Goal: Task Accomplishment & Management: Manage account settings

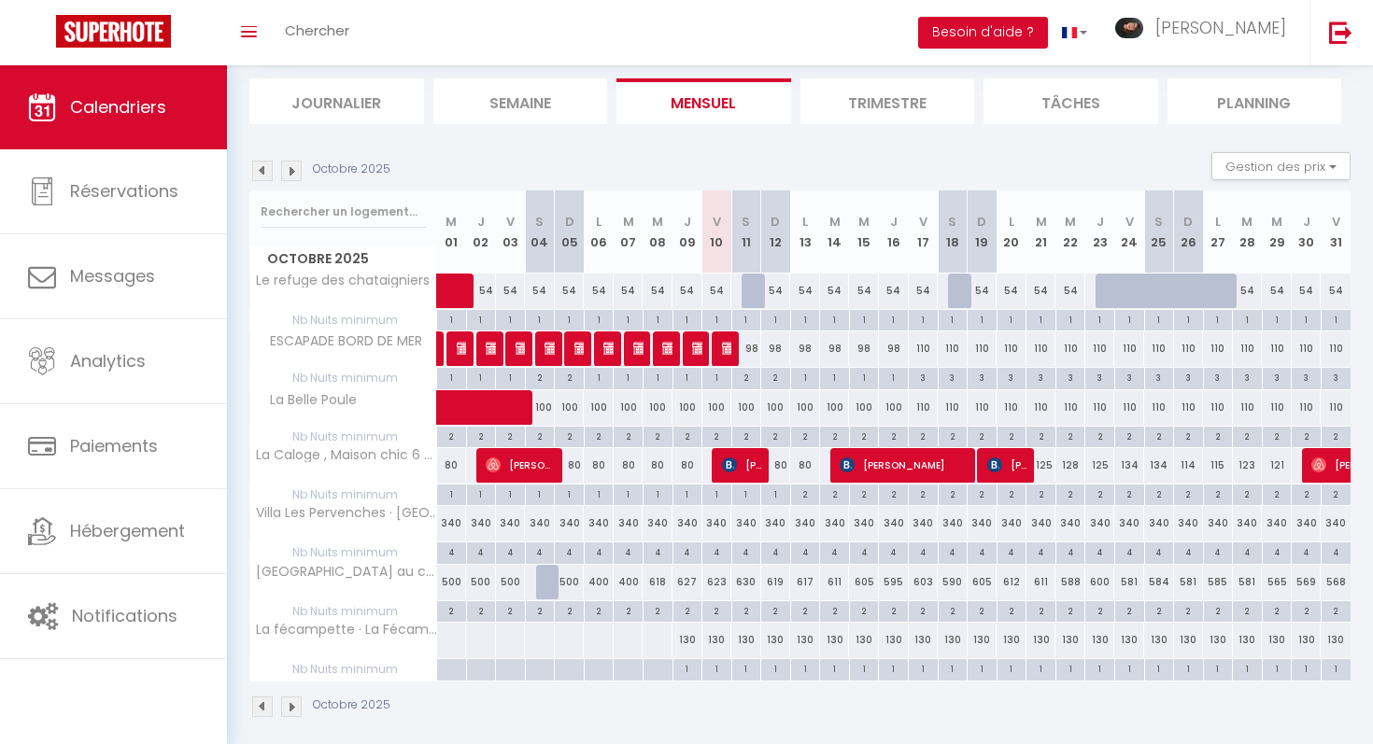
scroll to position [130, 0]
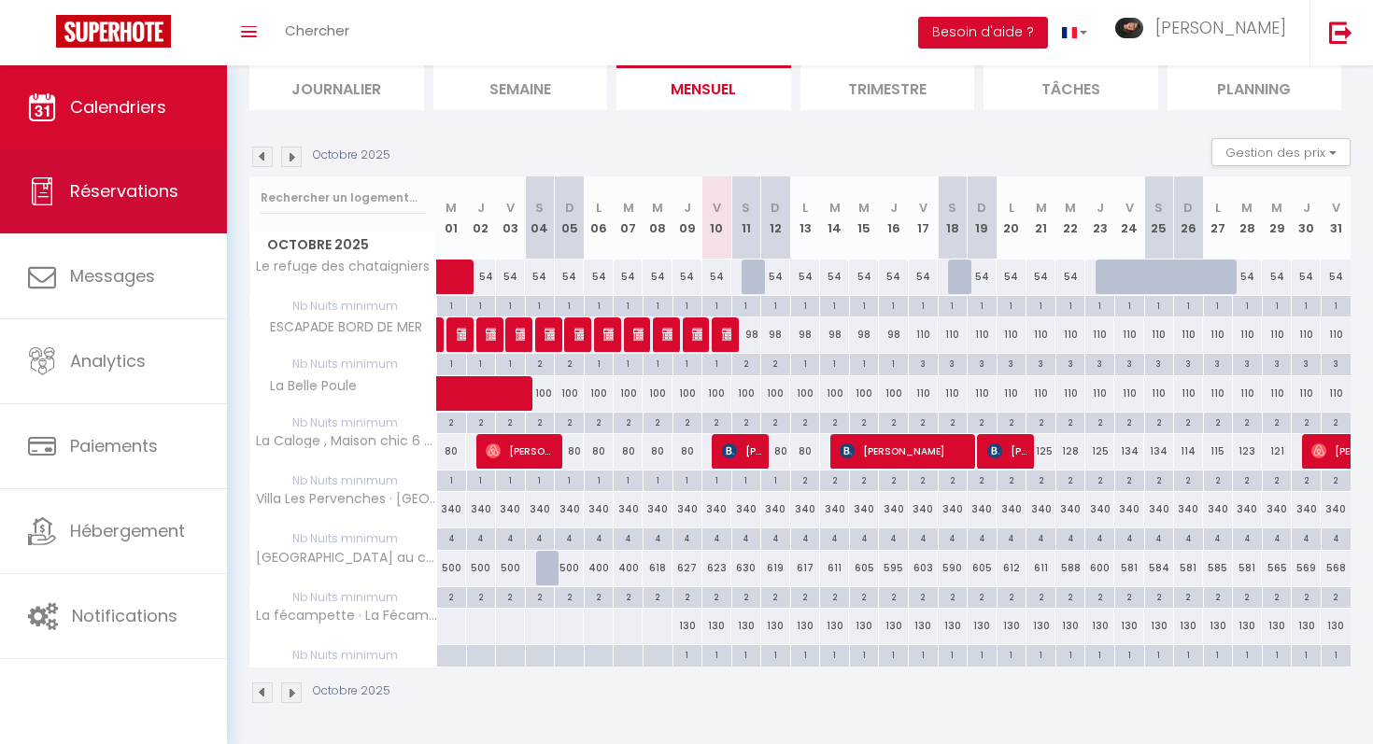
click at [141, 179] on span "Réservations" at bounding box center [124, 190] width 108 height 23
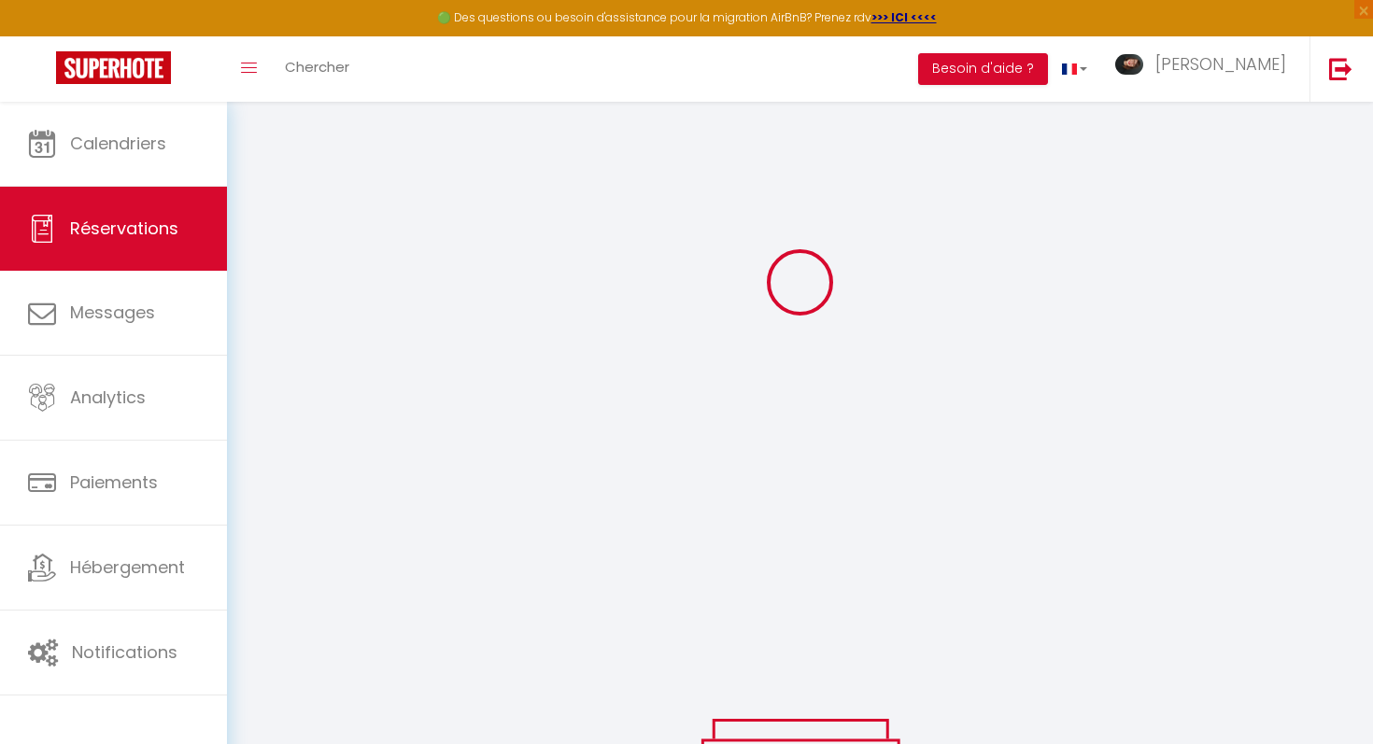
scroll to position [166, 0]
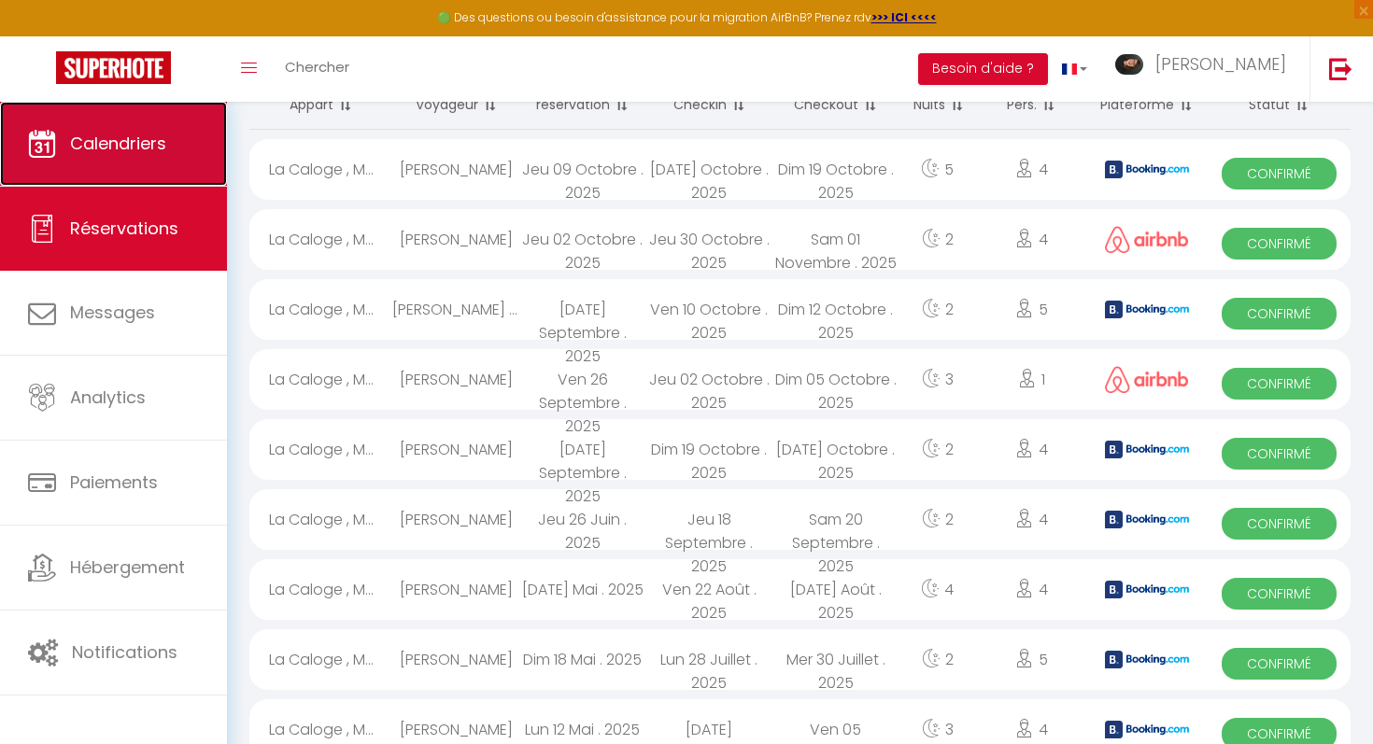
click at [166, 119] on link "Calendriers" at bounding box center [113, 144] width 227 height 84
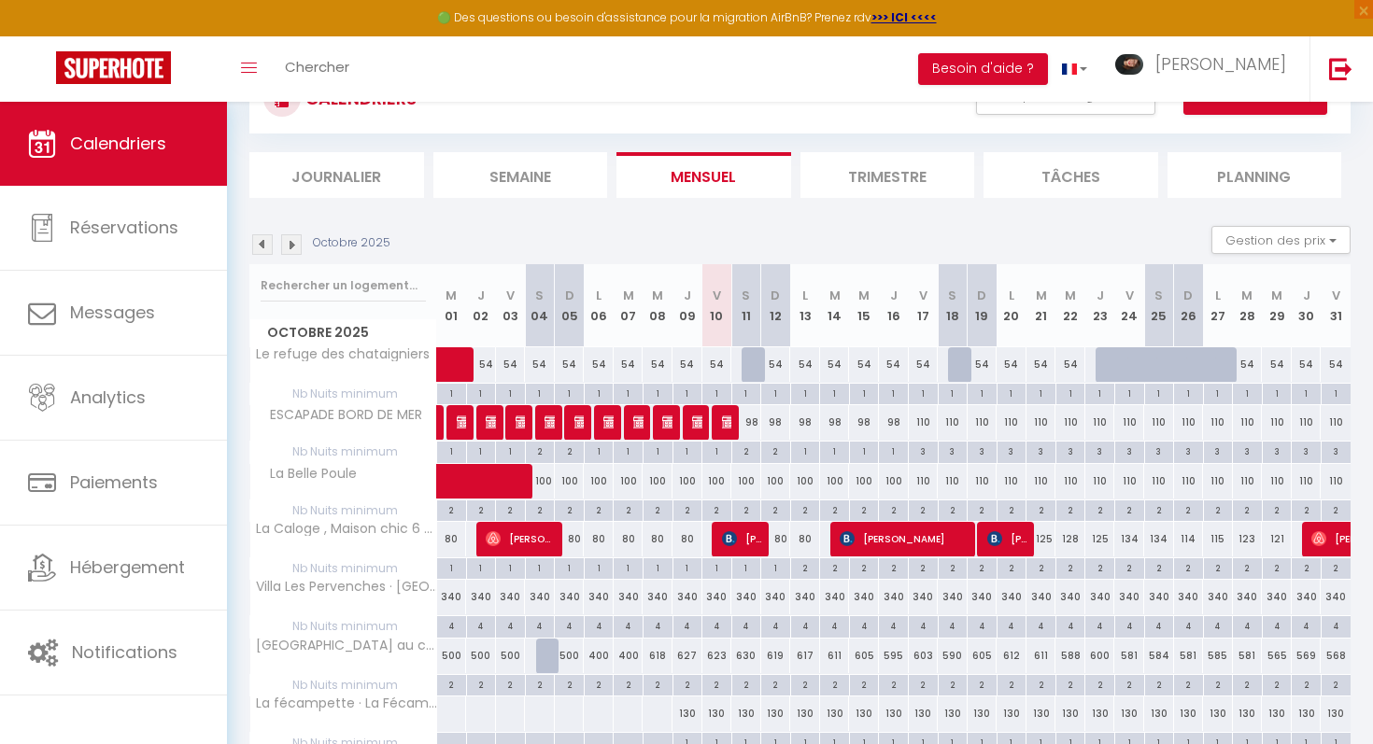
scroll to position [166, 0]
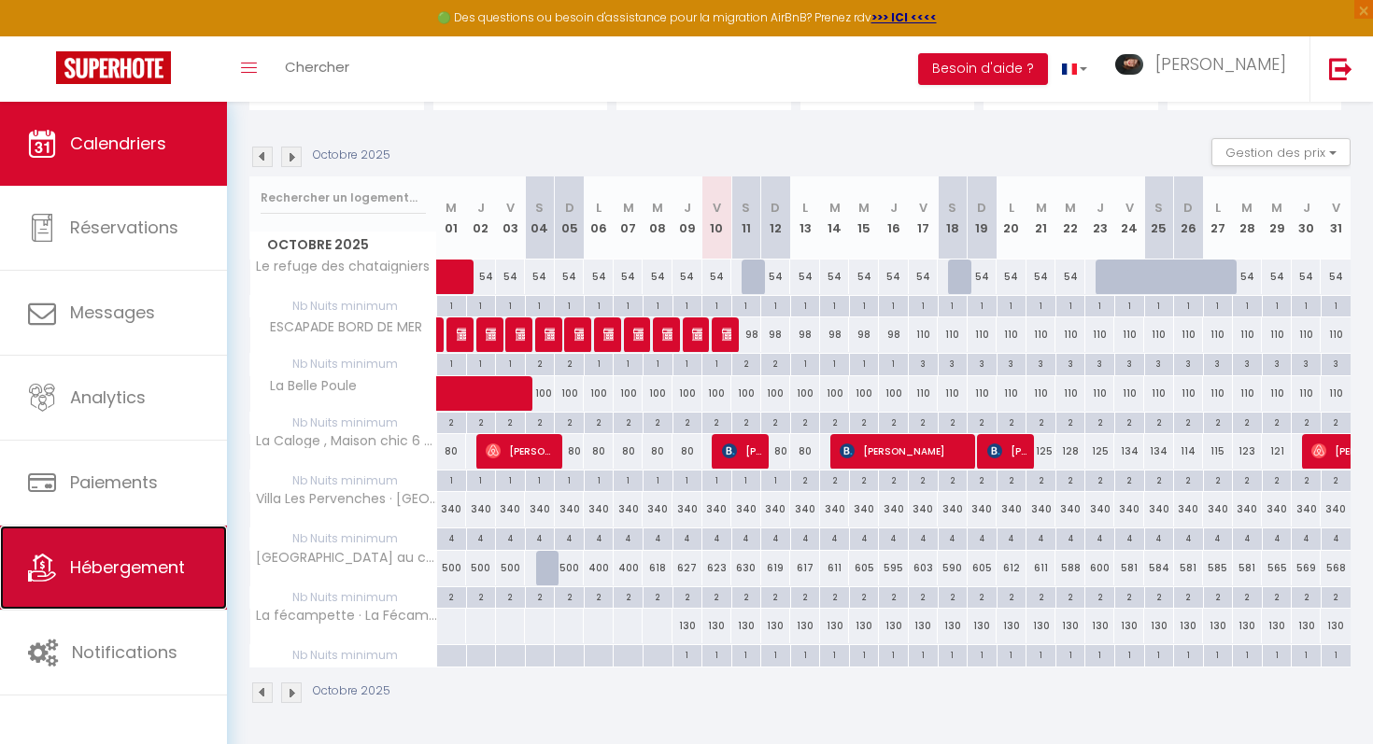
click at [85, 564] on span "Hébergement" at bounding box center [127, 567] width 115 height 23
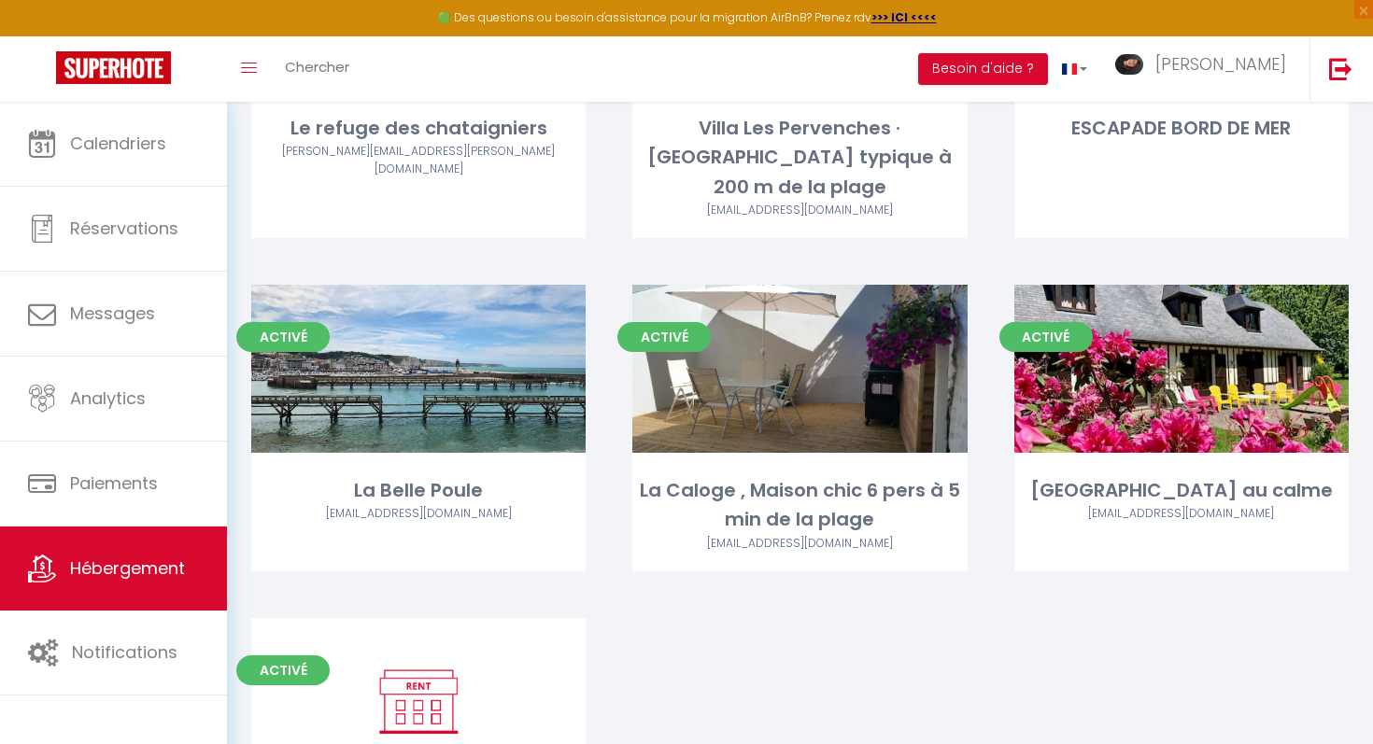
scroll to position [546, 0]
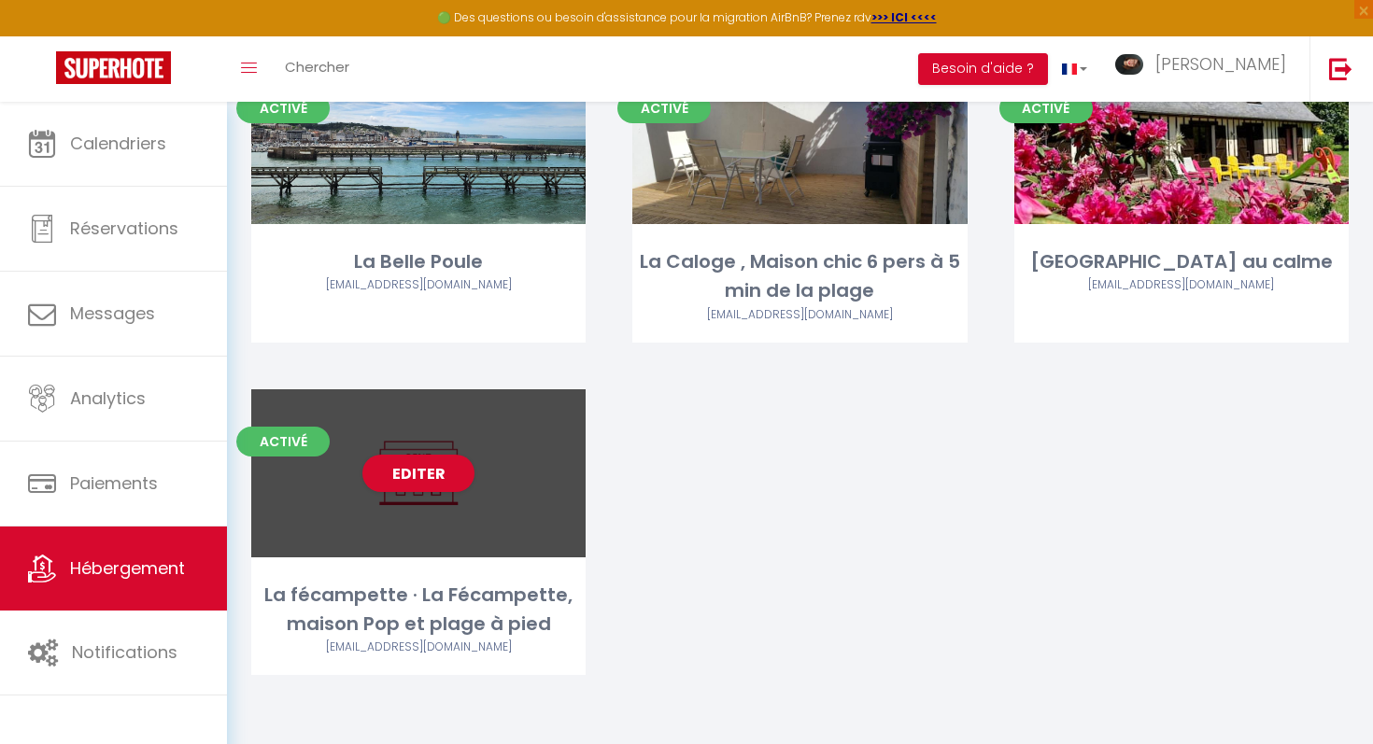
click at [489, 569] on div "Activé Editer La fécampette · La Fécampette, maison Pop et plage à pied [EMAIL_…" at bounding box center [418, 533] width 334 height 287
select select "3"
select select "2"
select select "1"
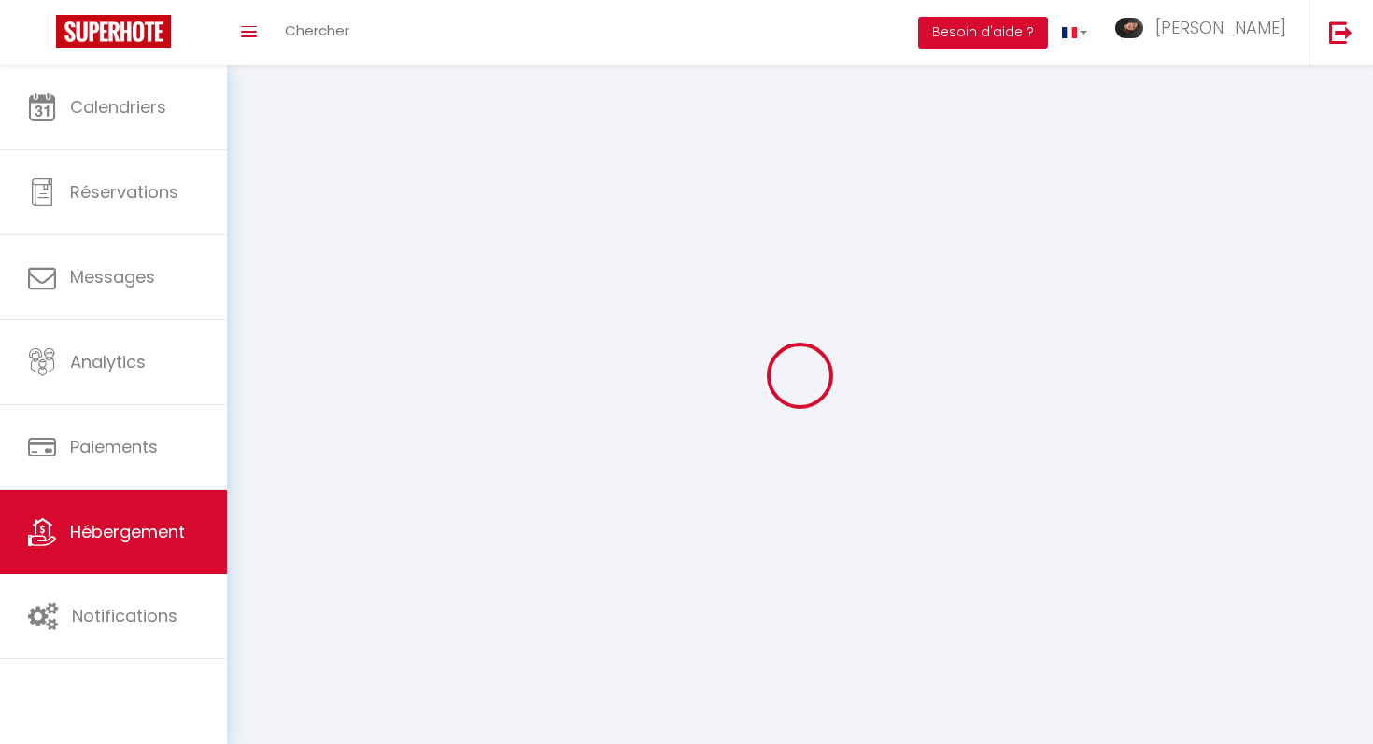
select select
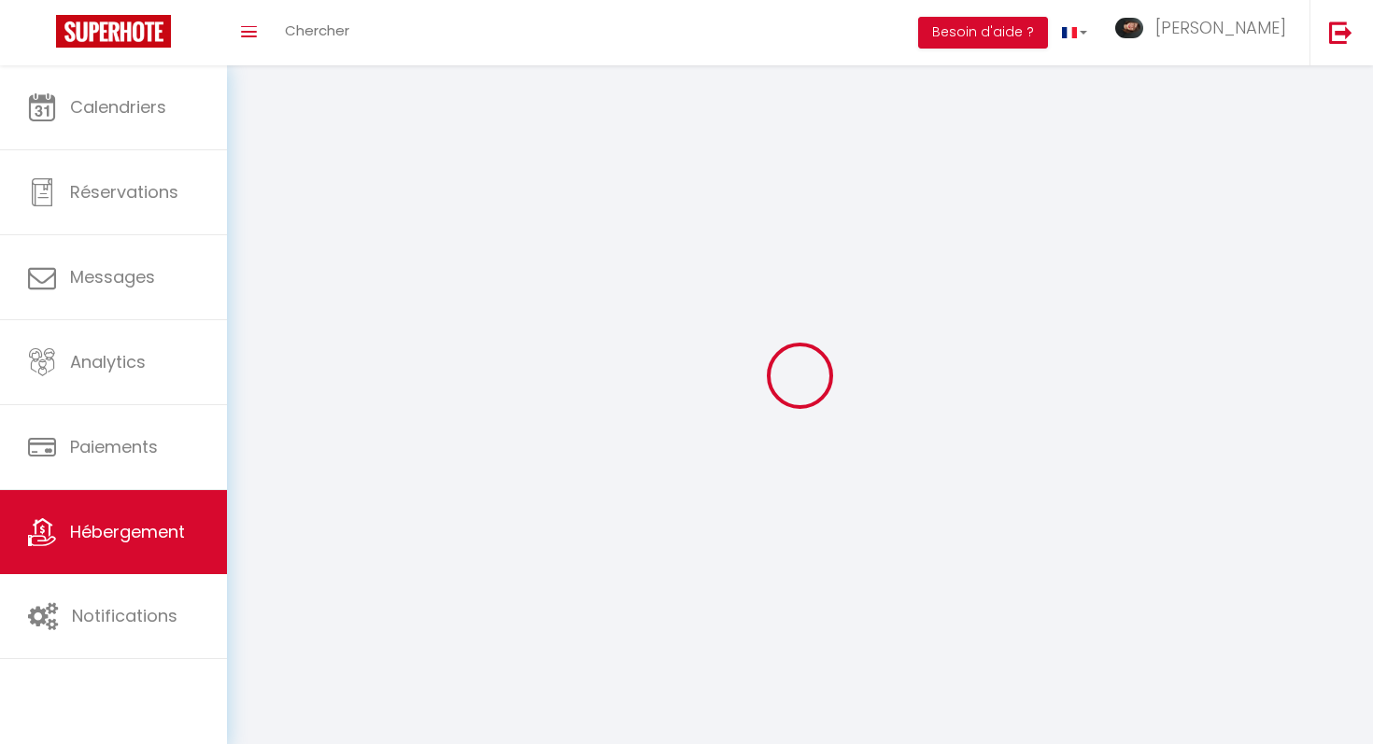
select select
checkbox input "false"
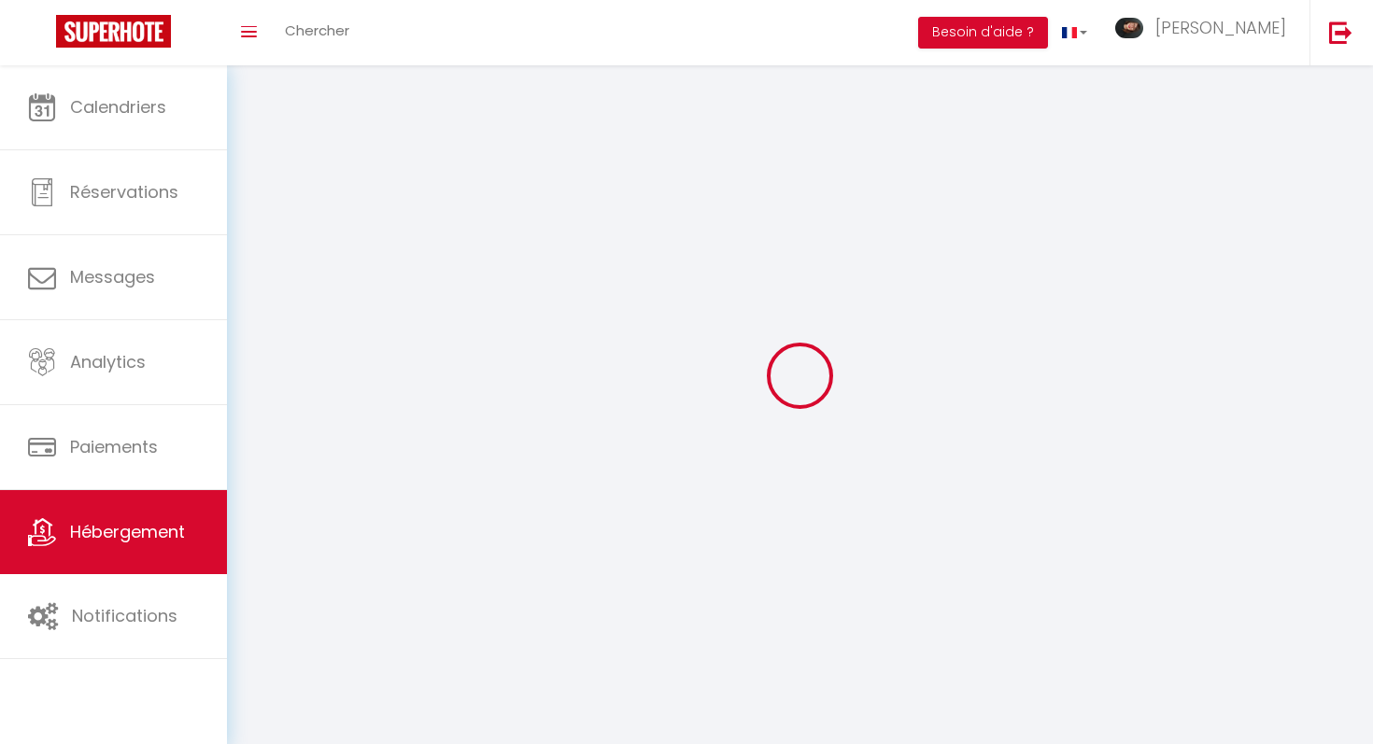
select select
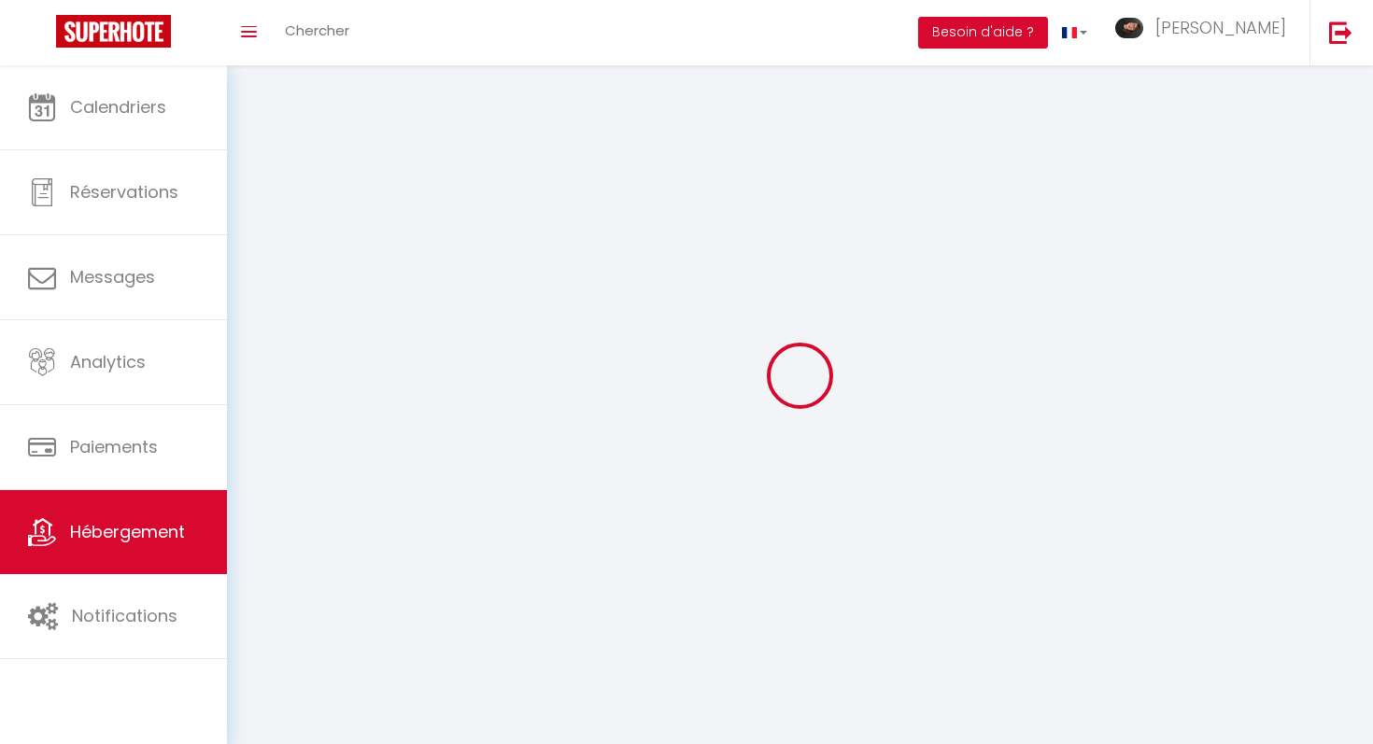
select select
checkbox input "false"
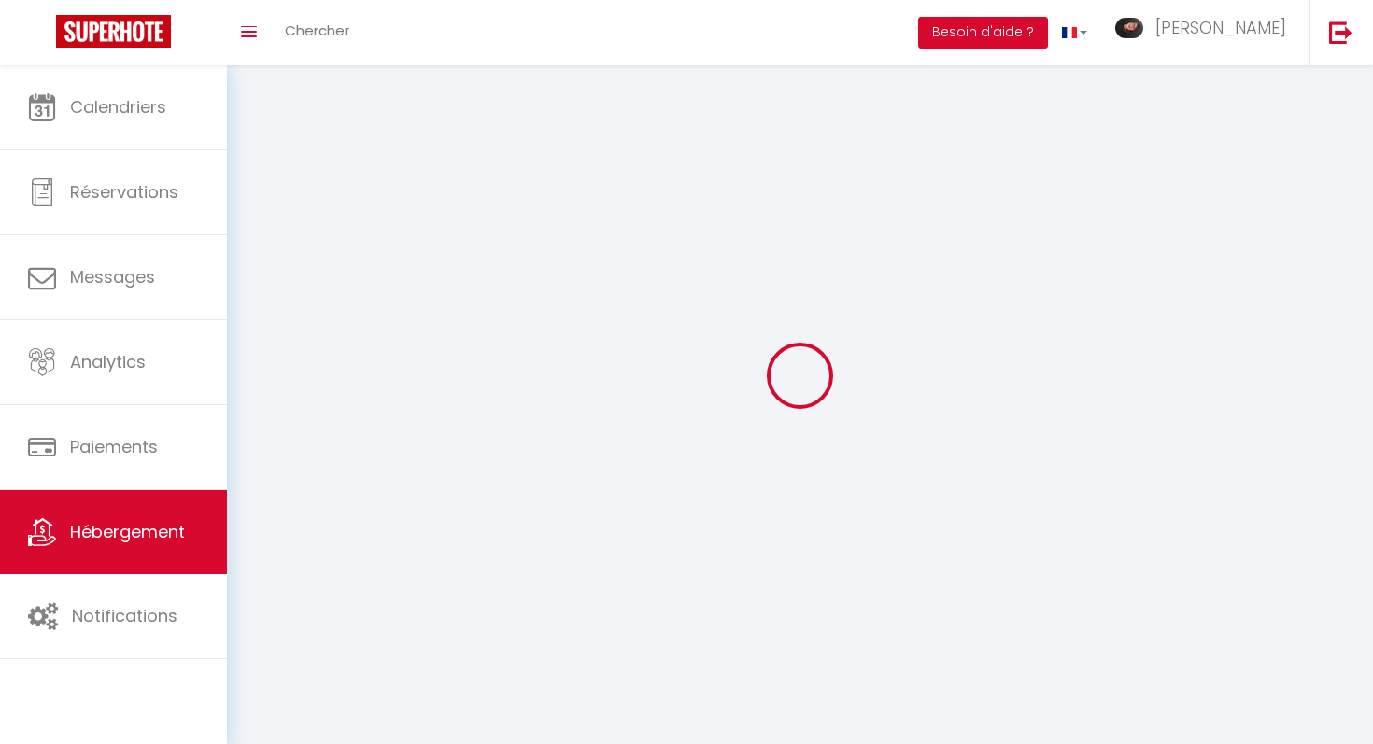
checkbox input "false"
select select
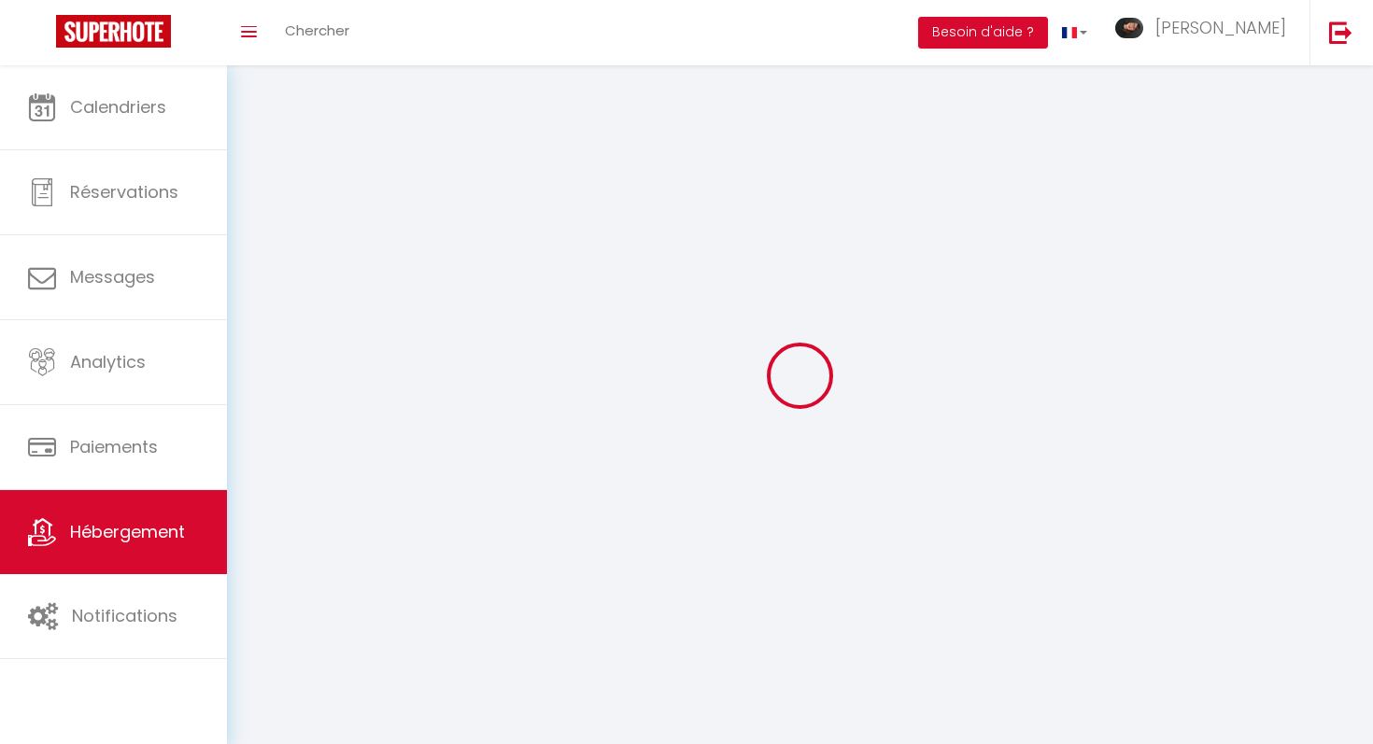
select select
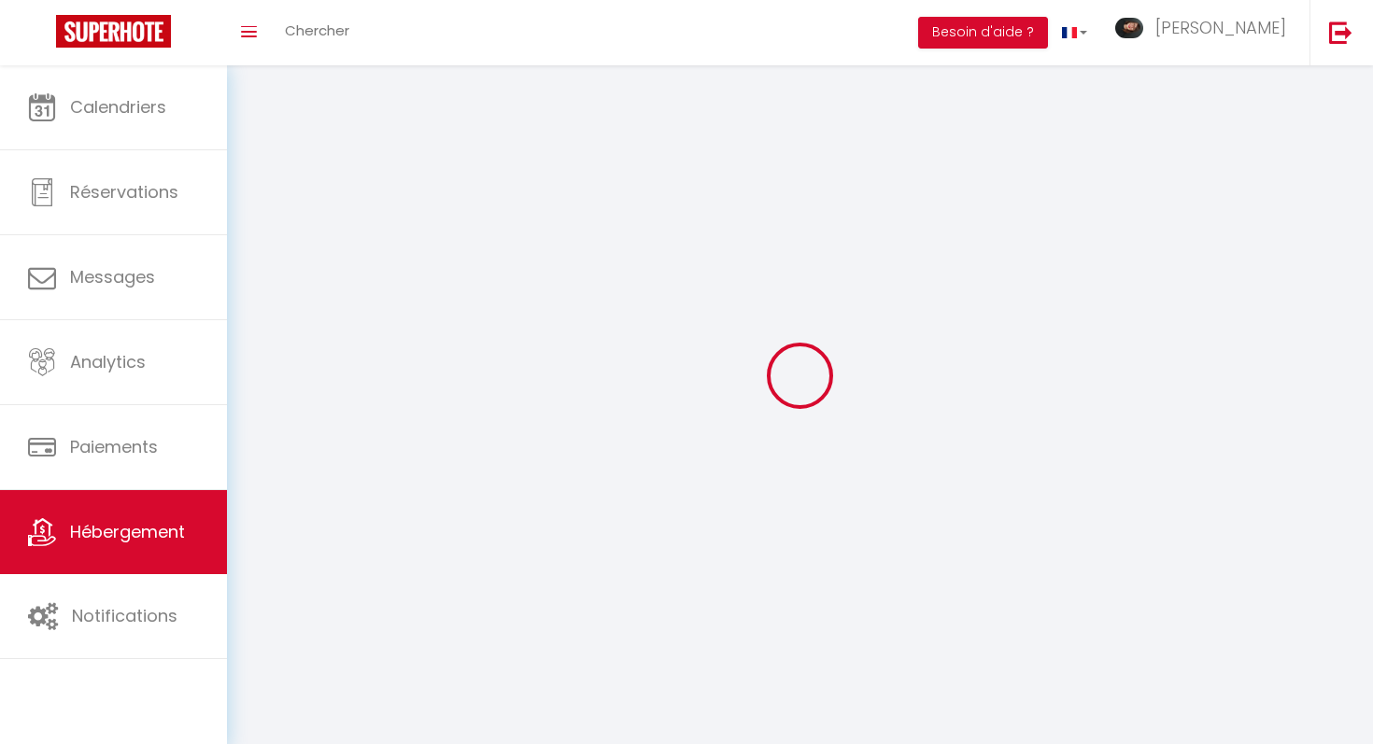
select select
checkbox input "false"
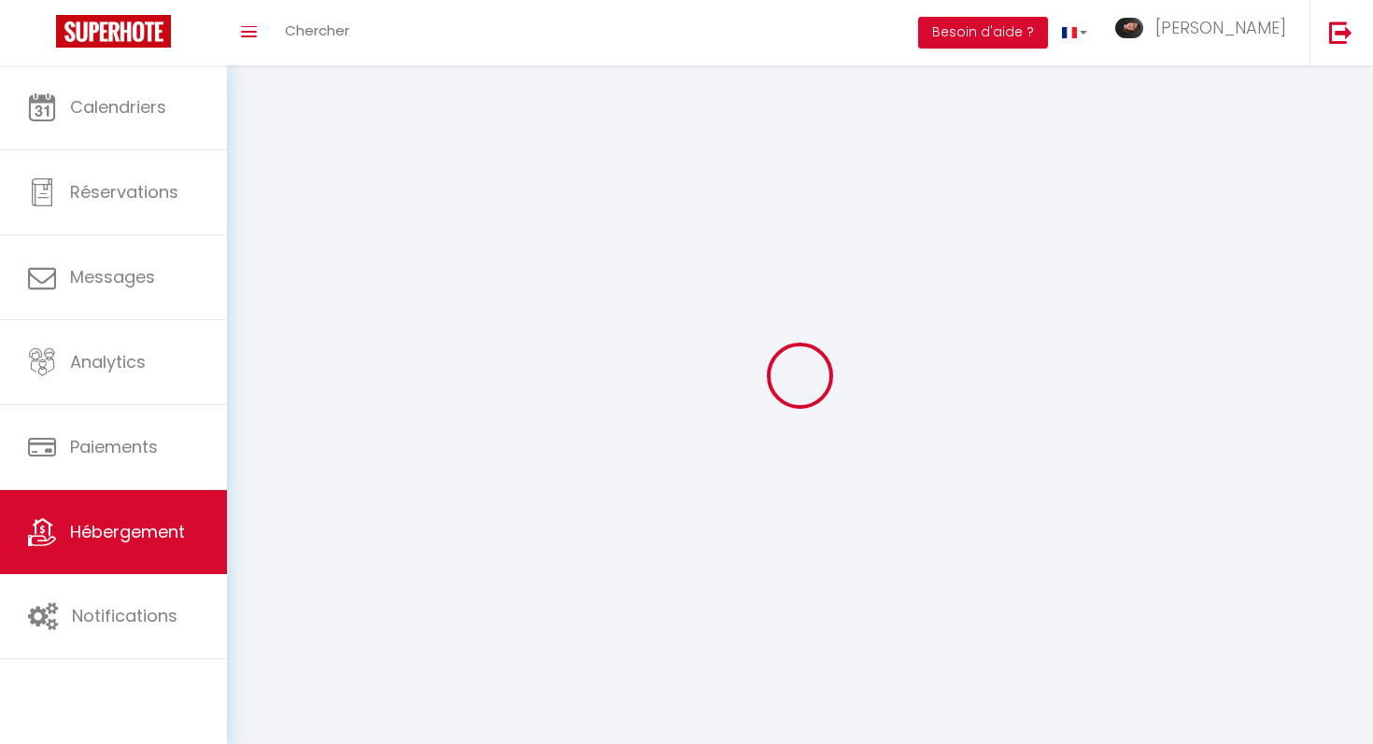
select select
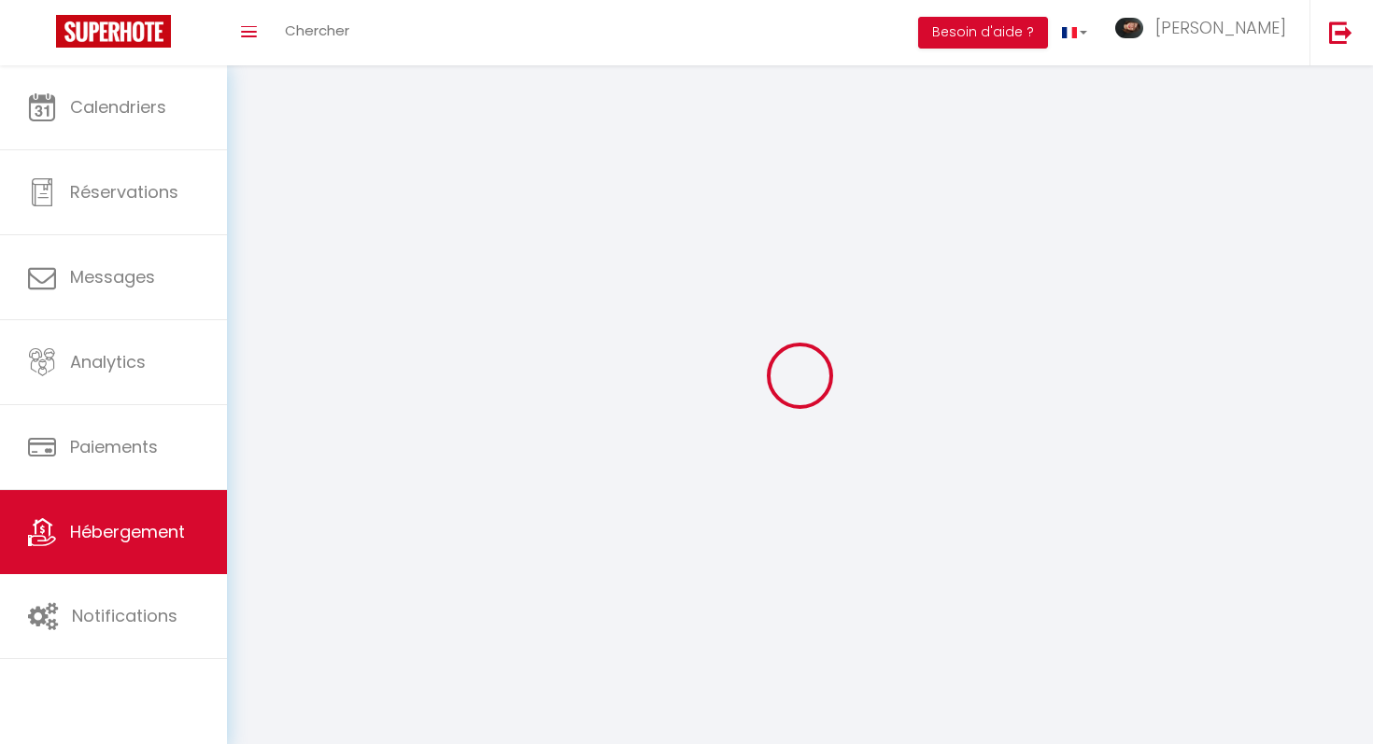
select select
checkbox input "false"
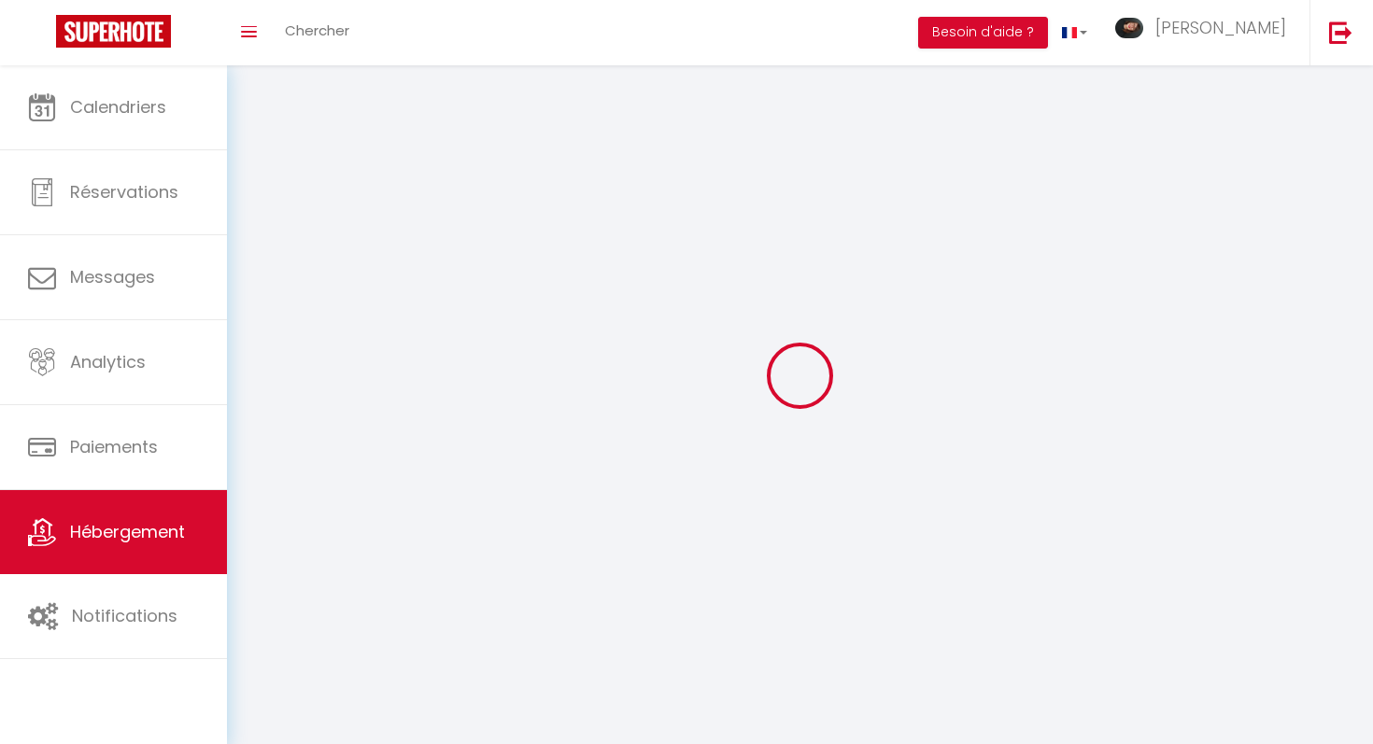
checkbox input "false"
select select
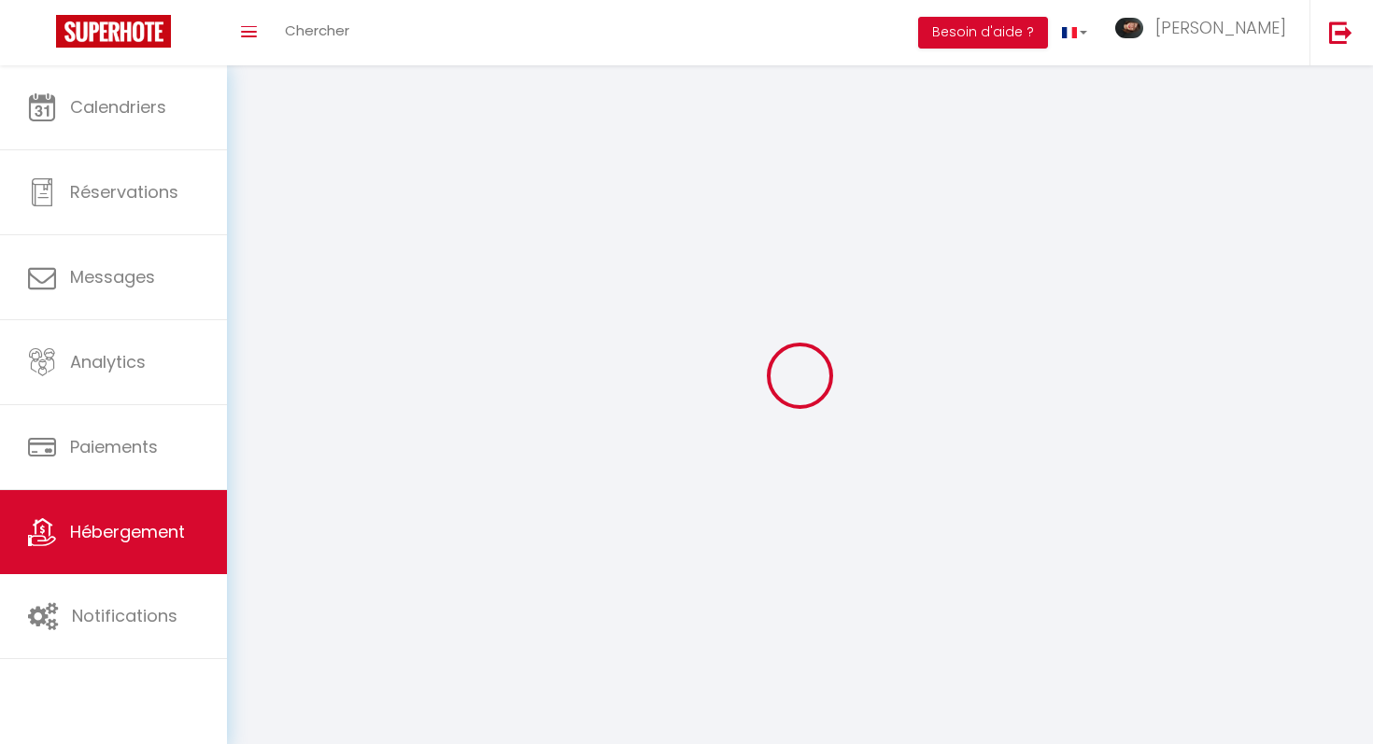
select select
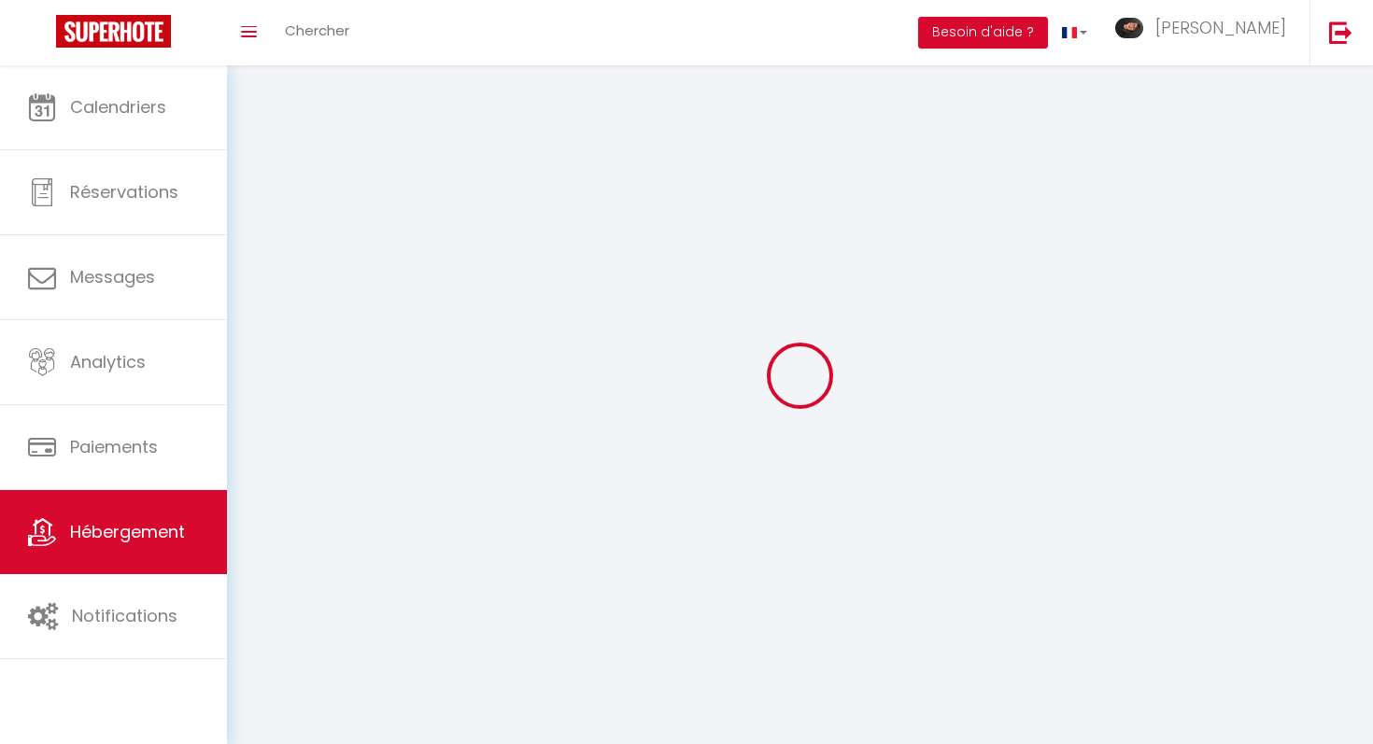
checkbox input "false"
select select
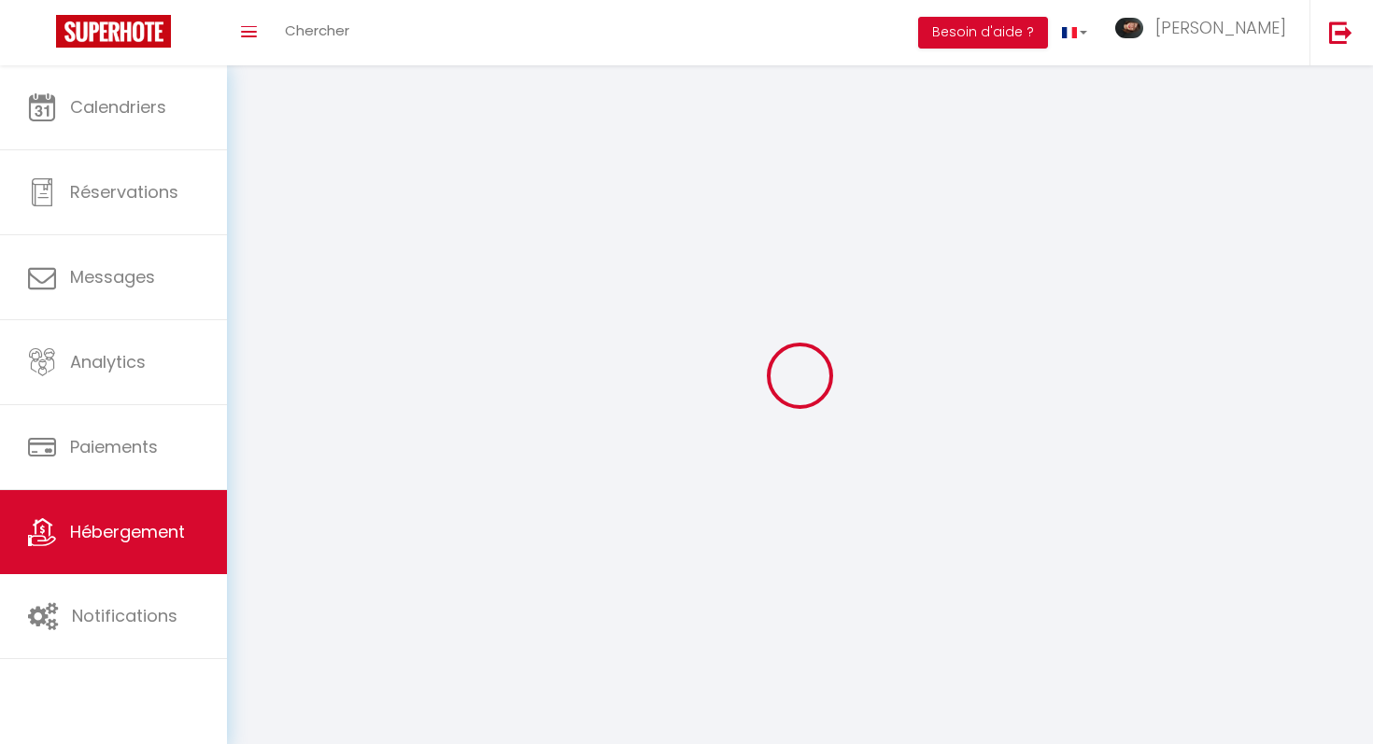
select select
select select "1"
select select "28"
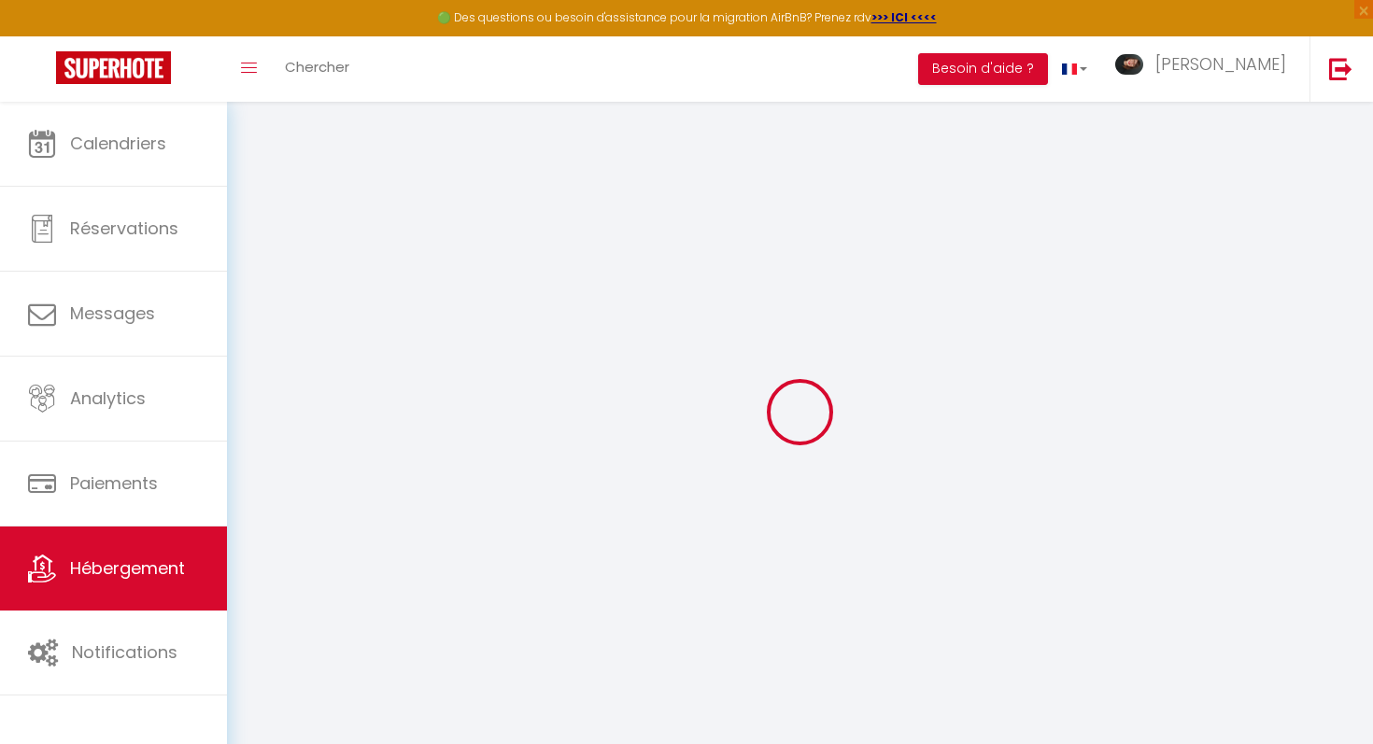
select select
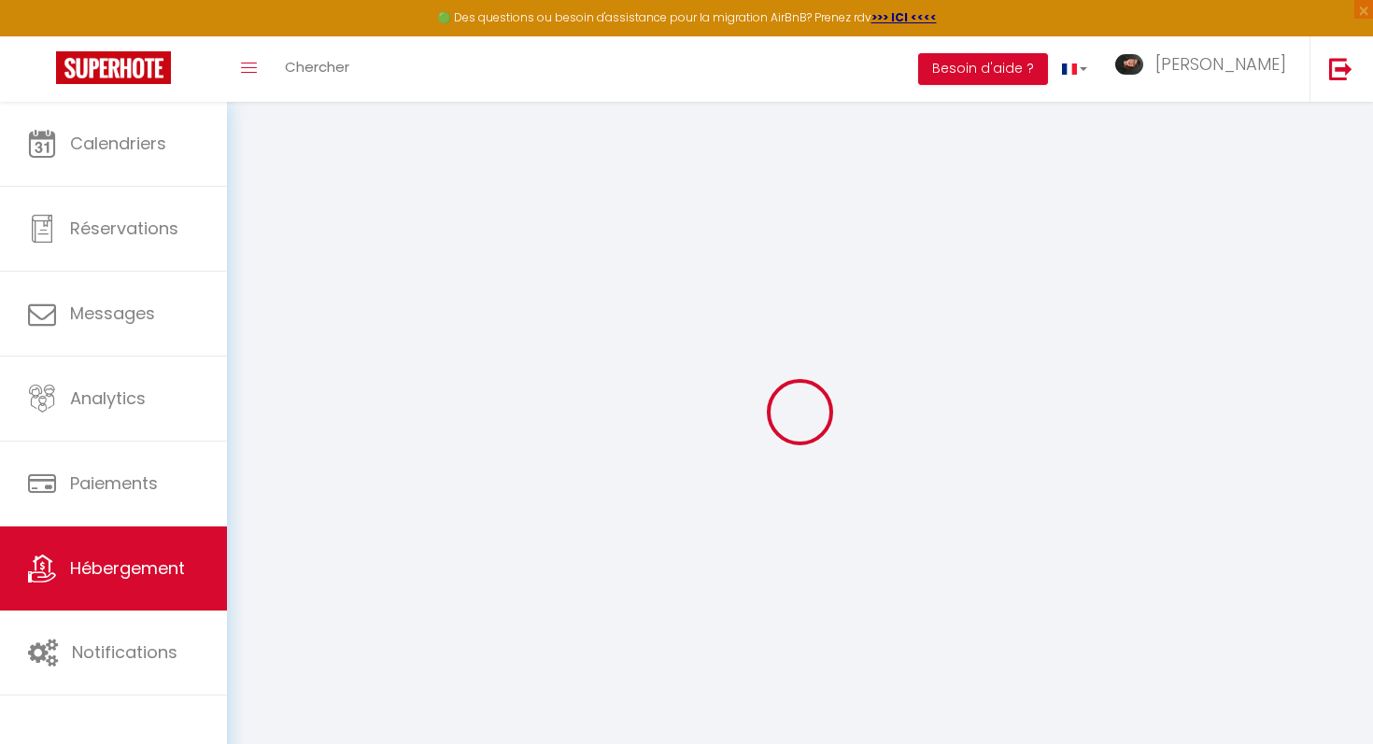
select select
checkbox input "false"
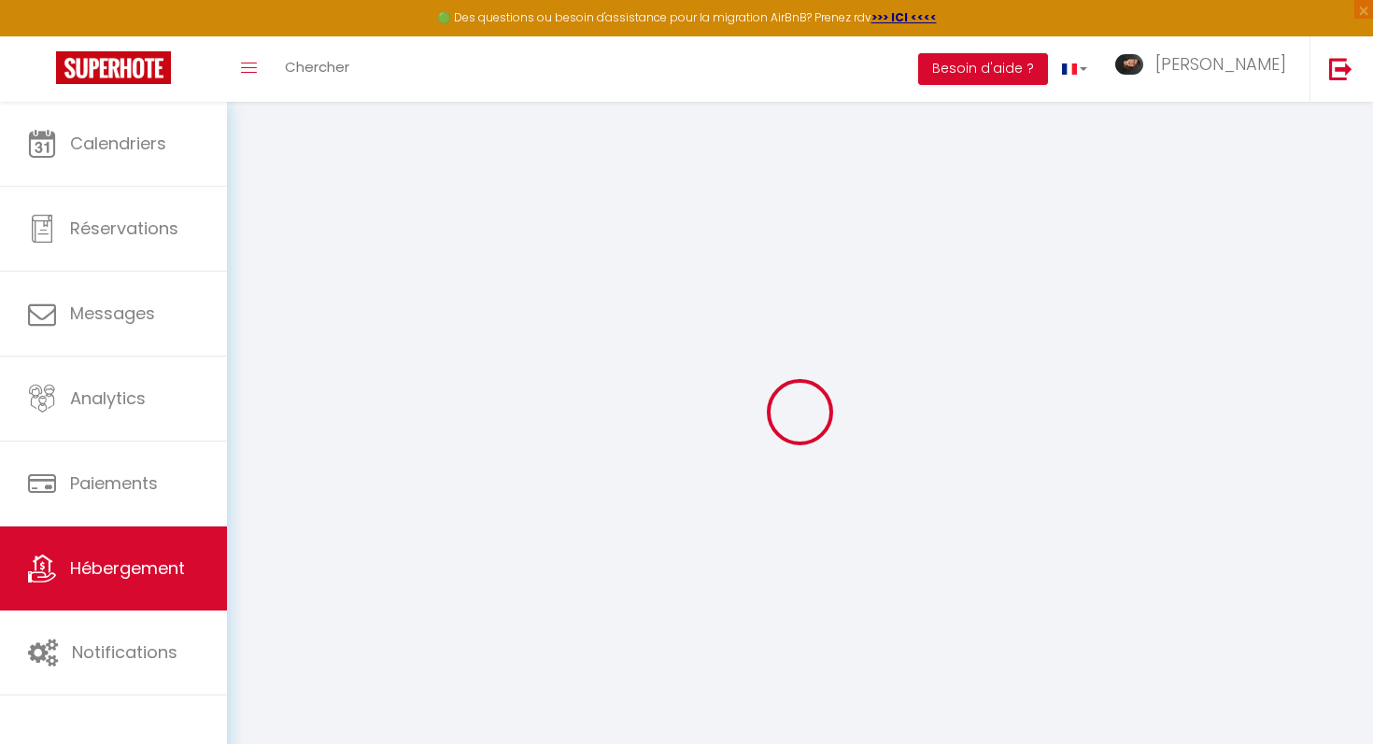
select select
type input "La fécampette · La Fécampette, maison Pop et plage à pied"
select select "houses"
select select "6"
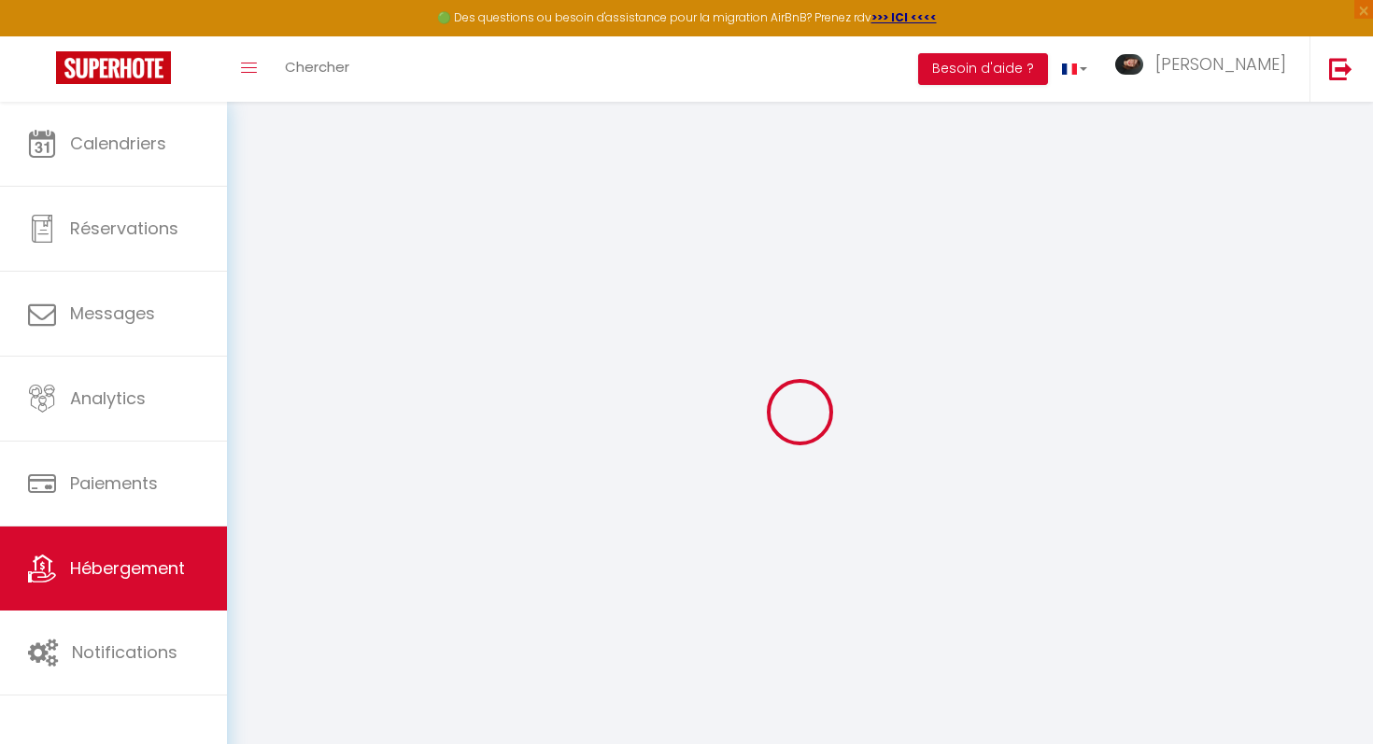
select select "3"
select select "2"
type input "130"
type input "80"
select select
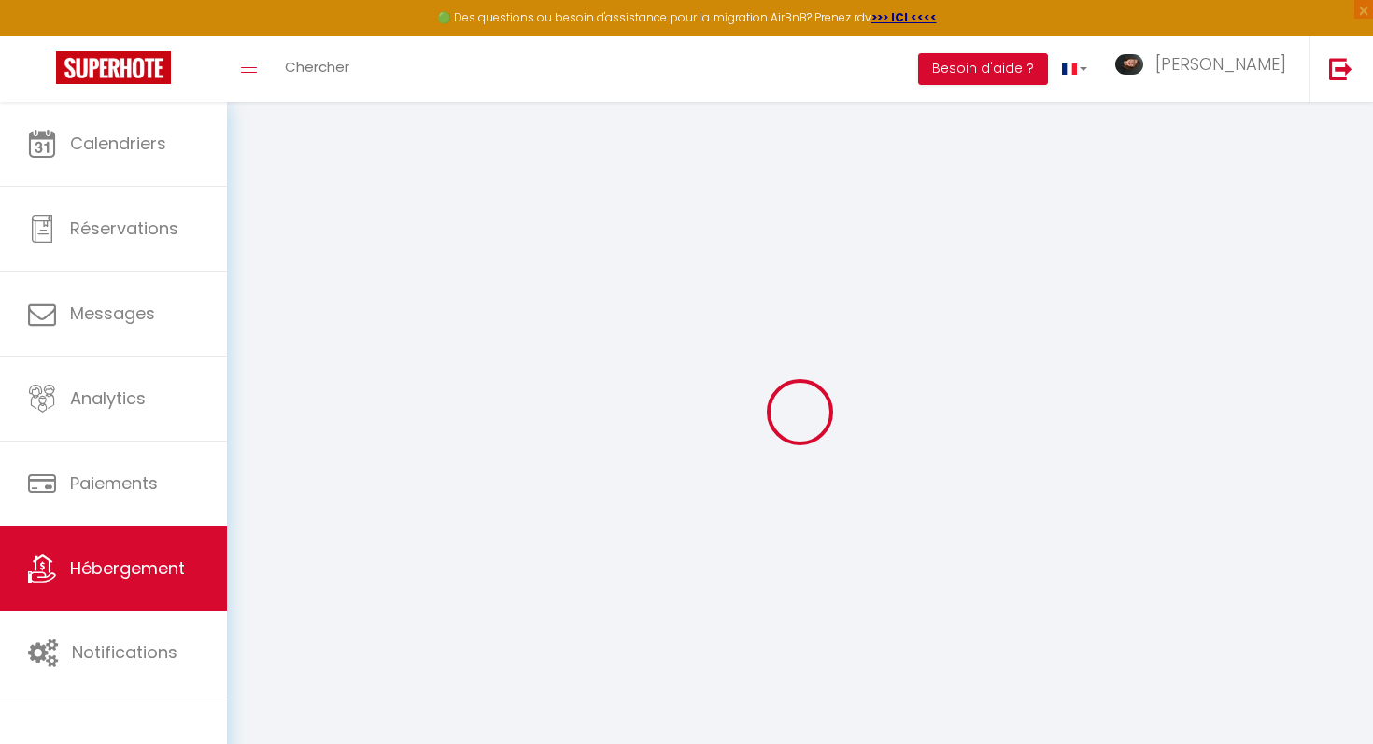
select select
type input "[STREET_ADDRESS]"
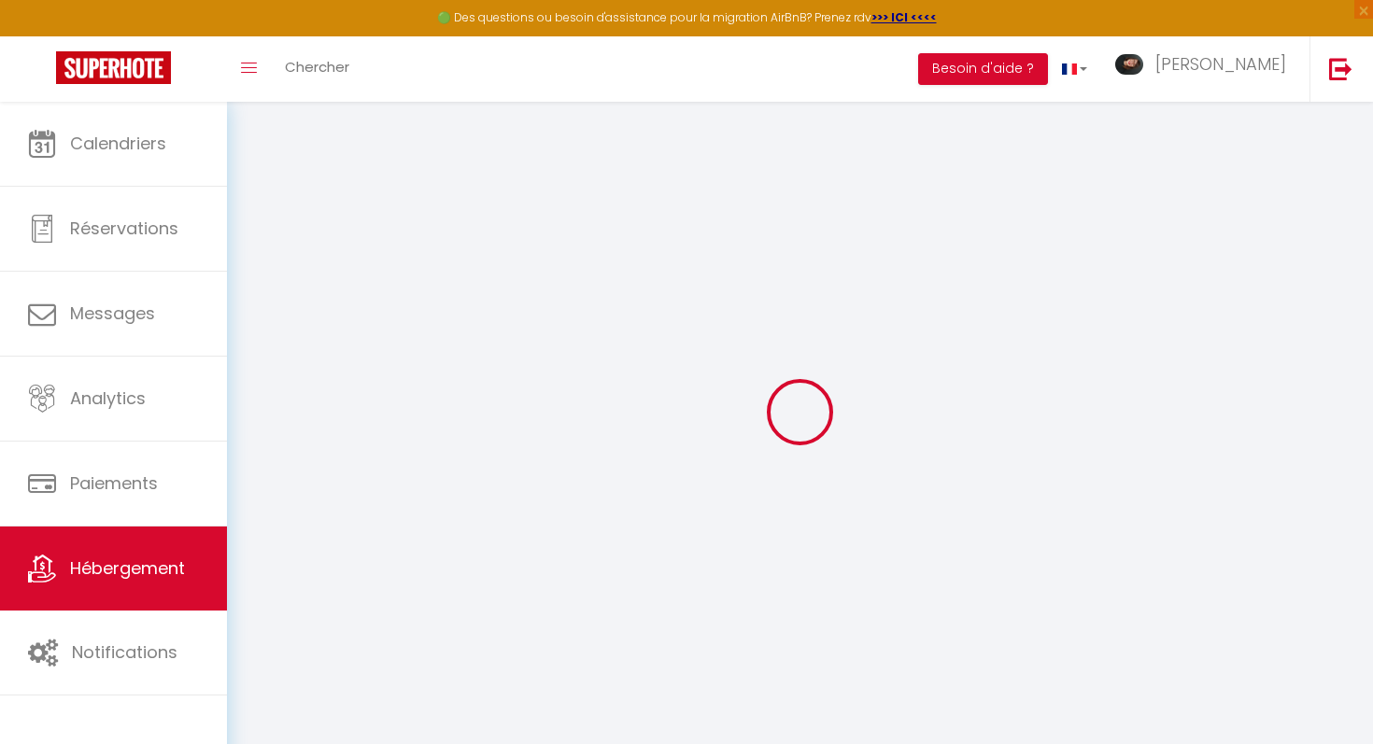
type input "76400"
type input "Fécamp"
type input "[EMAIL_ADDRESS][DOMAIN_NAME]"
select select
checkbox input "false"
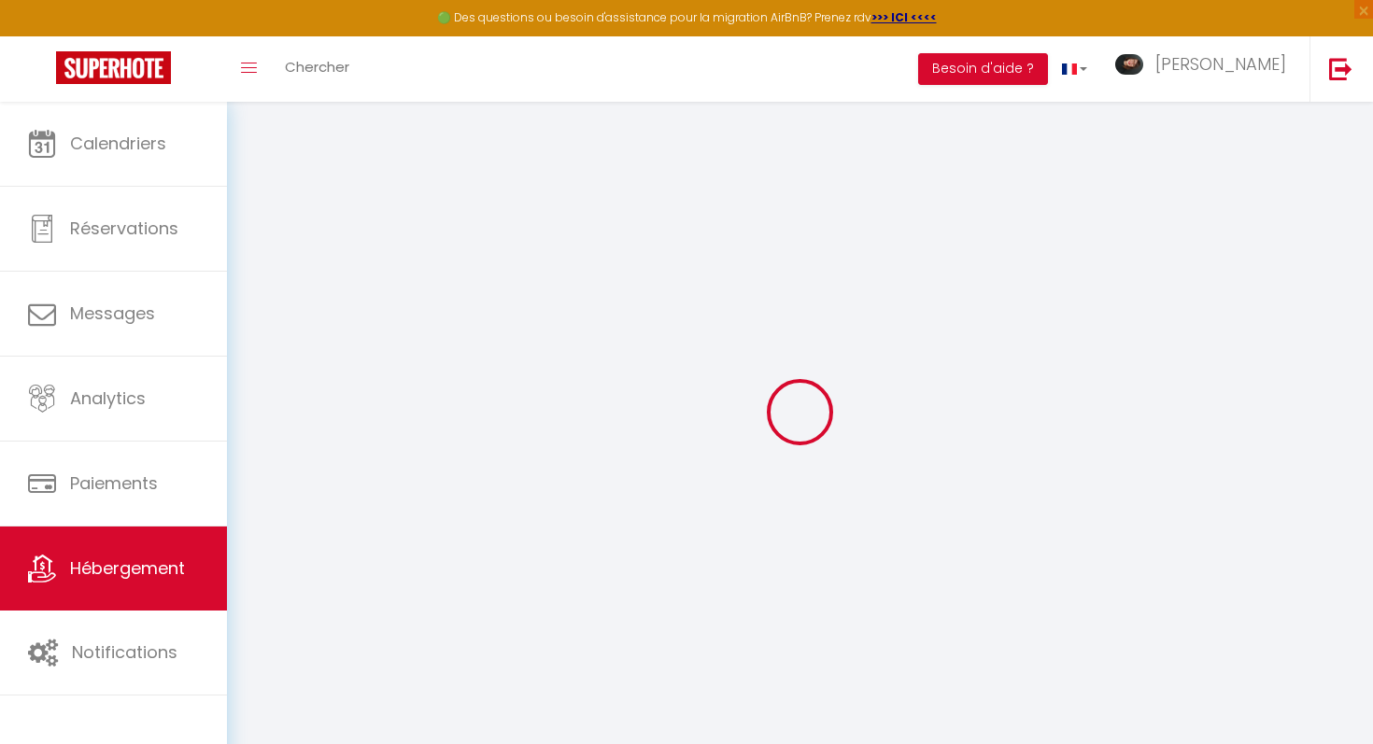
checkbox input "false"
type input "0"
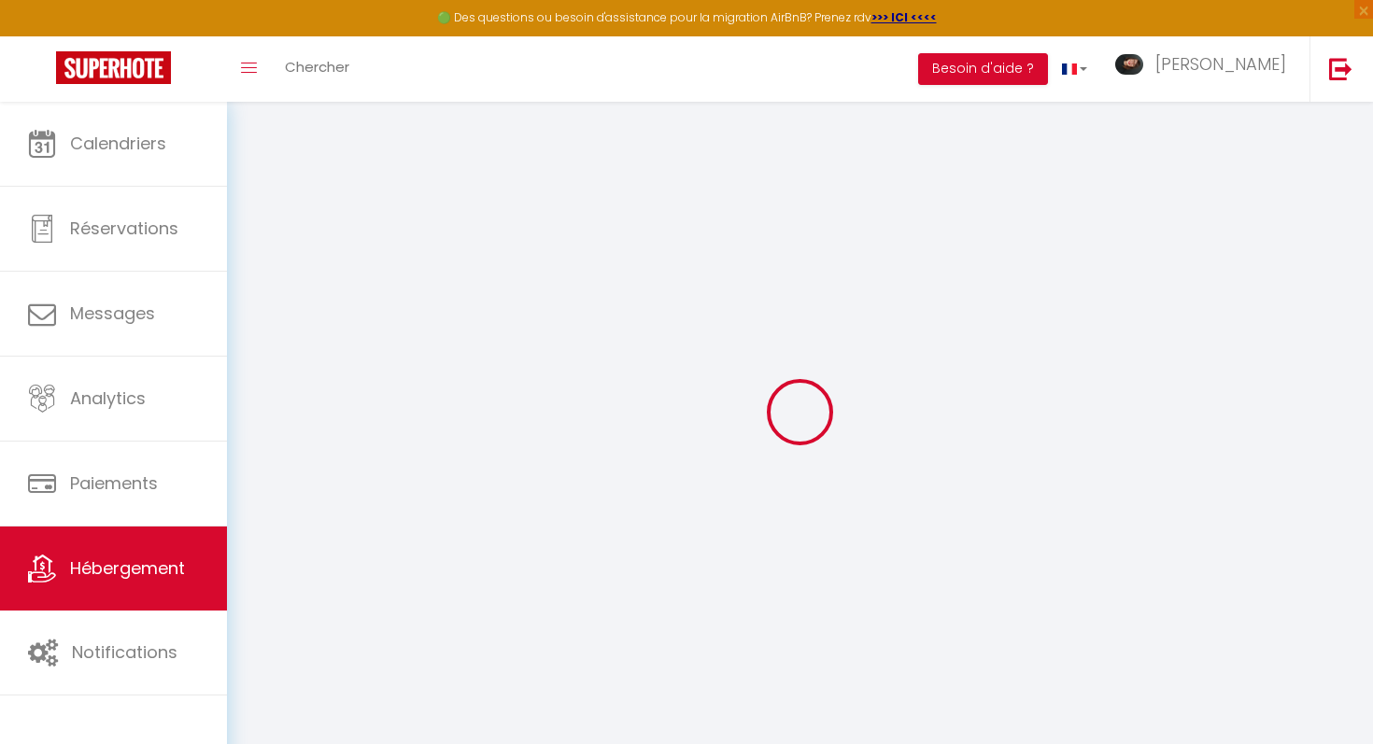
type input "0"
select select
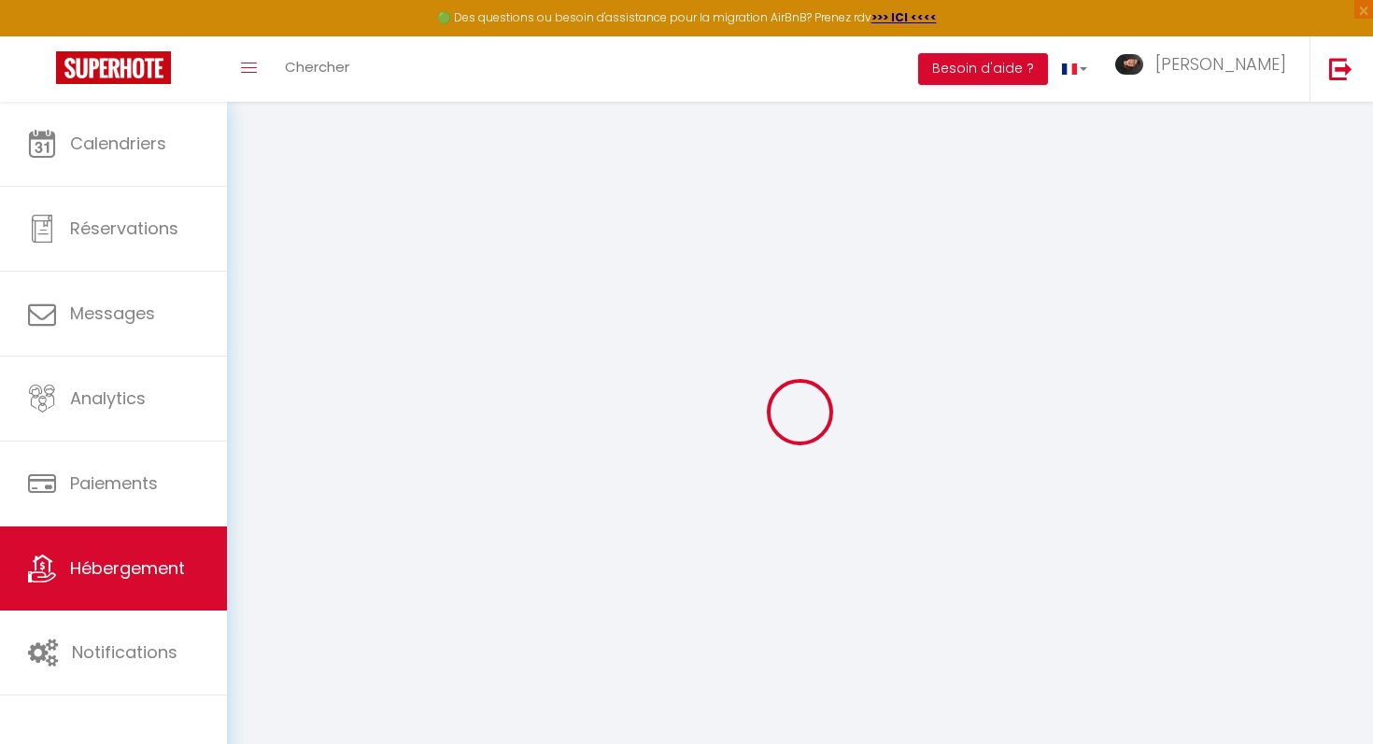
select select
checkbox input "false"
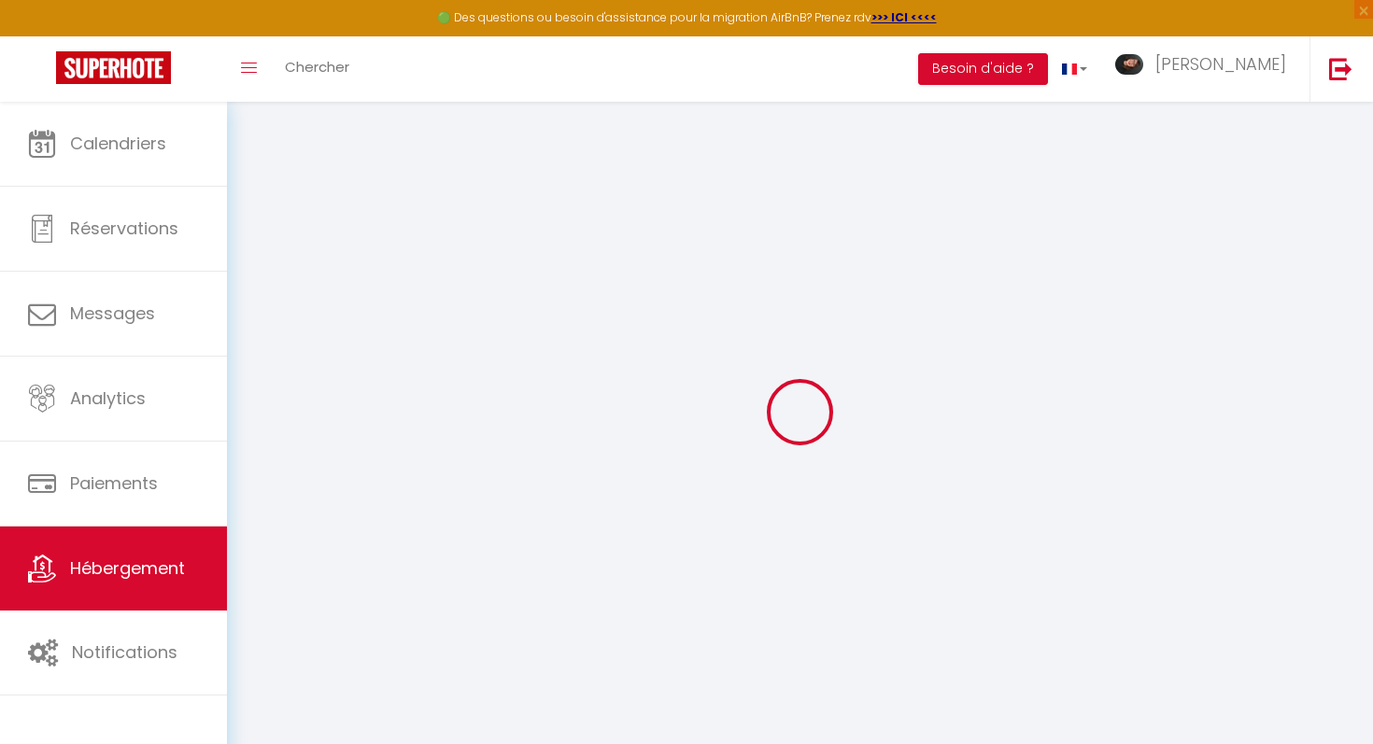
checkbox input "false"
select select
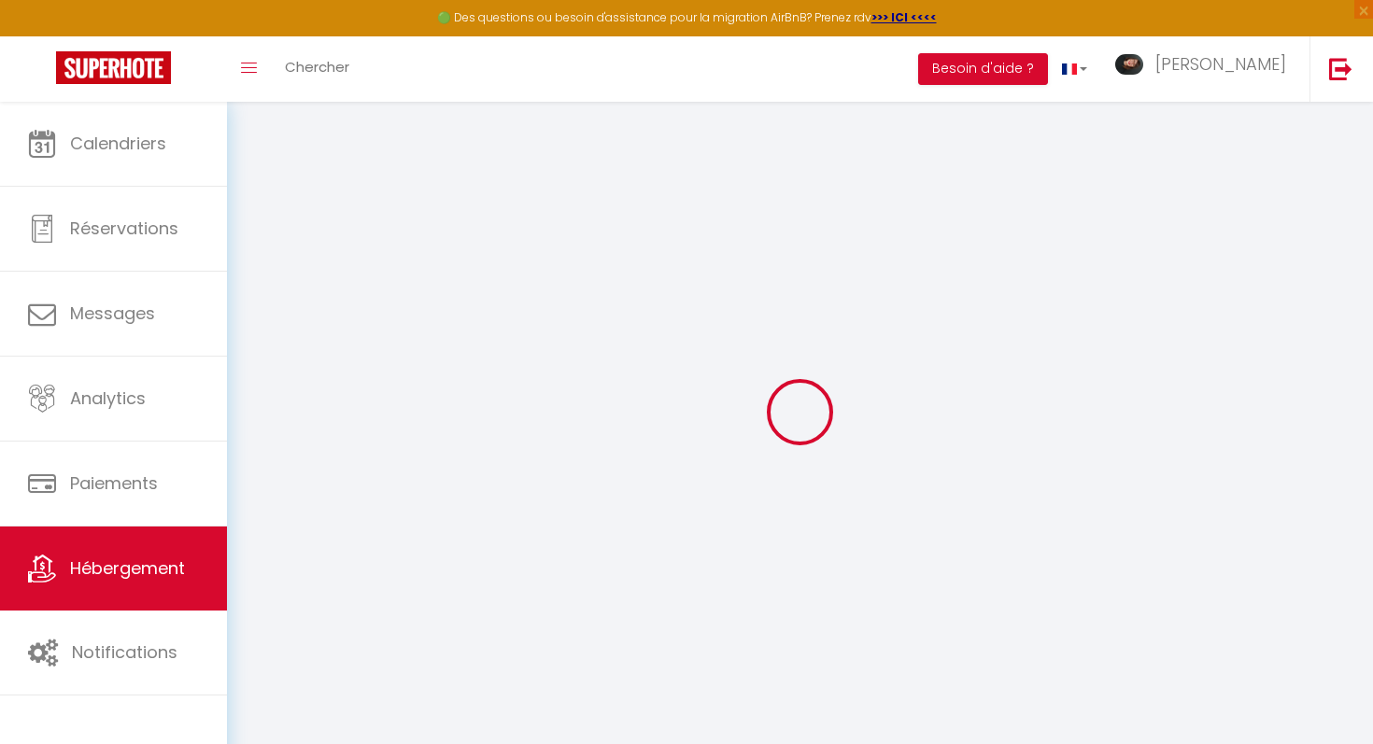
select select
checkbox input "false"
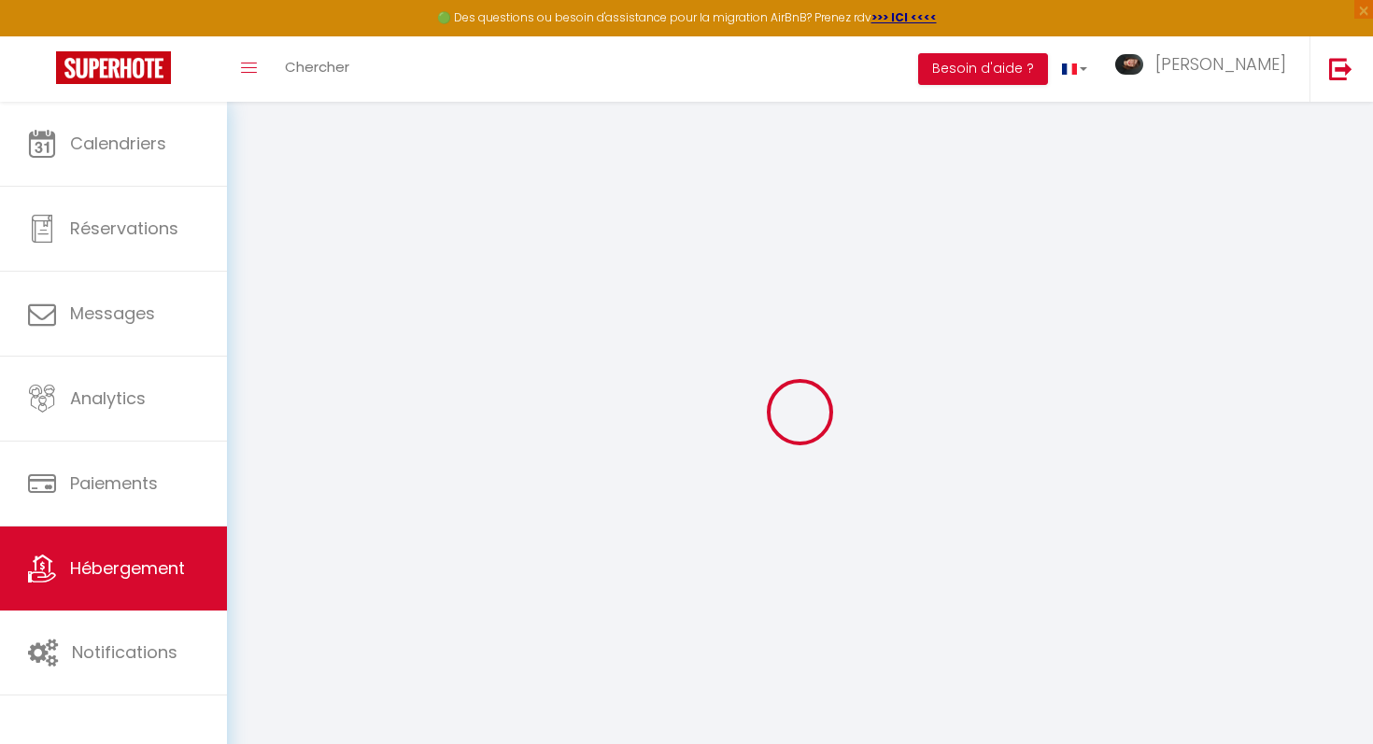
checkbox input "false"
select select
checkbox input "false"
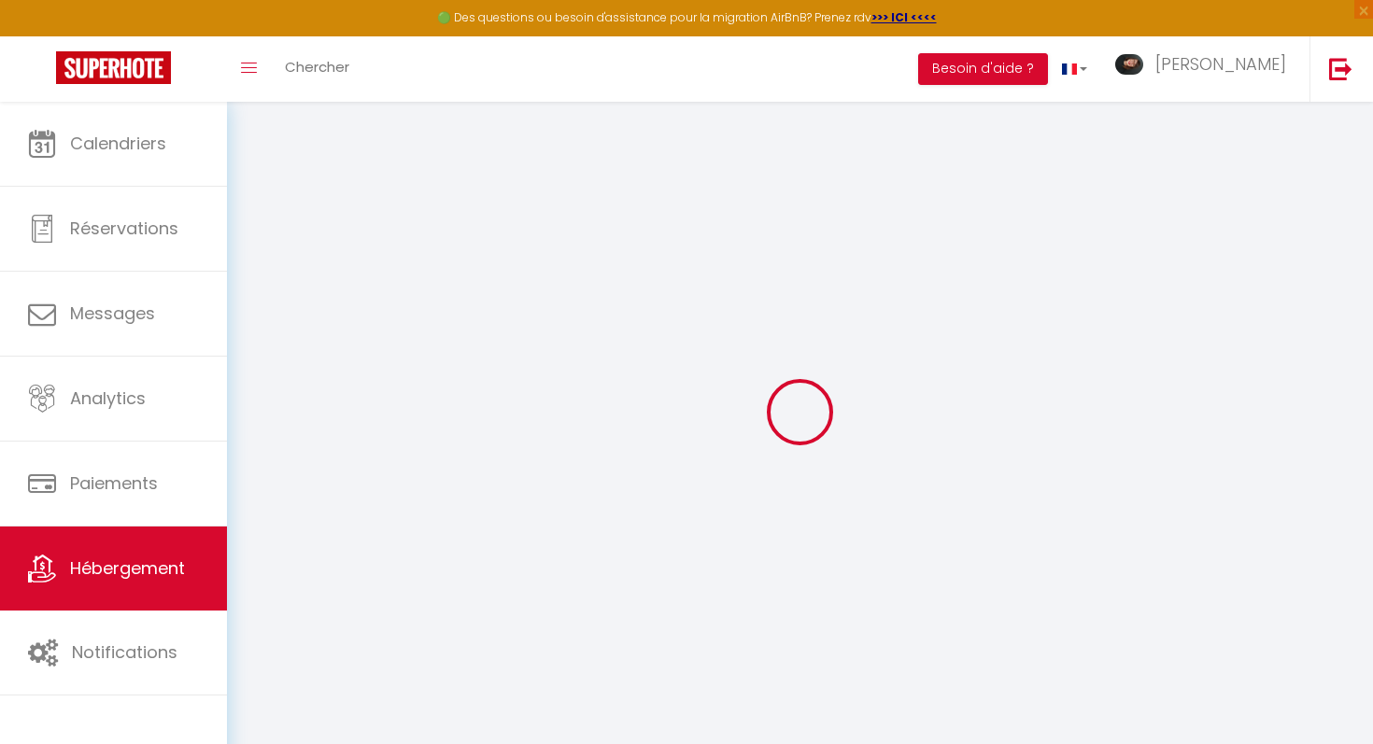
checkbox input "false"
select select "townhouse"
select select
select select "23:45"
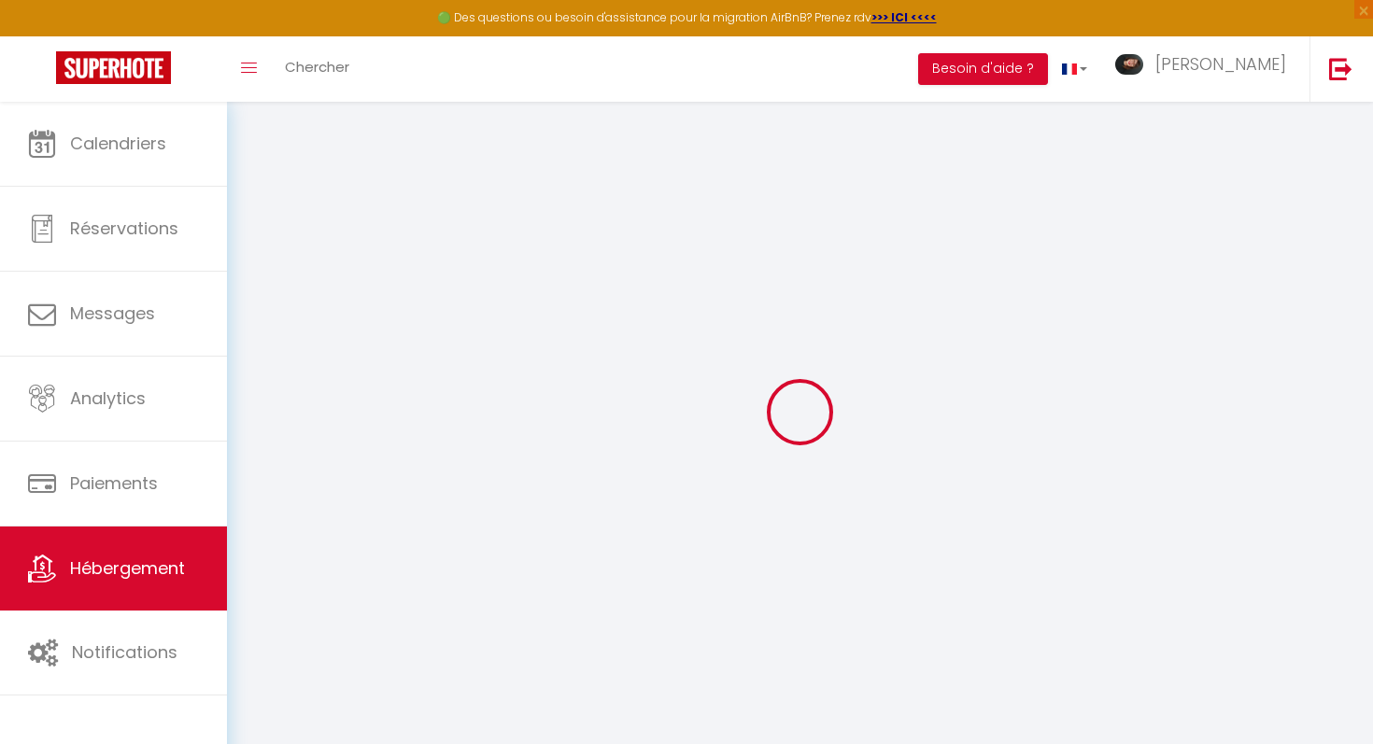
select select "12:00"
select select "30"
select select "120"
select select
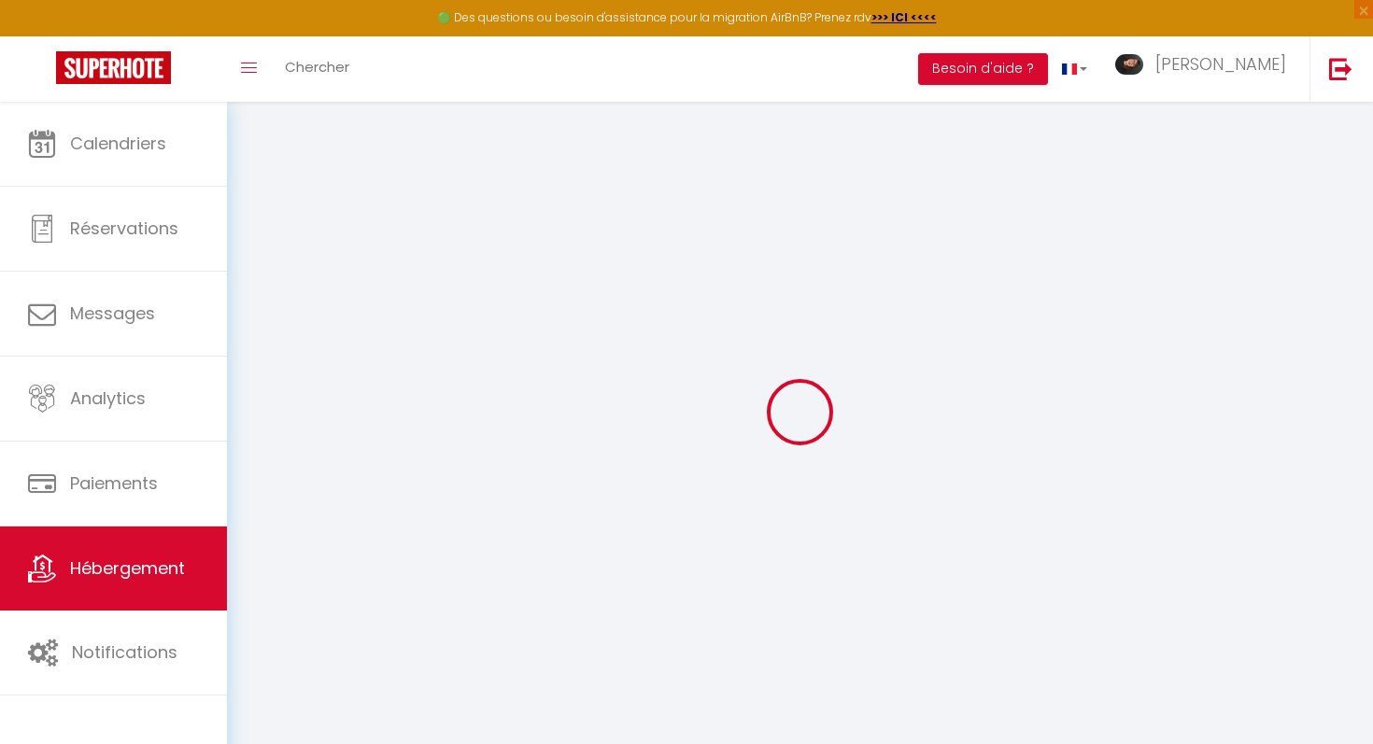
checkbox input "false"
select select
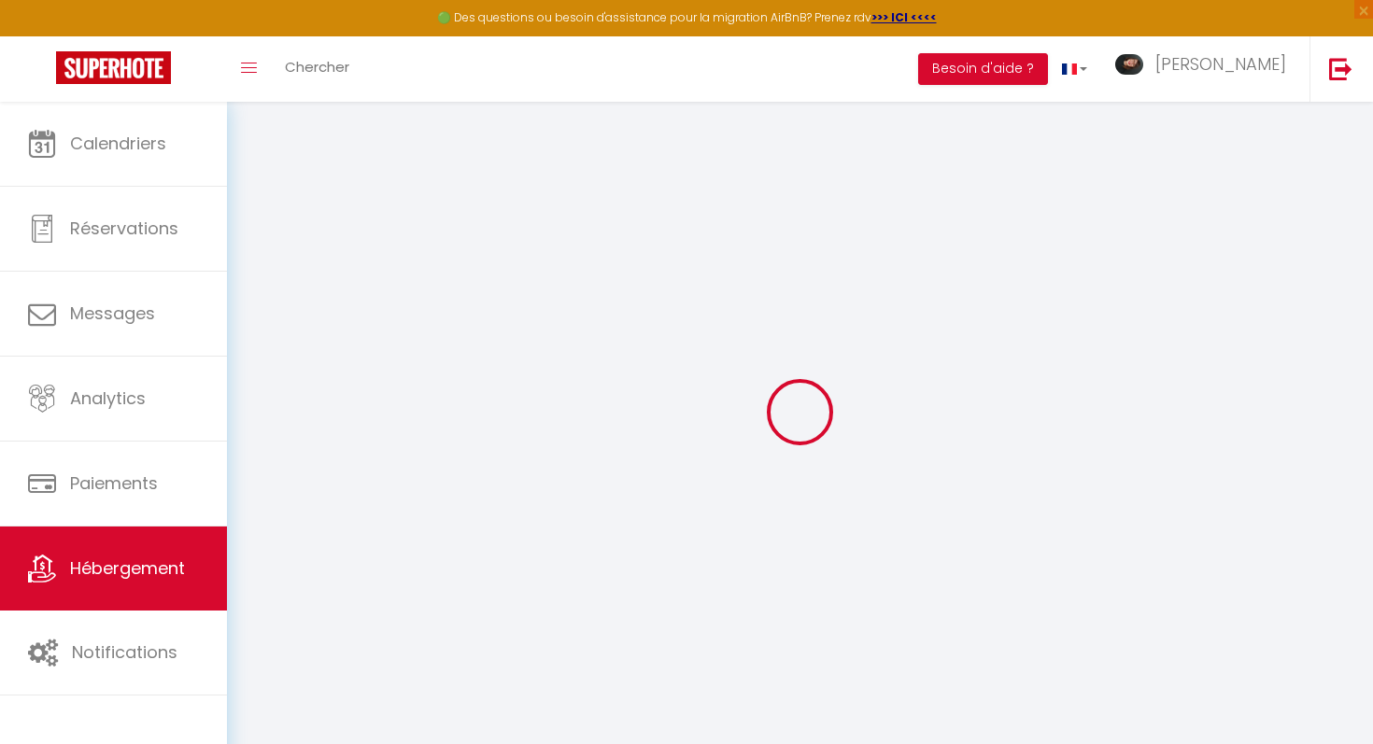
select select
checkbox input "false"
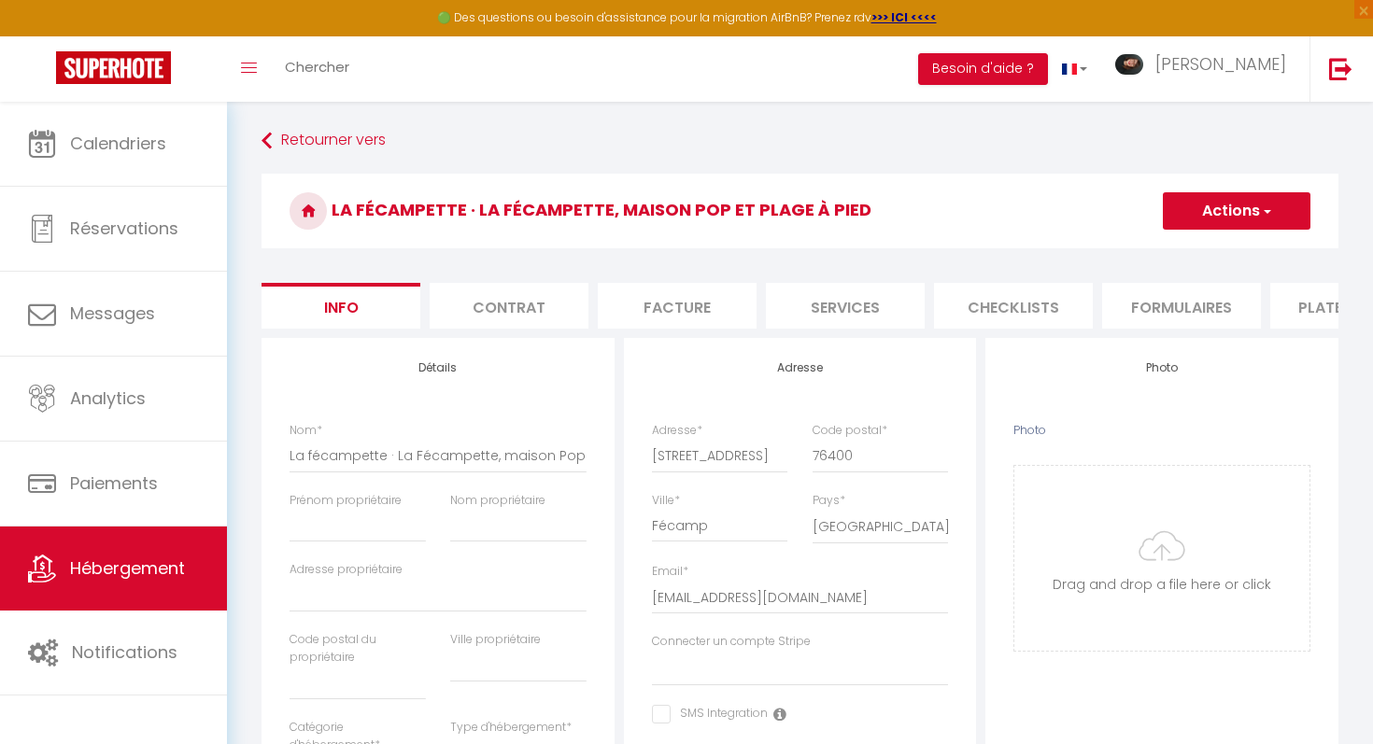
select select
checkbox input "false"
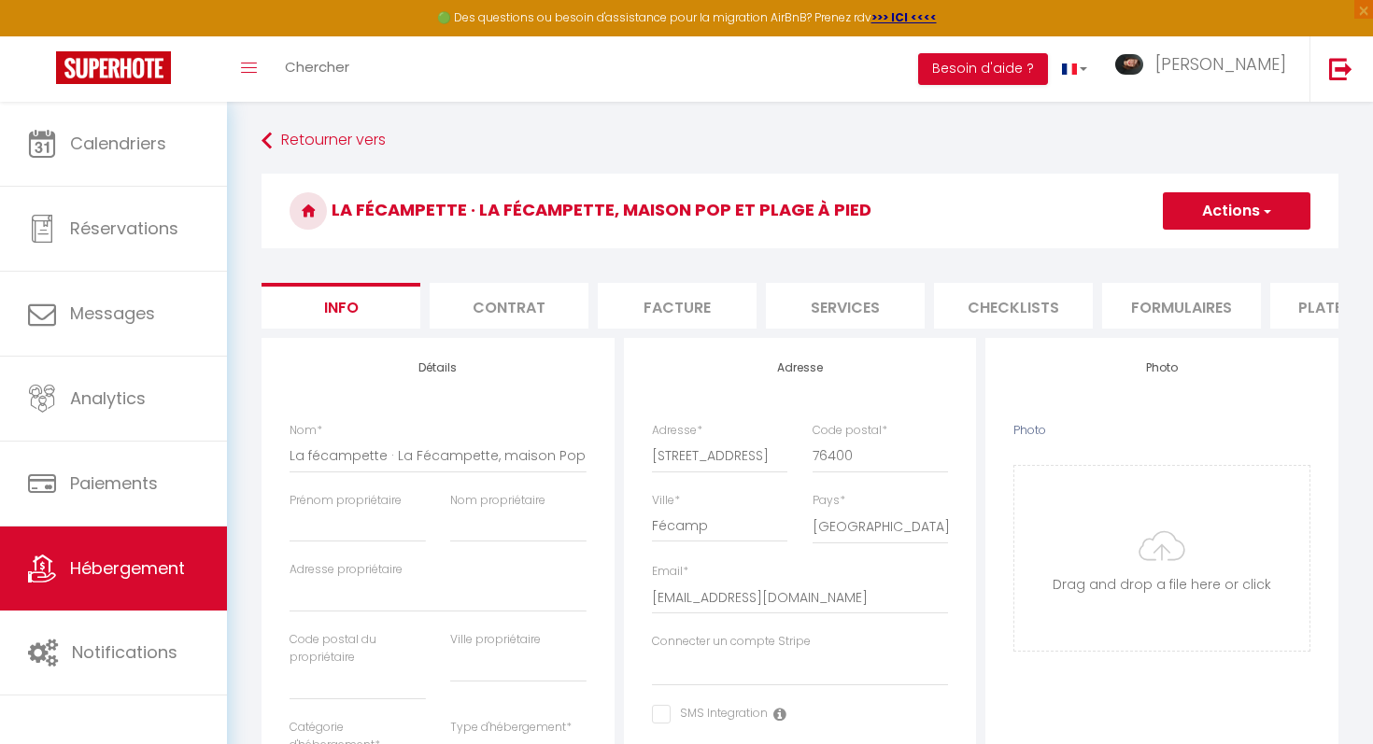
checkbox input "false"
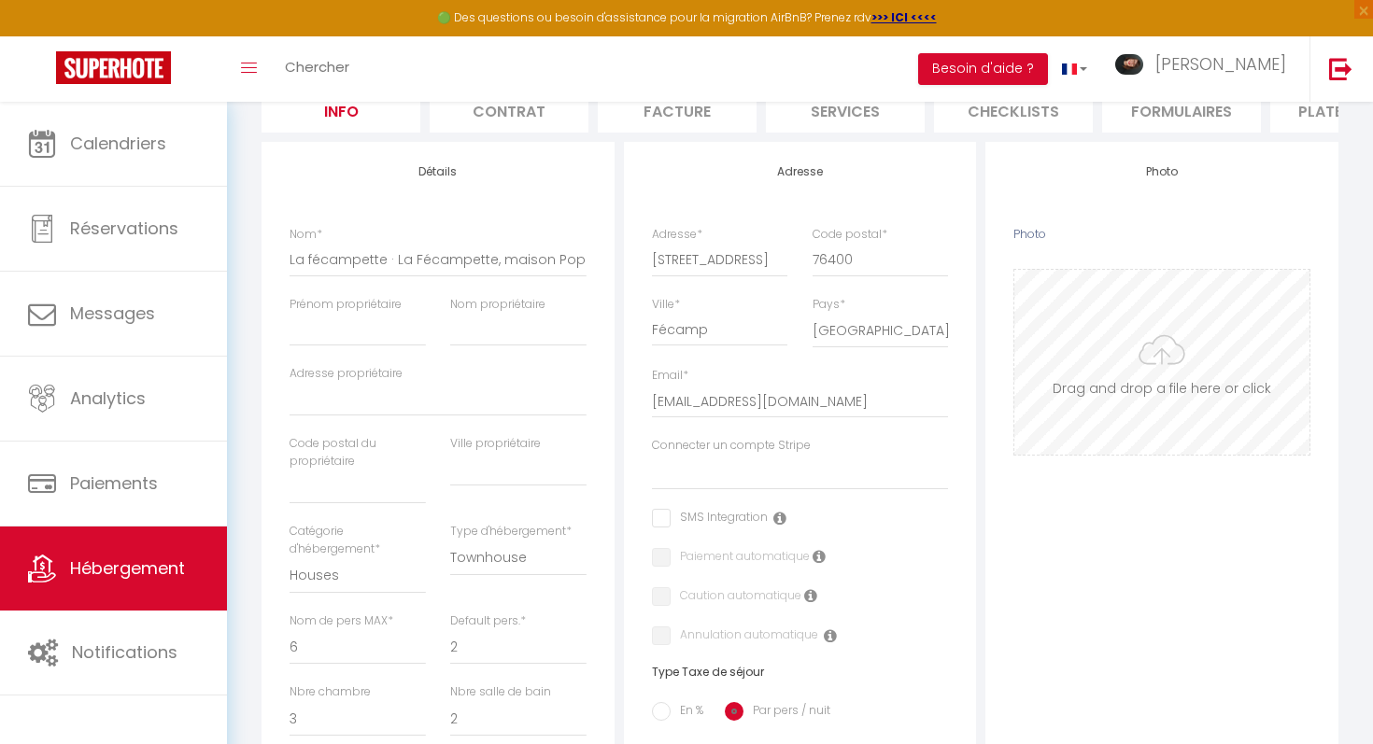
scroll to position [220, 0]
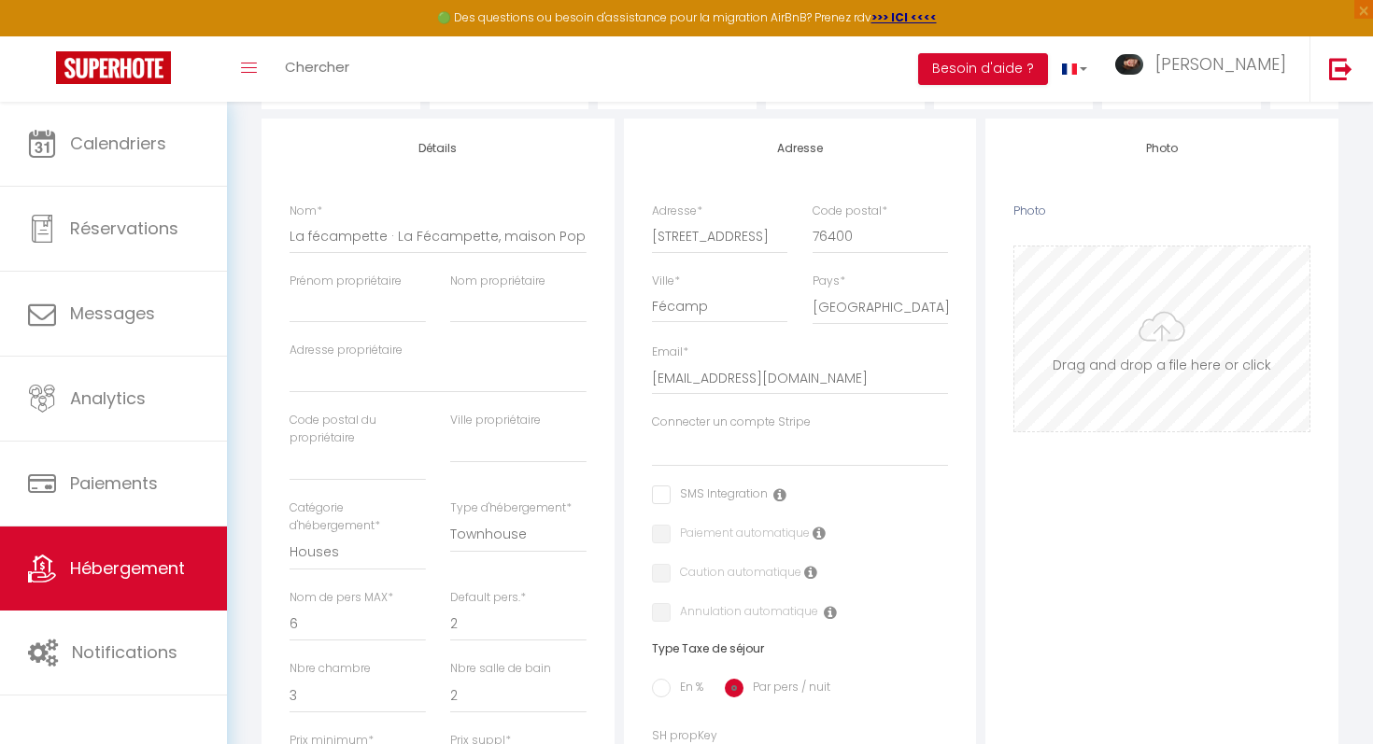
click at [1155, 333] on input "Photo" at bounding box center [1161, 339] width 295 height 185
type input "C:\fakepath\WhatsApp Image [DATE] 17.25.11 (4).jpeg"
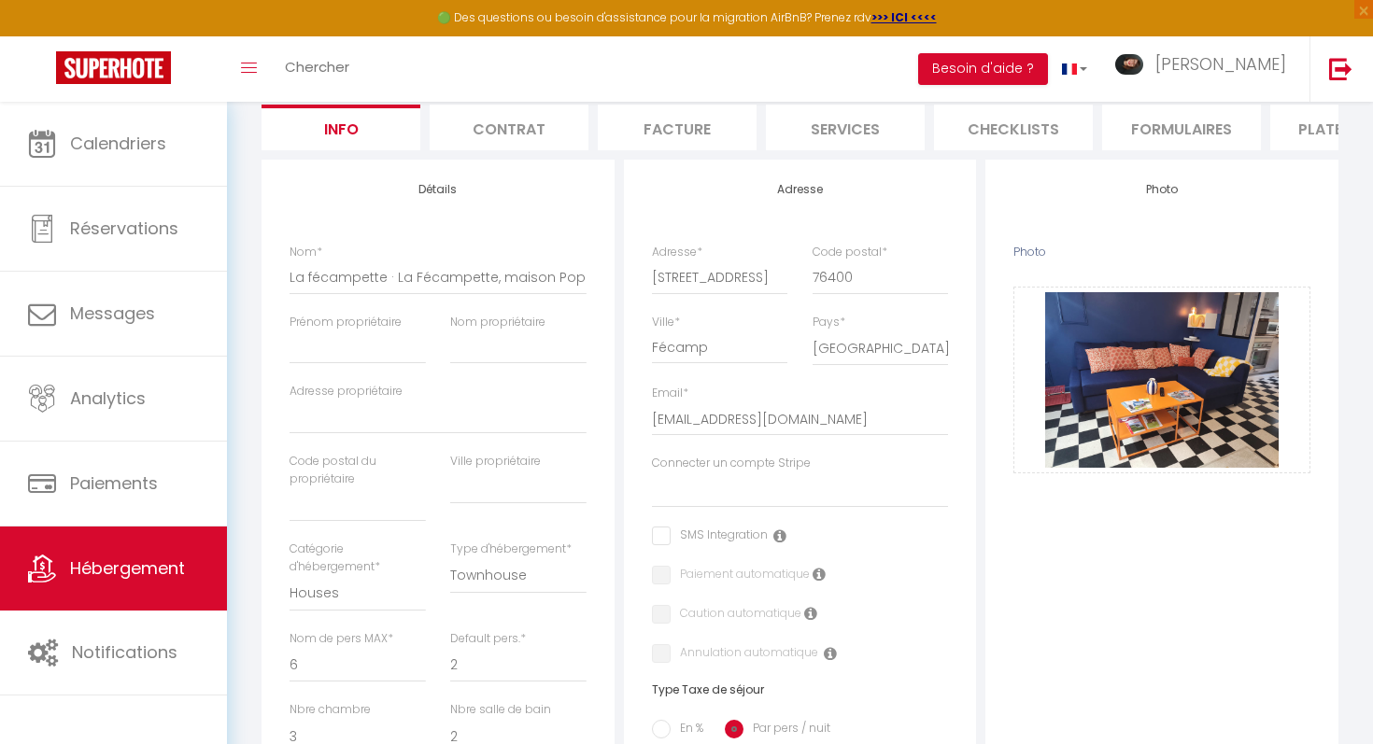
scroll to position [0, 0]
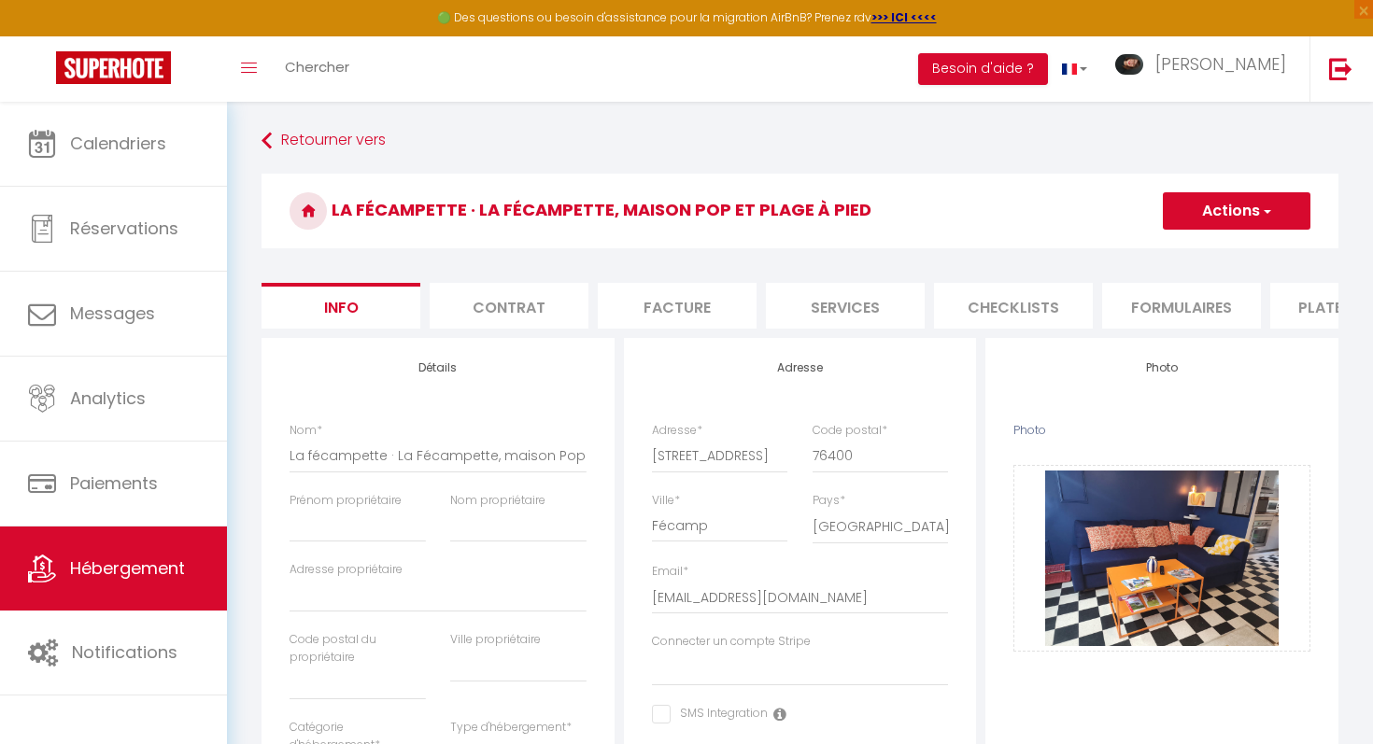
click at [1240, 216] on button "Actions" at bounding box center [1237, 210] width 148 height 37
click at [1194, 255] on input "Enregistrer" at bounding box center [1162, 252] width 69 height 19
select select
checkbox input "false"
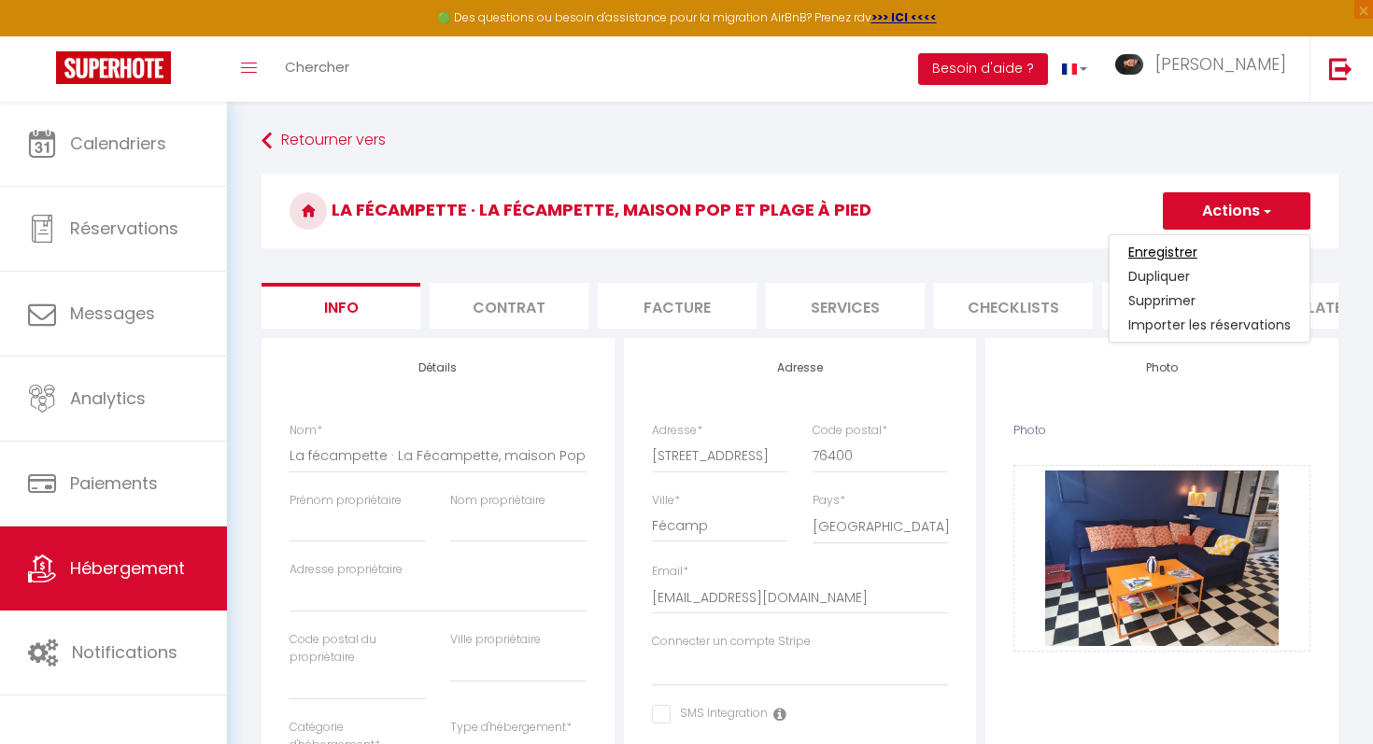
checkbox input "false"
select select
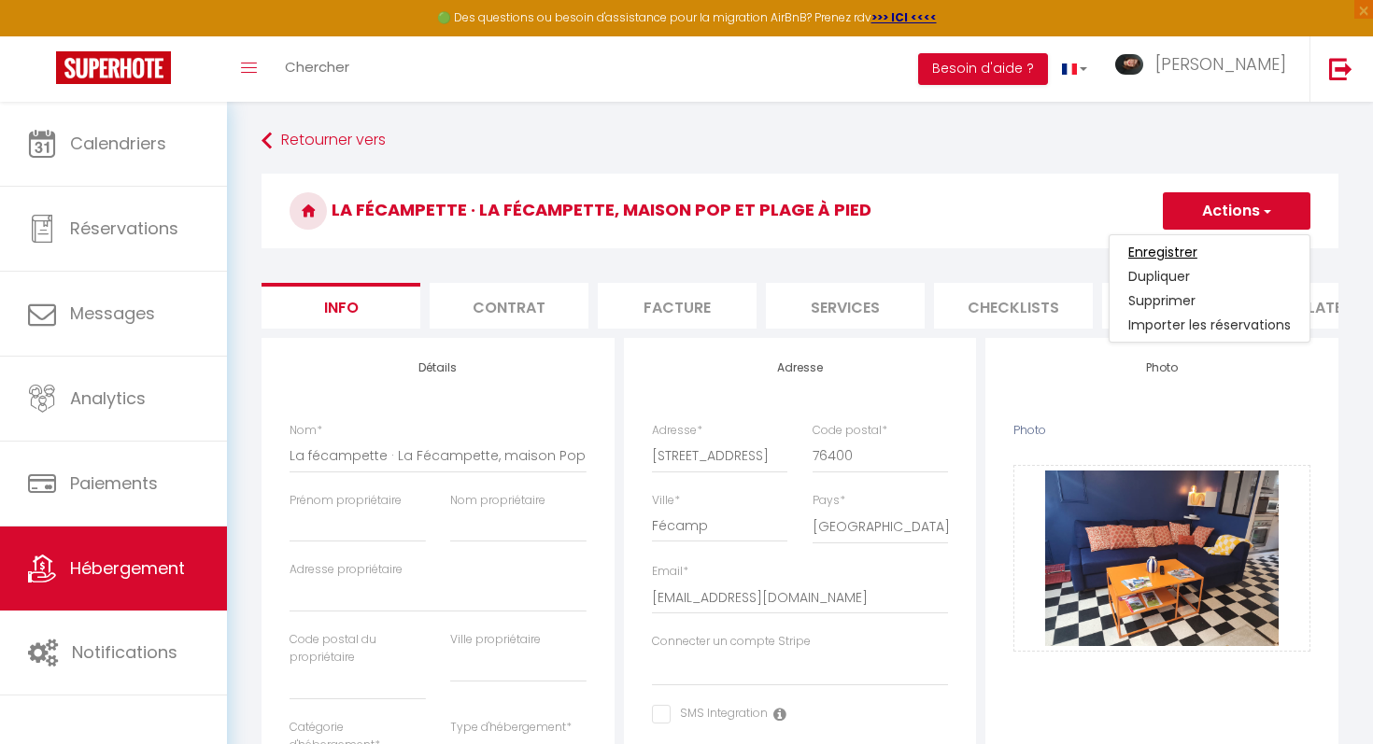
checkbox input "false"
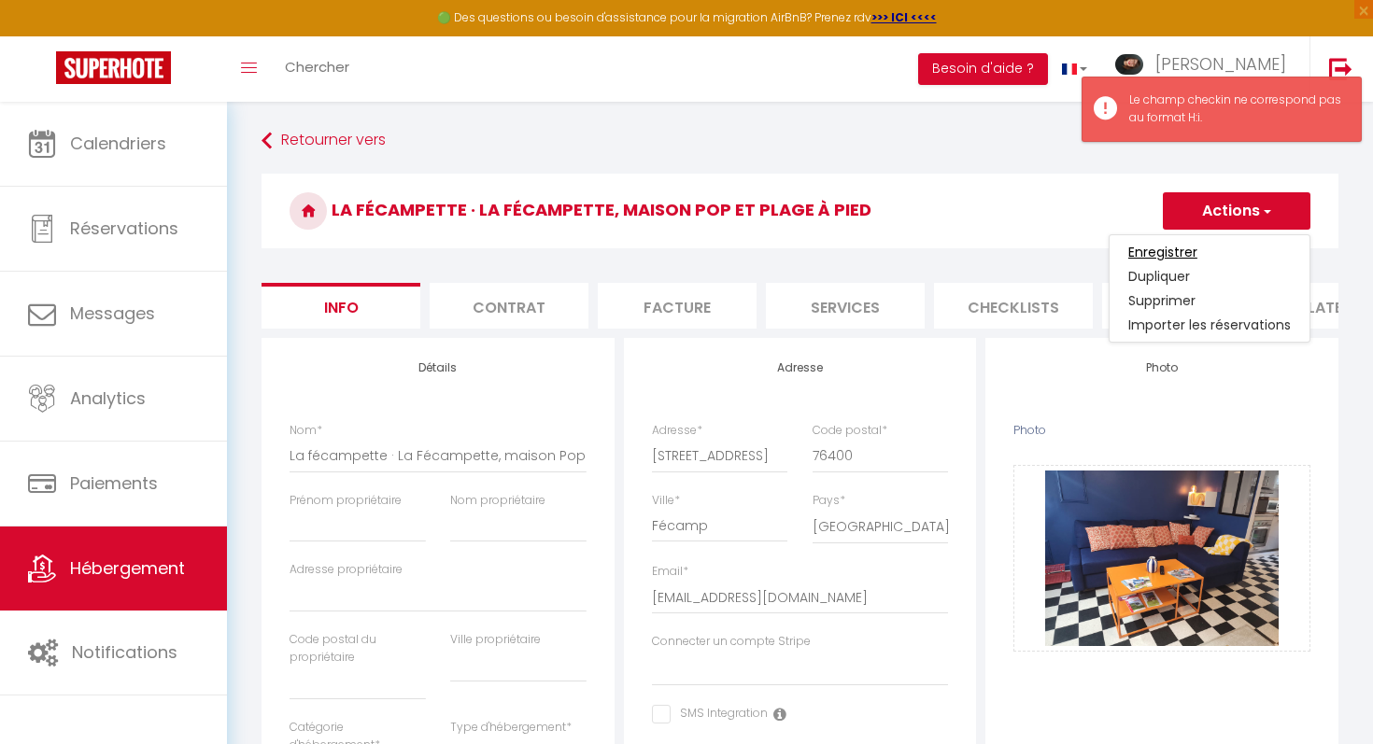
click at [1156, 255] on input "Enregistrer" at bounding box center [1162, 252] width 69 height 19
select select
checkbox input "false"
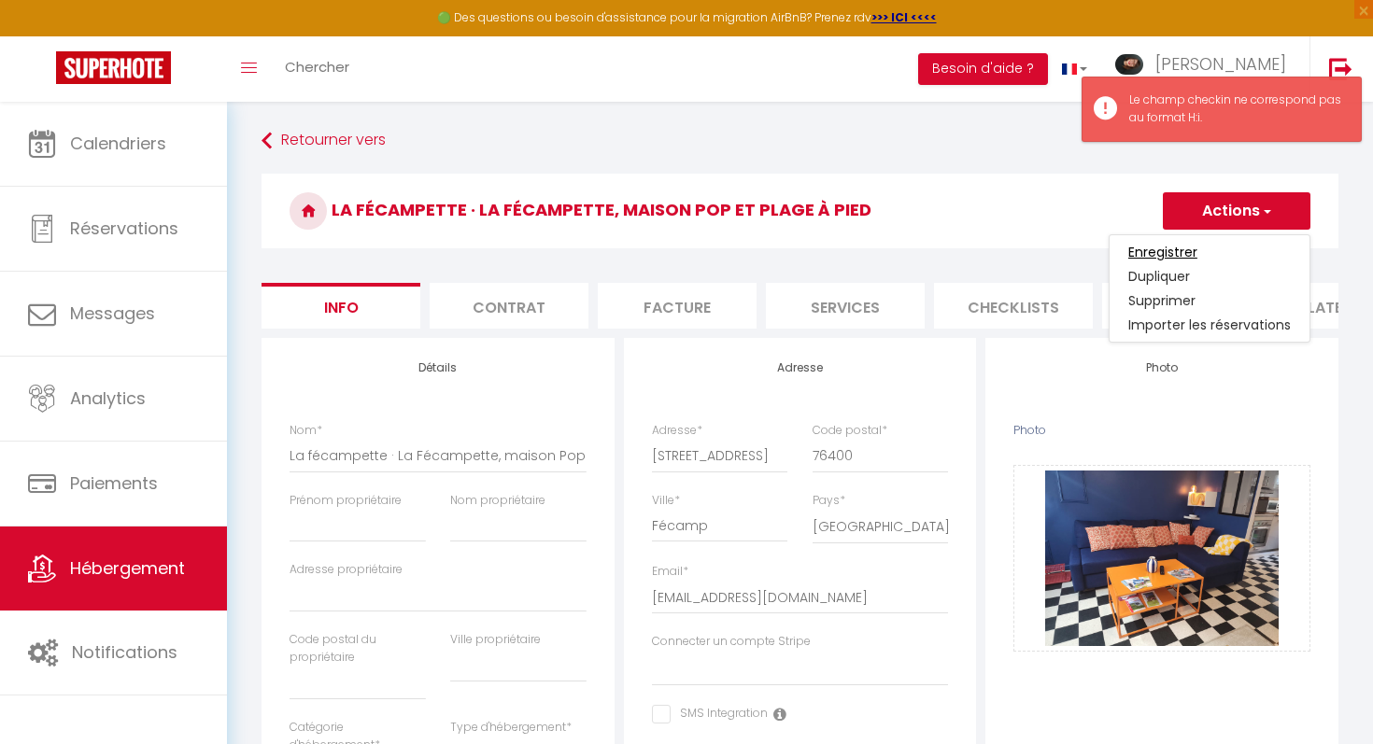
checkbox input "false"
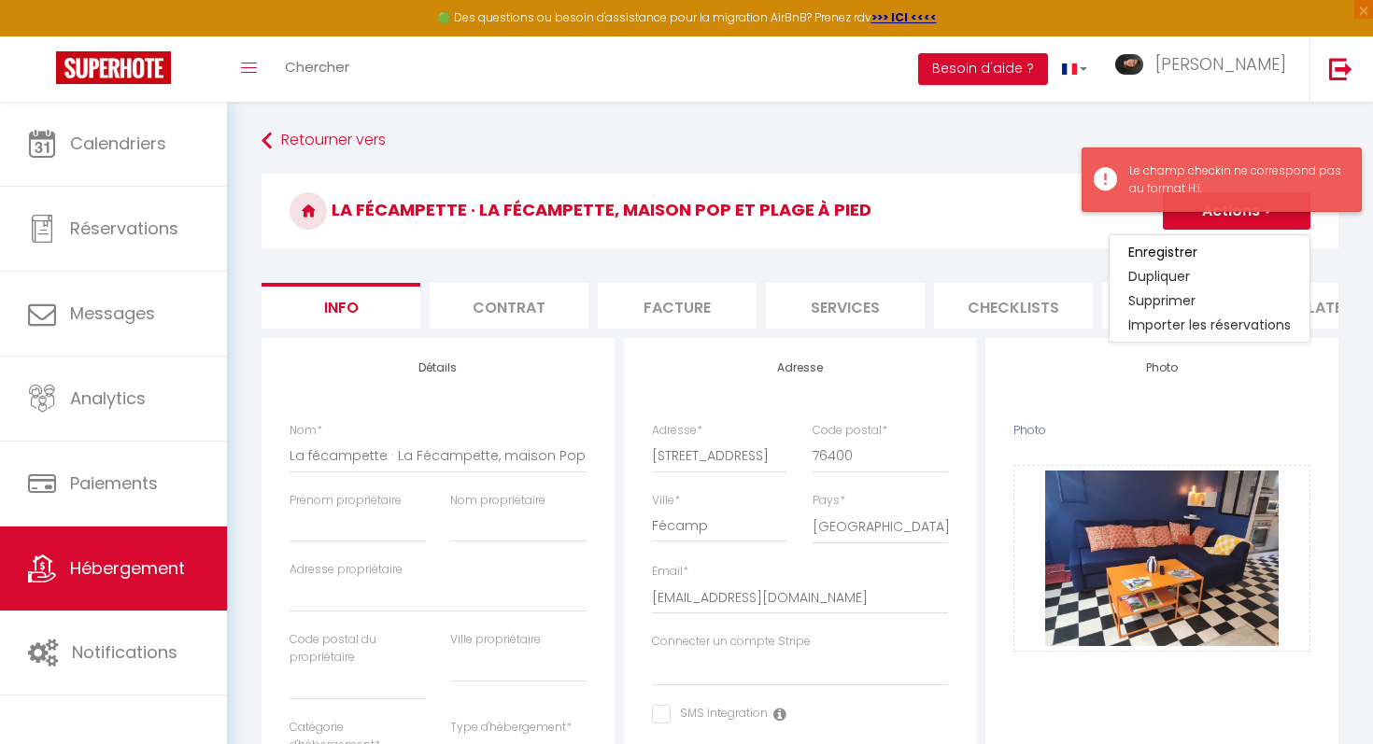
select select
checkbox input "false"
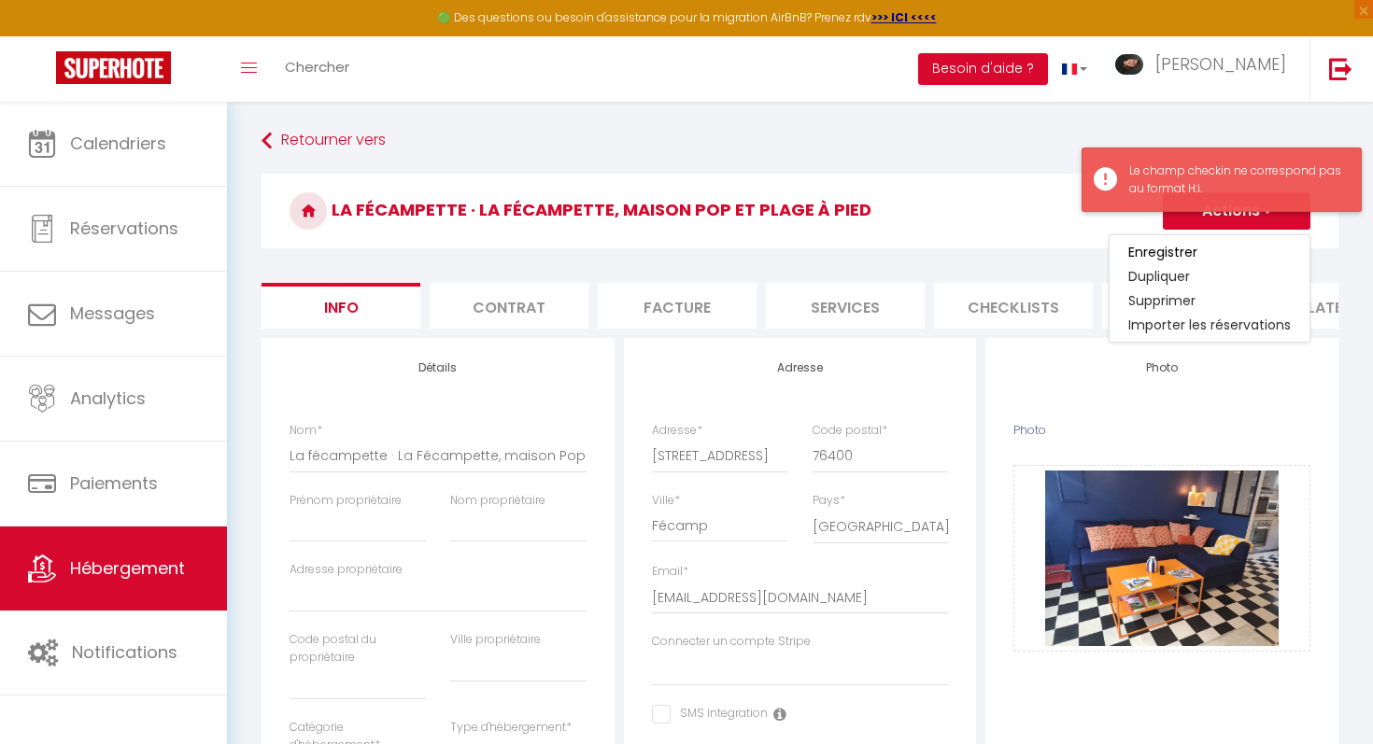
checkbox input "false"
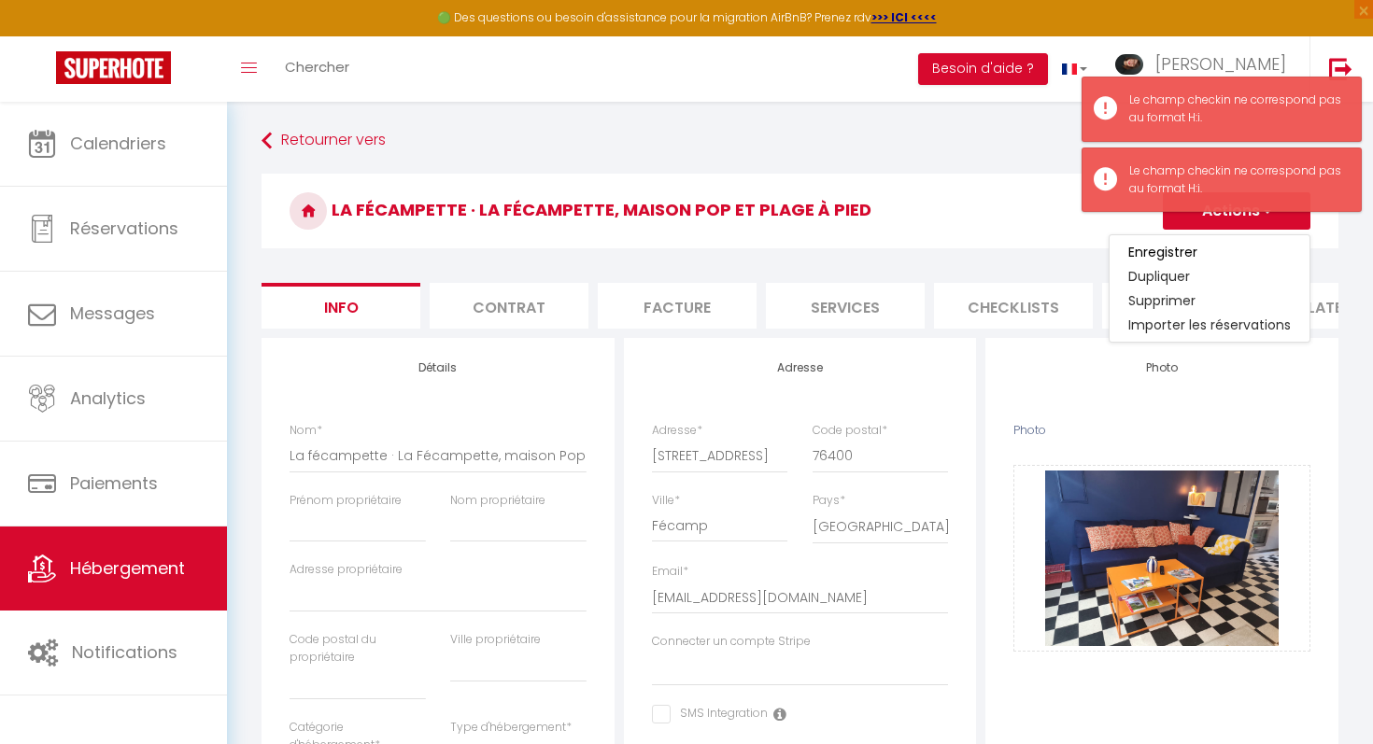
click at [1011, 230] on h3 "La fécampette · La Fécampette, maison Pop et plage à pied" at bounding box center [800, 211] width 1077 height 75
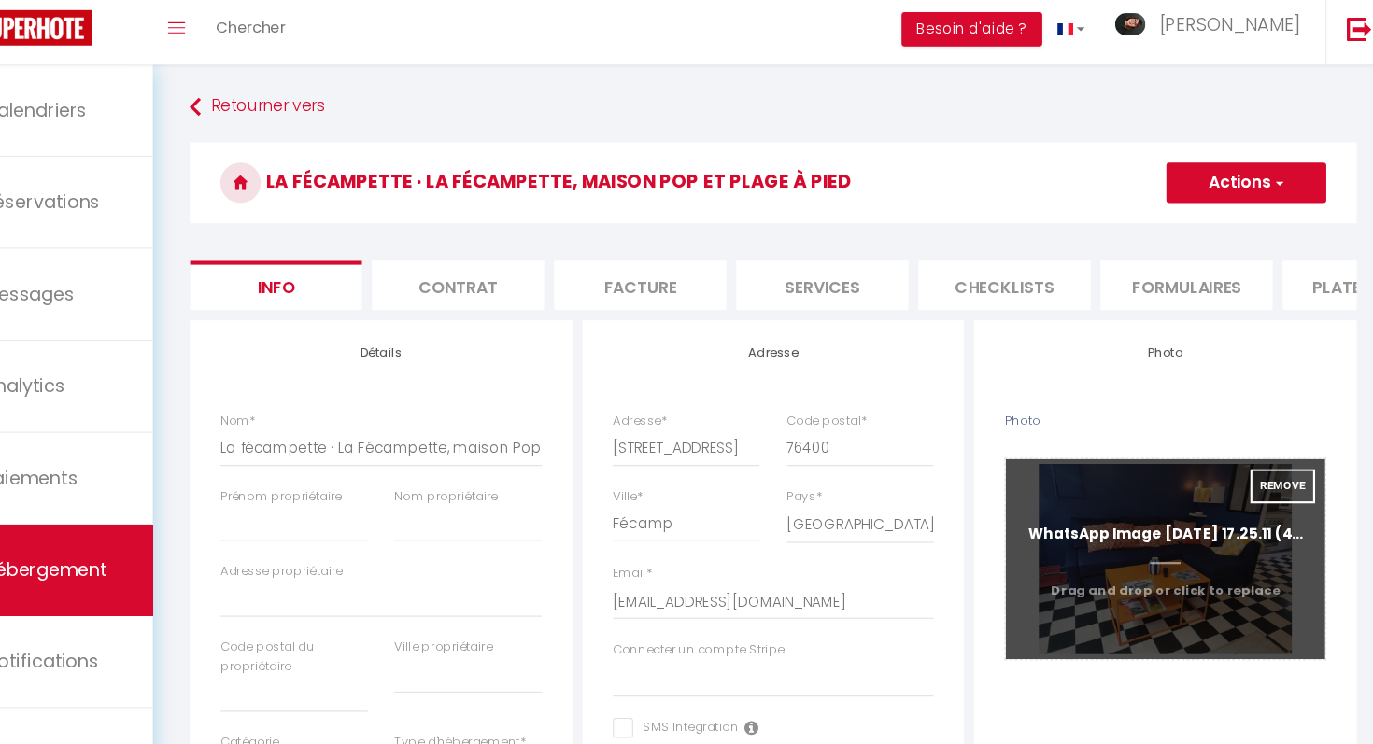
click at [1192, 521] on input "Photo" at bounding box center [1161, 558] width 295 height 185
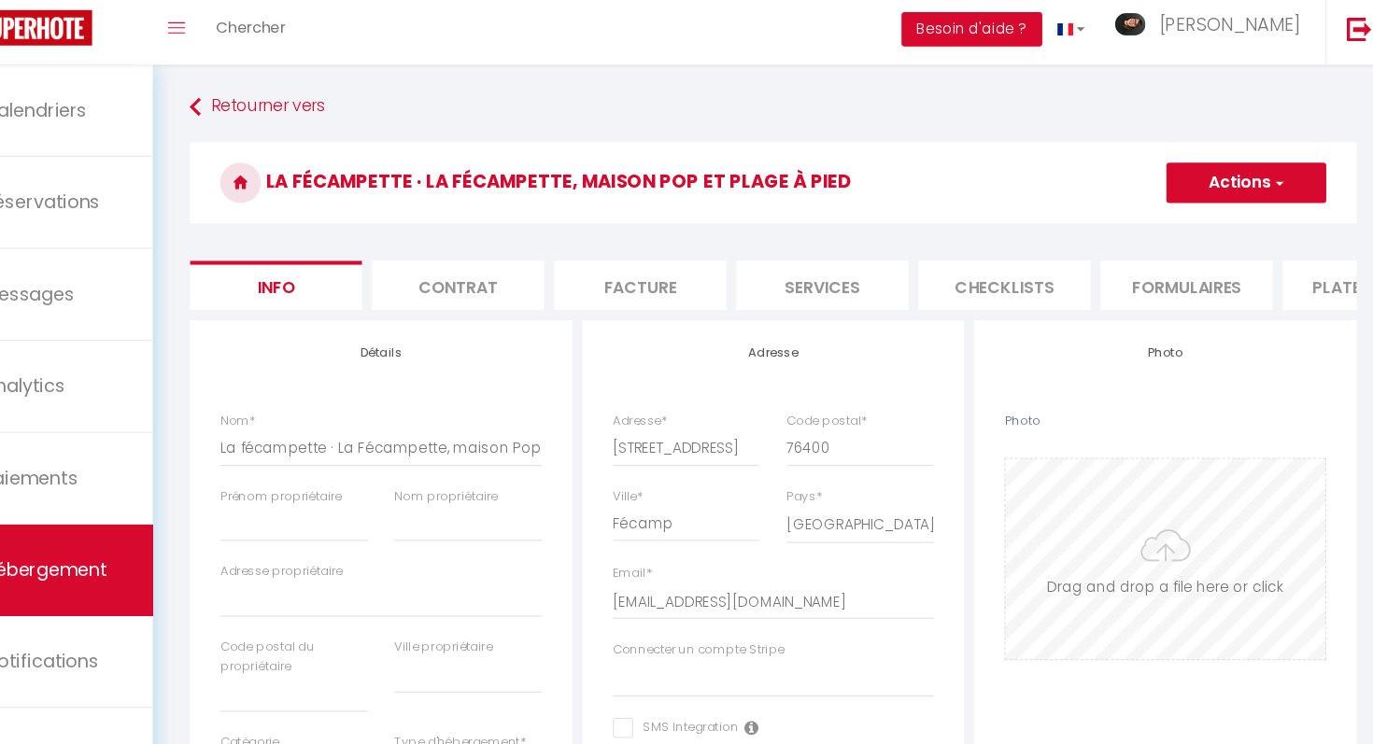
click at [1161, 544] on input "Photo" at bounding box center [1161, 558] width 295 height 185
type input "C:\fakepath\WhatsApp Image [DATE] 17.25.12 (1).jpeg"
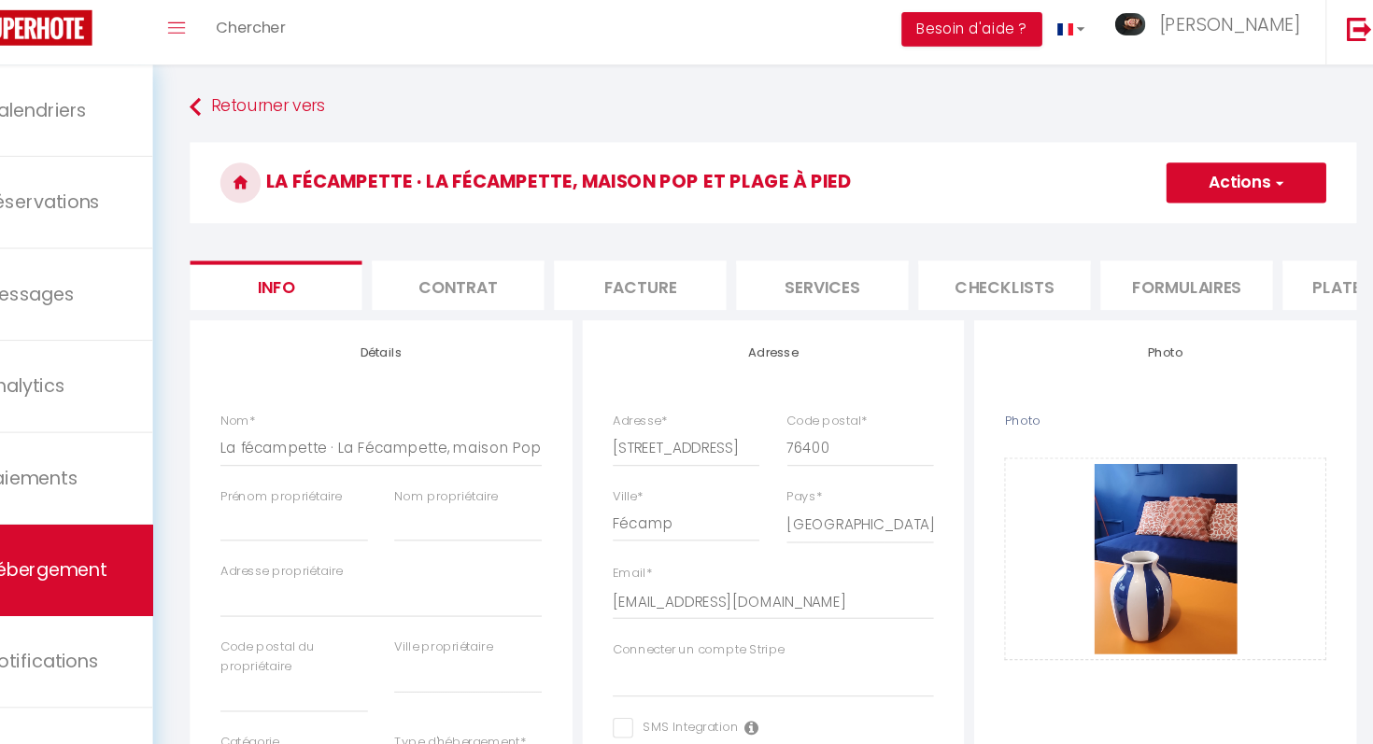
click at [1261, 223] on button "Actions" at bounding box center [1237, 210] width 148 height 37
click at [1160, 251] on input "Enregistrer" at bounding box center [1162, 252] width 69 height 19
select select
checkbox input "false"
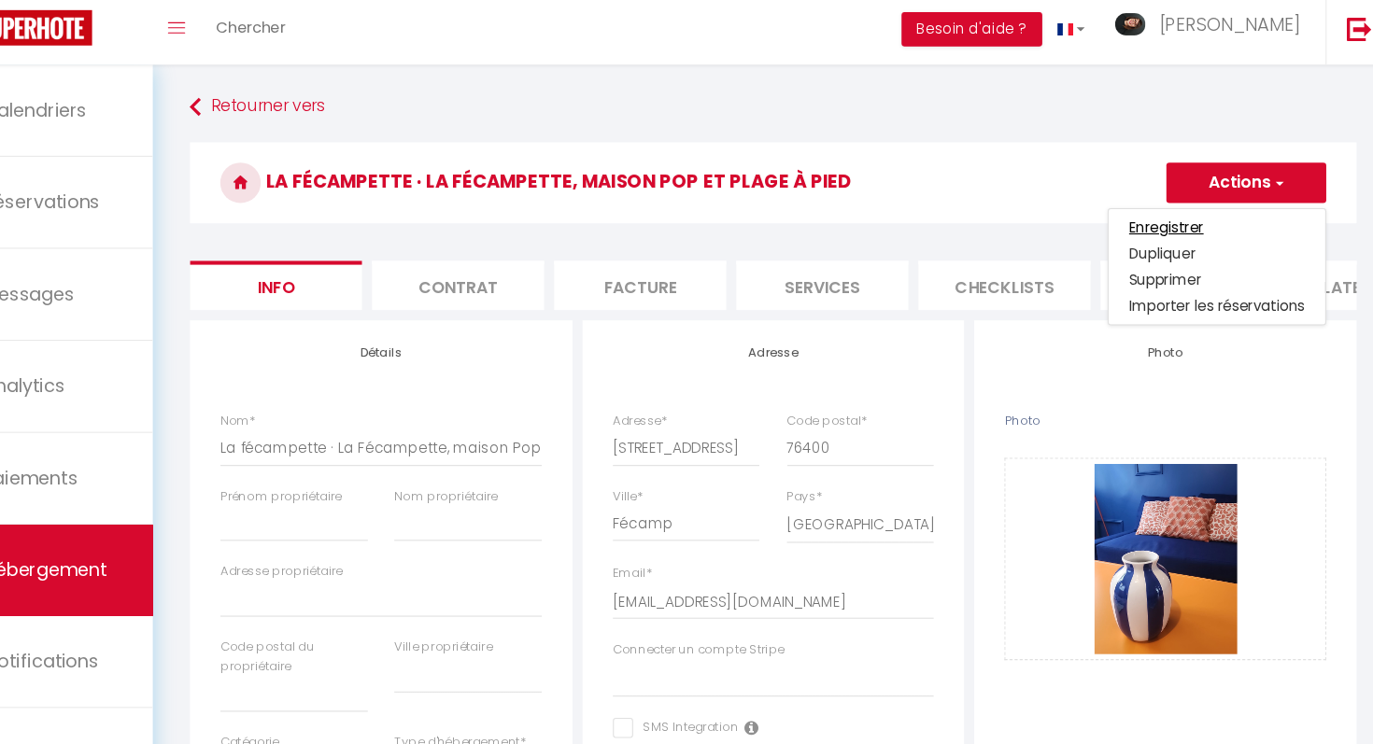
checkbox input "false"
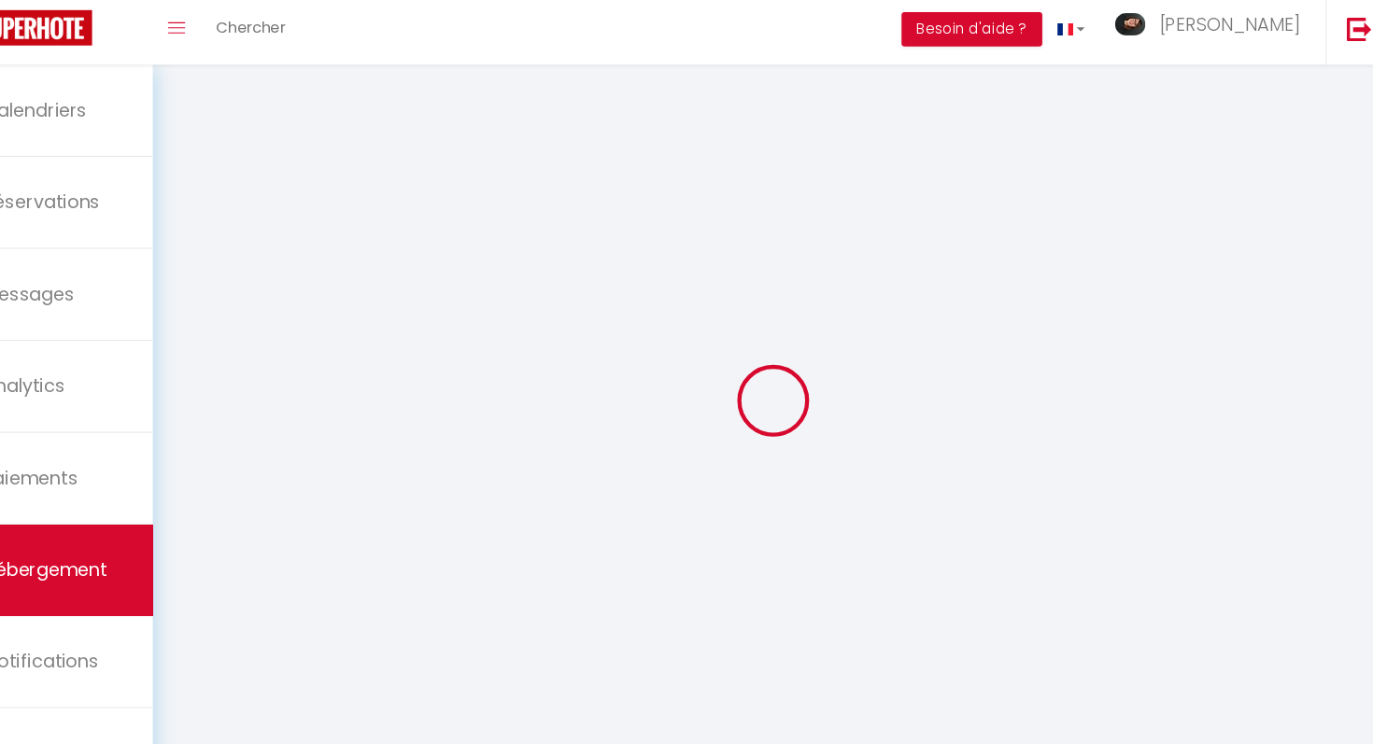
select select
checkbox input "false"
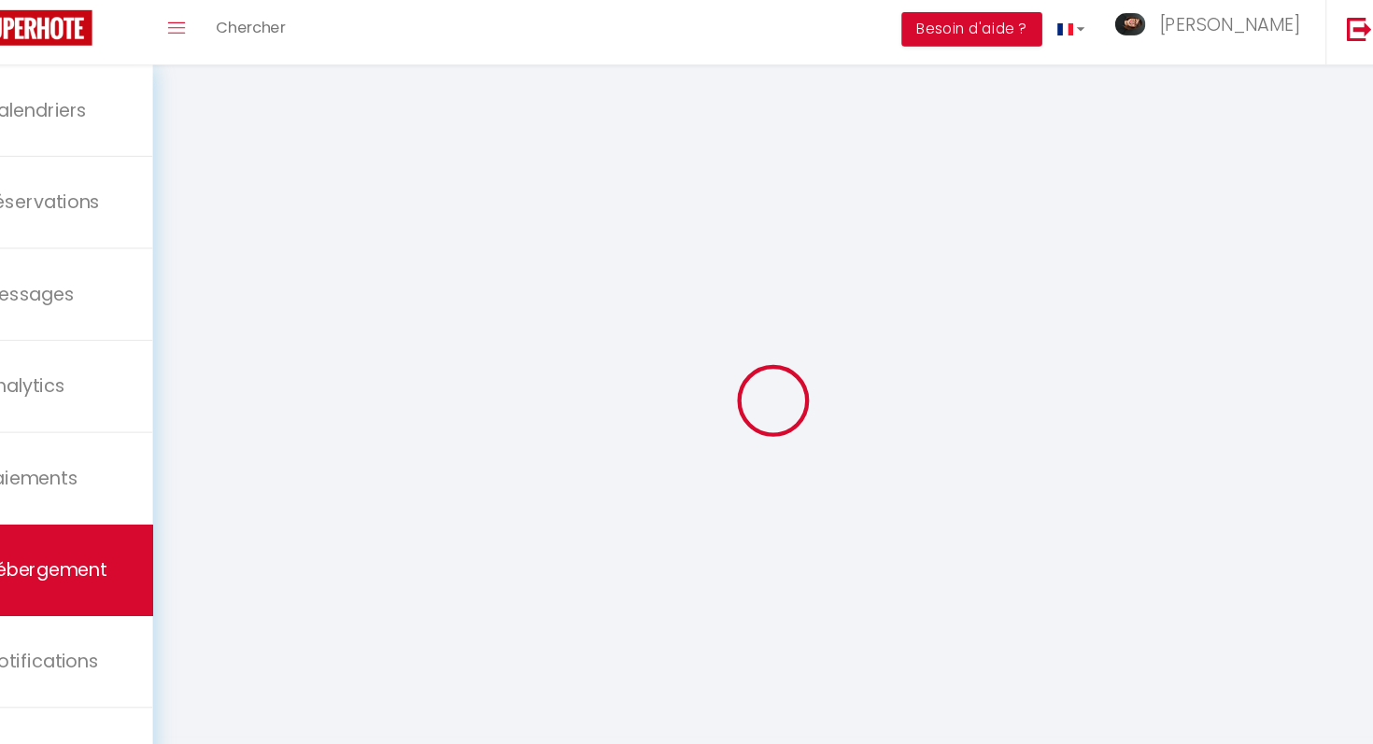
checkbox input "false"
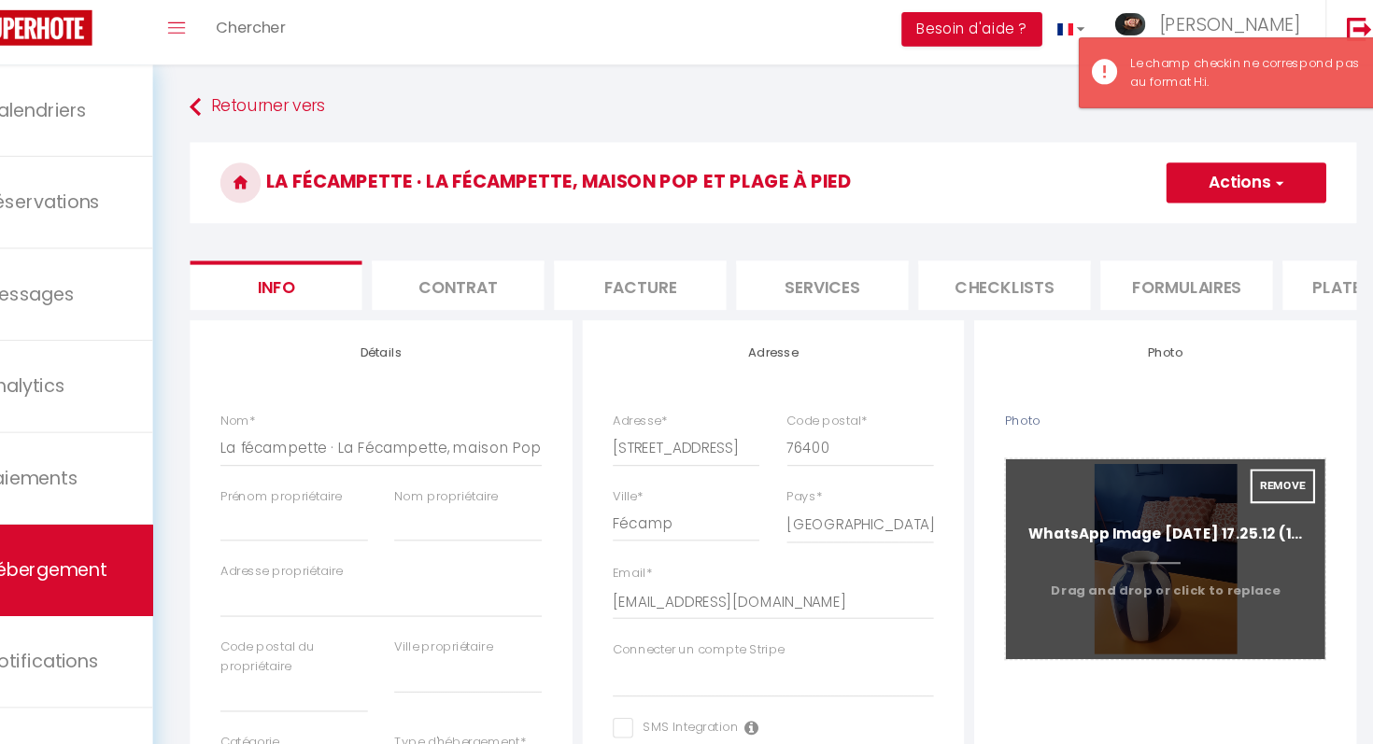
click at [1145, 519] on input "Photo" at bounding box center [1161, 558] width 295 height 185
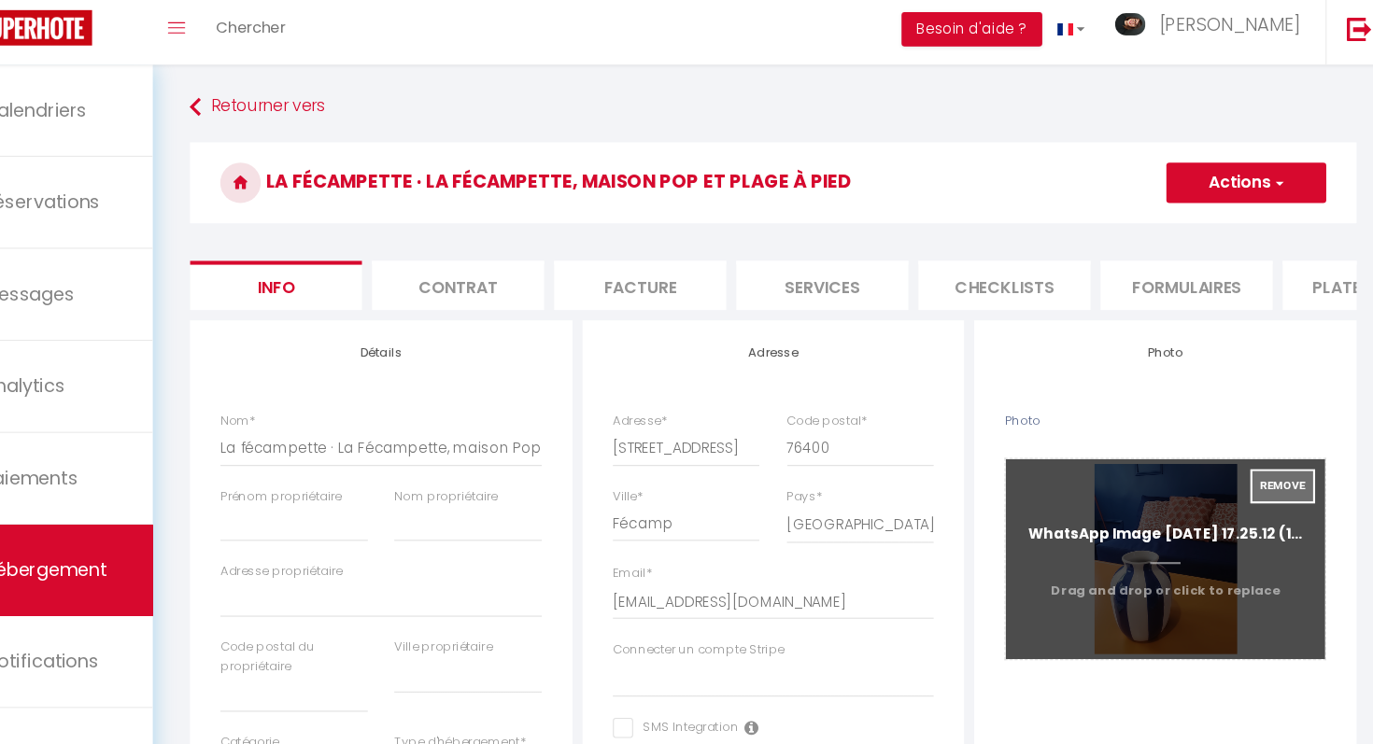
type input "C:\fakepath\WhatsApp Image [DATE] 18.09.28.jpeg"
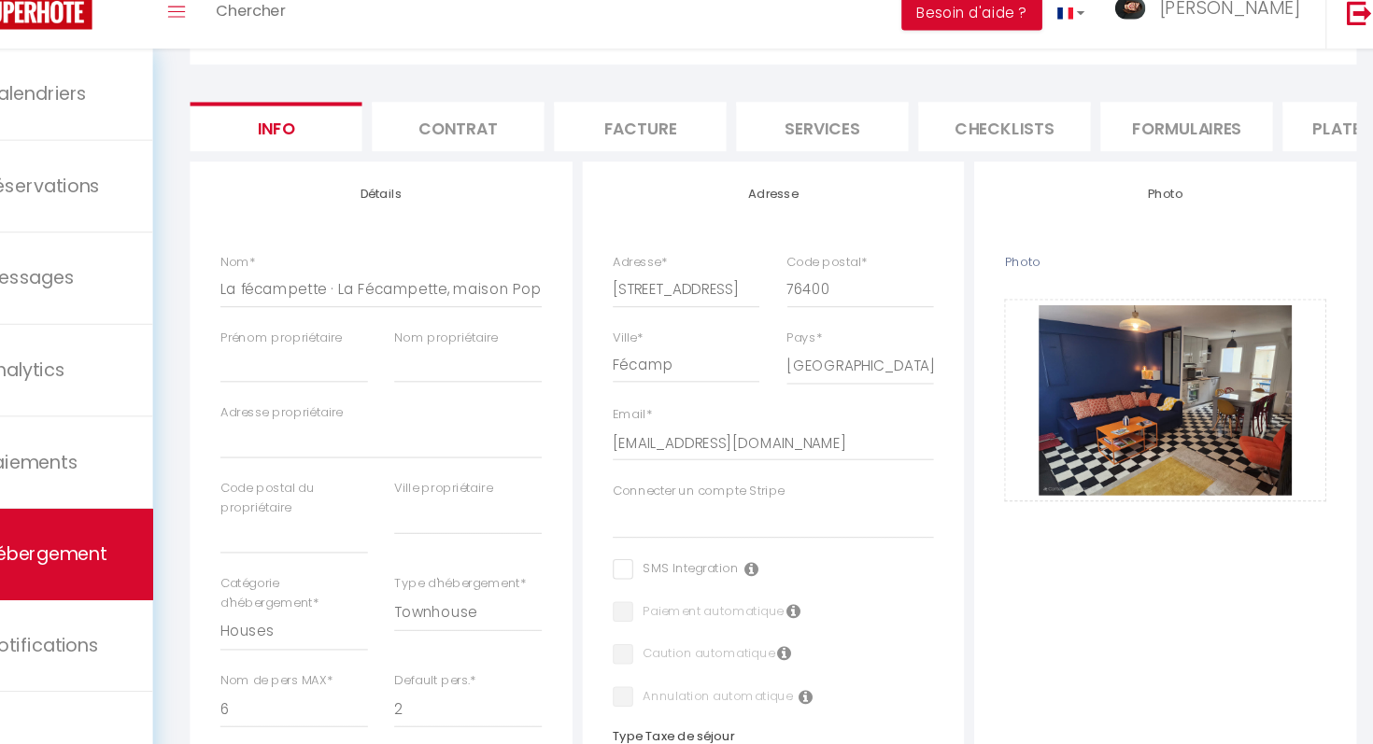
scroll to position [135, 0]
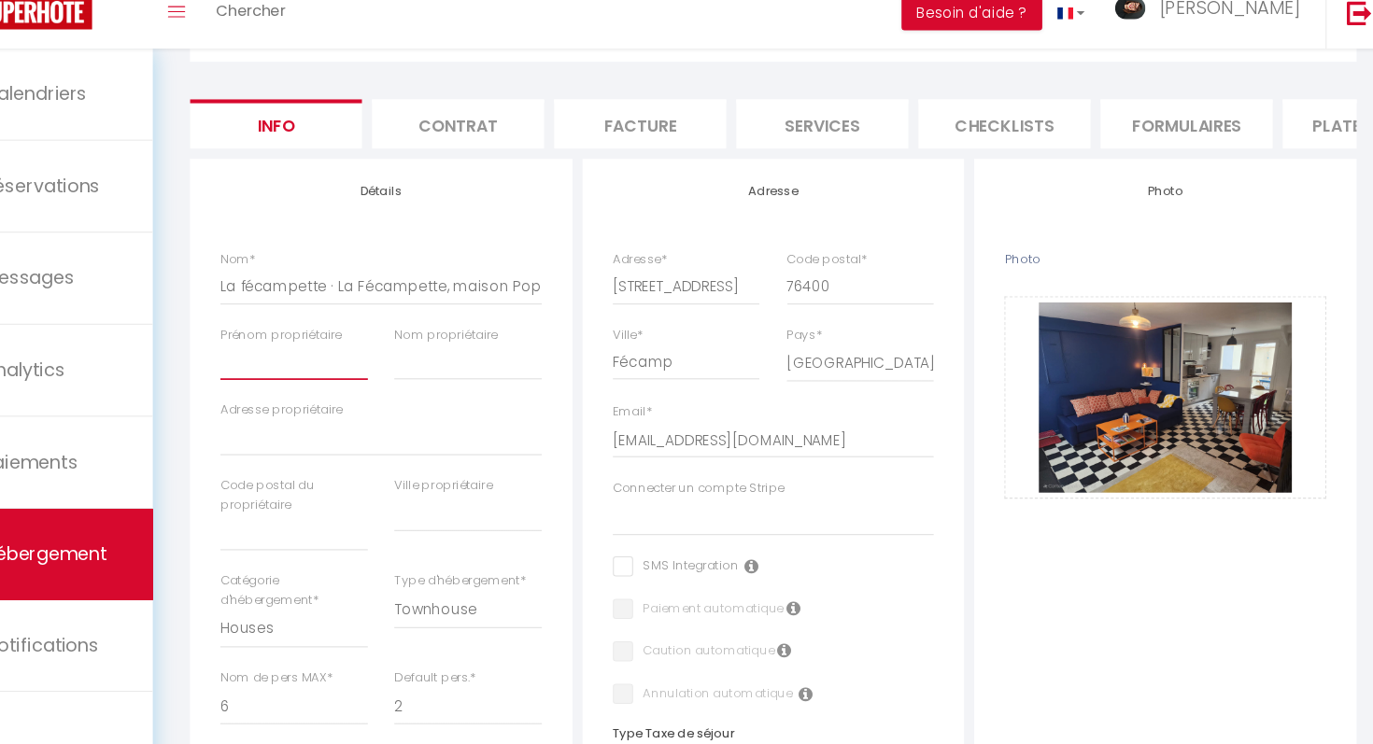
click at [377, 399] on input "Prénom propriétaire" at bounding box center [358, 392] width 136 height 34
type input "J"
select select
checkbox input "false"
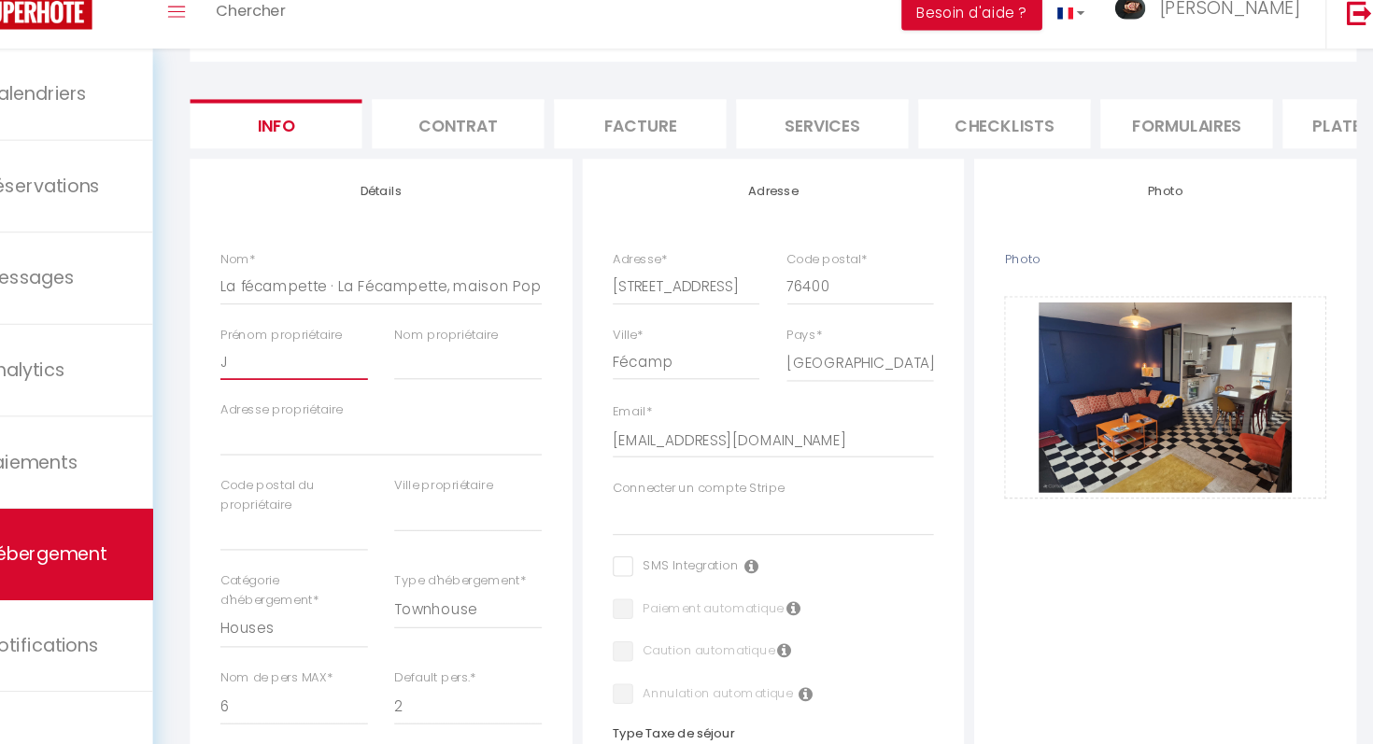
checkbox input "false"
type input "[PERSON_NAME]"
click at [324, 462] on input "Adresse propriétaire" at bounding box center [438, 462] width 297 height 34
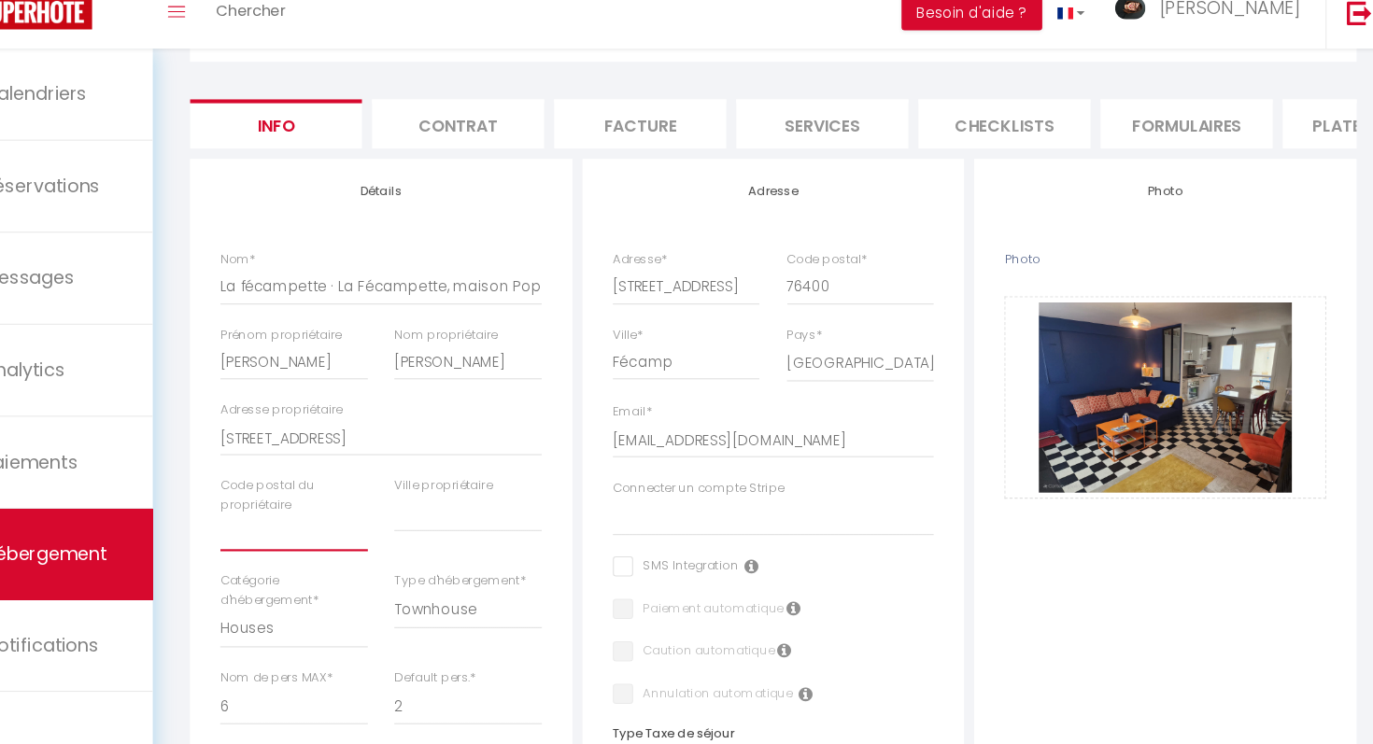
click at [318, 546] on input "text" at bounding box center [358, 549] width 136 height 34
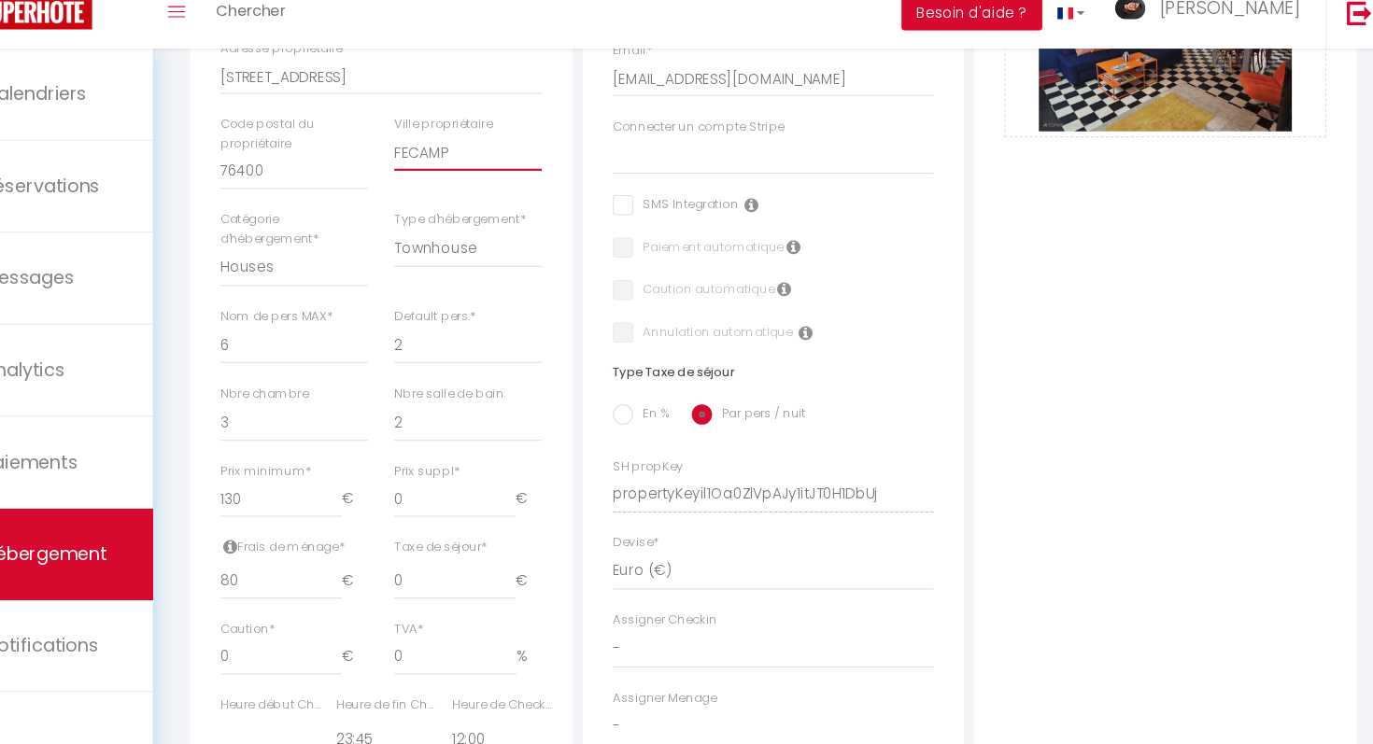
scroll to position [473, 0]
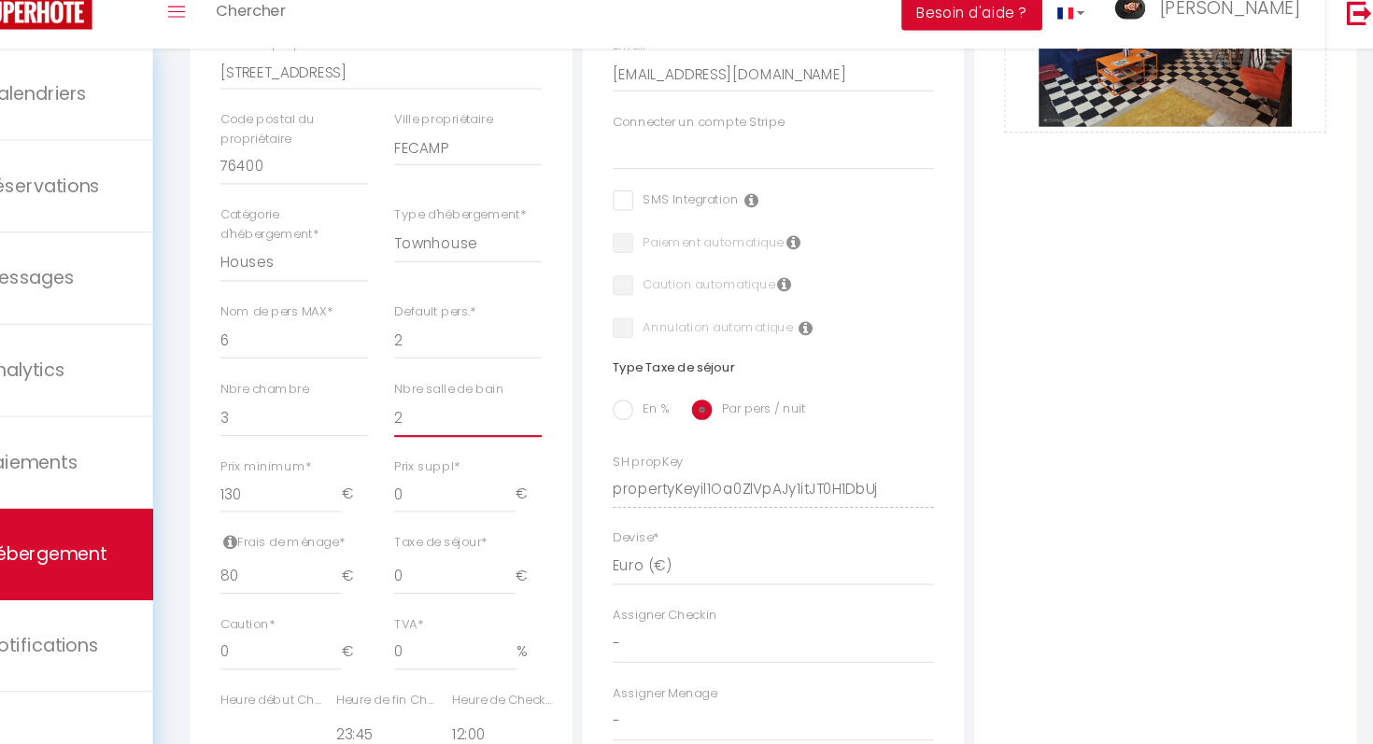
click at [491, 457] on select "0 1 2 3 4 5 6 7 8 9 10 11 12 13" at bounding box center [518, 442] width 136 height 35
click at [450, 425] on select "0 1 2 3 4 5 6 7 8 9 10 11 12 13" at bounding box center [518, 442] width 136 height 35
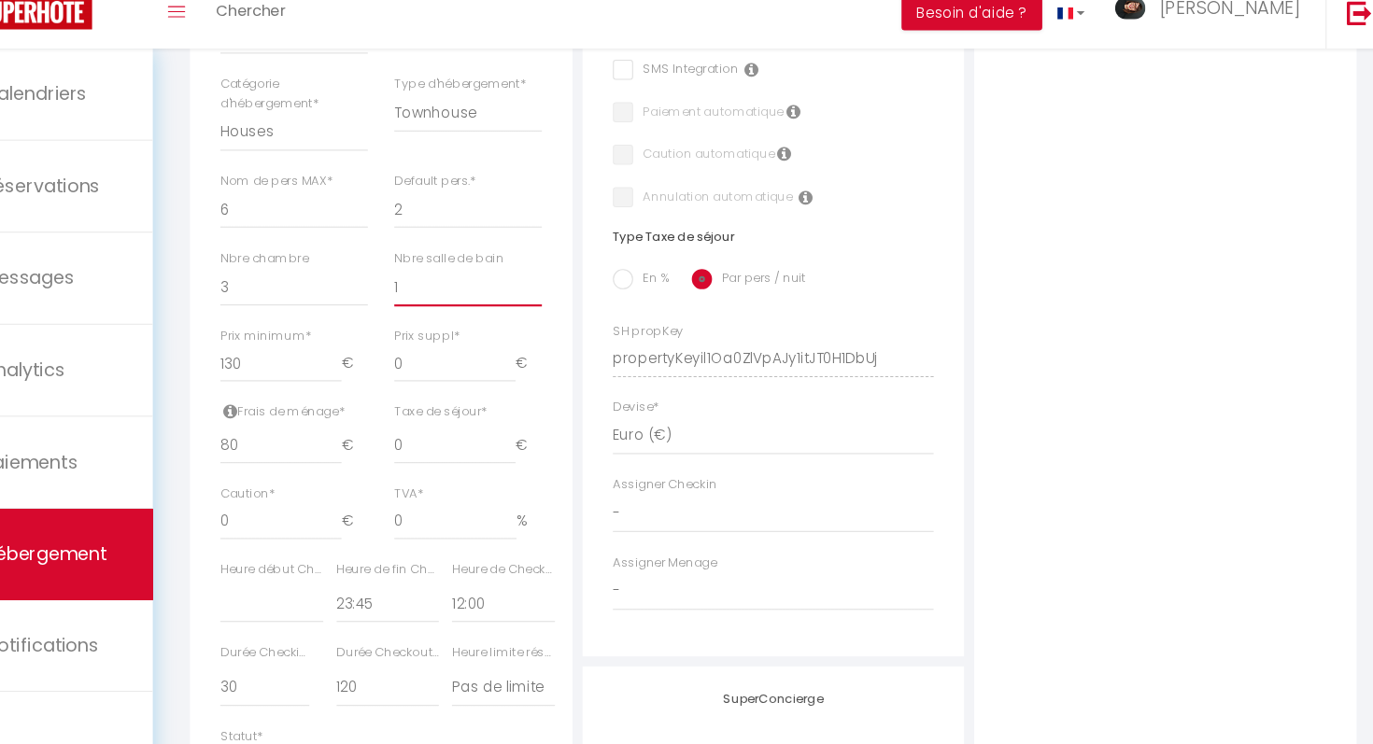
scroll to position [621, 0]
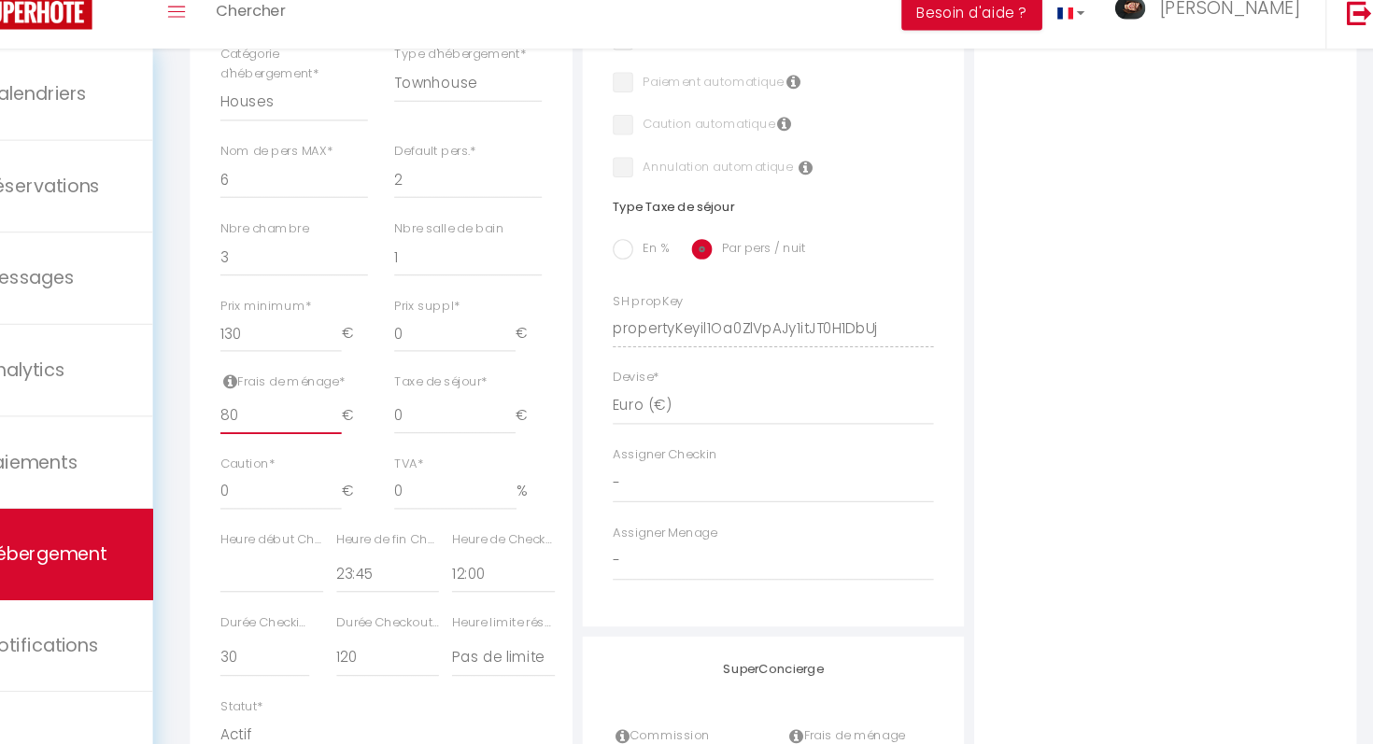
click at [357, 438] on input "80" at bounding box center [346, 441] width 112 height 34
click at [503, 492] on div "TVA * 0 %" at bounding box center [518, 501] width 136 height 51
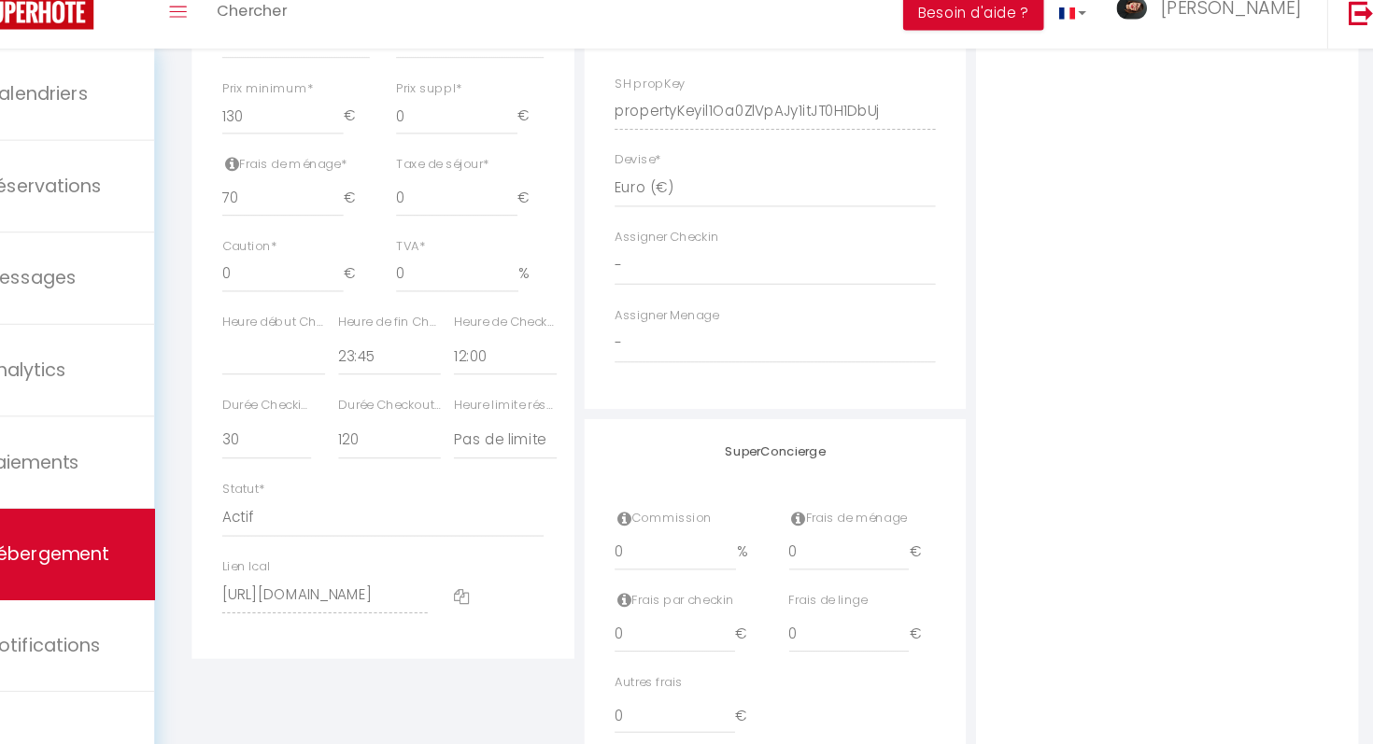
scroll to position [824, 0]
click at [411, 387] on select "00:00 00:15 00:30 00:45 01:00 01:15 01:30 01:45 02:00 02:15 02:30 02:45 03:00" at bounding box center [444, 383] width 94 height 35
click at [397, 366] on select "00:00 00:15 00:30 00:45 01:00 01:15 01:30 01:45 02:00 02:15 02:30 02:45 03:00" at bounding box center [444, 383] width 94 height 35
click at [524, 389] on select "00:00 00:15 00:30 00:45 01:00 01:15 01:30 01:45 02:00 02:15 02:30 02:45 03:00" at bounding box center [550, 383] width 94 height 35
click at [503, 366] on select "00:00 00:15 00:30 00:45 01:00 01:15 01:30 01:45 02:00 02:15 02:30 02:45 03:00" at bounding box center [550, 383] width 94 height 35
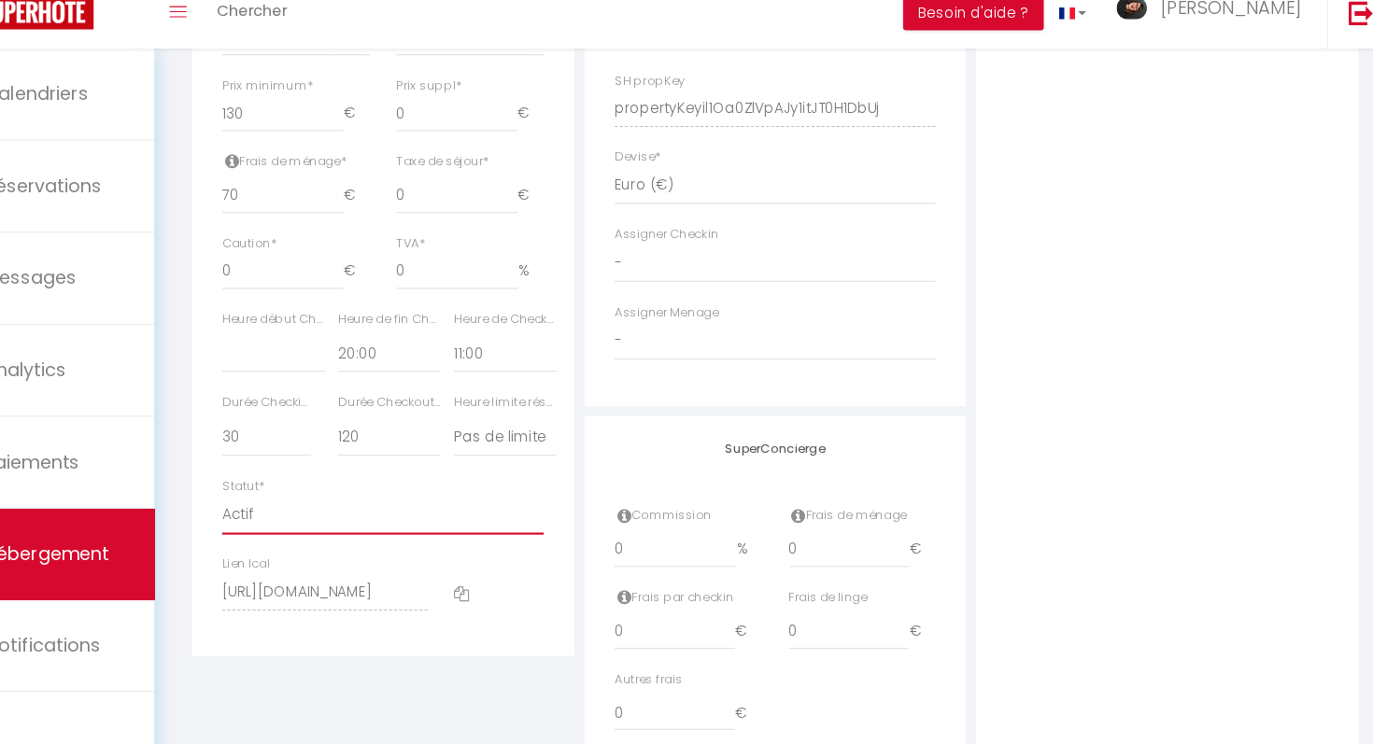
click at [443, 545] on select "Actif Pas actif" at bounding box center [438, 533] width 297 height 35
click at [566, 461] on select "Pas de limite 01:00 02:00 03:00 04:00 05:00 06:00 07:00 08:00 09:00 10:00 11:00…" at bounding box center [550, 461] width 94 height 35
click at [503, 444] on select "Pas de limite 01:00 02:00 03:00 04:00 05:00 06:00 07:00 08:00 09:00 10:00 11:00…" at bounding box center [550, 461] width 94 height 35
click at [441, 389] on select "00:00 00:15 00:30 00:45 01:00 01:15 01:30 01:45 02:00 02:15 02:30 02:45 03:00" at bounding box center [444, 383] width 94 height 35
click at [397, 366] on select "00:00 00:15 00:30 00:45 01:00 01:15 01:30 01:45 02:00 02:15 02:30 02:45 03:00" at bounding box center [444, 383] width 94 height 35
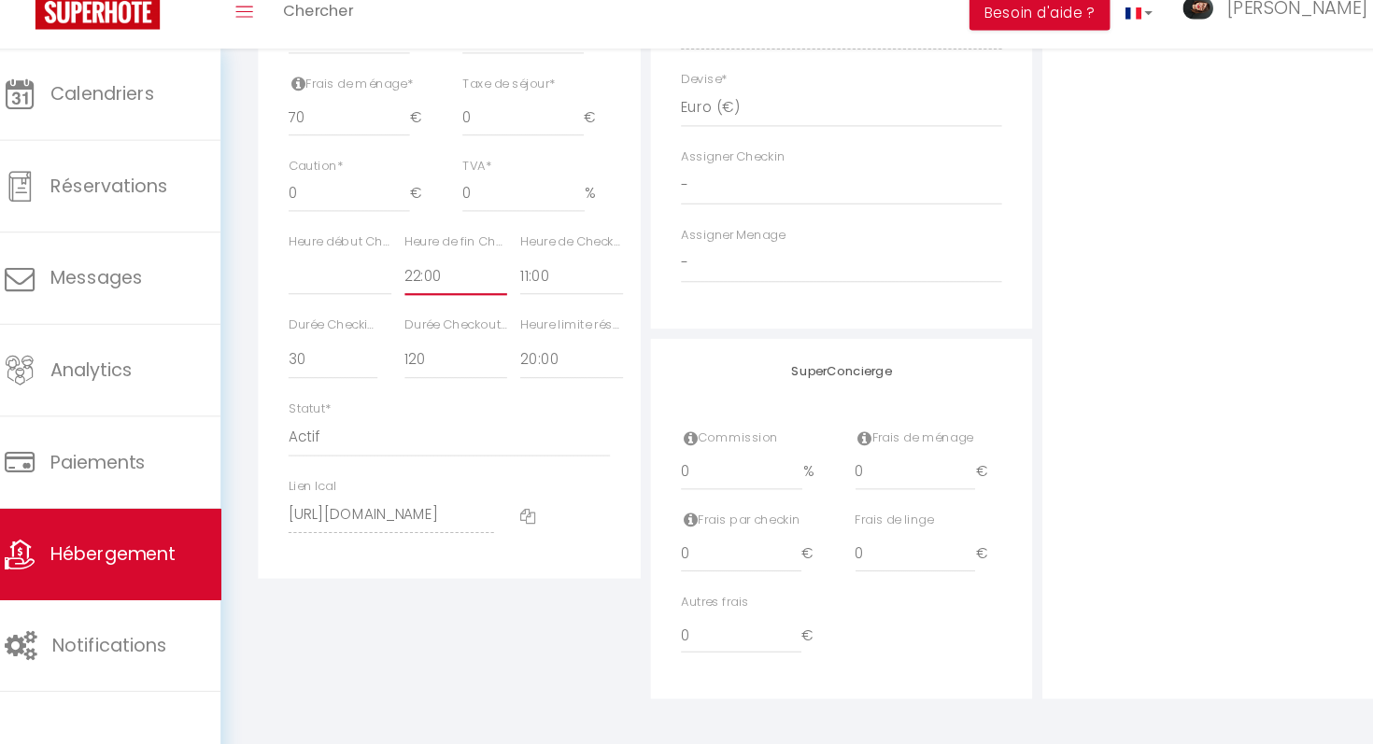
scroll to position [900, 0]
click at [664, 490] on input "0" at bounding box center [708, 489] width 113 height 34
click at [724, 491] on input "025" at bounding box center [708, 489] width 113 height 34
click at [836, 495] on input "0" at bounding box center [869, 489] width 112 height 34
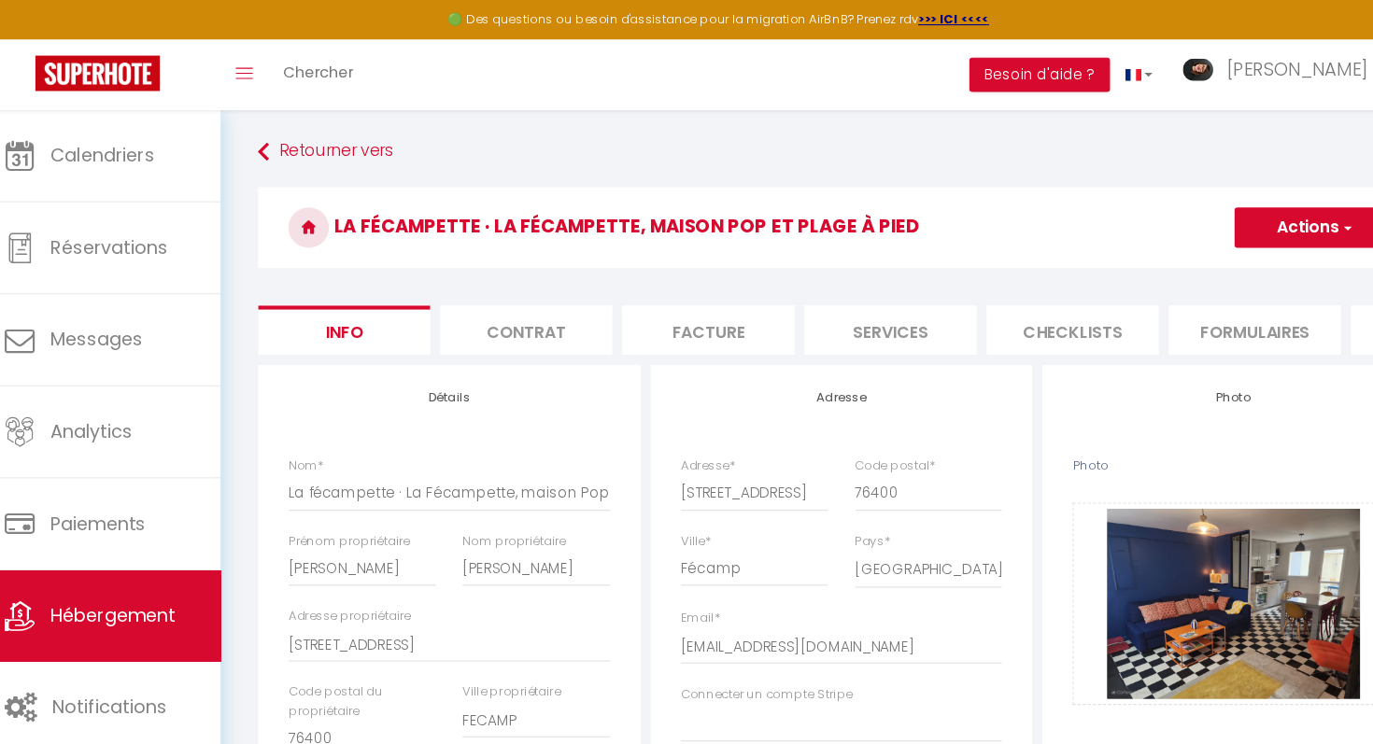
scroll to position [0, 0]
click at [1195, 221] on button "Actions" at bounding box center [1237, 210] width 148 height 37
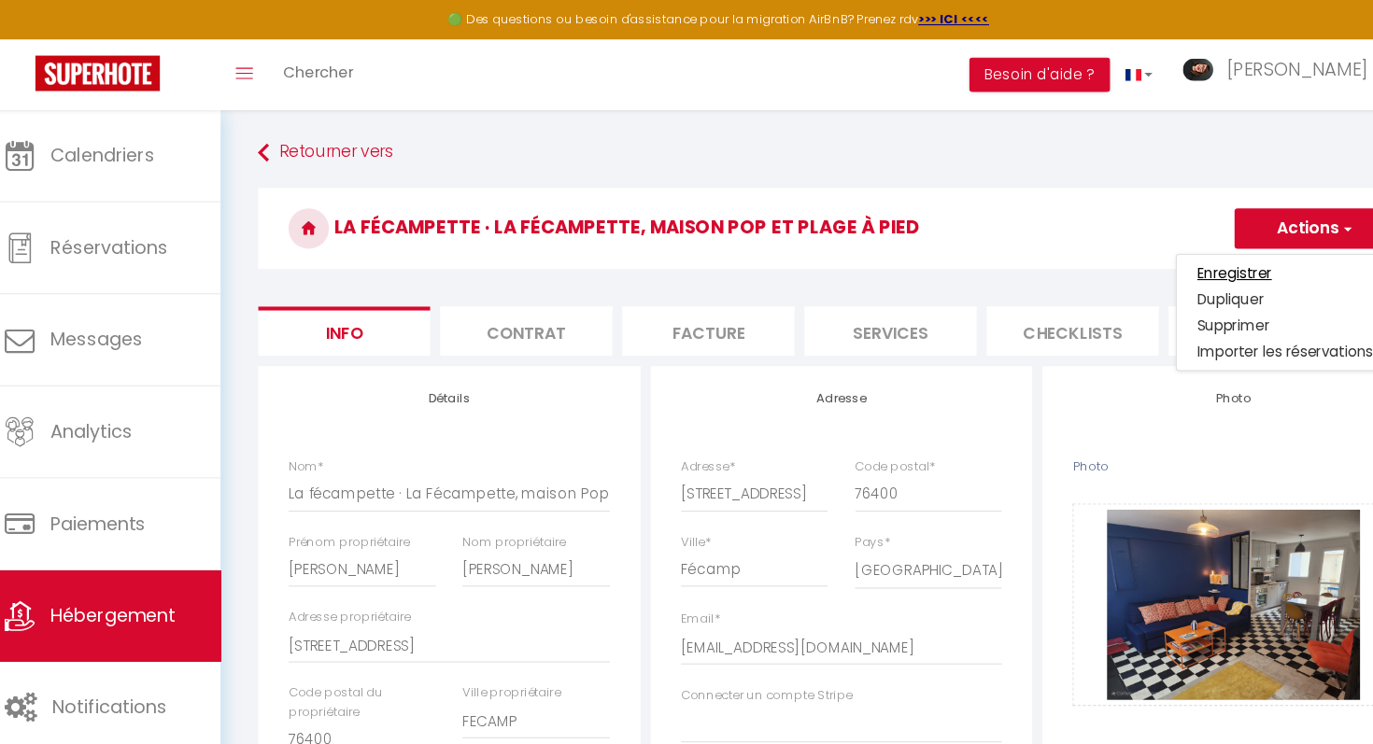
click at [1179, 251] on input "Enregistrer" at bounding box center [1162, 252] width 69 height 19
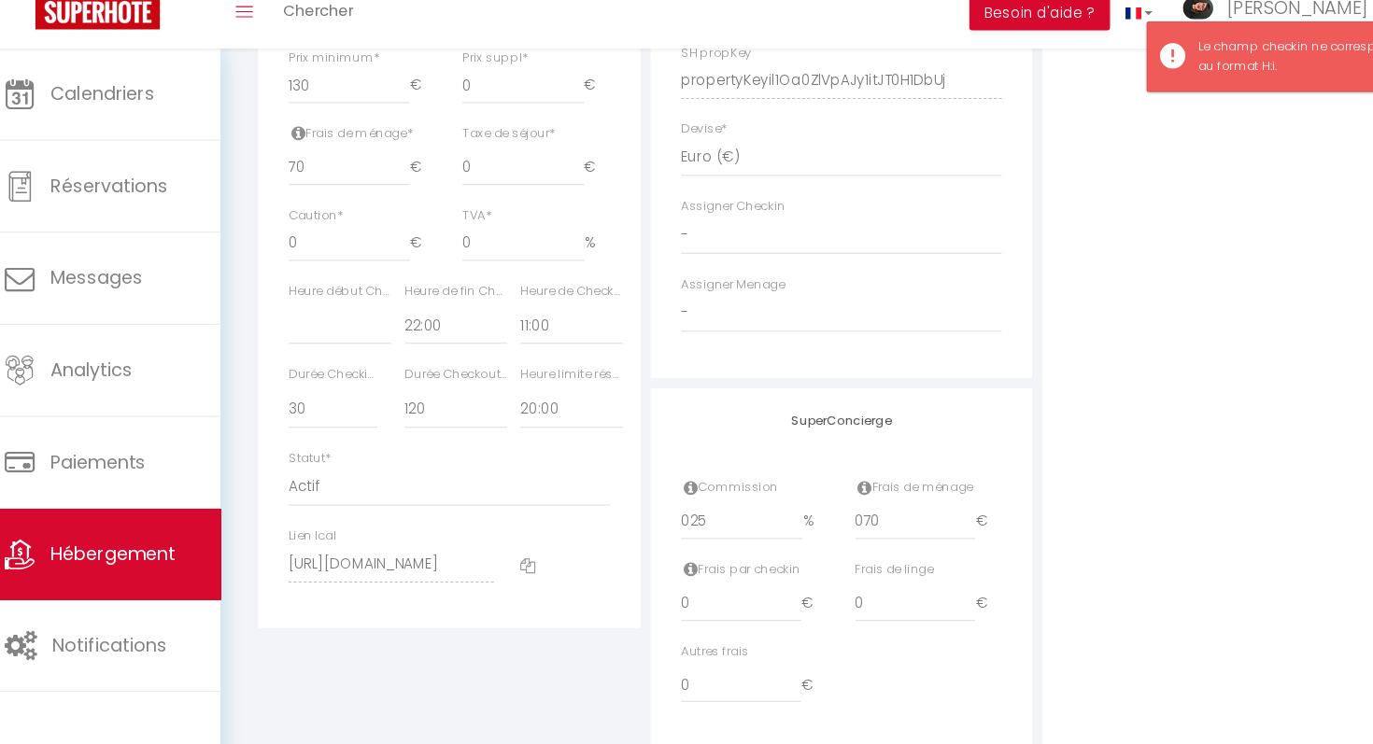
scroll to position [900, 0]
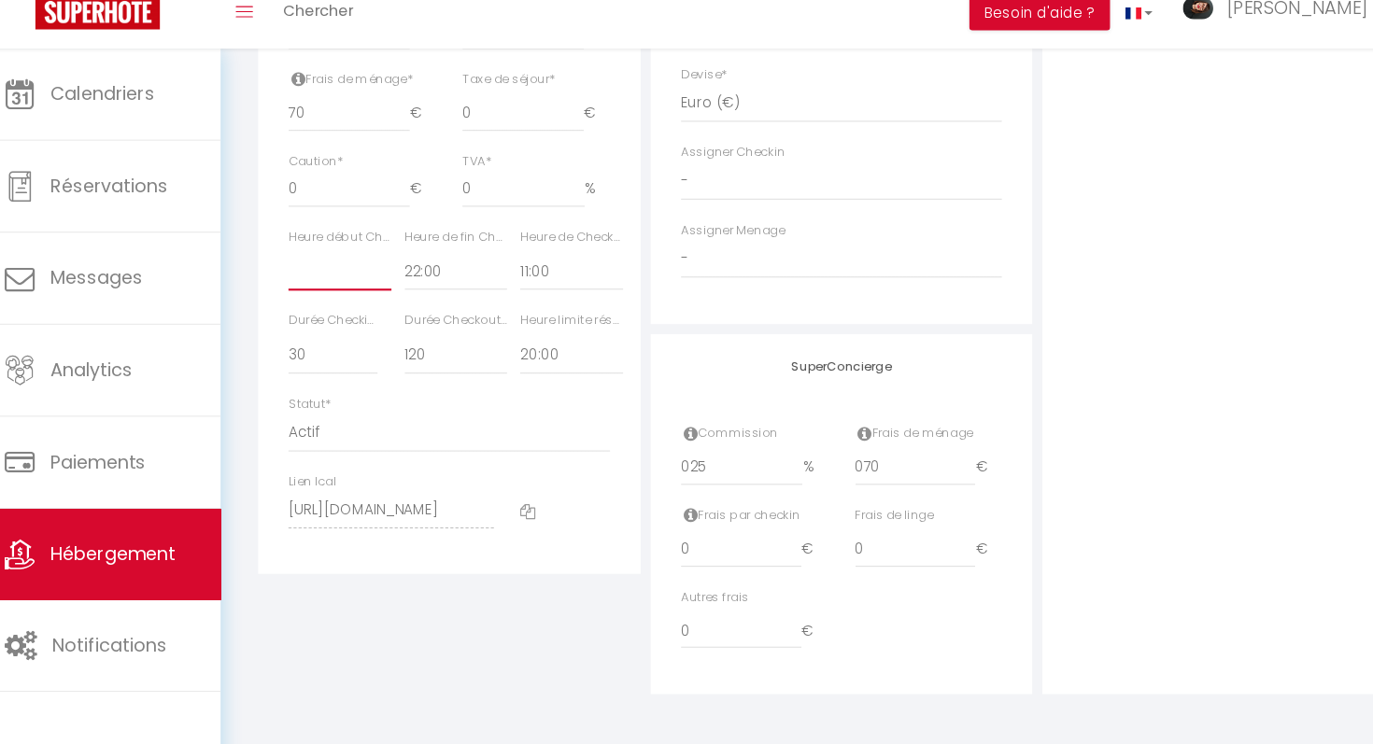
click at [340, 308] on select "00:00 00:15 00:30 00:45 01:00 01:15 01:30 01:45 02:00 02:15 02:30 02:45 03:00" at bounding box center [337, 307] width 94 height 35
click at [290, 290] on select "00:00 00:15 00:30 00:45 01:00 01:15 01:30 01:45 02:00 02:15 02:30 02:45 03:00" at bounding box center [337, 307] width 94 height 35
click at [534, 473] on select "Actif Pas actif" at bounding box center [438, 456] width 297 height 35
click at [290, 439] on select "Actif Pas actif" at bounding box center [438, 456] width 297 height 35
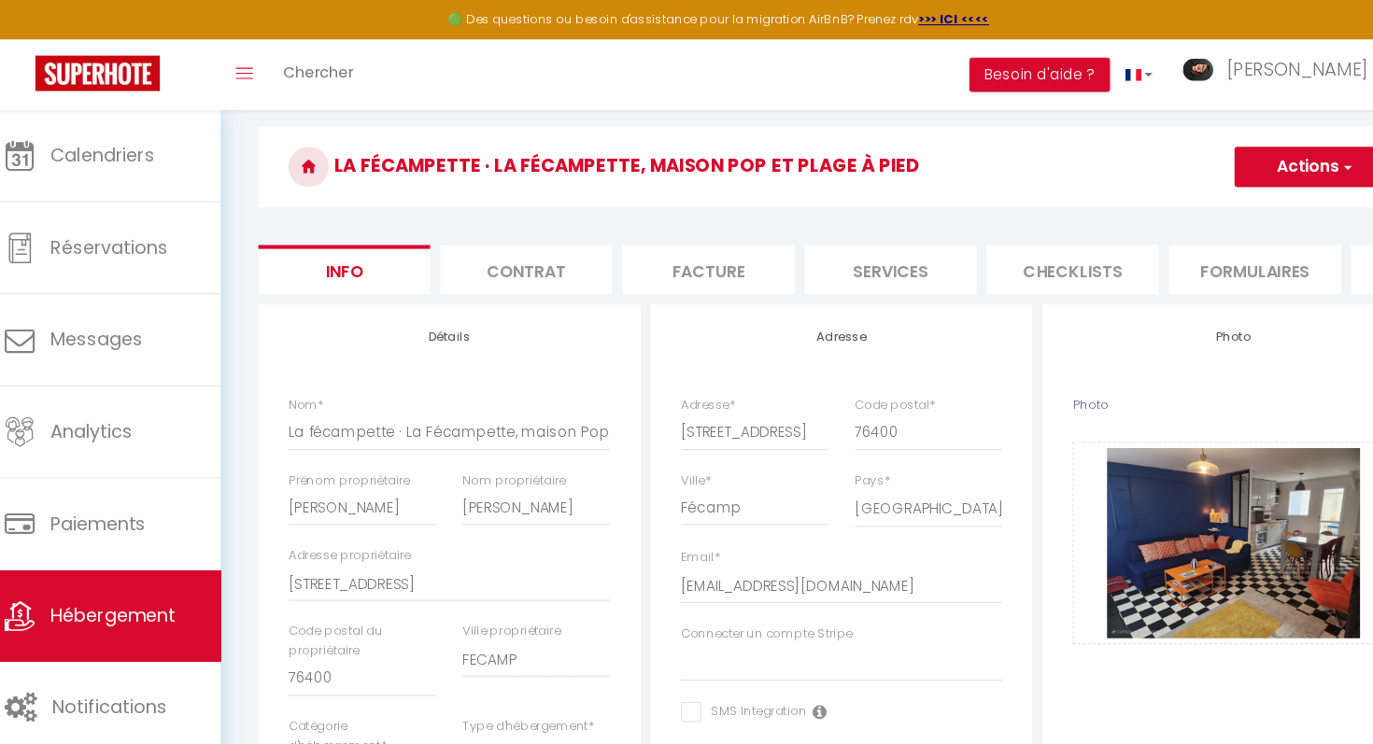
scroll to position [0, 0]
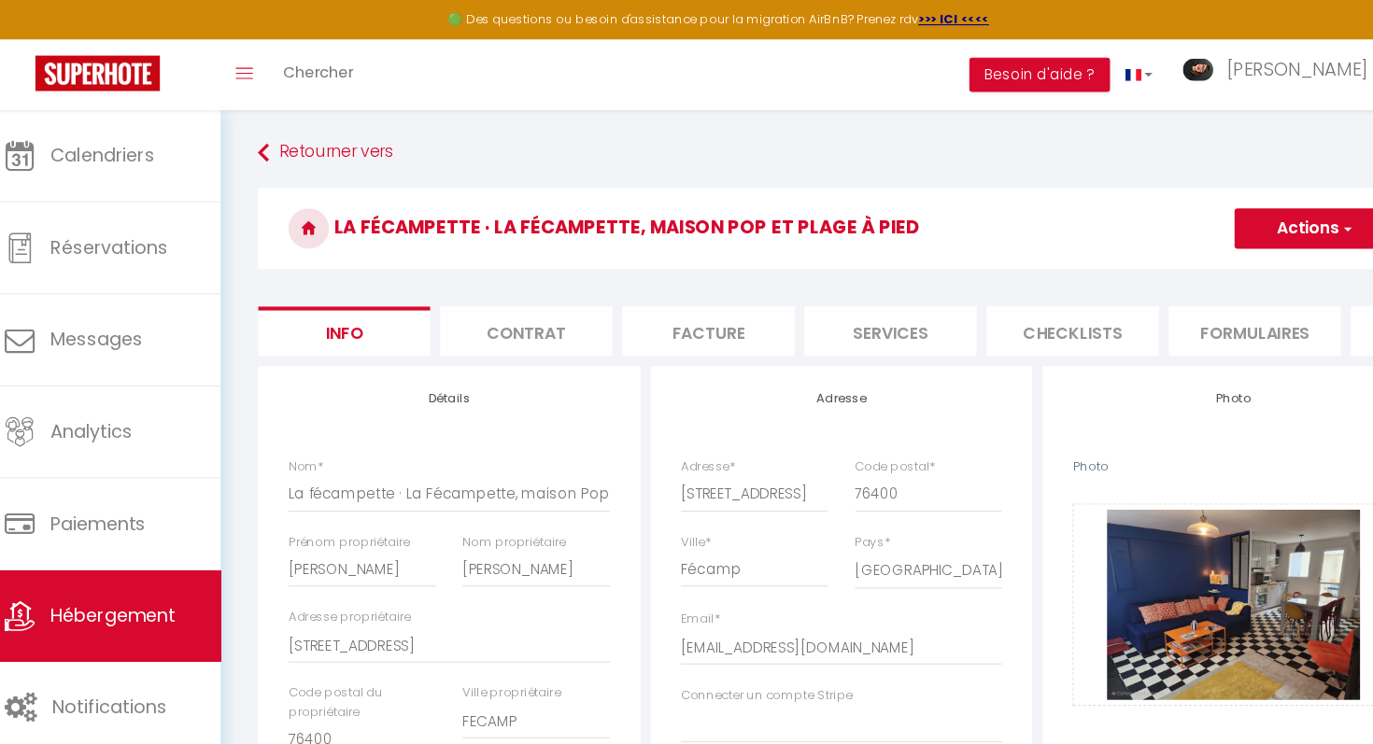
click at [1190, 219] on button "Actions" at bounding box center [1237, 210] width 148 height 37
click at [1156, 261] on input "Enregistrer" at bounding box center [1162, 252] width 69 height 19
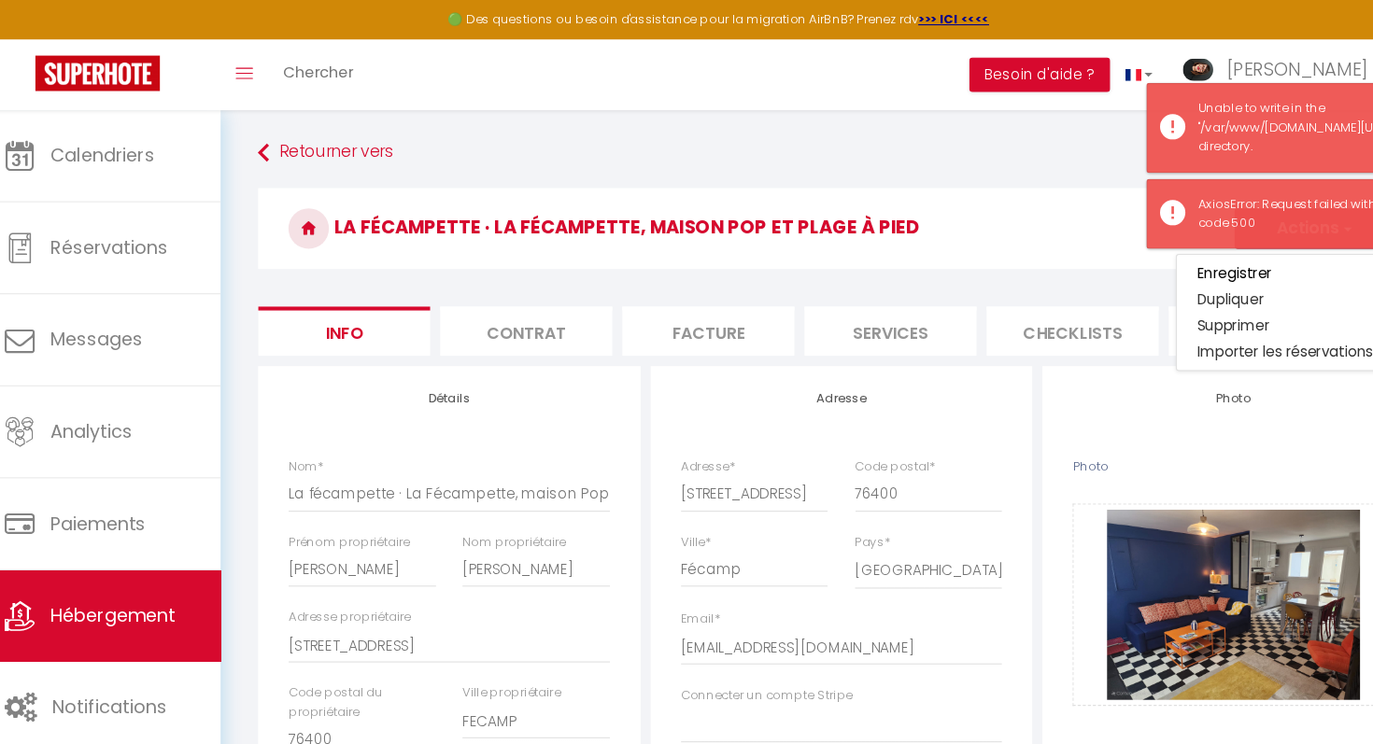
click at [1003, 244] on h3 "La fécampette · La Fécampette, maison Pop et plage à pied" at bounding box center [800, 211] width 1077 height 75
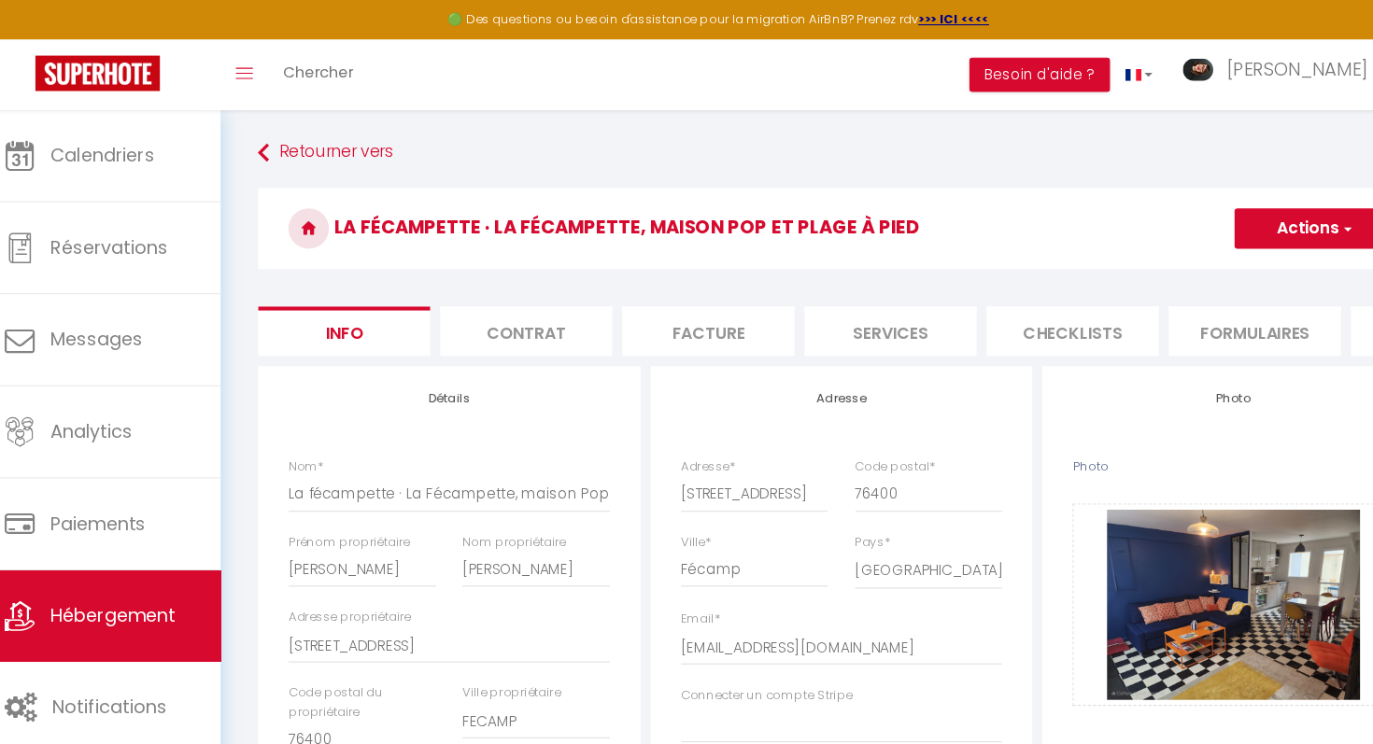
click at [1226, 212] on button "Actions" at bounding box center [1237, 210] width 148 height 37
click at [1171, 250] on input "Enregistrer" at bounding box center [1162, 252] width 69 height 19
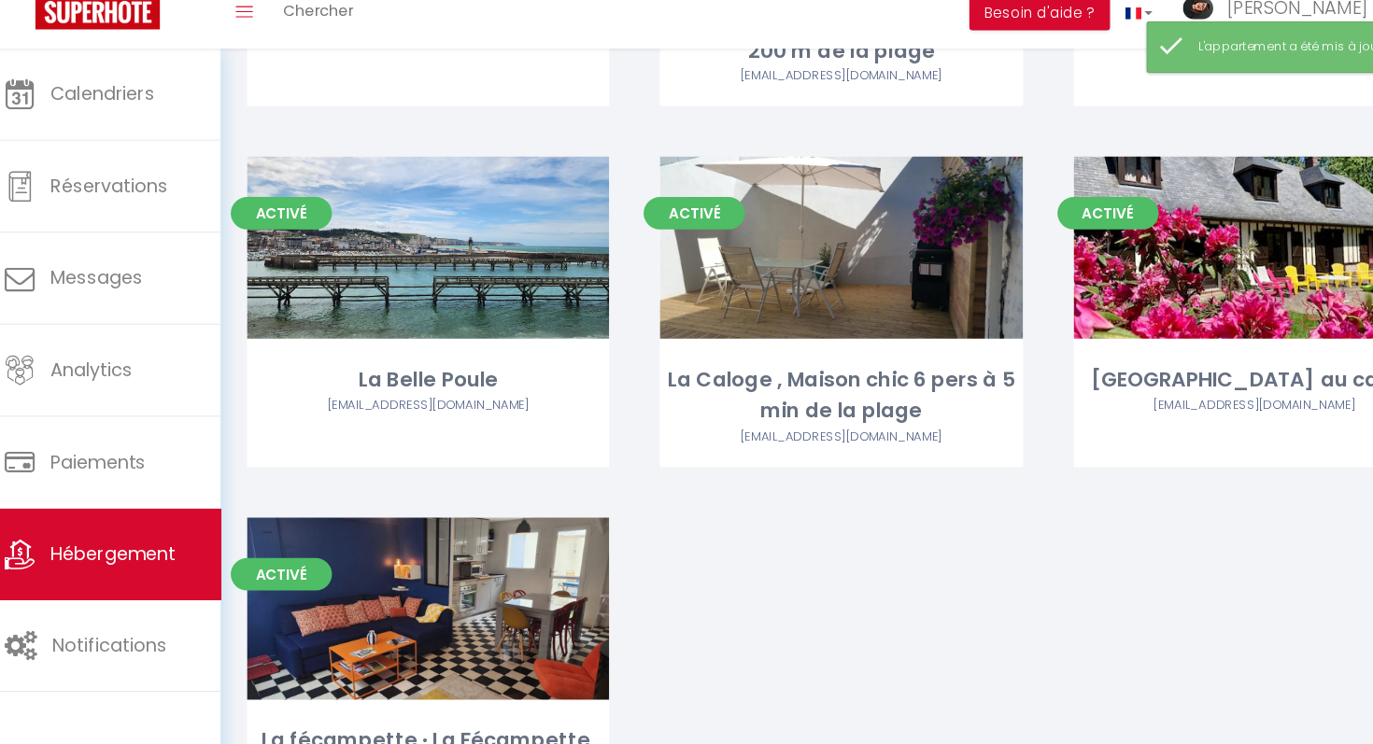
scroll to position [546, 0]
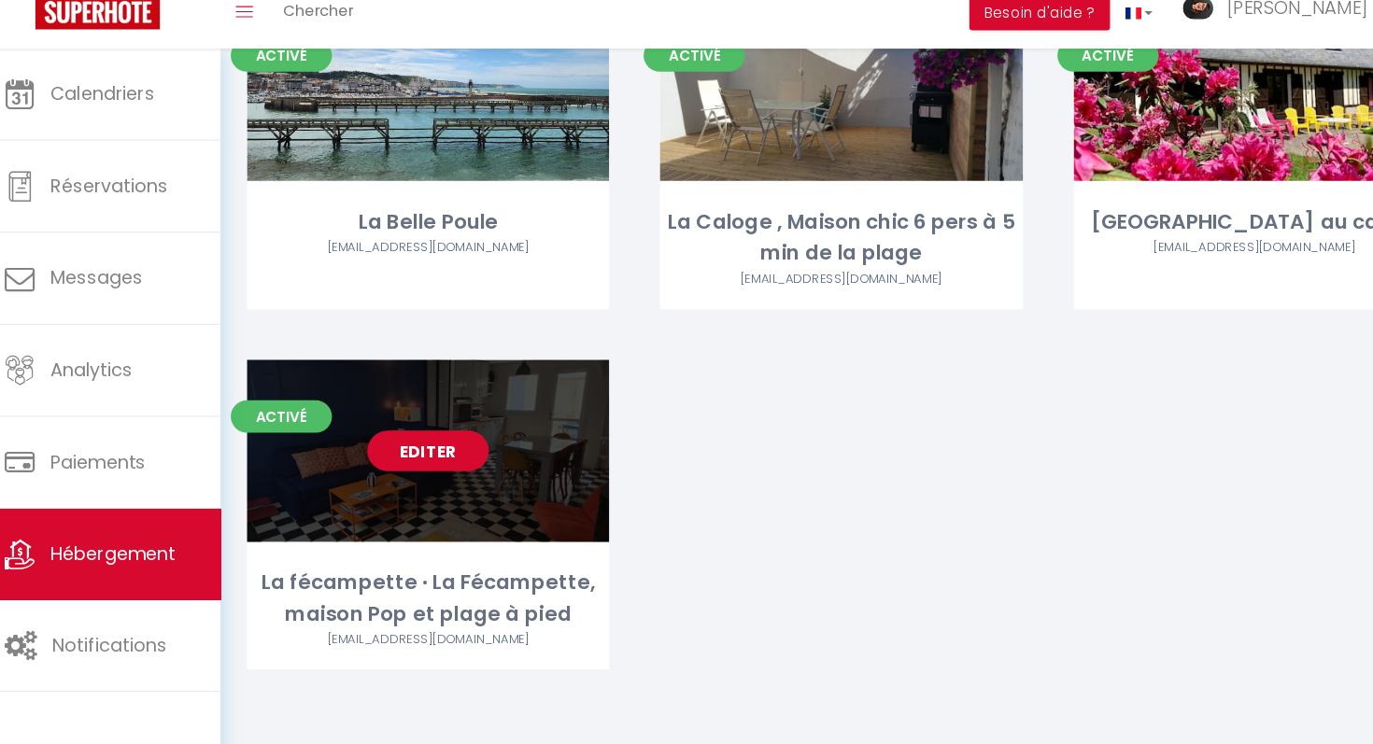
click at [428, 537] on div "Editer" at bounding box center [418, 474] width 334 height 168
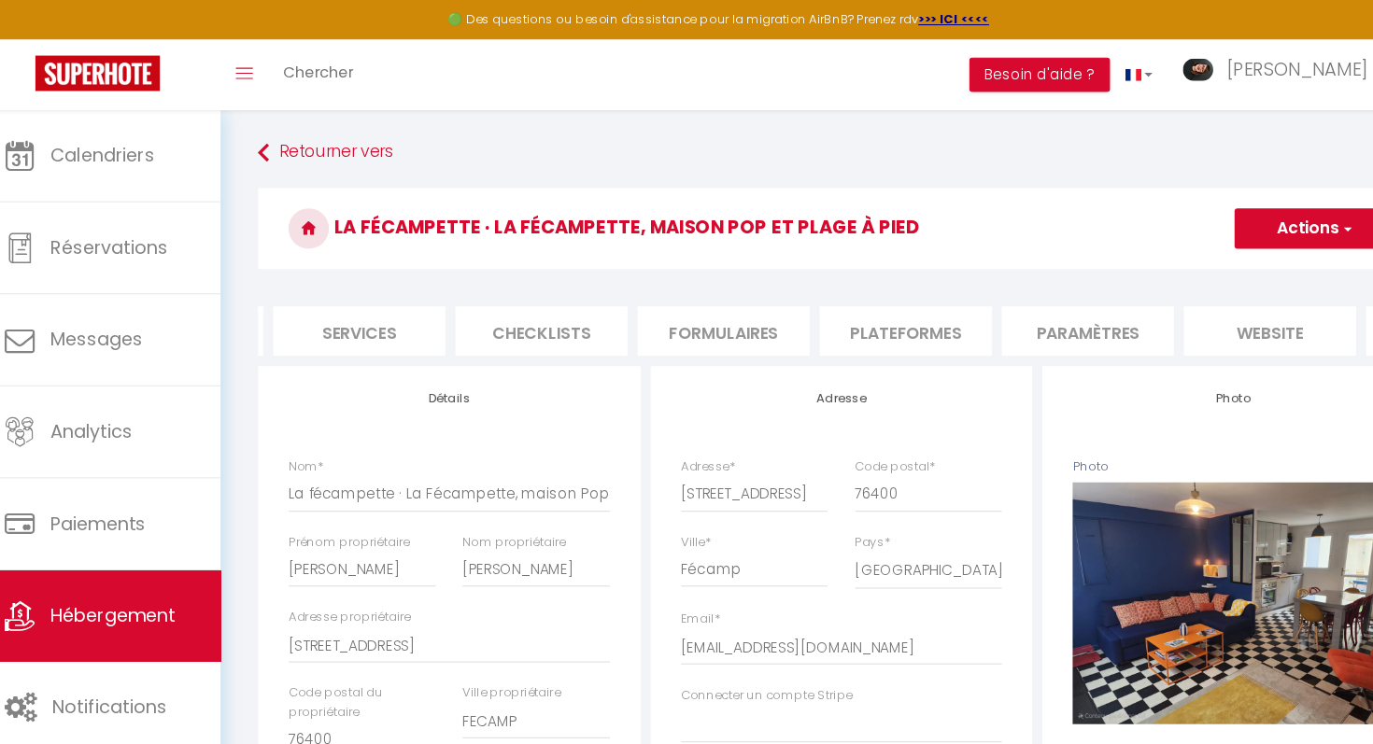
scroll to position [0, 492]
click at [854, 299] on li "Plateformes" at bounding box center [857, 306] width 159 height 46
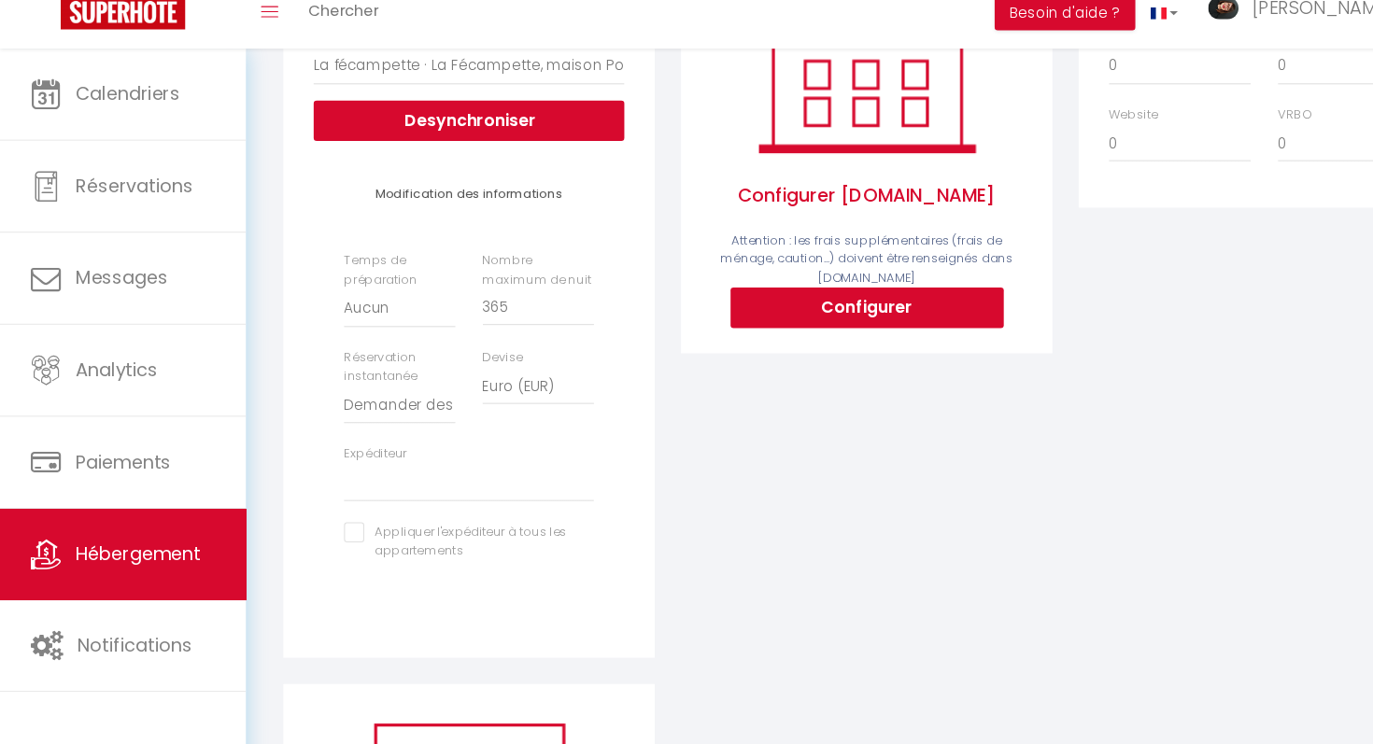
scroll to position [342, 0]
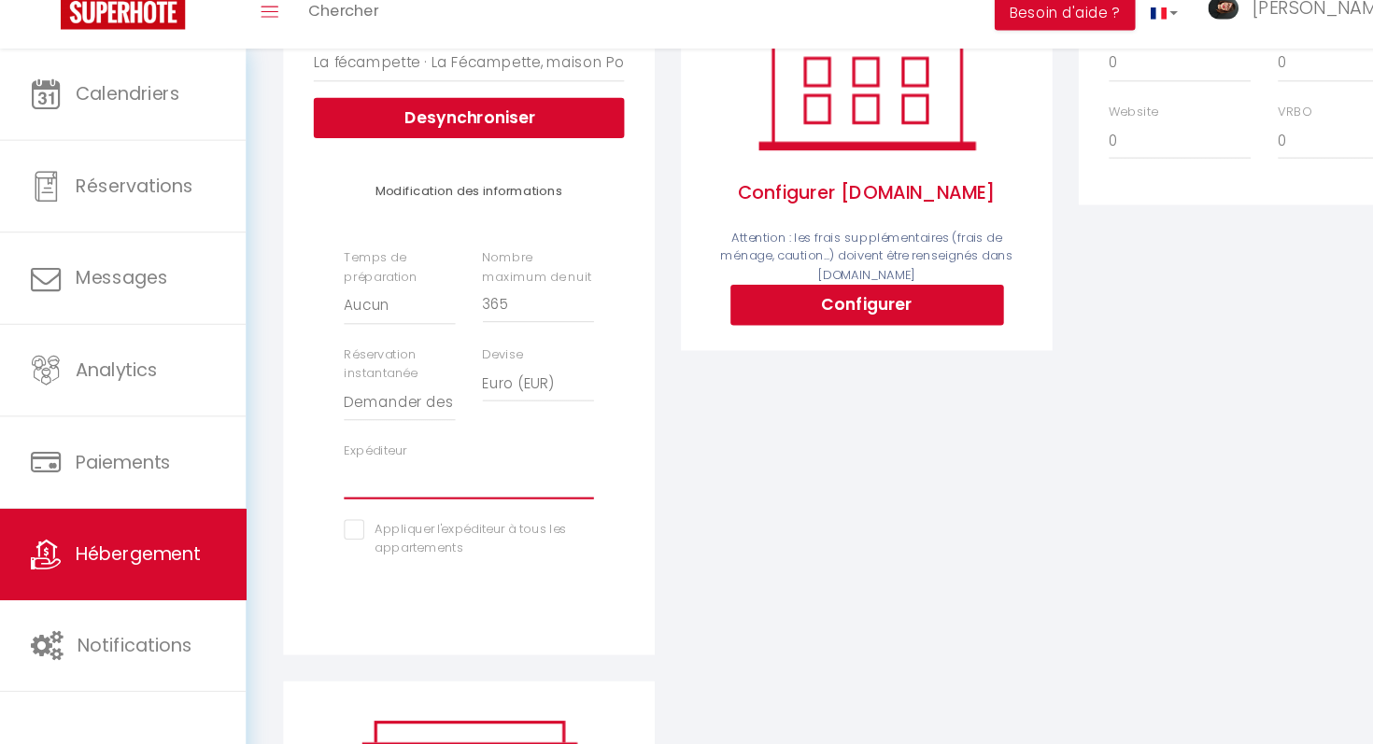
click at [463, 507] on select "[PERSON_NAME][EMAIL_ADDRESS][PERSON_NAME][DOMAIN_NAME] [EMAIL_ADDRESS][DOMAIN_N…" at bounding box center [433, 500] width 231 height 35
click at [318, 483] on select "[PERSON_NAME][EMAIL_ADDRESS][PERSON_NAME][DOMAIN_NAME] [EMAIL_ADDRESS][DOMAIN_N…" at bounding box center [433, 500] width 231 height 35
click at [462, 505] on select "[PERSON_NAME][EMAIL_ADDRESS][PERSON_NAME][DOMAIN_NAME] [EMAIL_ADDRESS][DOMAIN_N…" at bounding box center [433, 500] width 231 height 35
click at [318, 483] on select "[PERSON_NAME][EMAIL_ADDRESS][PERSON_NAME][DOMAIN_NAME] [EMAIL_ADDRESS][DOMAIN_N…" at bounding box center [433, 500] width 231 height 35
click at [327, 544] on input "checkbox" at bounding box center [433, 546] width 231 height 19
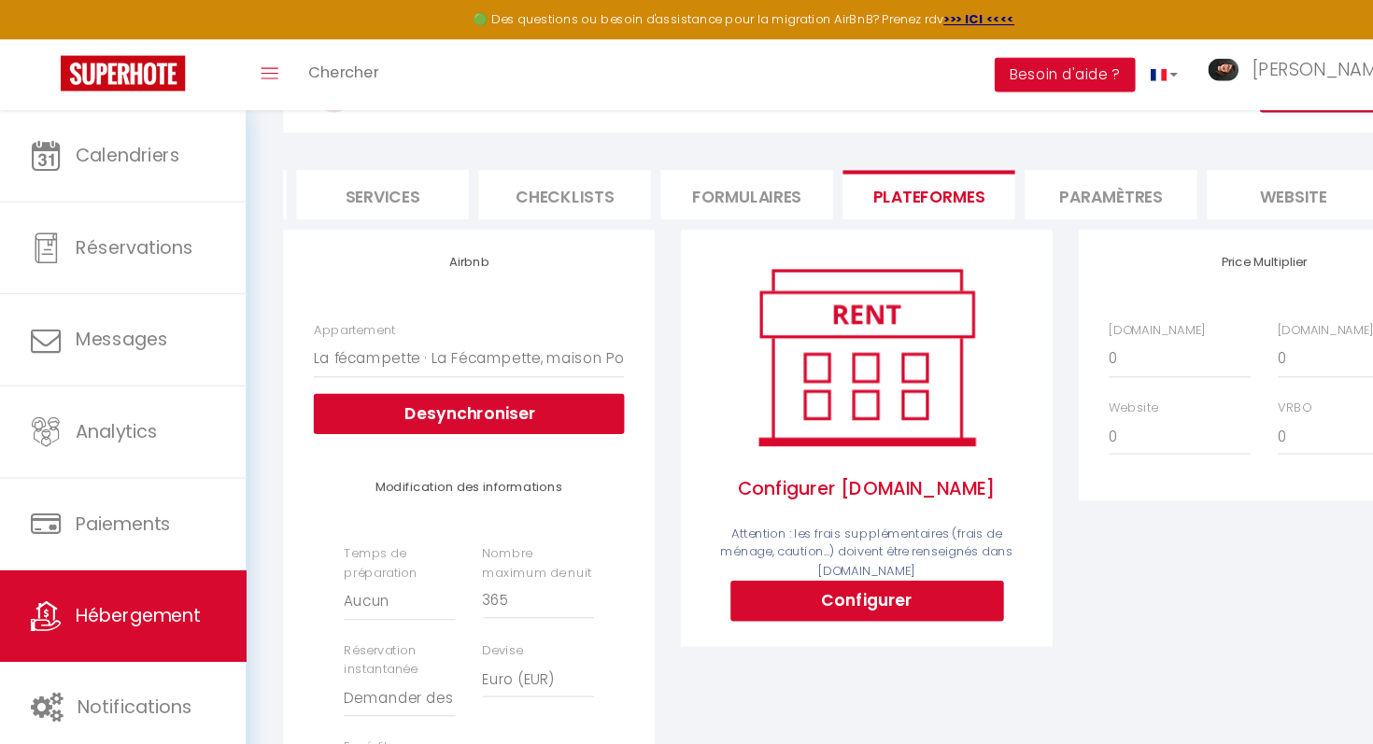
scroll to position [125, 0]
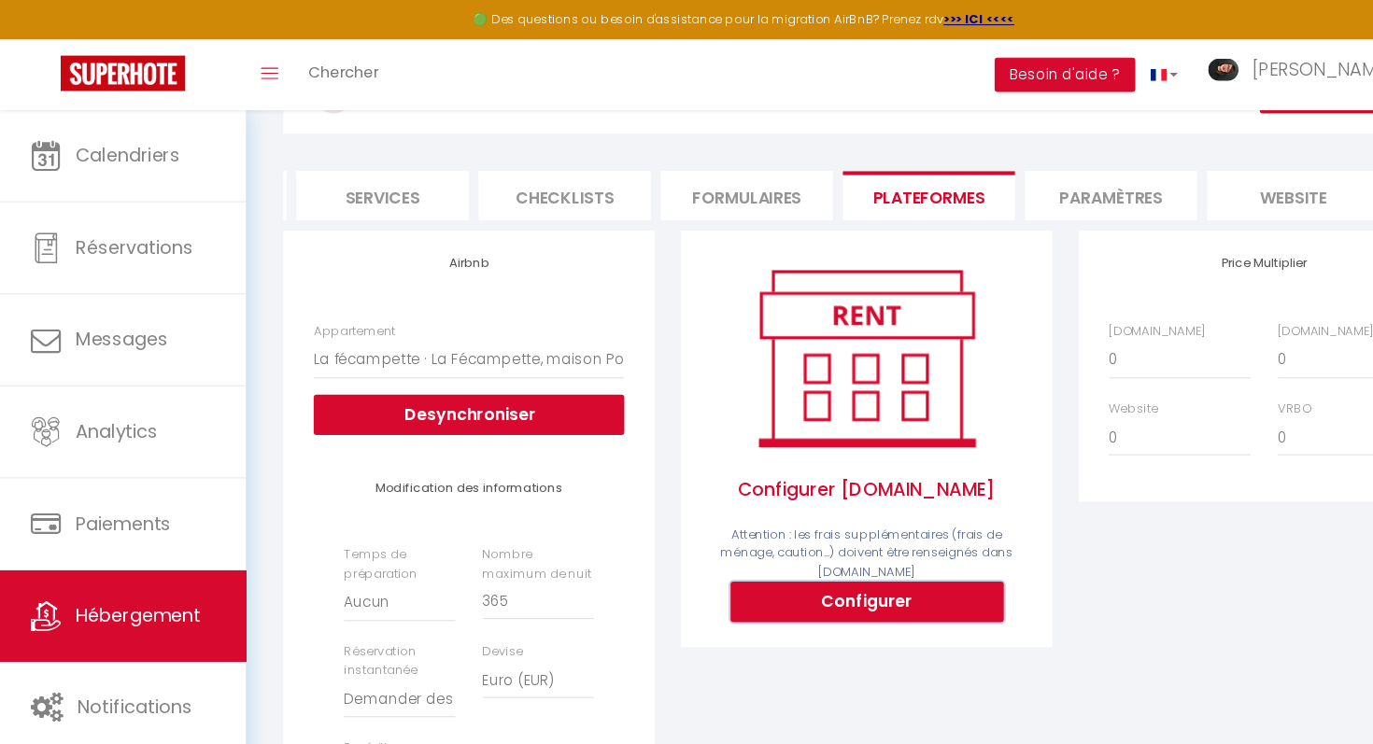
click at [830, 552] on button "Configurer" at bounding box center [800, 555] width 252 height 37
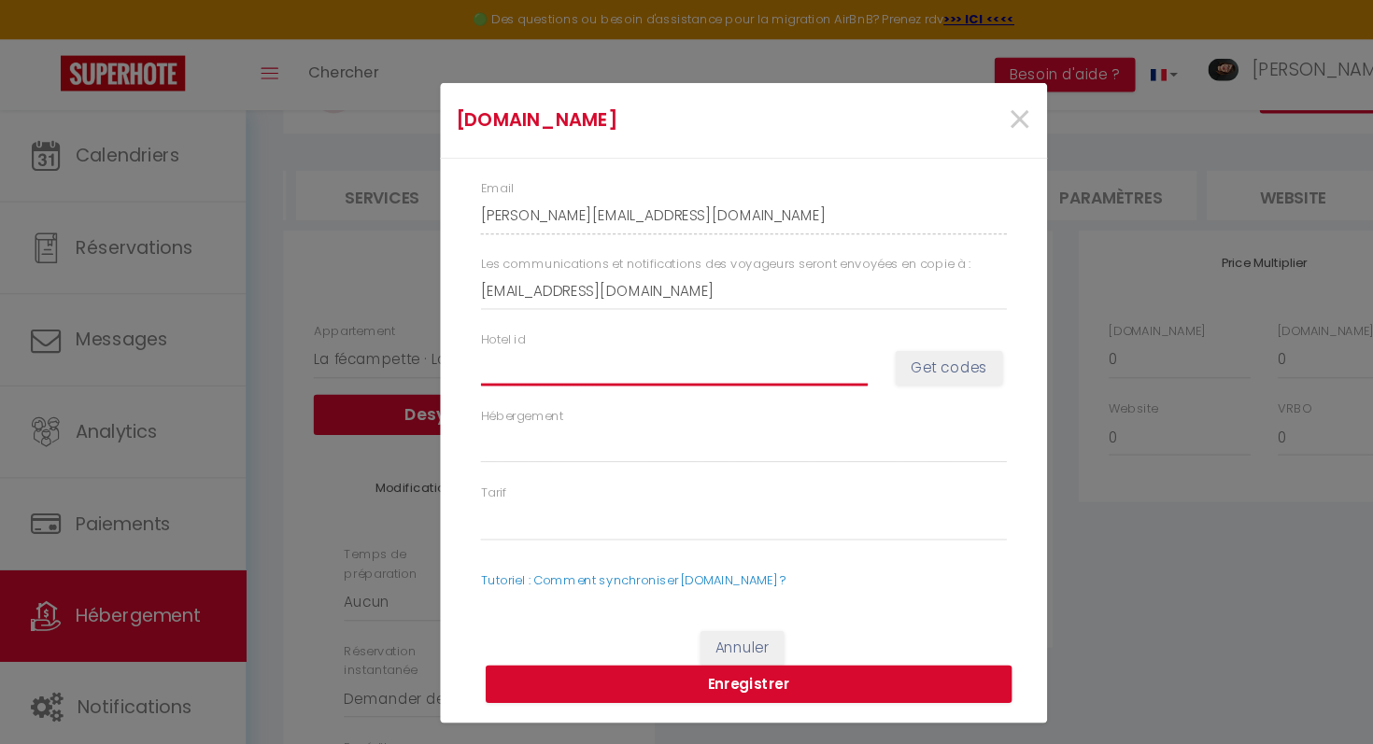
click at [685, 351] on input "Hotel id" at bounding box center [623, 339] width 358 height 34
paste input "14991155"
click at [869, 341] on button "Get codes" at bounding box center [876, 340] width 99 height 32
click at [857, 342] on button "Get codes" at bounding box center [876, 340] width 99 height 32
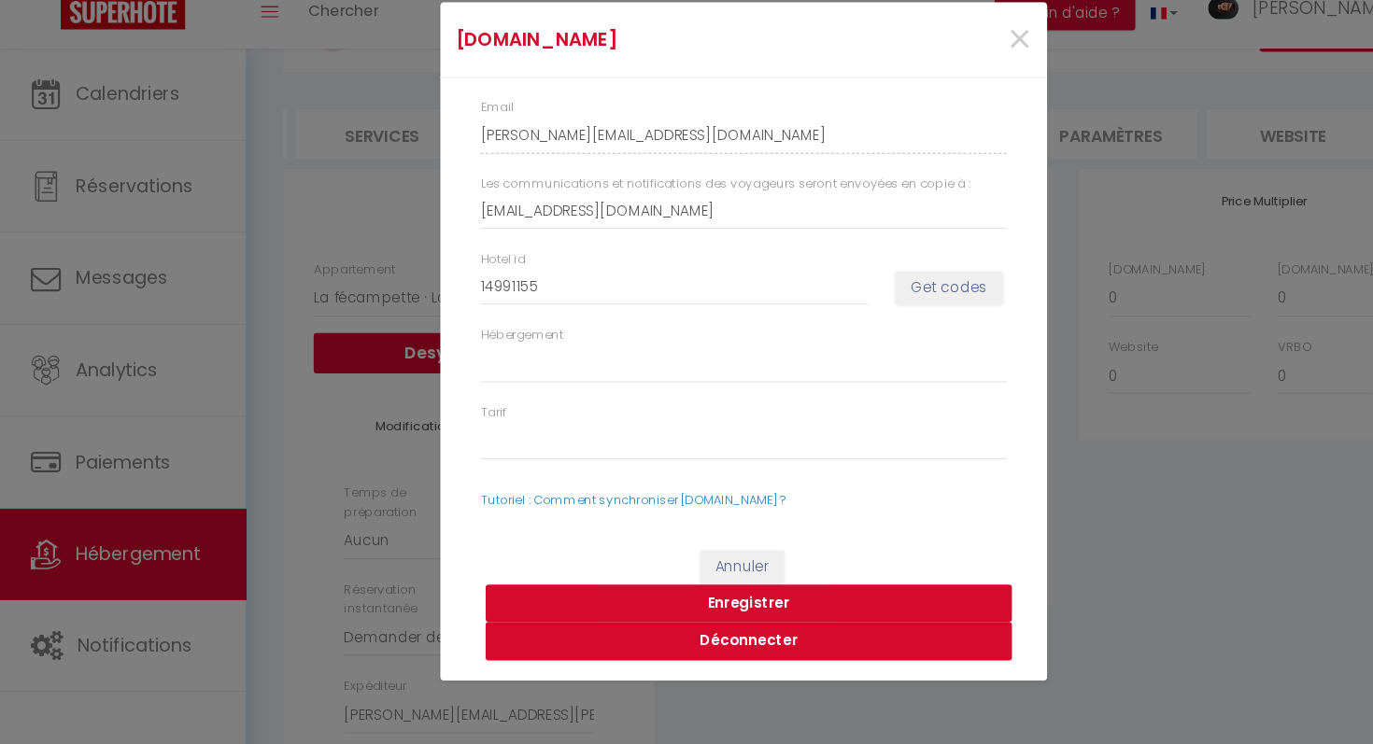
click at [690, 615] on button "Enregistrer" at bounding box center [691, 614] width 486 height 35
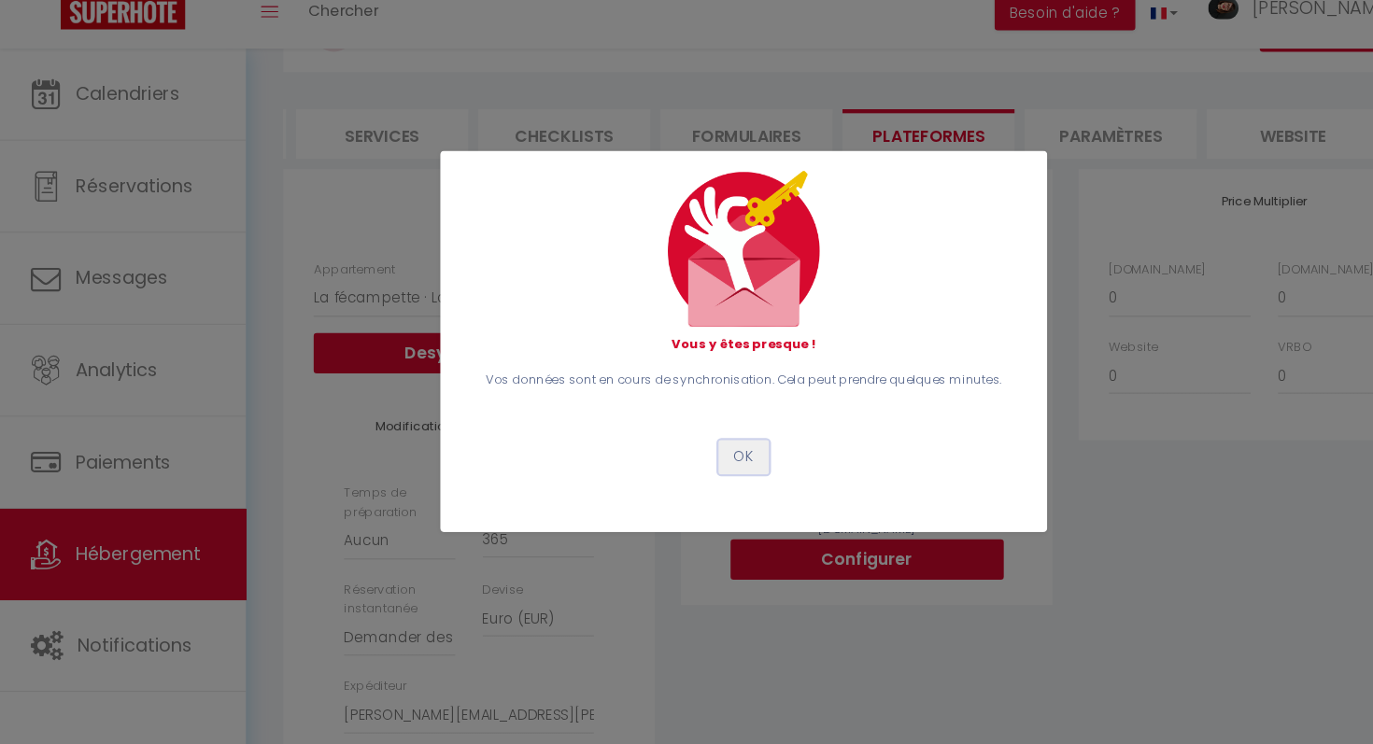
click at [683, 485] on button "OK" at bounding box center [686, 479] width 47 height 32
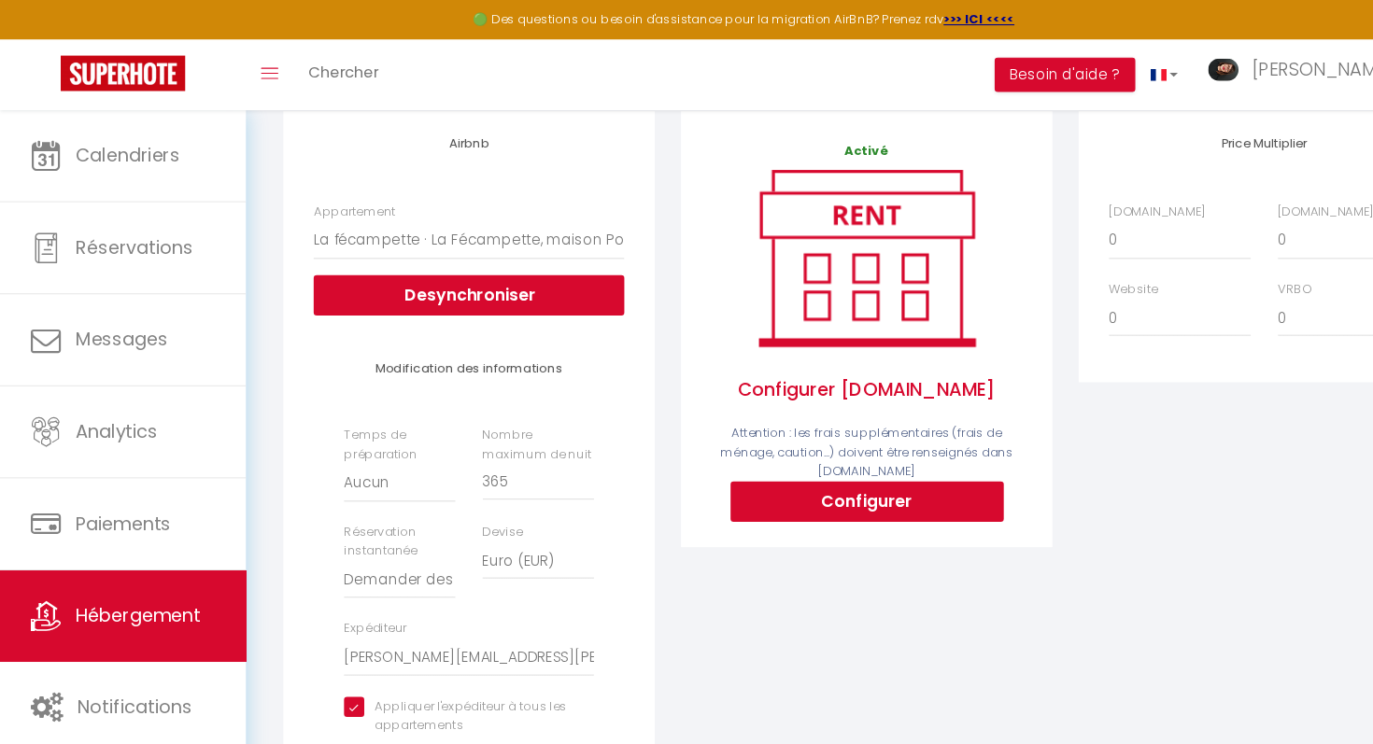
scroll to position [0, 0]
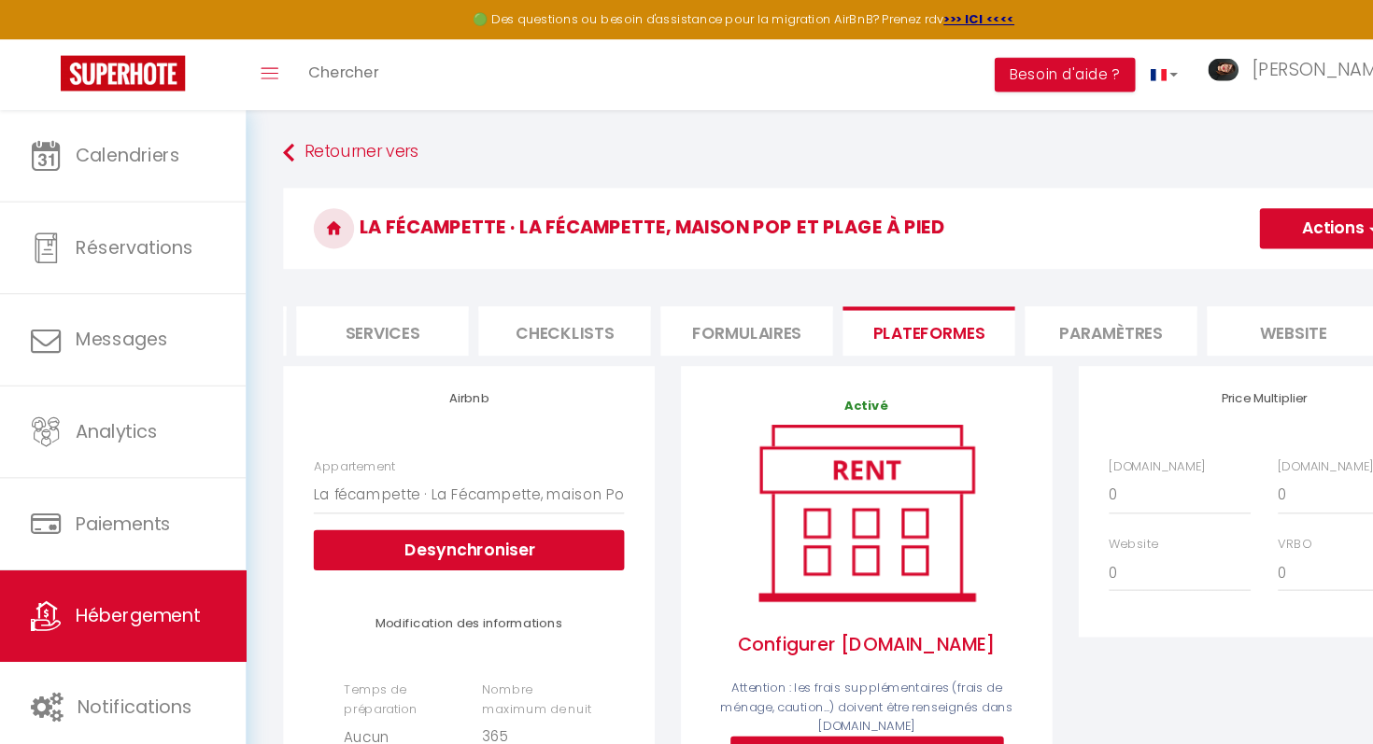
click at [1214, 206] on button "Actions" at bounding box center [1237, 210] width 148 height 37
click at [1197, 253] on link "Enregistrer" at bounding box center [1236, 252] width 148 height 24
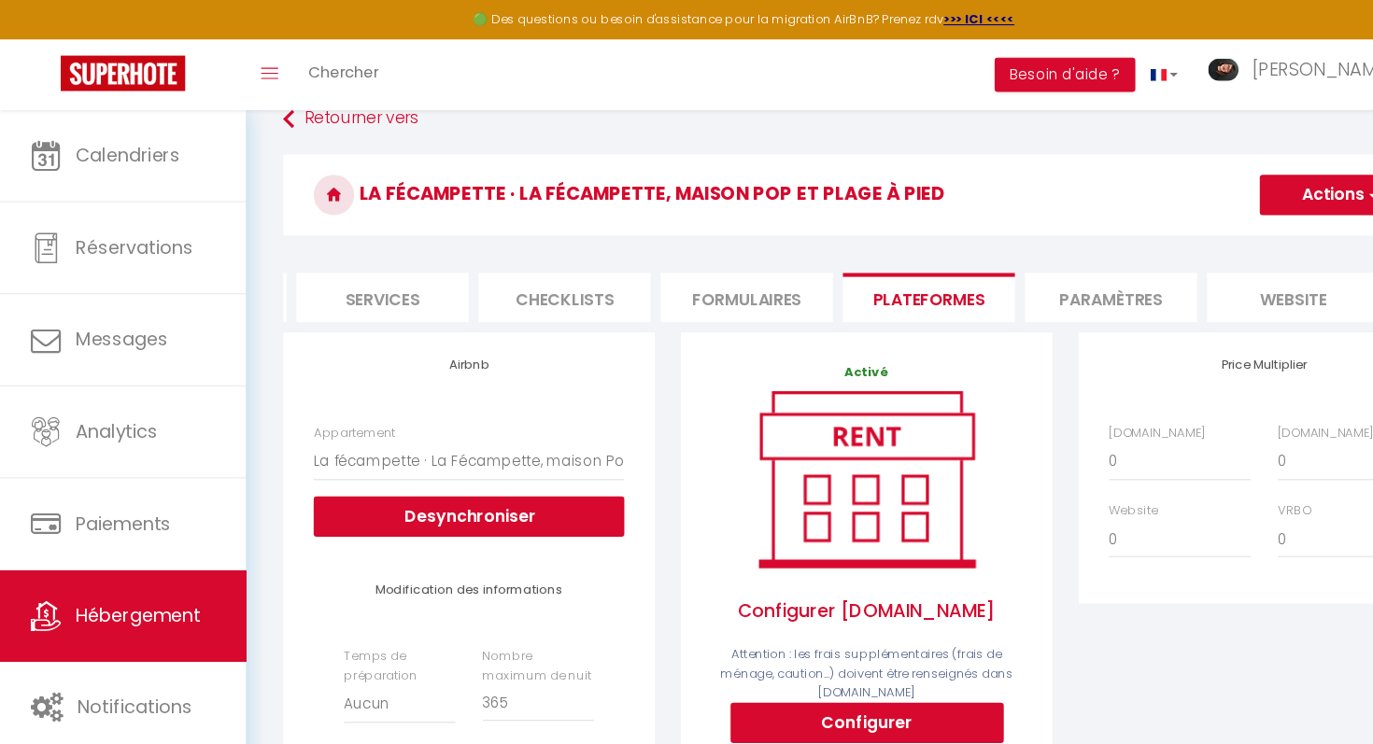
scroll to position [3, 0]
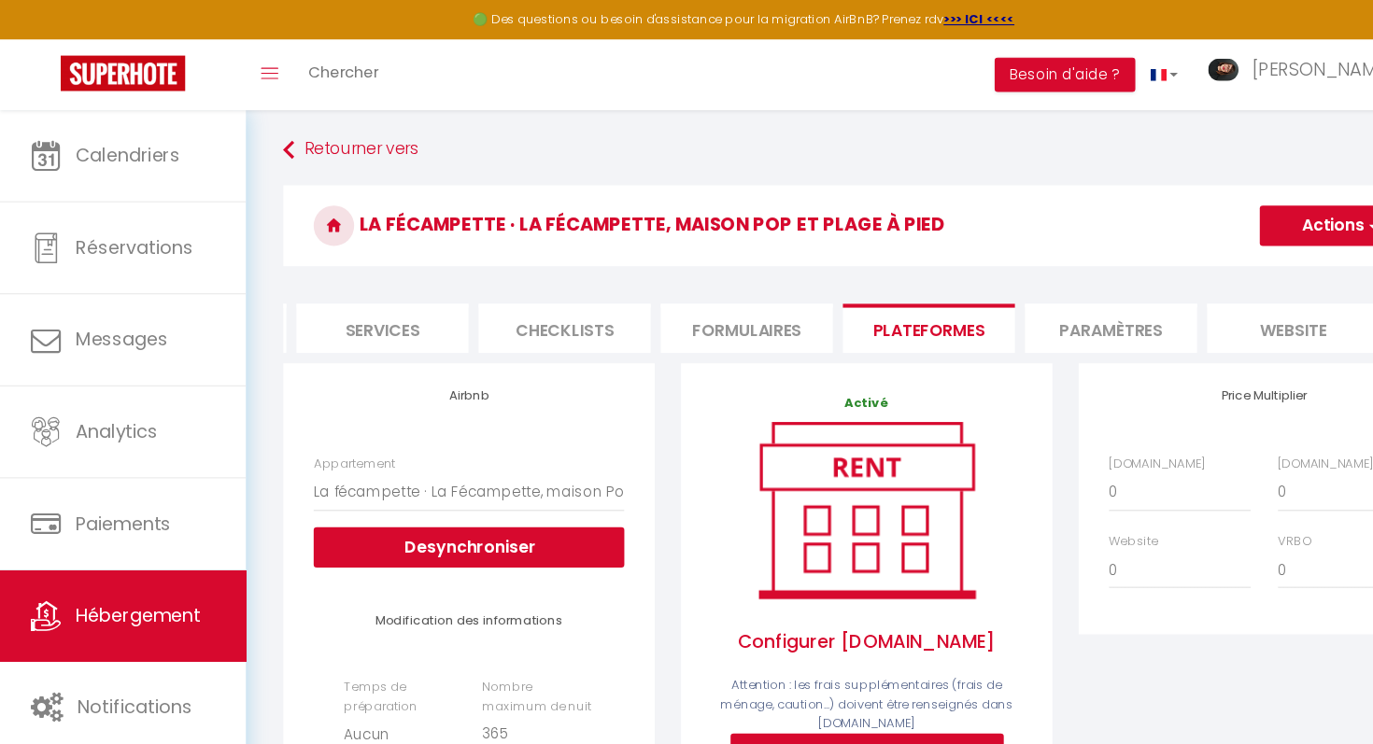
click at [1034, 299] on li "Paramètres" at bounding box center [1025, 303] width 159 height 46
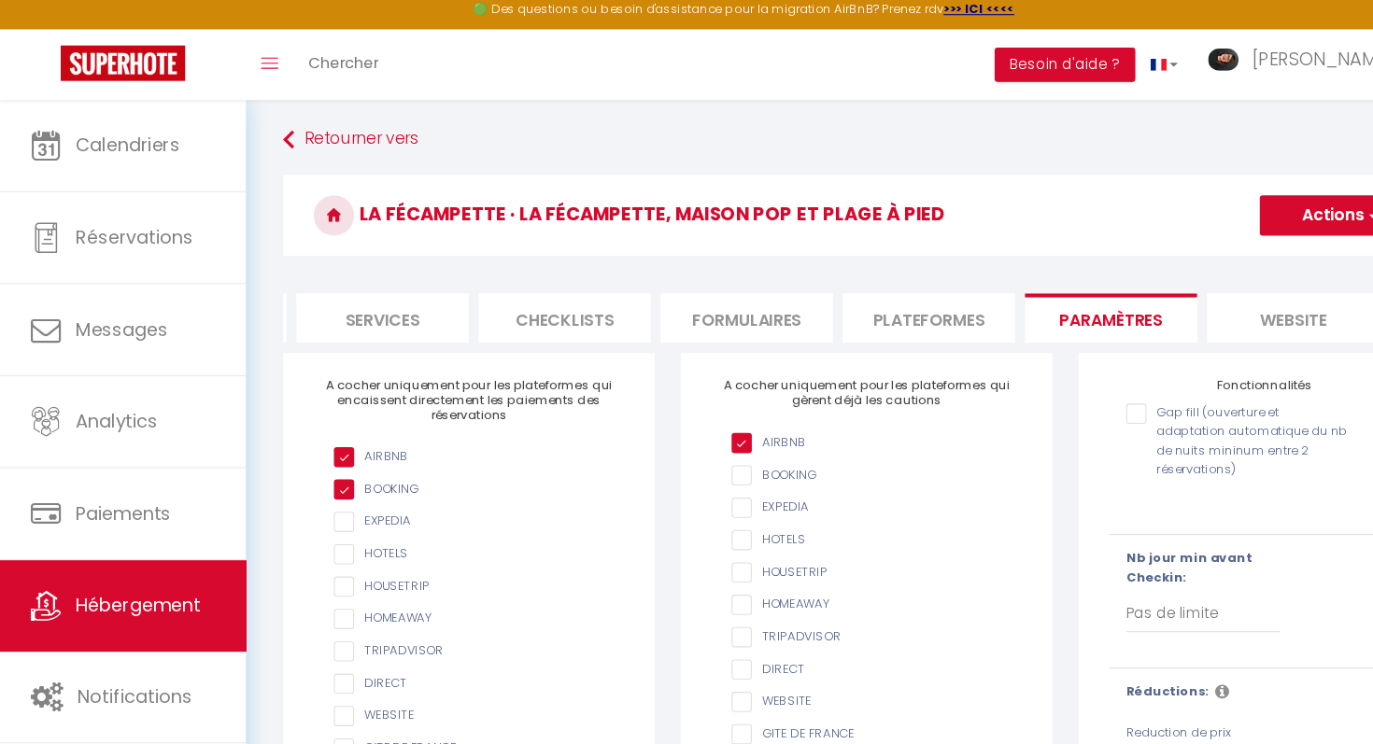
click at [1045, 389] on input "Gap fill (ouverture et adaptation automatique du nb de nuits mininum entre 2 ré…" at bounding box center [1143, 391] width 206 height 19
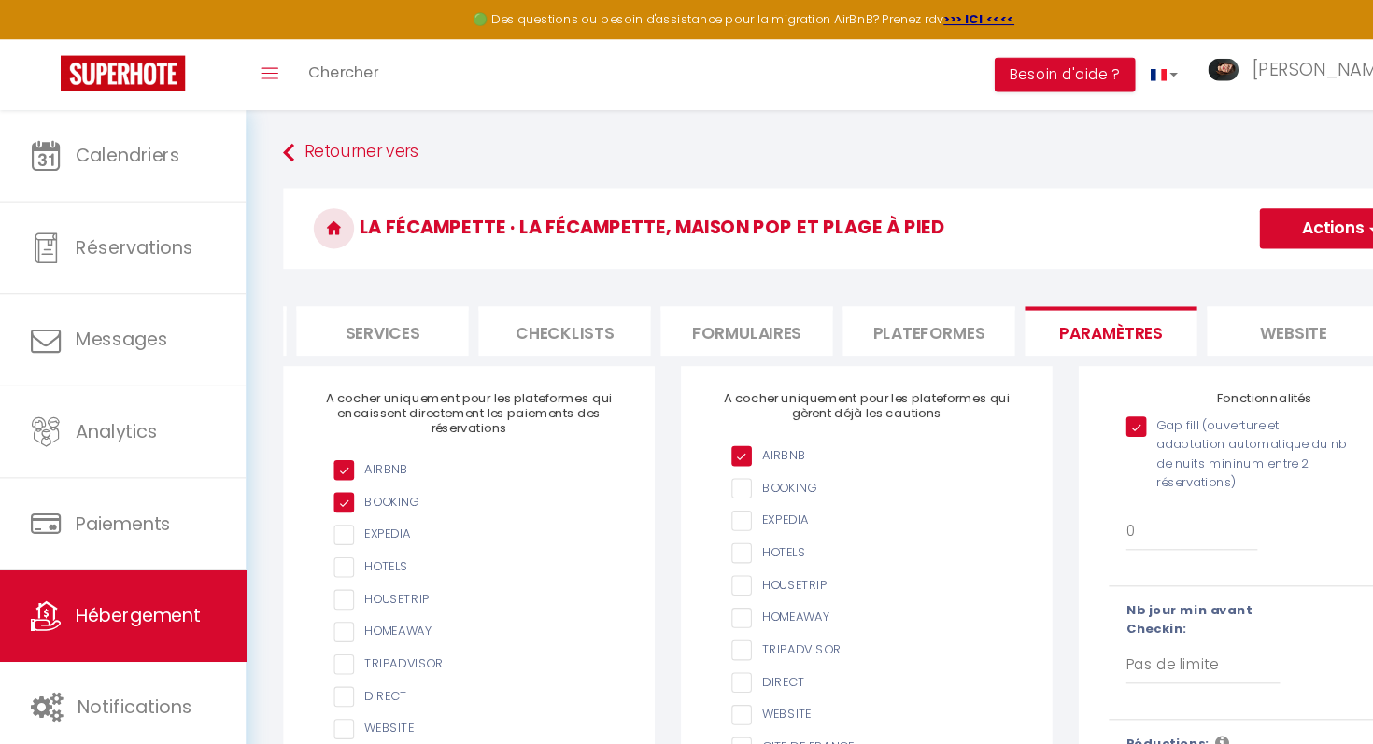
click at [1217, 308] on li "website" at bounding box center [1193, 306] width 159 height 46
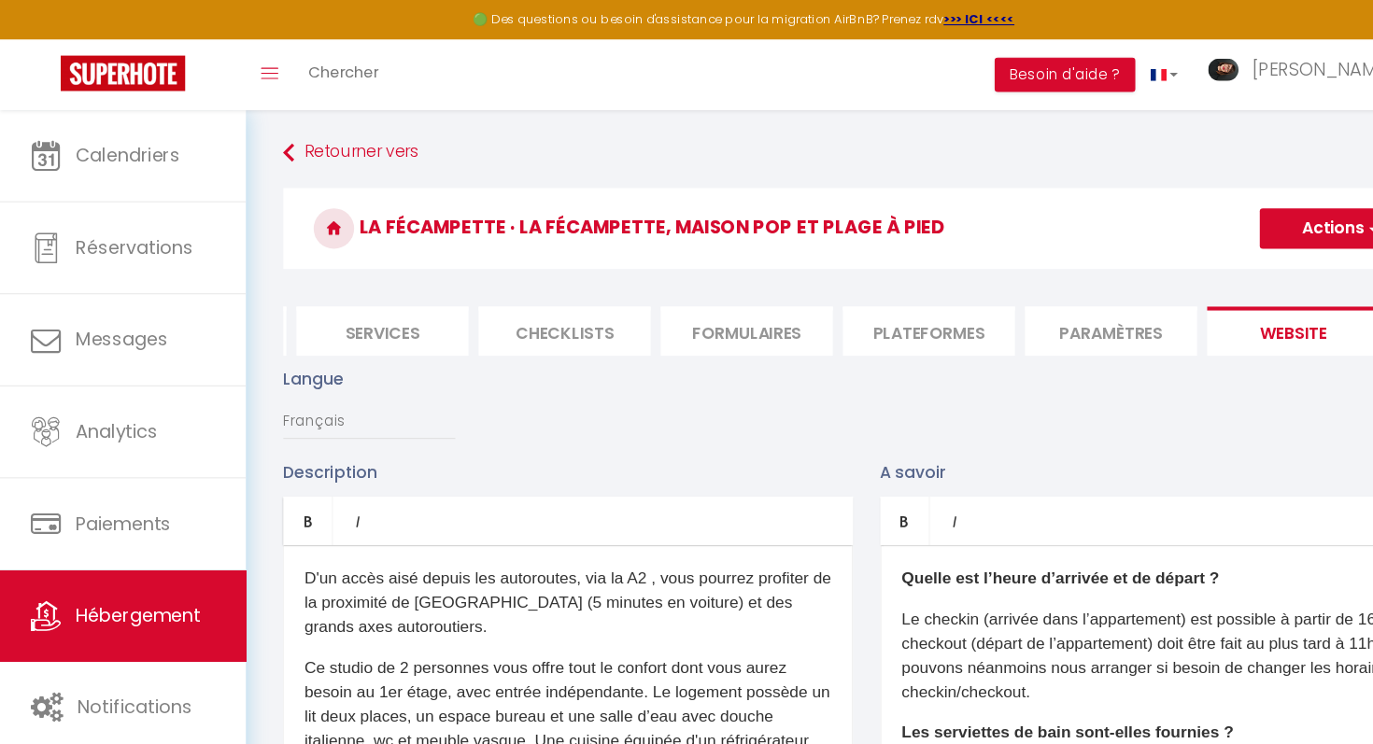
scroll to position [0, 604]
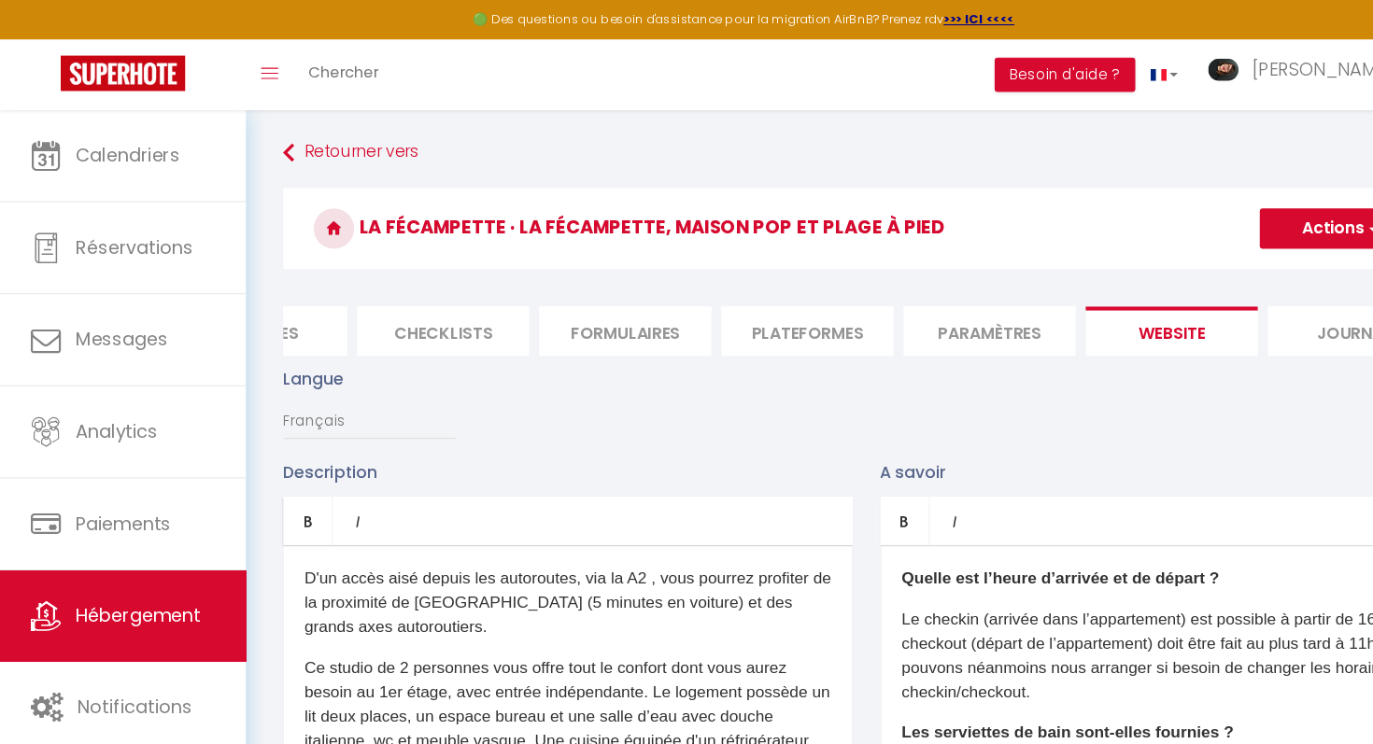
click at [1228, 296] on li "Journal" at bounding box center [1249, 306] width 159 height 46
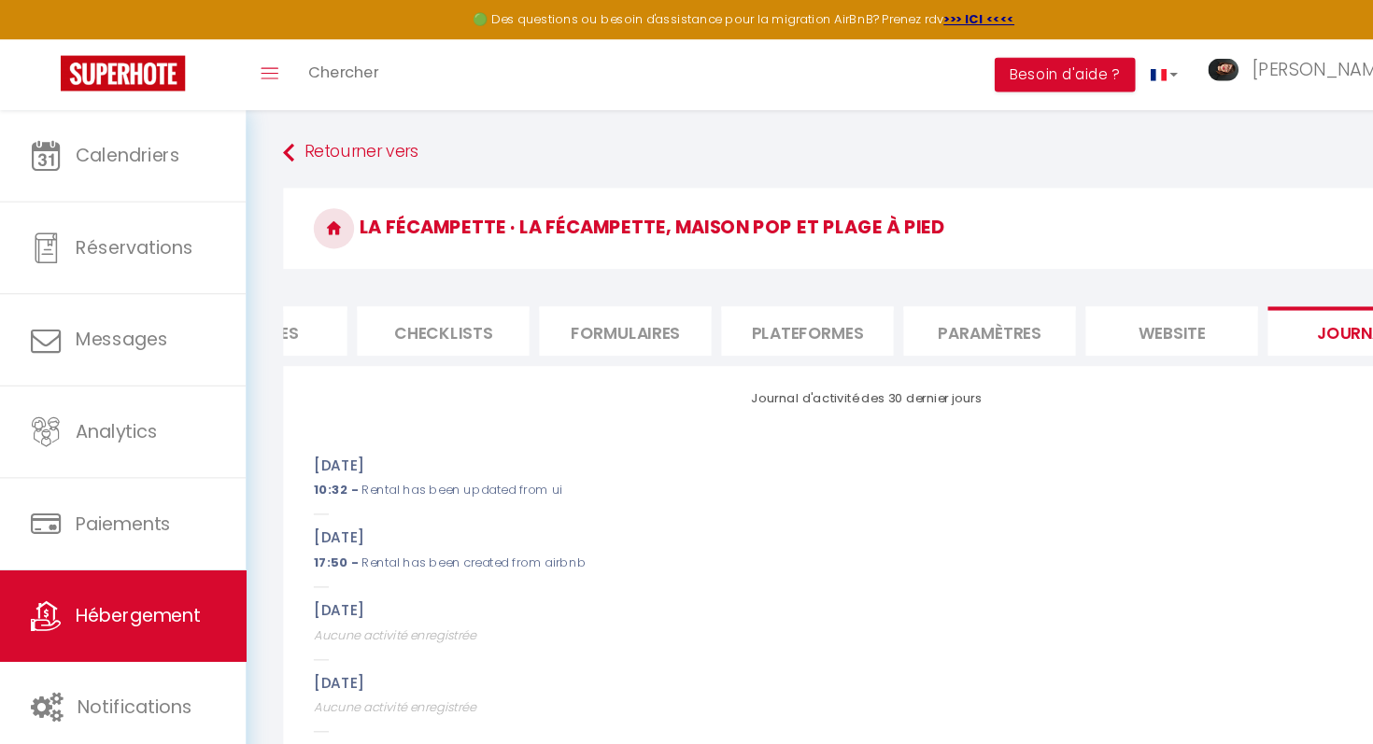
click at [907, 314] on li "Paramètres" at bounding box center [913, 306] width 159 height 46
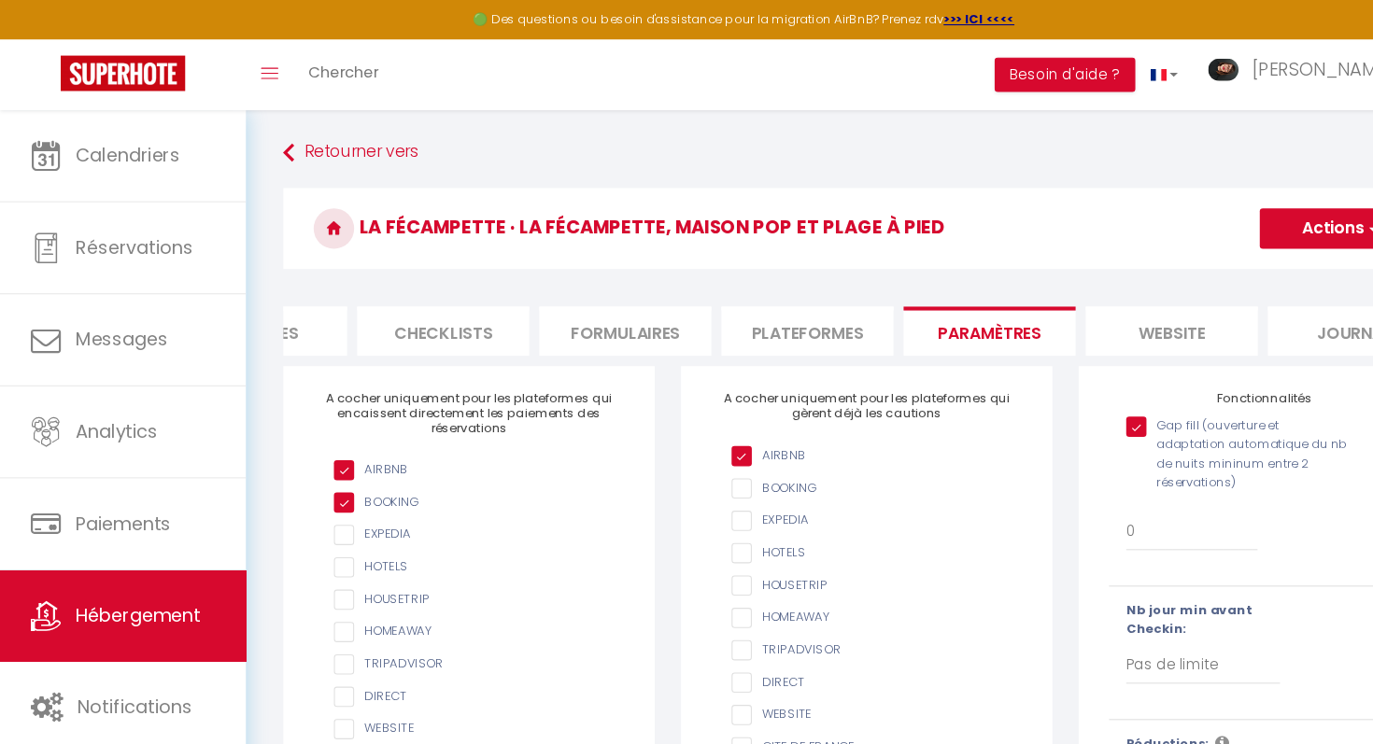
click at [735, 308] on li "Plateformes" at bounding box center [745, 306] width 159 height 46
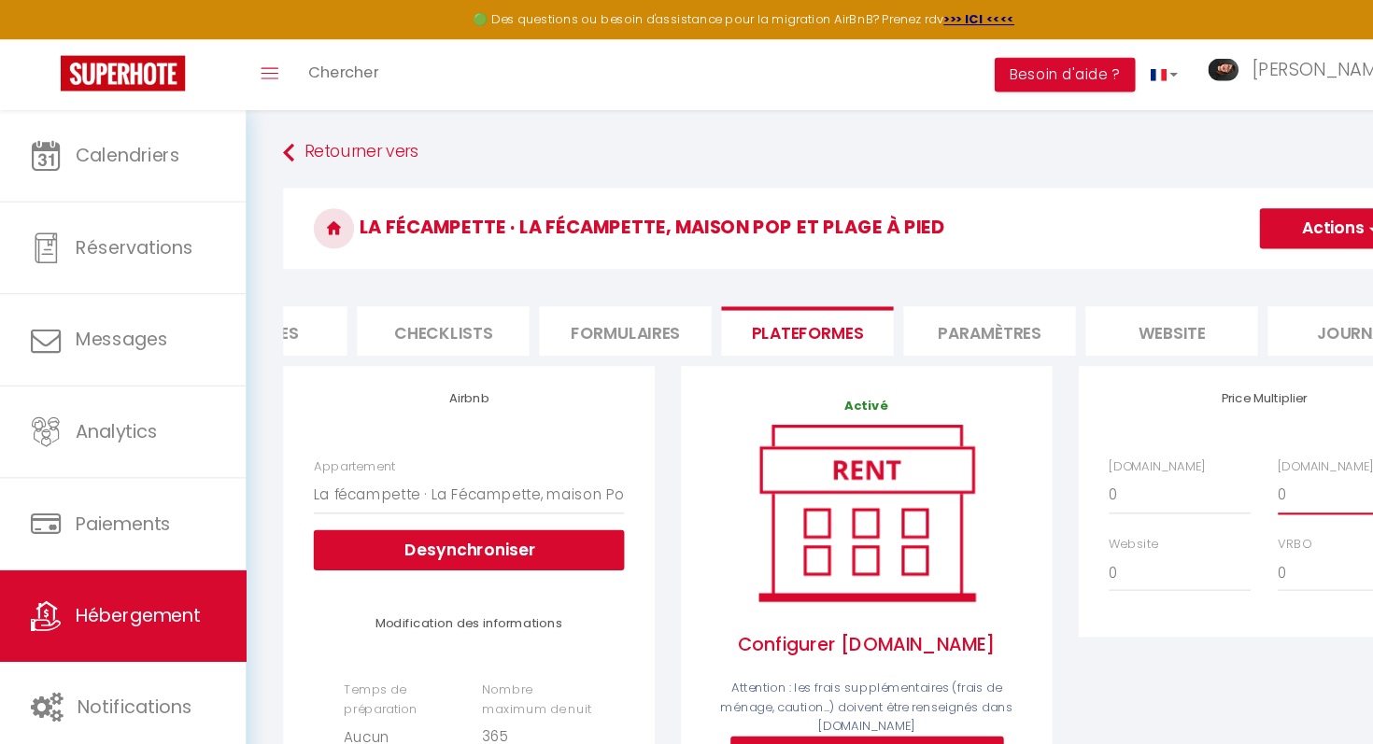
click at [1198, 453] on select "0 + 1 % + 2 % + 3 % + 4 % + 5 % + 6 % + 7 % + 8 % + 9 %" at bounding box center [1245, 456] width 131 height 35
click at [1198, 452] on select "0 + 1 % + 2 % + 3 % + 4 % + 5 % + 6 % + 7 % + 8 % + 9 %" at bounding box center [1245, 456] width 131 height 35
click at [1180, 439] on select "0 + 1 % + 2 % + 3 % + 4 % + 5 % + 6 % + 7 % + 8 % + 9 %" at bounding box center [1245, 456] width 131 height 35
click at [1083, 462] on select "0 + 1 % + 2 % + 3 % + 4 % + 5 % + 6 % + 7 % + 8 % + 9 %" at bounding box center [1089, 456] width 131 height 35
click at [1024, 439] on select "0 + 1 % + 2 % + 3 % + 4 % + 5 % + 6 % + 7 % + 8 % + 9 %" at bounding box center [1089, 456] width 131 height 35
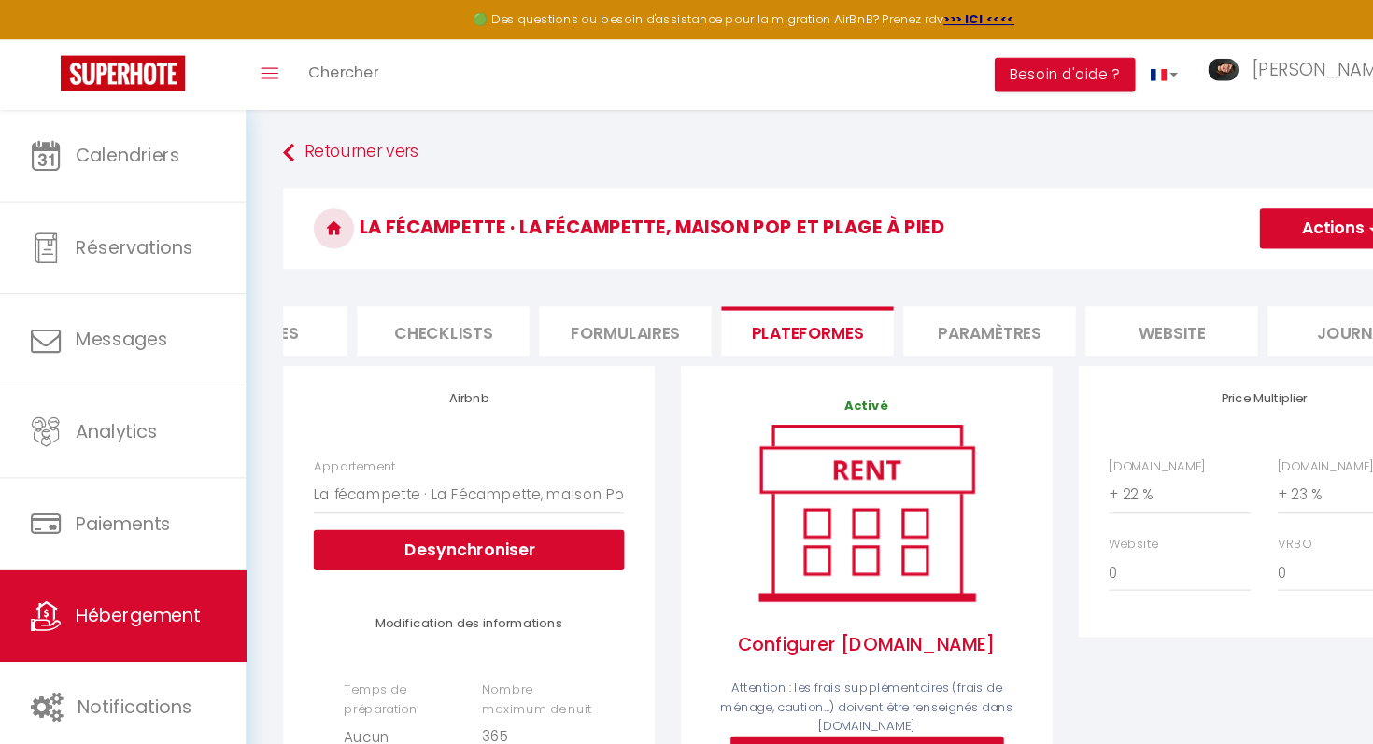
click at [1181, 588] on div "Price Multiplier [DOMAIN_NAME] 0 + 1 % + 2 % + 3 % + 4 % + 5 % + 6 % + 7 %" at bounding box center [1167, 463] width 343 height 250
click at [1194, 200] on button "Actions" at bounding box center [1237, 210] width 148 height 37
click at [1199, 251] on link "Enregistrer" at bounding box center [1236, 252] width 148 height 24
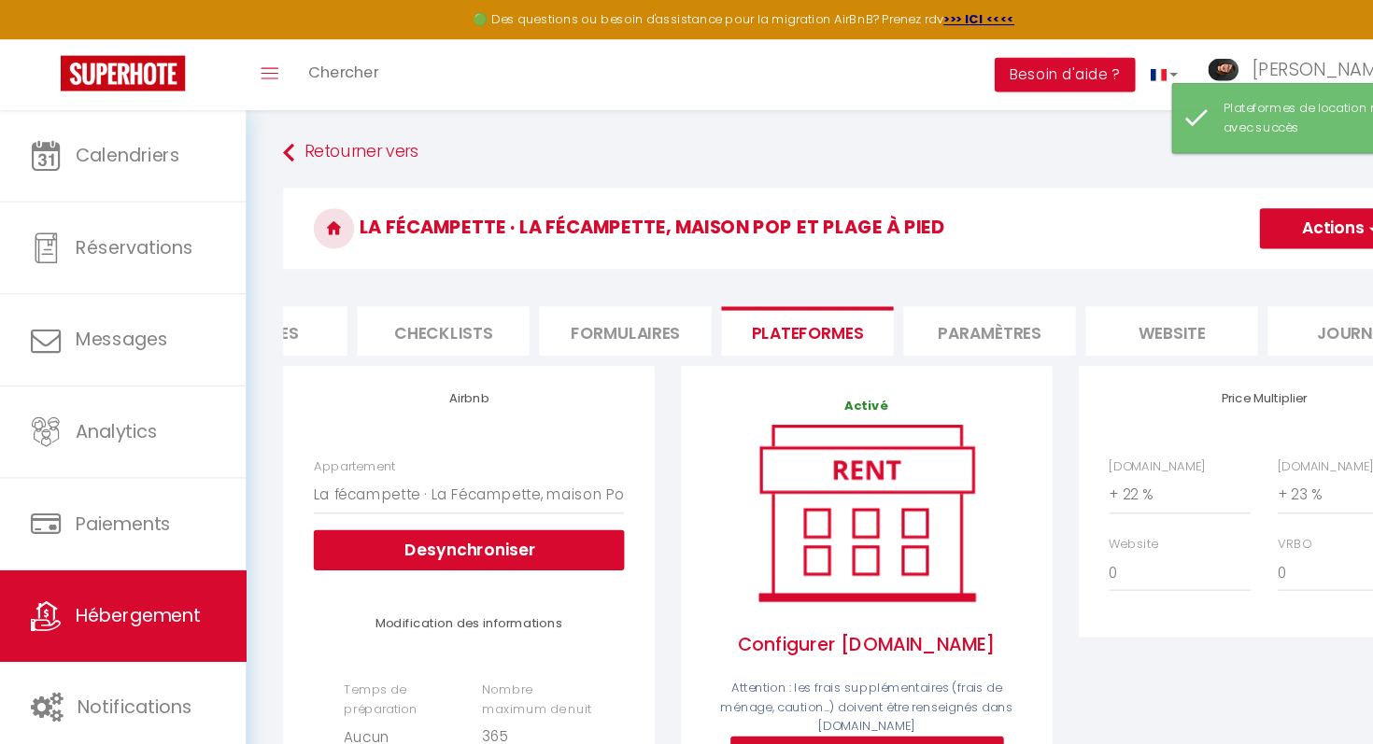
click at [583, 316] on li "Formulaires" at bounding box center [577, 306] width 159 height 46
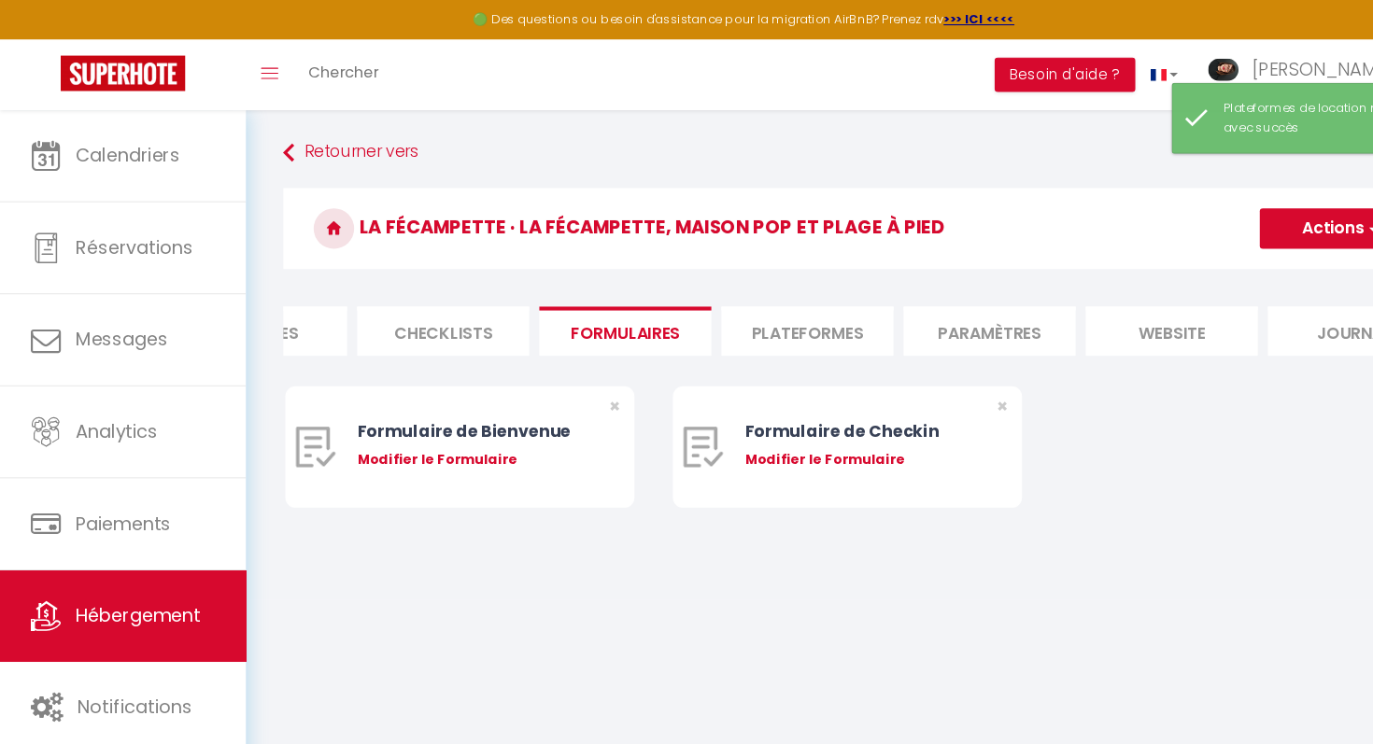
click at [451, 310] on li "Checklists" at bounding box center [409, 306] width 159 height 46
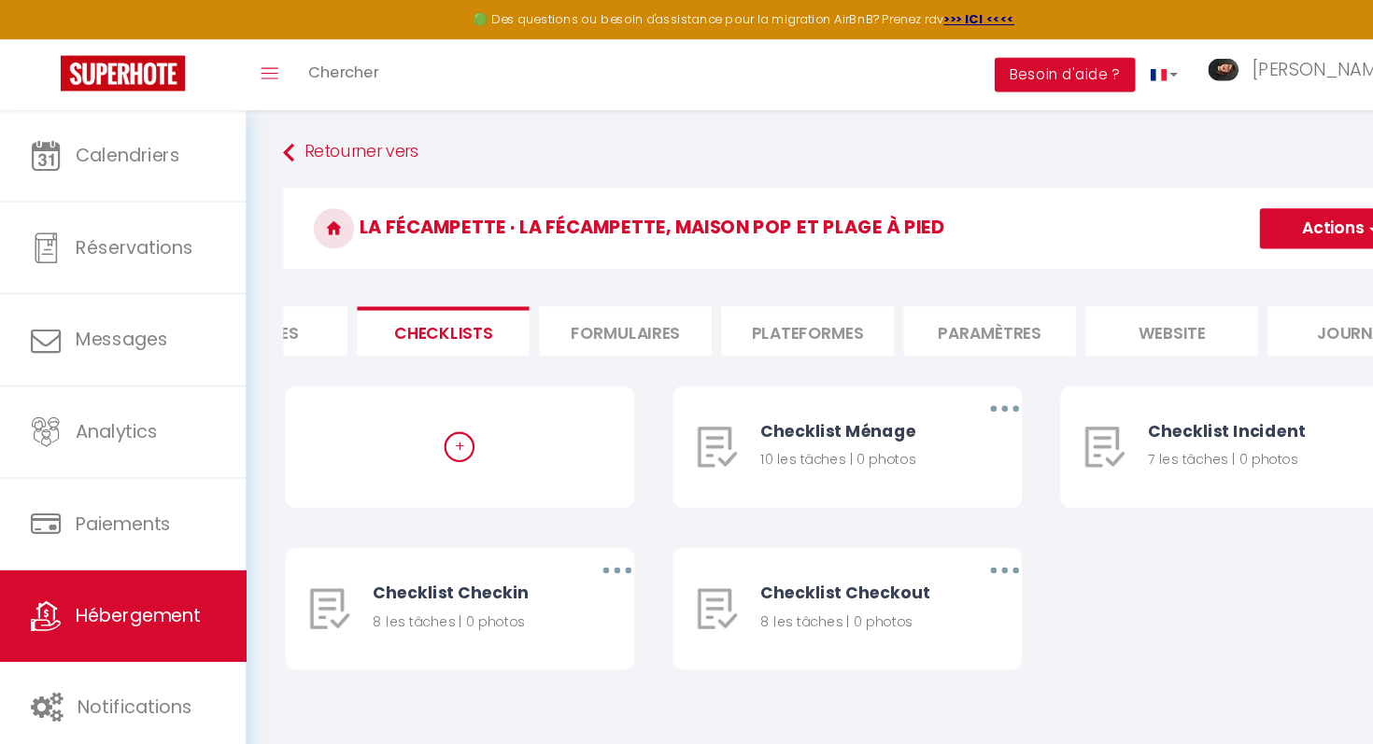
click at [289, 307] on li "Services" at bounding box center [241, 306] width 159 height 46
click at [293, 304] on li "Services" at bounding box center [241, 306] width 159 height 46
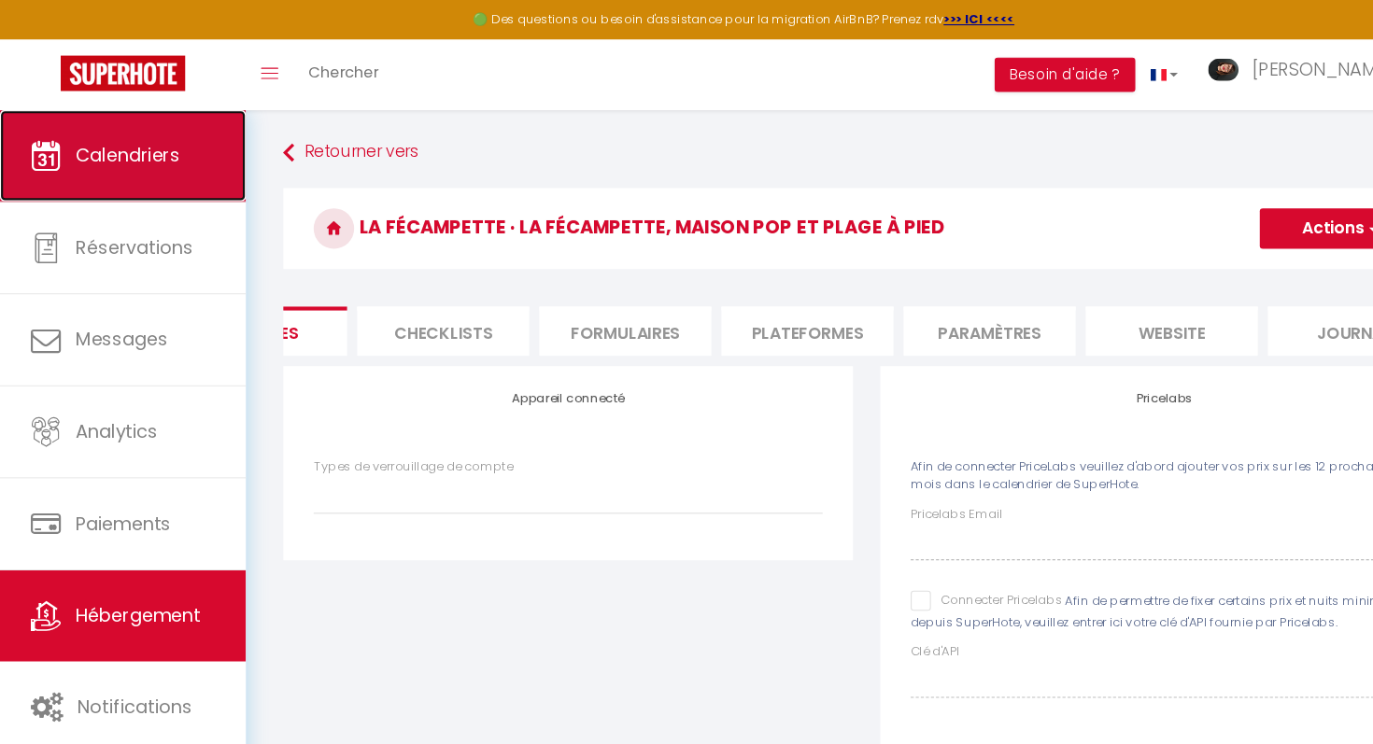
click at [163, 171] on link "Calendriers" at bounding box center [113, 144] width 227 height 84
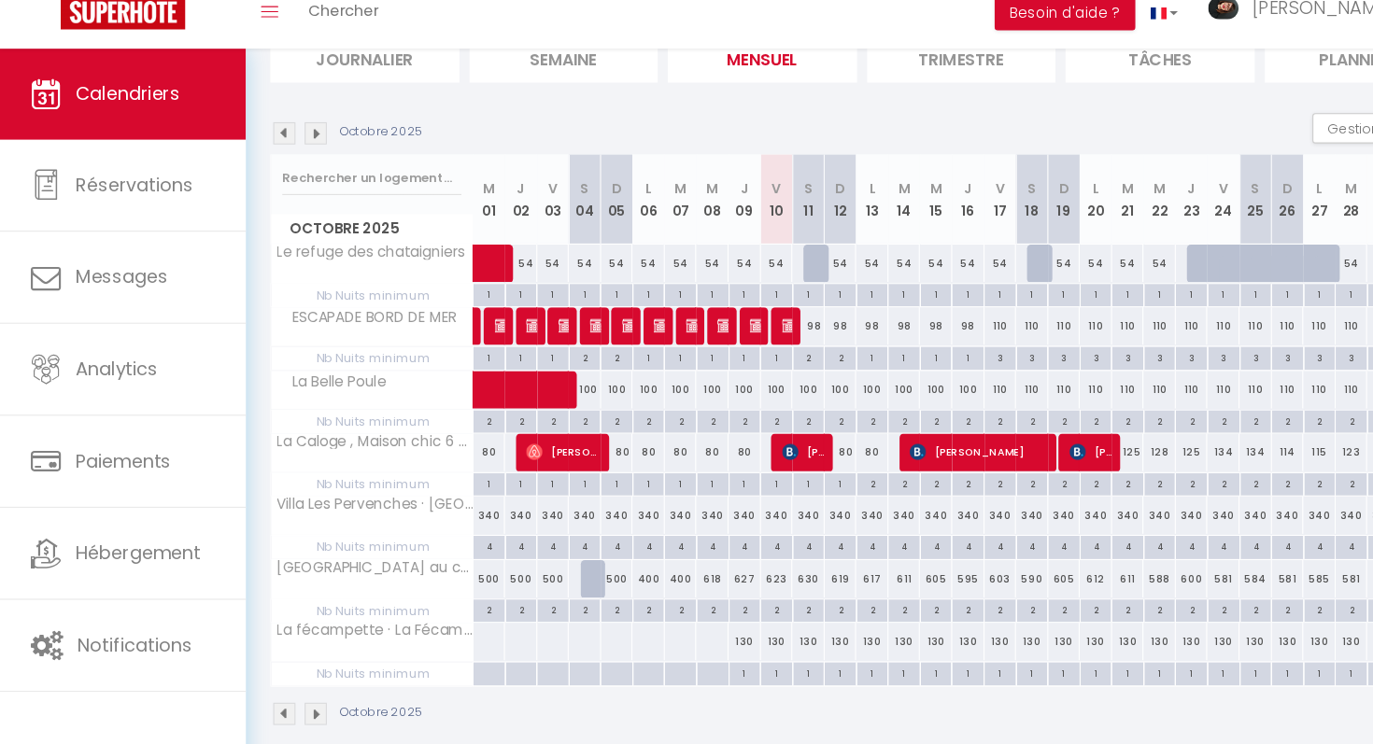
scroll to position [166, 0]
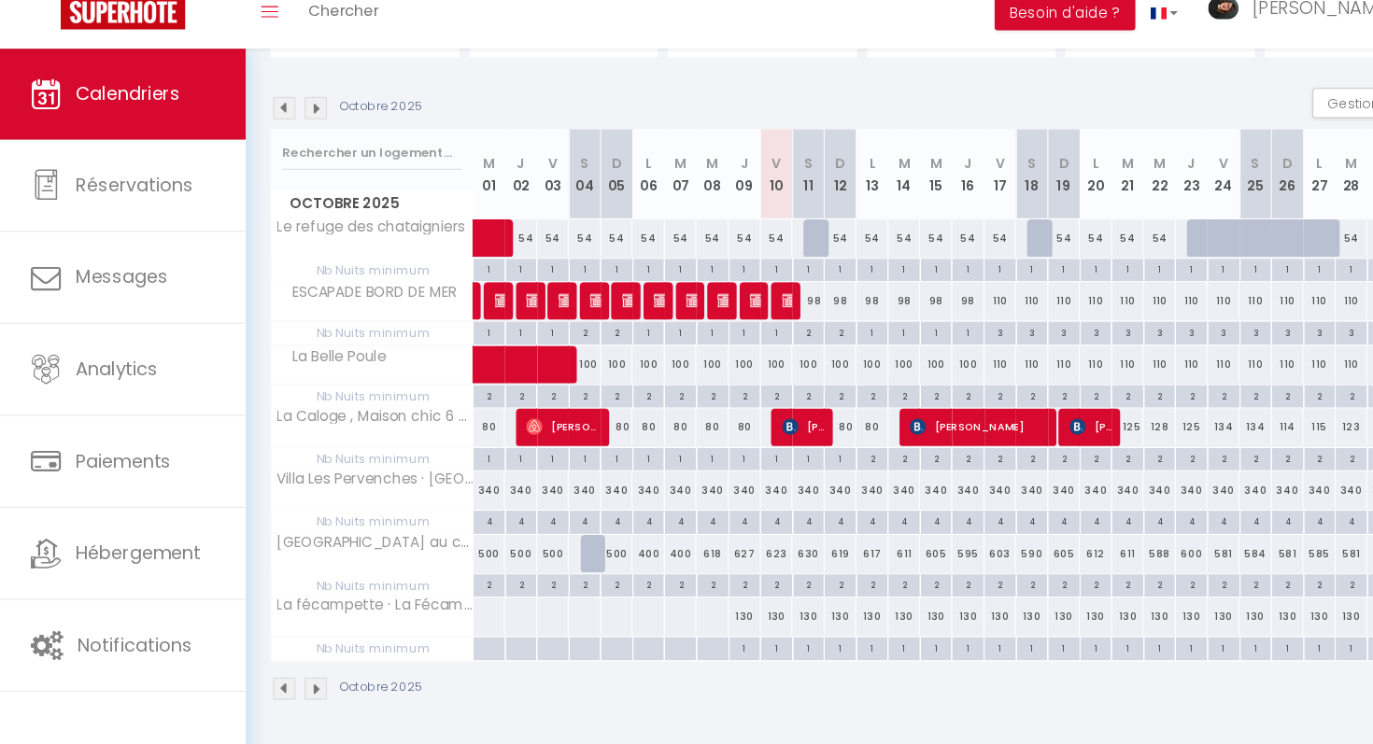
click at [699, 631] on div "130" at bounding box center [688, 626] width 30 height 35
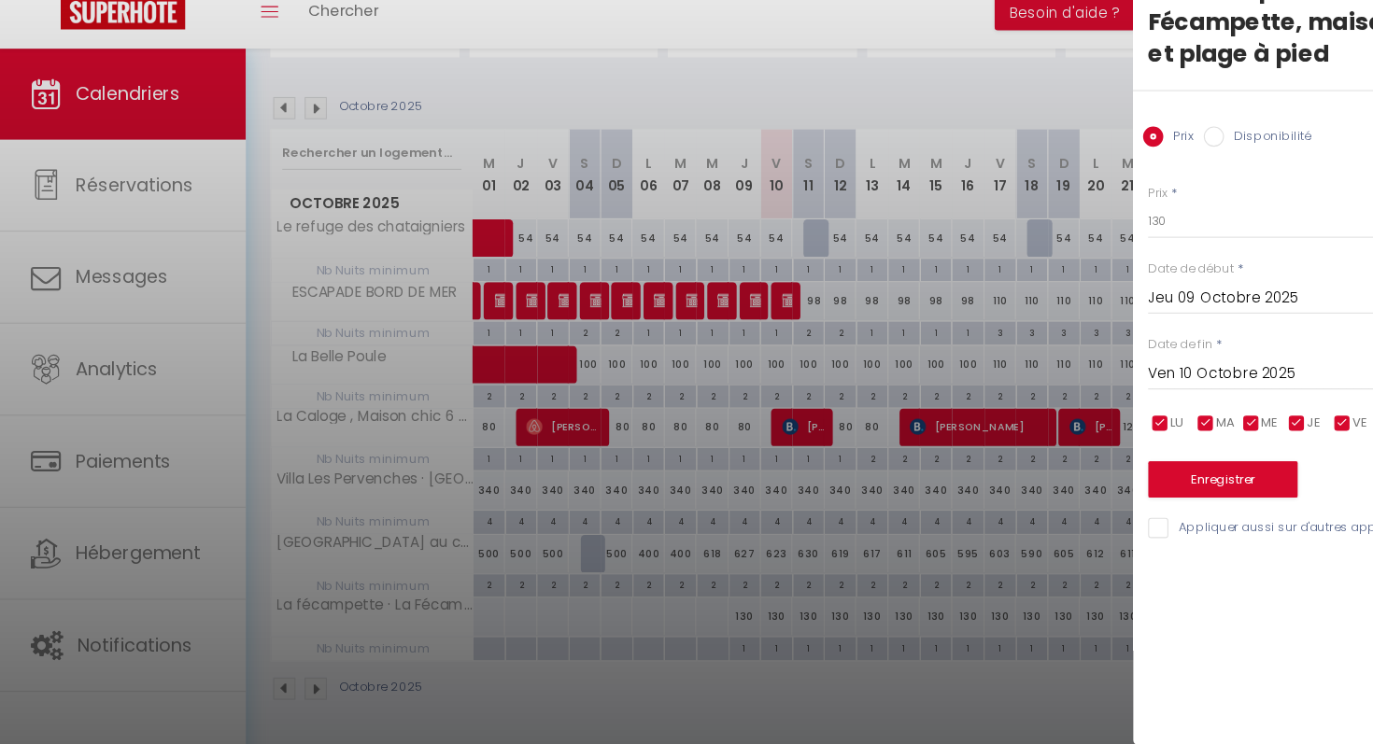
click at [1173, 394] on input "Ven 10 Octobre 2025" at bounding box center [1216, 402] width 313 height 24
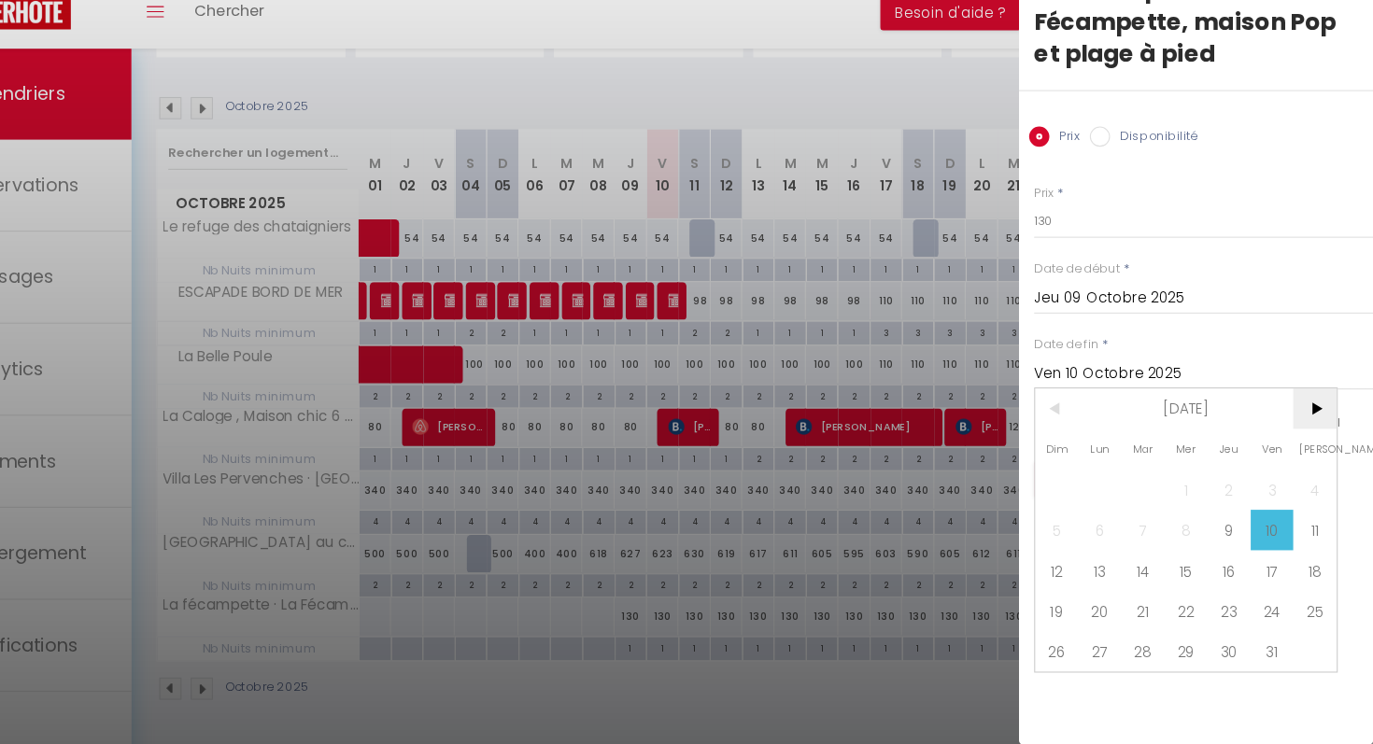
click at [1315, 439] on span ">" at bounding box center [1319, 434] width 40 height 37
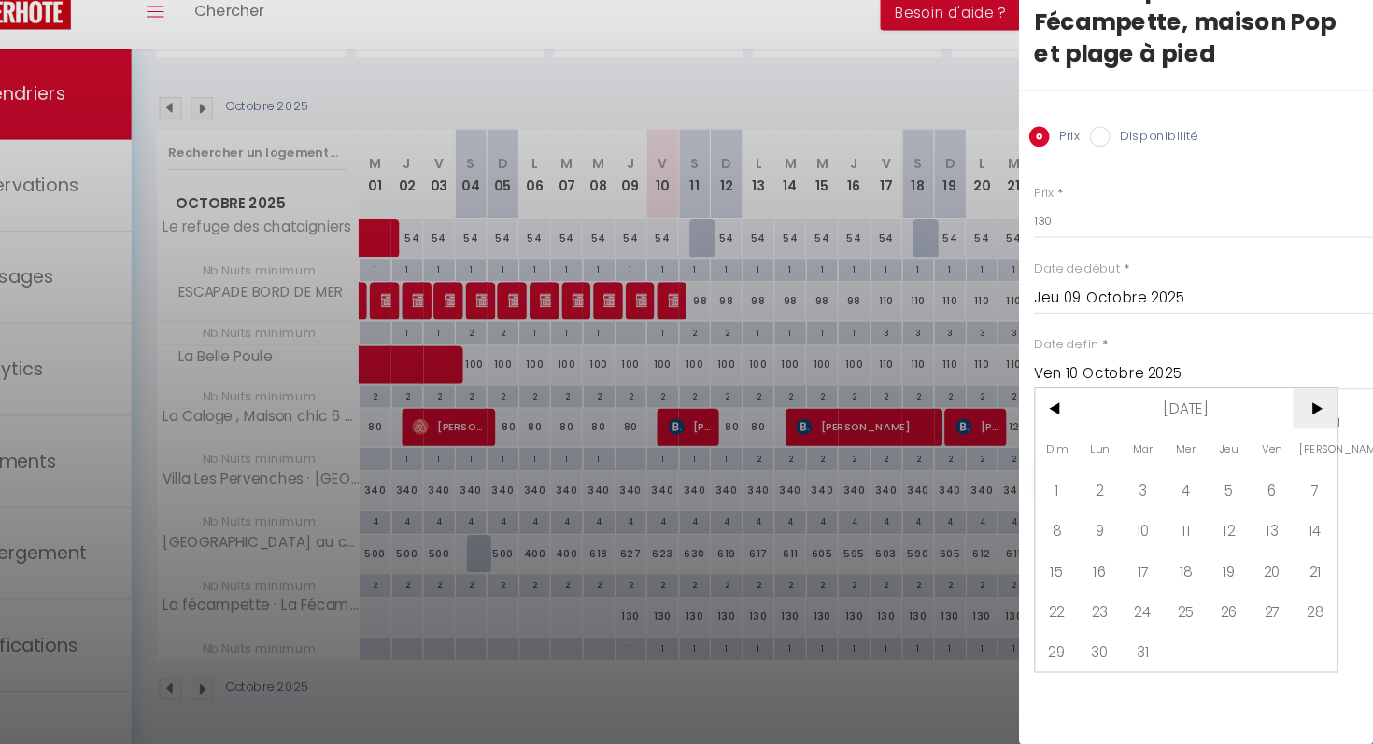
click at [1315, 439] on span ">" at bounding box center [1319, 434] width 40 height 37
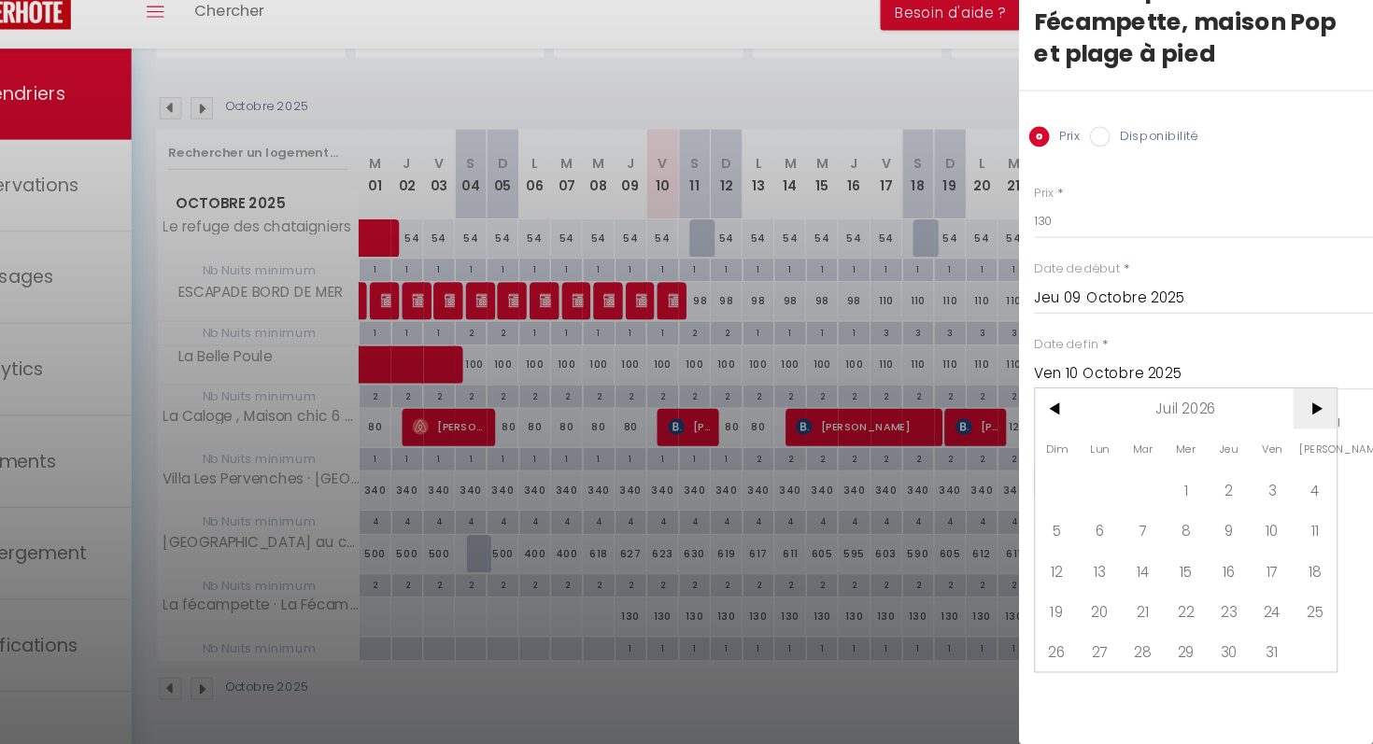
click at [1315, 439] on span ">" at bounding box center [1319, 434] width 40 height 37
click at [1320, 657] on span "31" at bounding box center [1319, 658] width 40 height 37
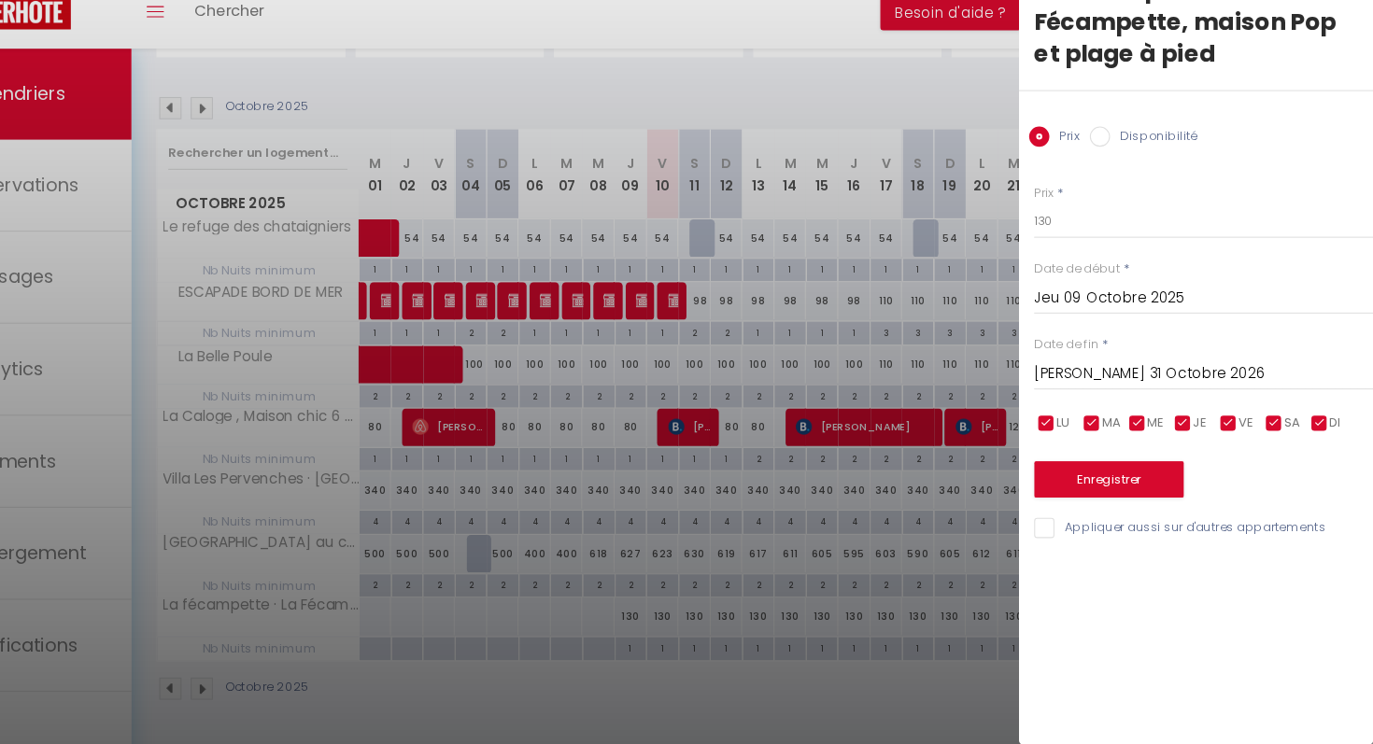
click at [1334, 400] on input "[PERSON_NAME] 31 Octobre 2026" at bounding box center [1216, 402] width 313 height 24
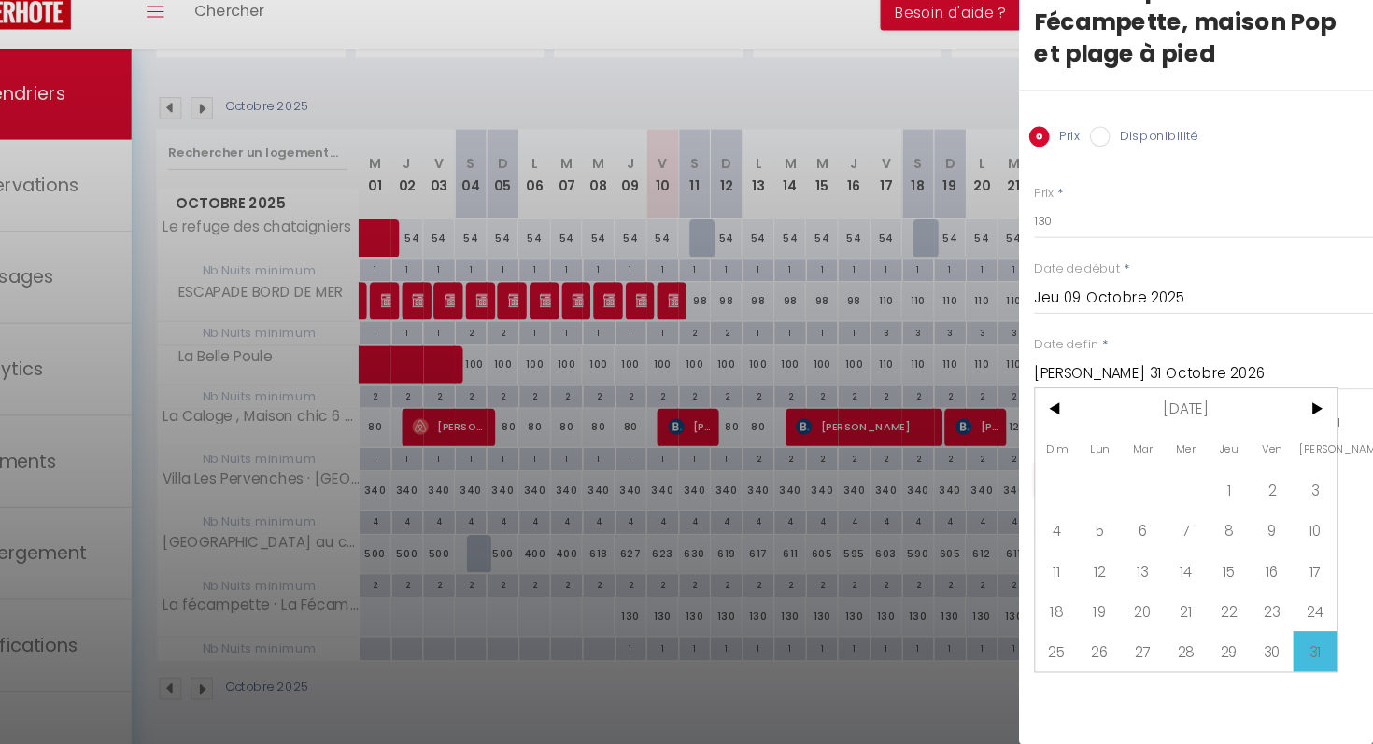
click at [1334, 400] on input "[PERSON_NAME] 31 Octobre 2026" at bounding box center [1216, 402] width 313 height 24
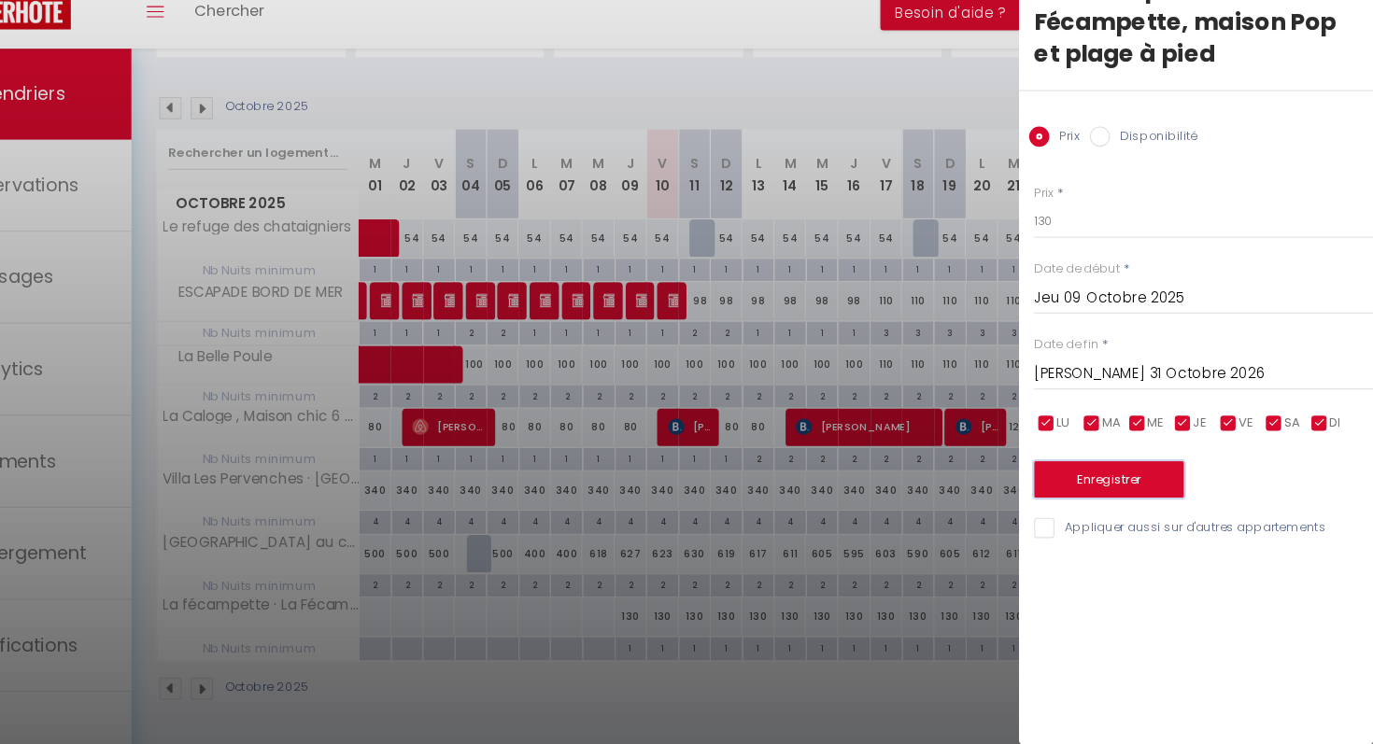
click at [1134, 509] on button "Enregistrer" at bounding box center [1129, 500] width 138 height 34
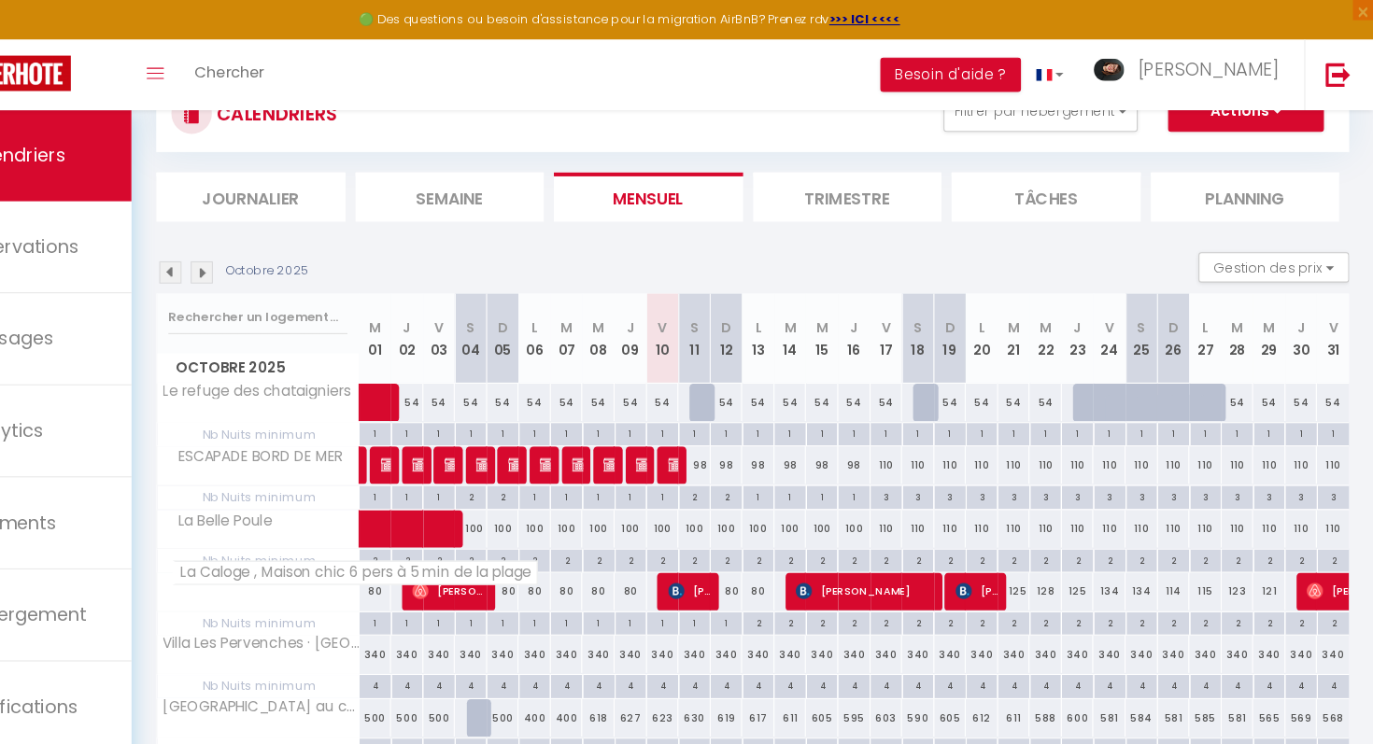
scroll to position [0, 0]
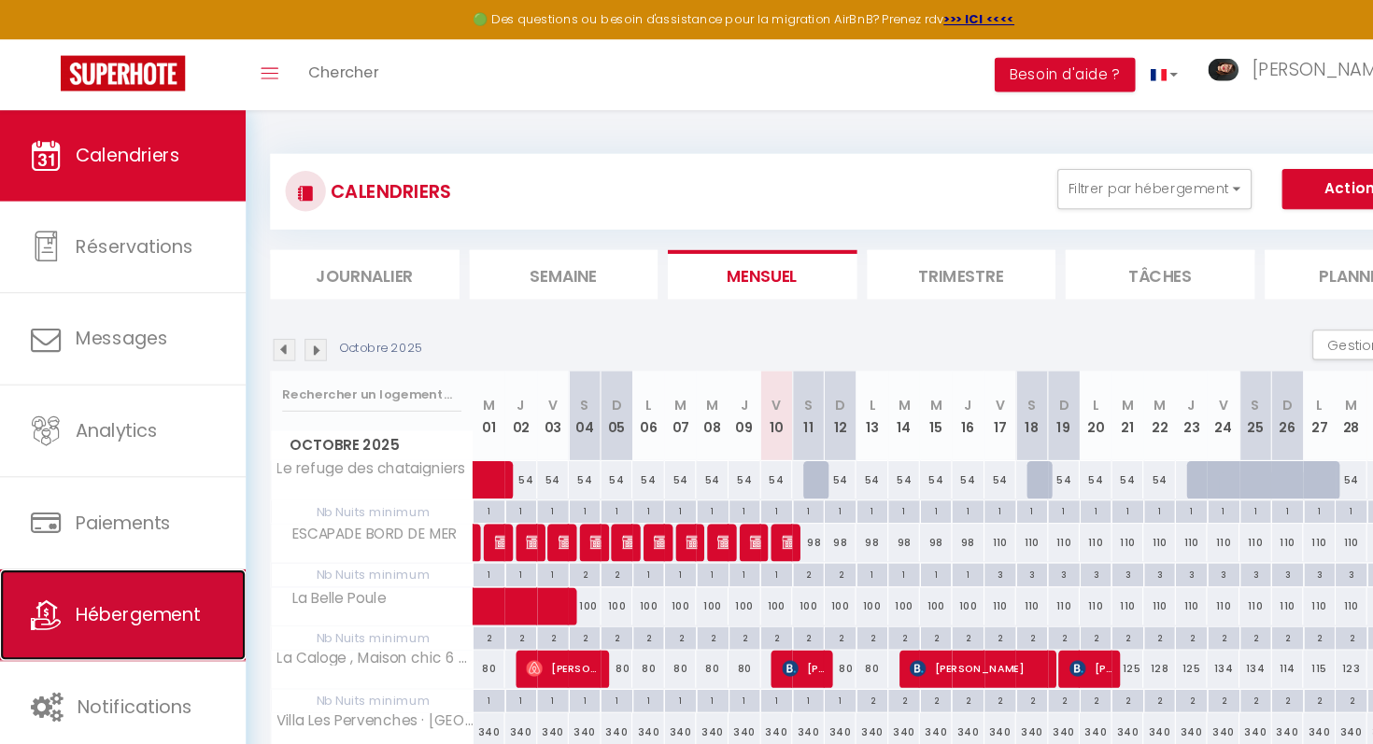
click at [135, 539] on link "Hébergement" at bounding box center [113, 568] width 227 height 84
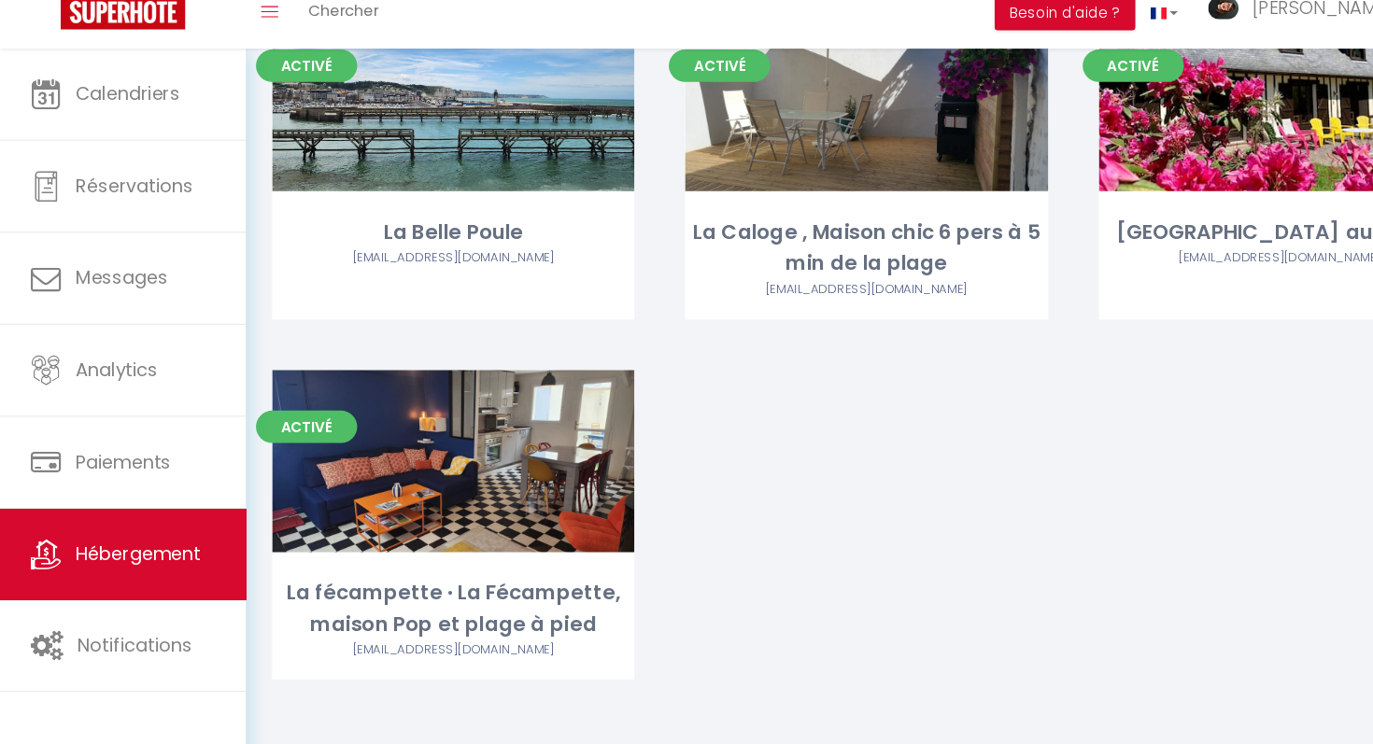
click at [445, 545] on div "Editer" at bounding box center [418, 483] width 334 height 168
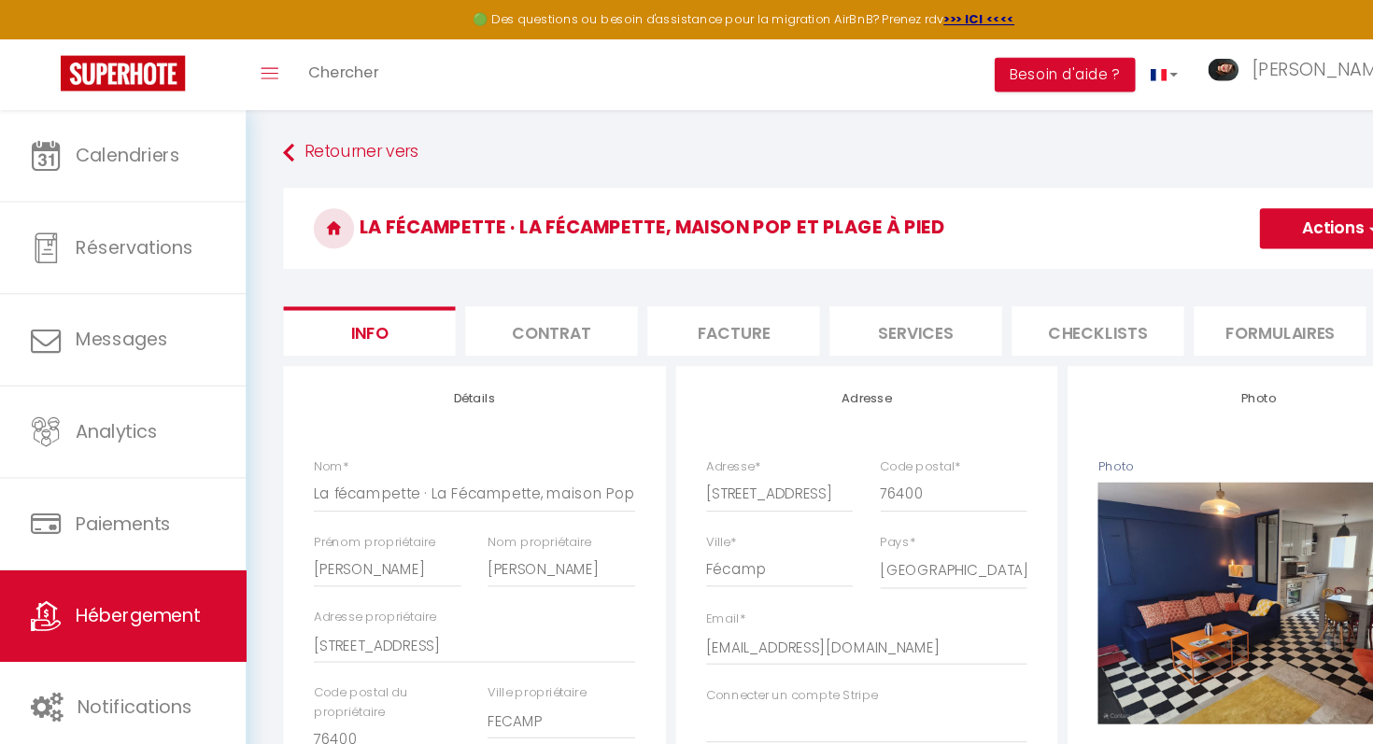
click at [525, 283] on li "Contrat" at bounding box center [509, 306] width 159 height 46
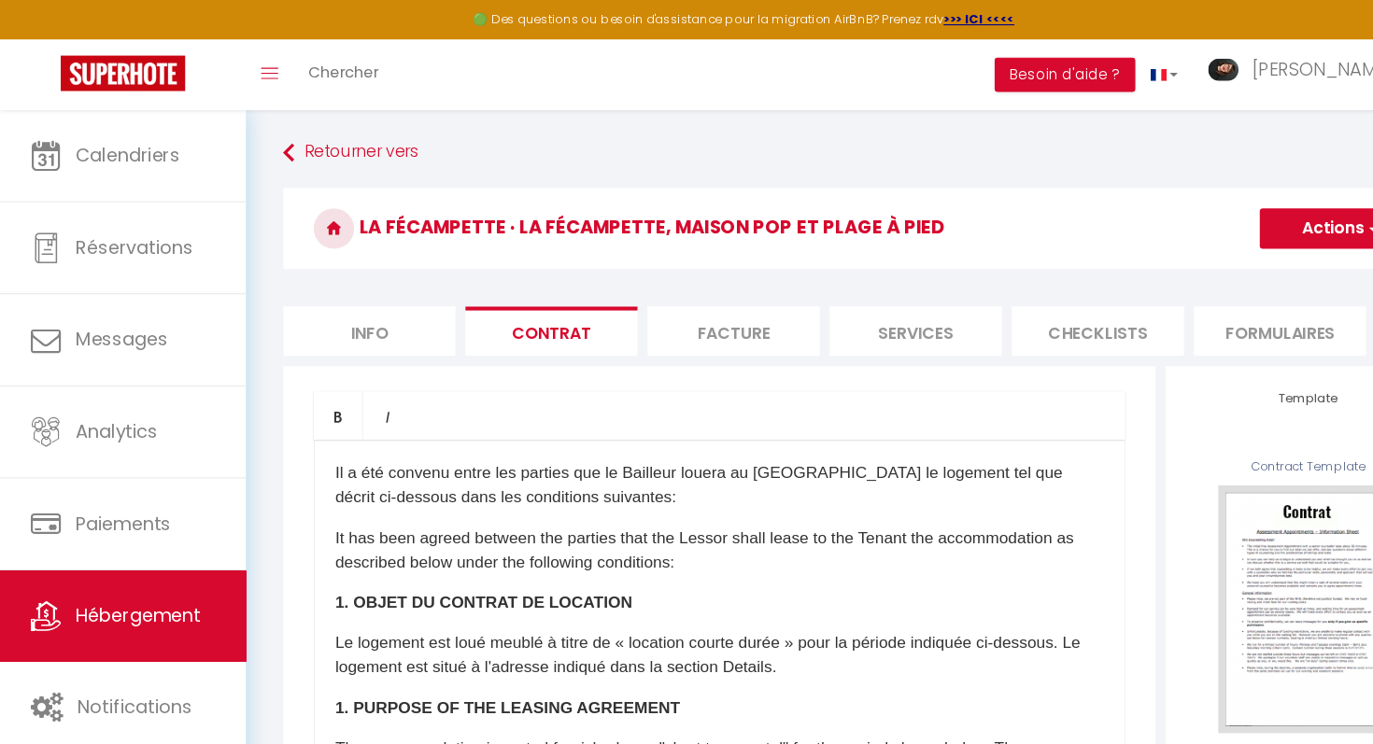
click at [702, 305] on li "Facture" at bounding box center [677, 306] width 159 height 46
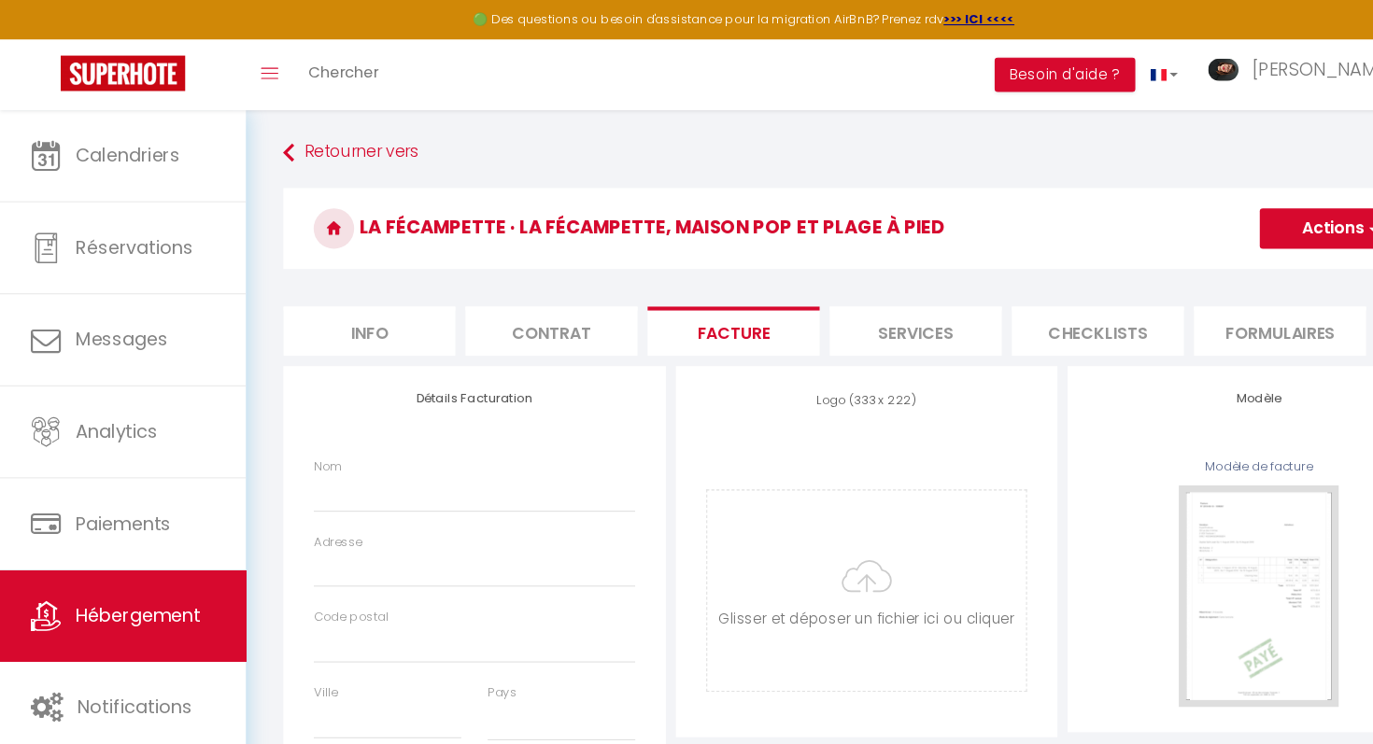
click at [841, 321] on li "Services" at bounding box center [845, 306] width 159 height 46
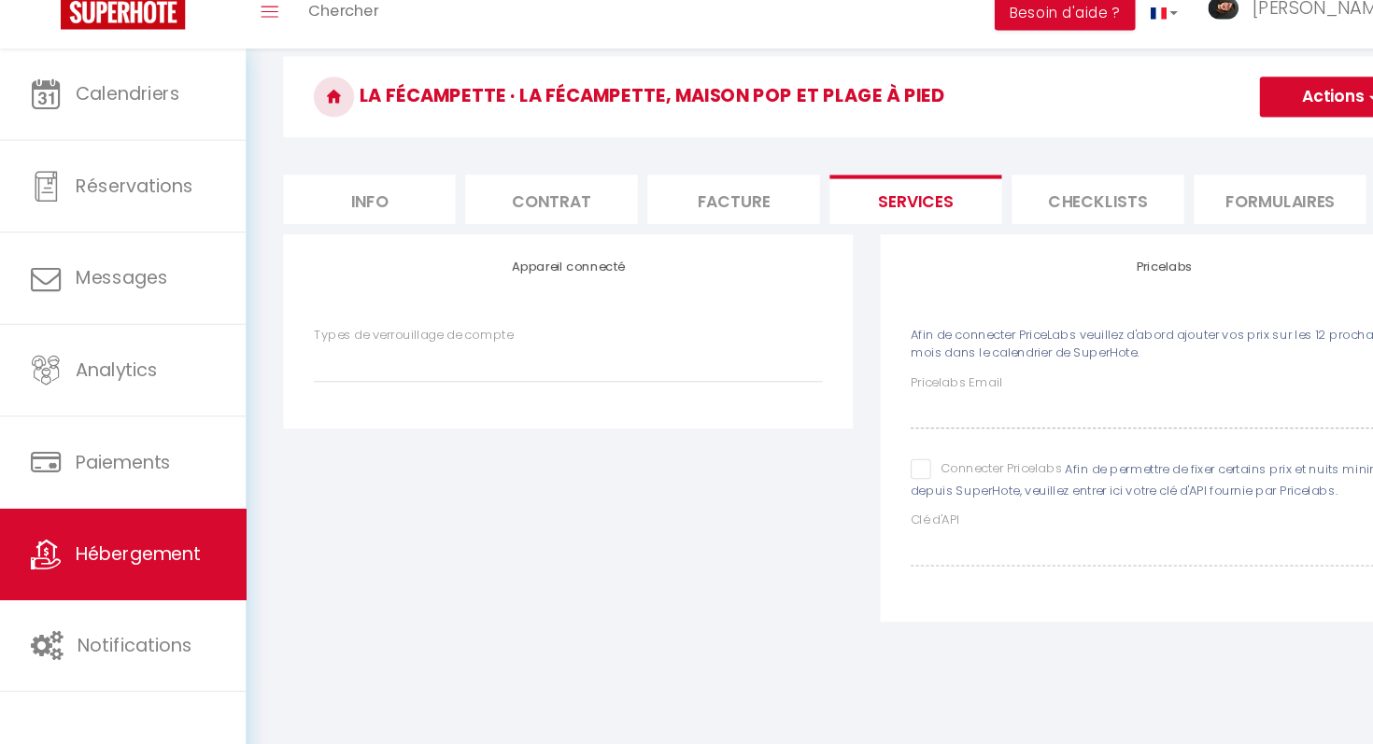
scroll to position [102, 0]
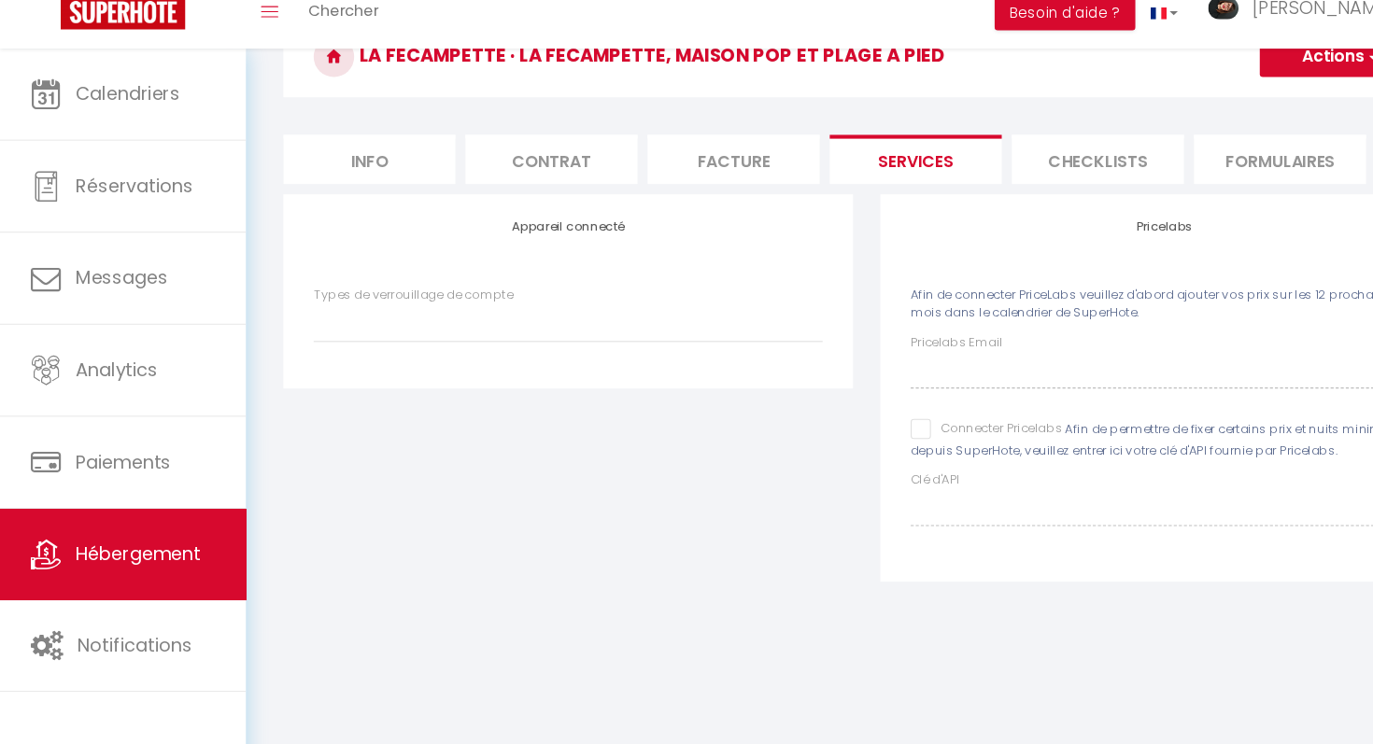
click at [858, 455] on input "Connecter Pricelabs" at bounding box center [911, 453] width 140 height 19
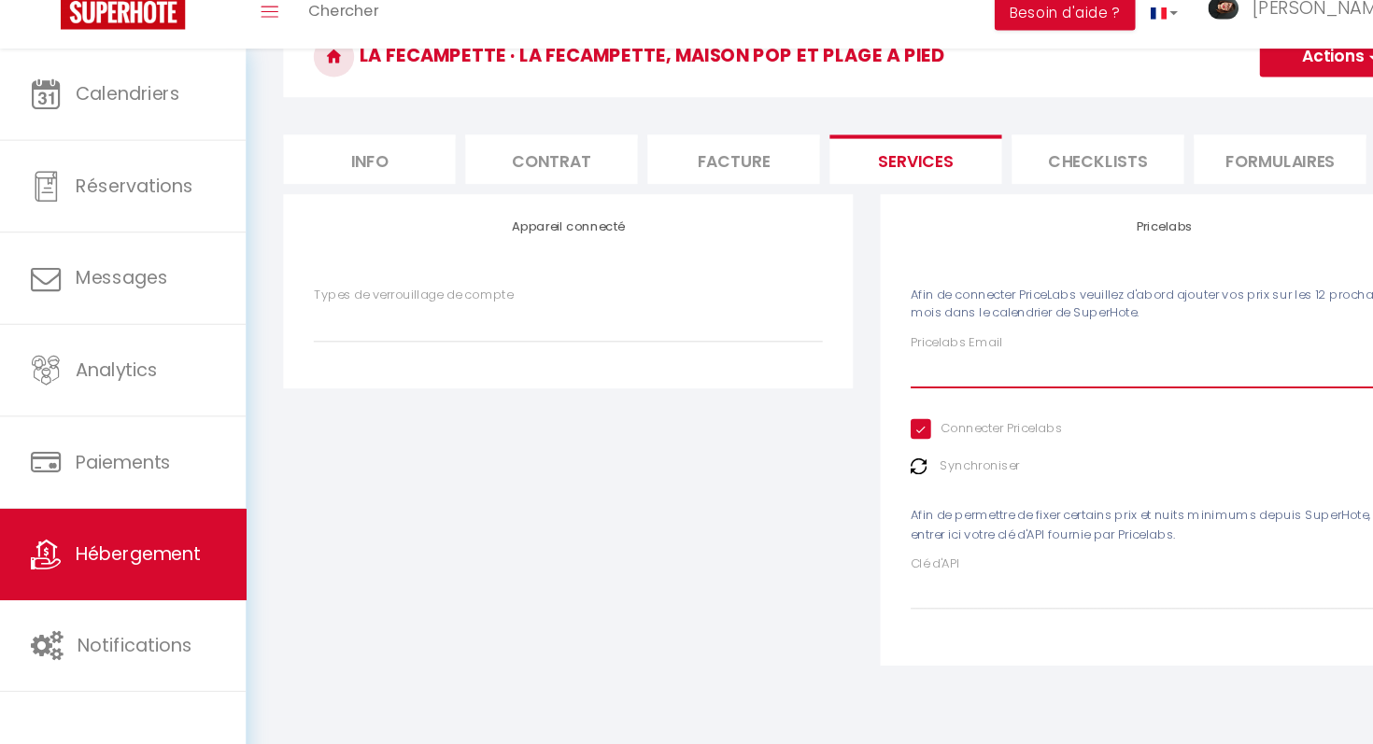
click at [896, 410] on input "Pricelabs Email" at bounding box center [1076, 399] width 470 height 34
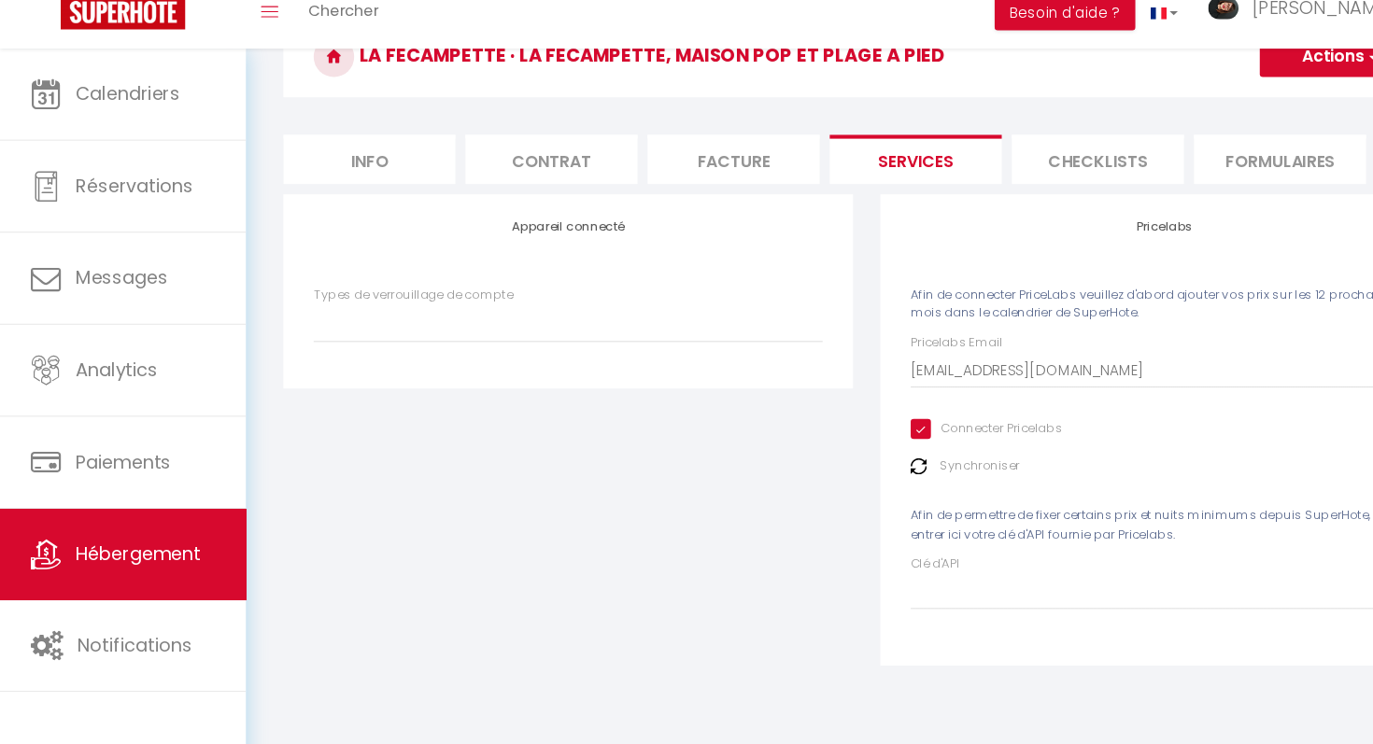
click at [897, 487] on label "Synchroniser" at bounding box center [905, 487] width 74 height 18
click at [852, 487] on img at bounding box center [848, 487] width 15 height 15
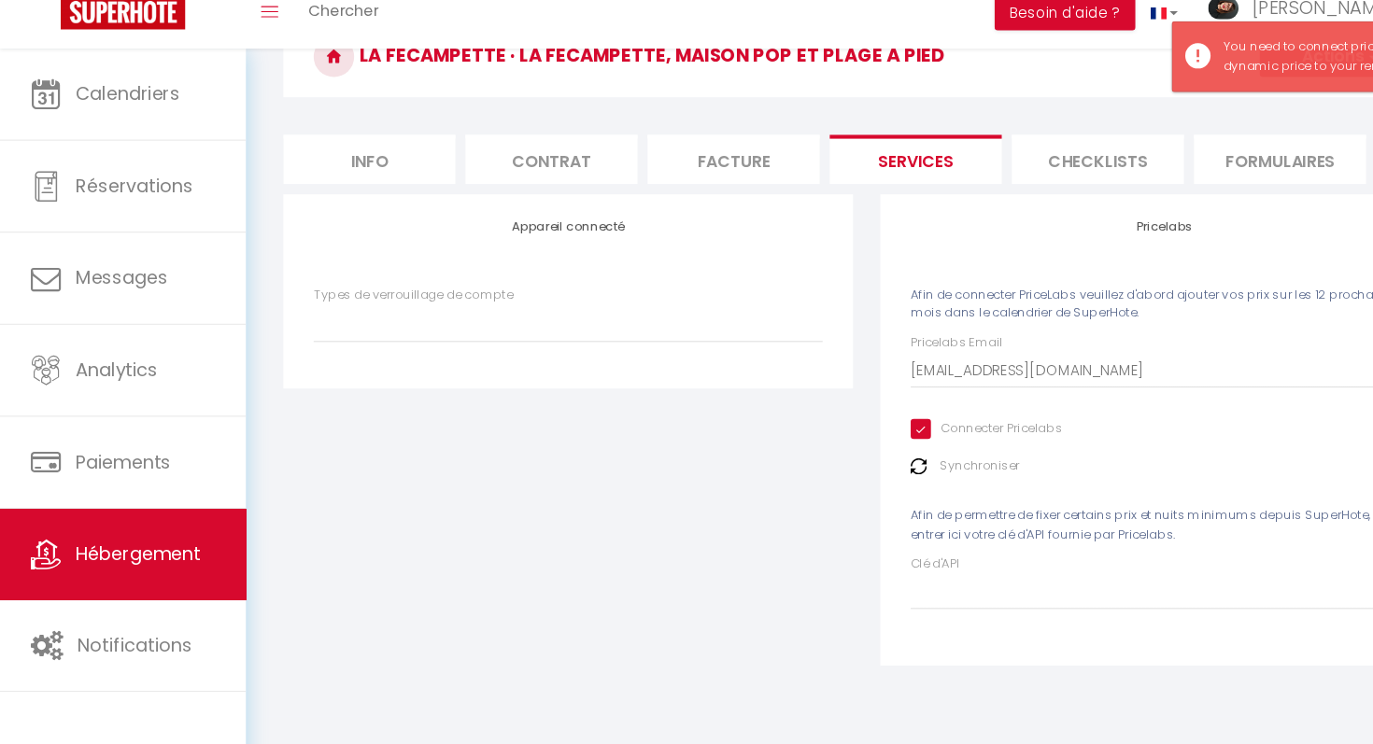
click at [852, 487] on img at bounding box center [848, 487] width 15 height 15
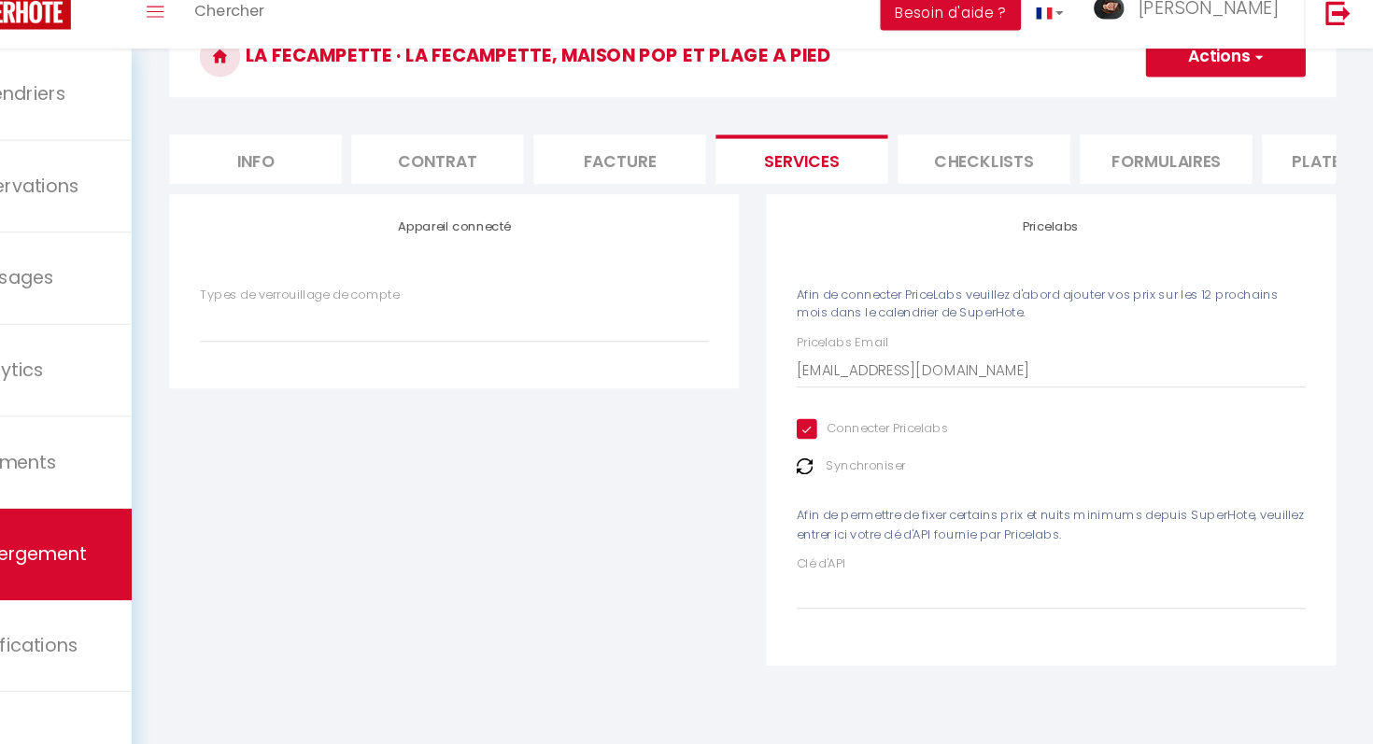
click at [1044, 432] on div "Pricelabs Email [EMAIL_ADDRESS][DOMAIN_NAME] Connecter Pricelabs Synchroniser A…" at bounding box center [1076, 491] width 470 height 255
click at [847, 487] on img at bounding box center [848, 487] width 15 height 15
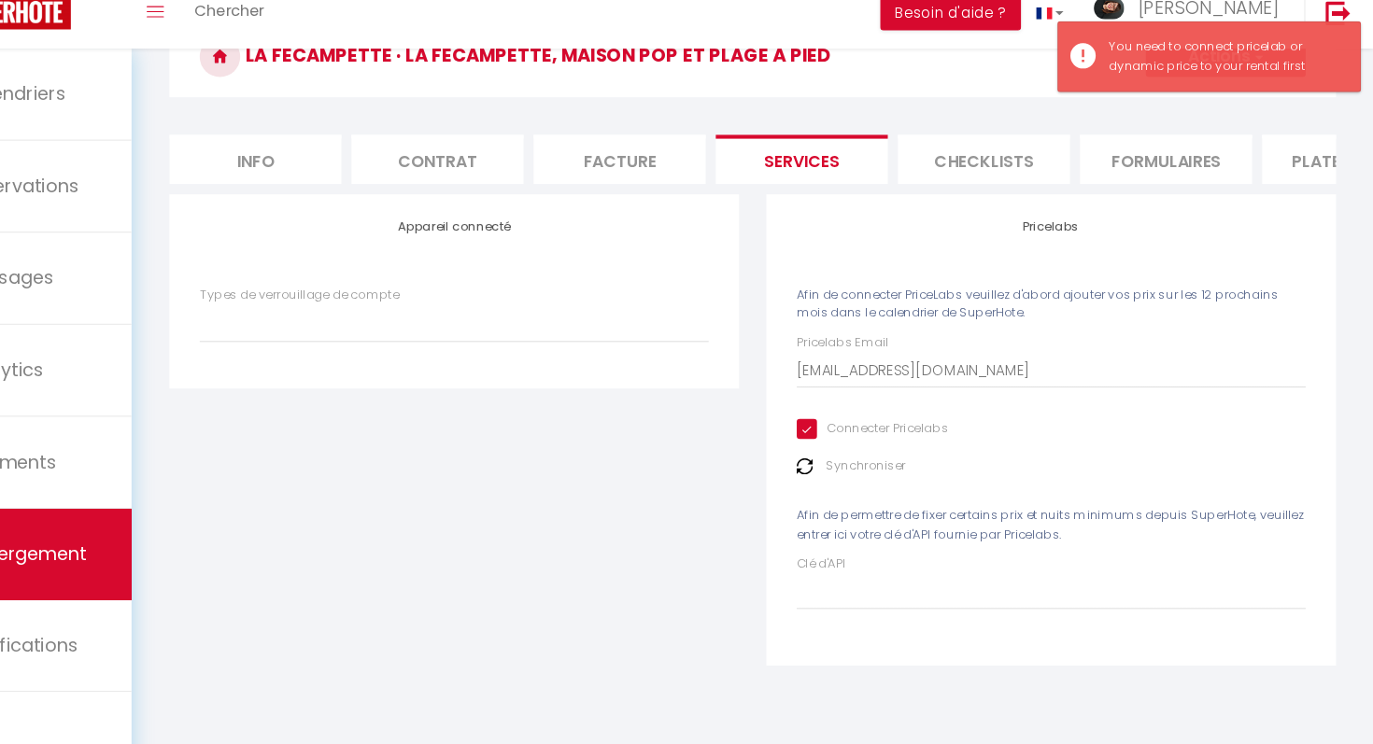
click at [969, 482] on div "Synchroniser" at bounding box center [1076, 487] width 470 height 18
click at [932, 453] on input "Connecter Pricelabs" at bounding box center [911, 453] width 140 height 19
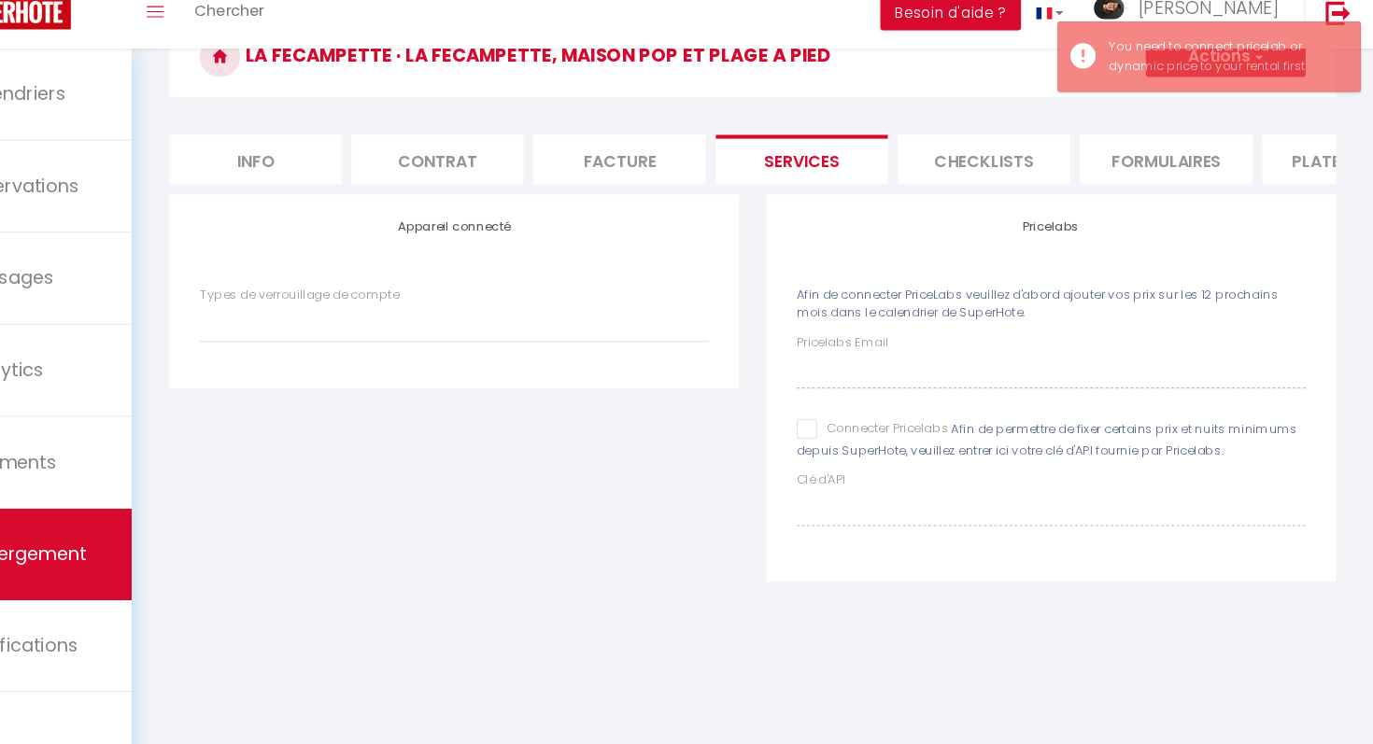
click at [852, 448] on input "Connecter Pricelabs" at bounding box center [911, 453] width 140 height 19
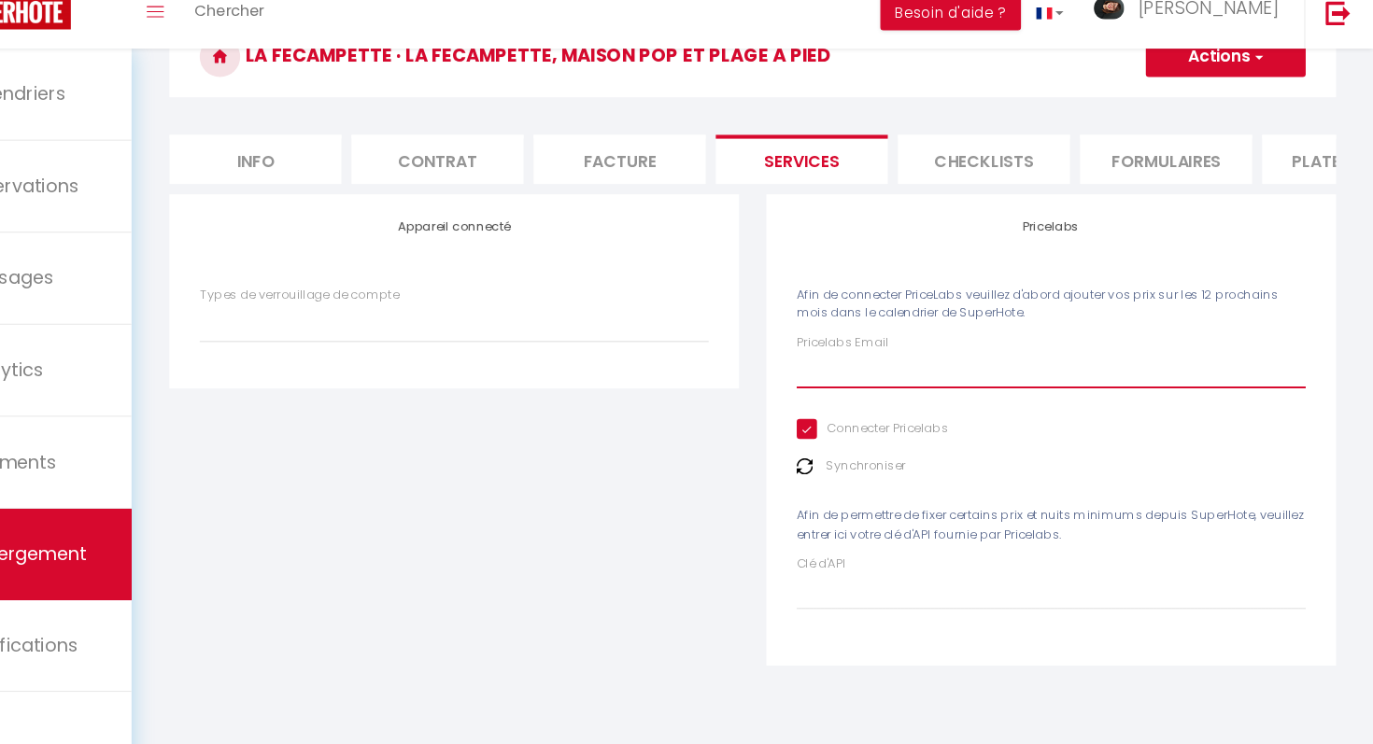
click at [899, 401] on input "Pricelabs Email" at bounding box center [1076, 399] width 470 height 34
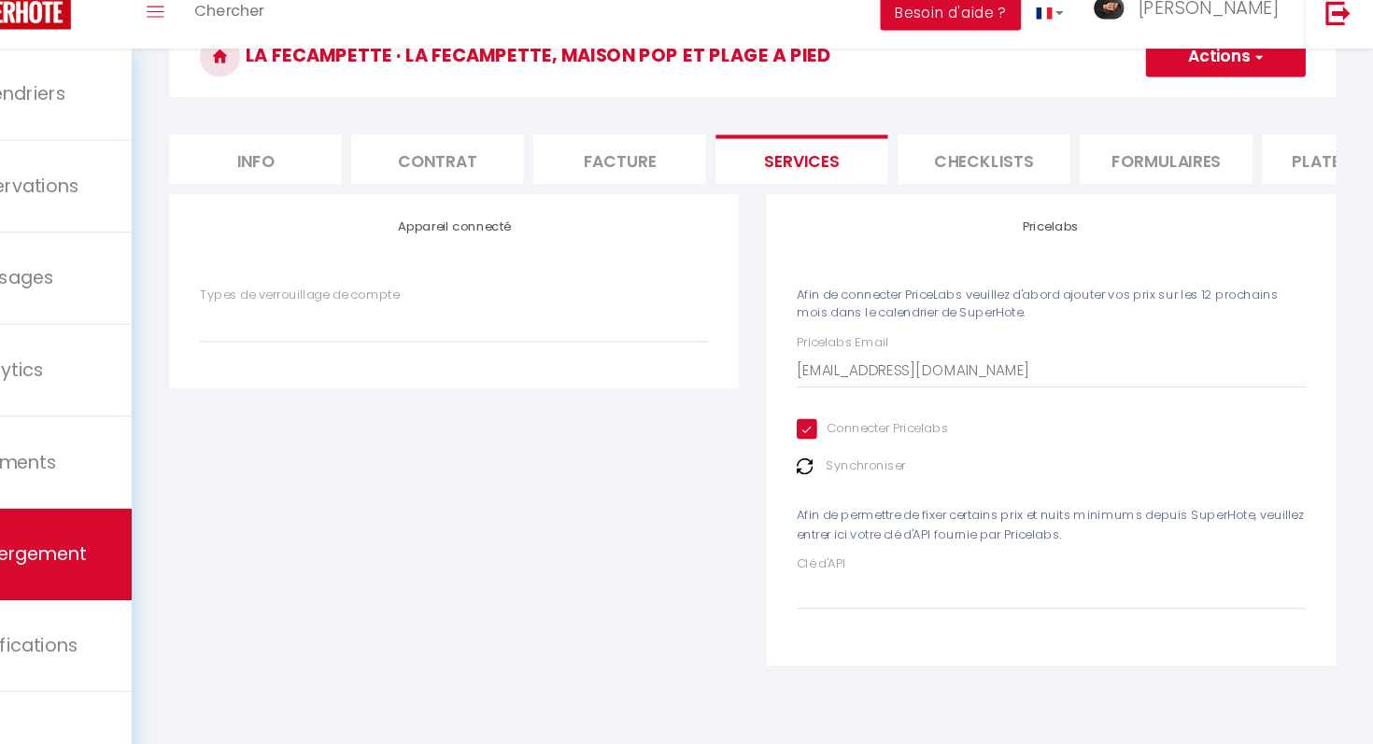
click at [1235, 104] on button "Actions" at bounding box center [1237, 109] width 148 height 37
click at [1212, 149] on link "Enregistrer" at bounding box center [1236, 150] width 148 height 24
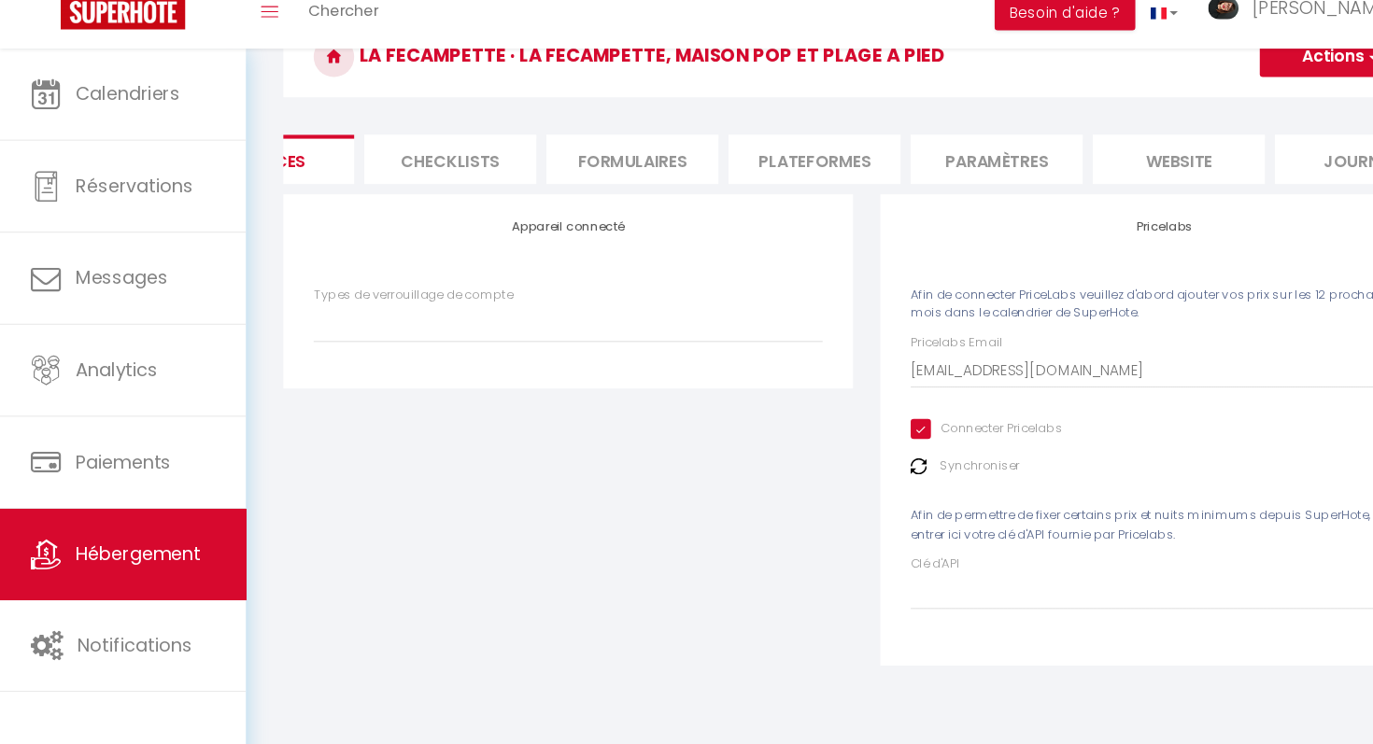
scroll to position [0, 604]
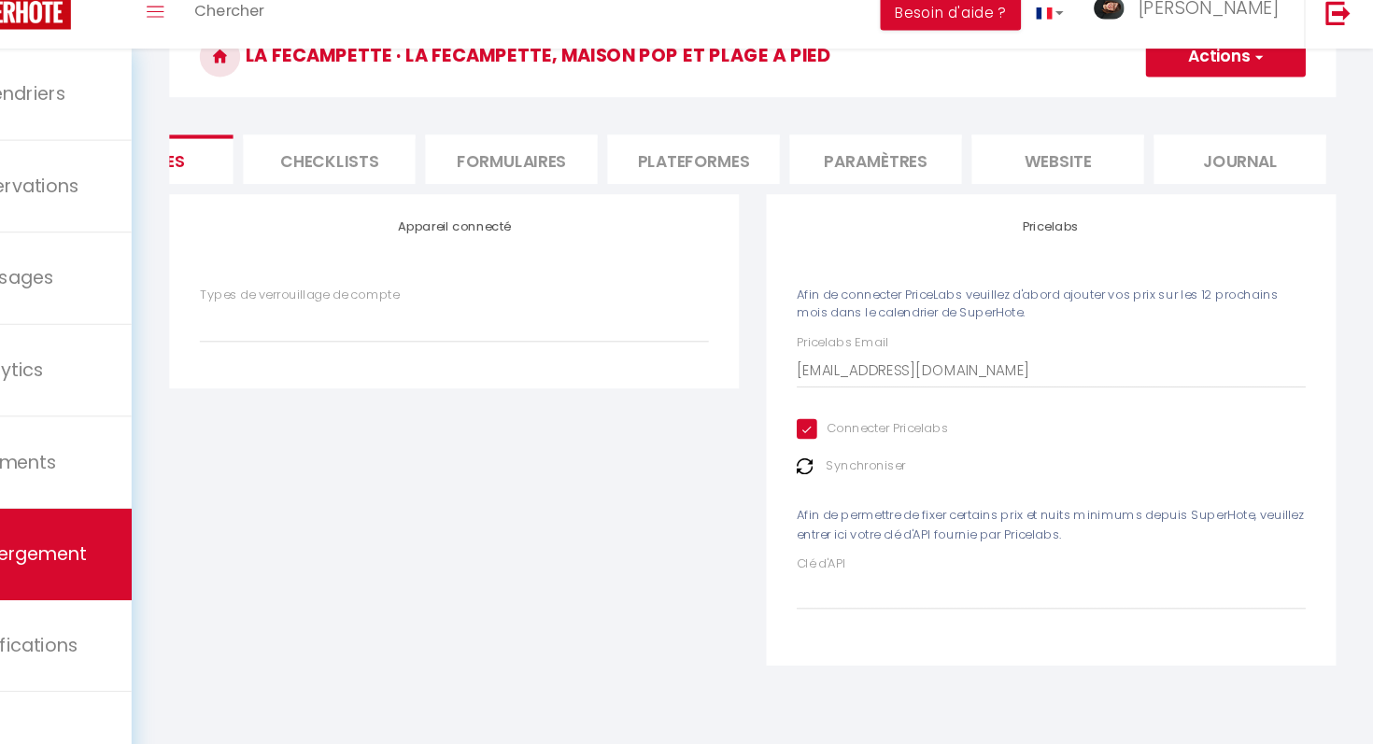
click at [1096, 191] on li "website" at bounding box center [1081, 204] width 159 height 46
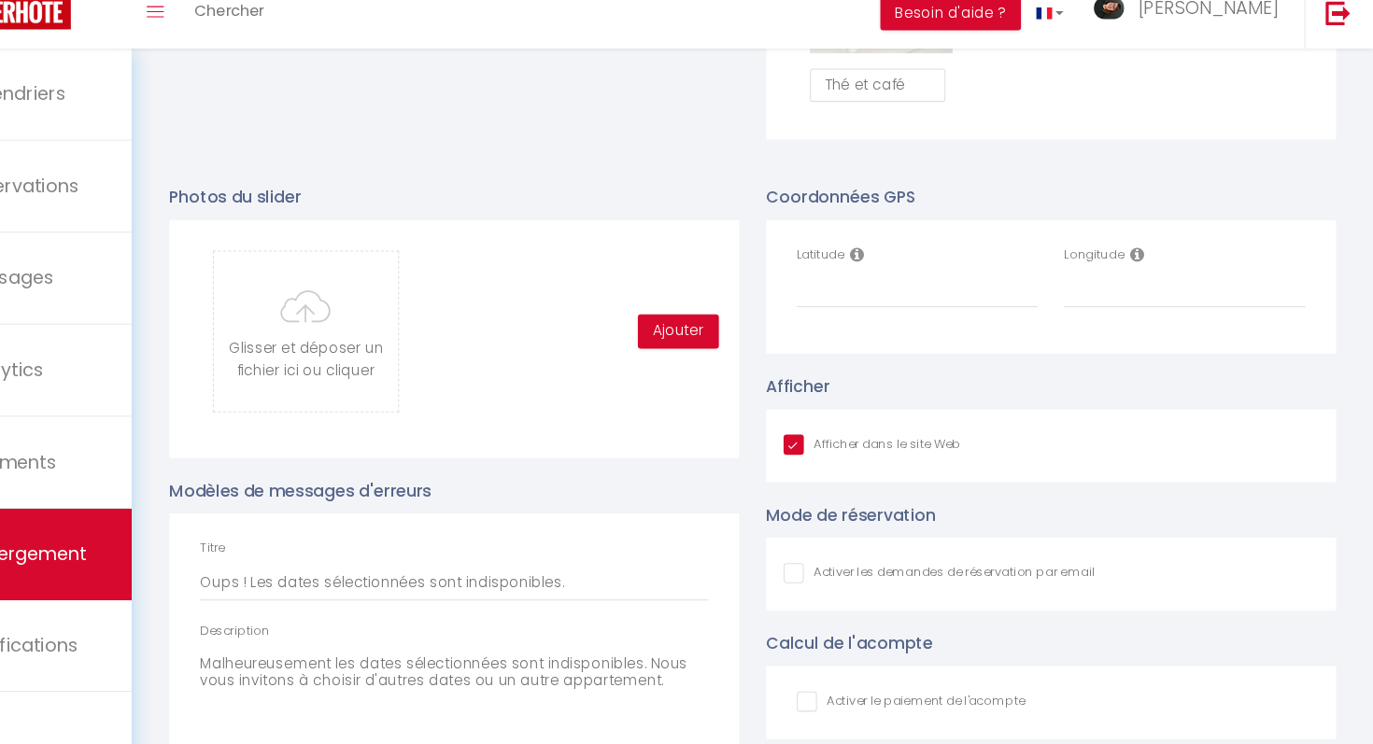
scroll to position [1886, 0]
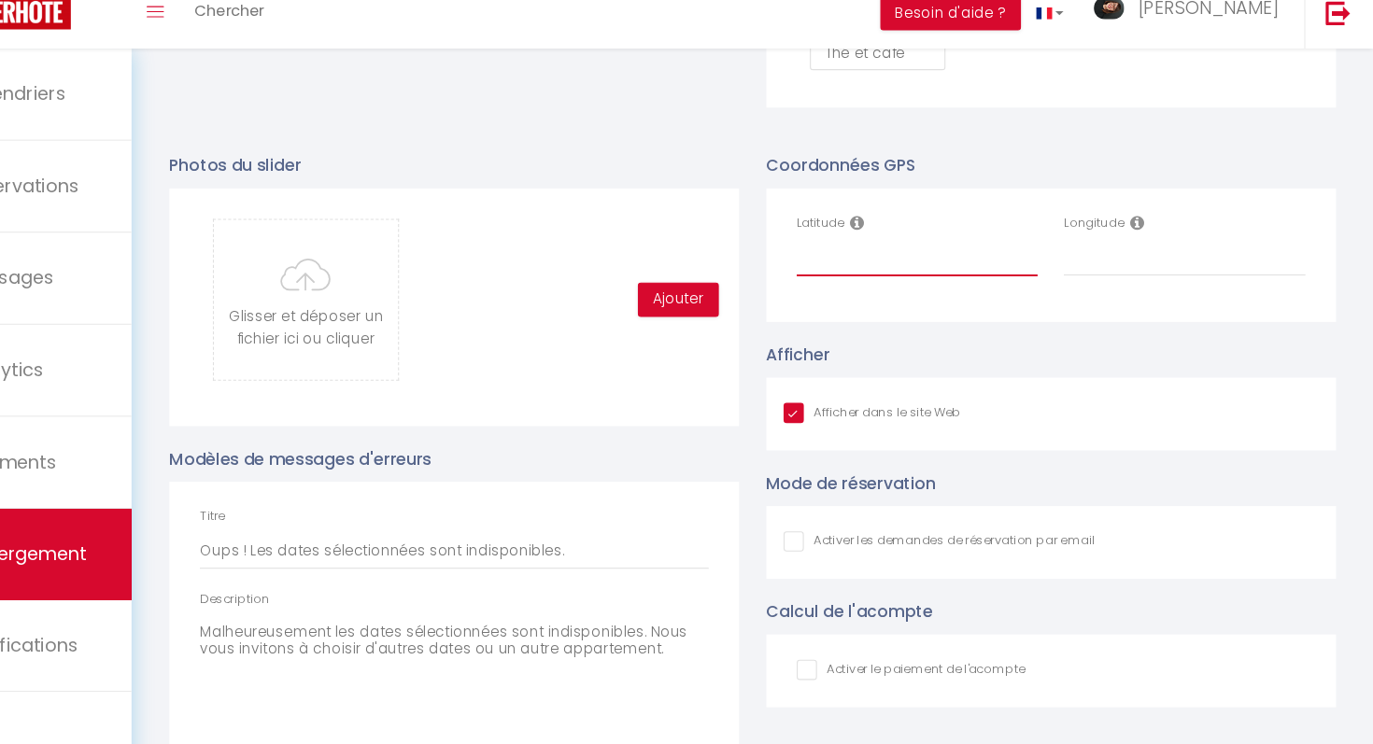
click at [873, 305] on input "Latitude" at bounding box center [952, 295] width 223 height 34
paste input "49.755245"
click at [1123, 303] on input "Longitude" at bounding box center [1198, 295] width 223 height 34
paste input "0.384724"
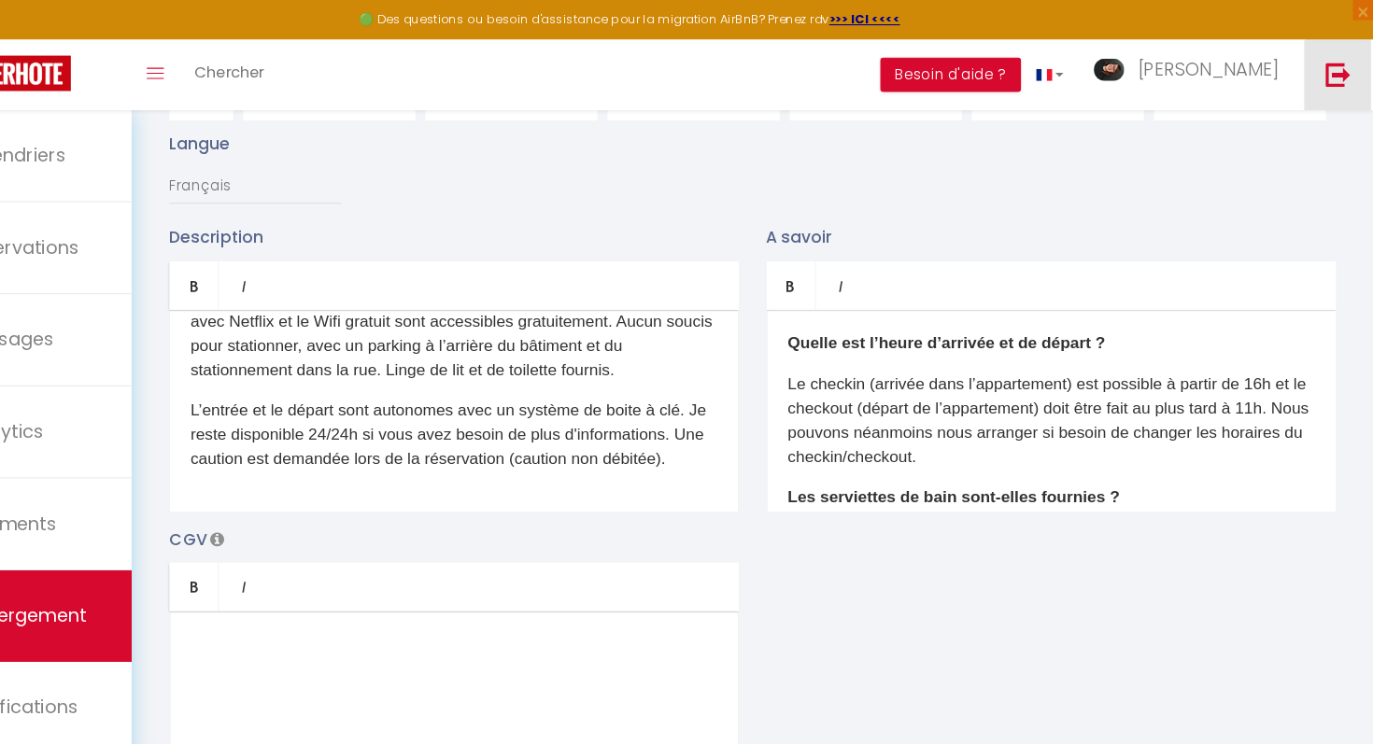
scroll to position [0, 0]
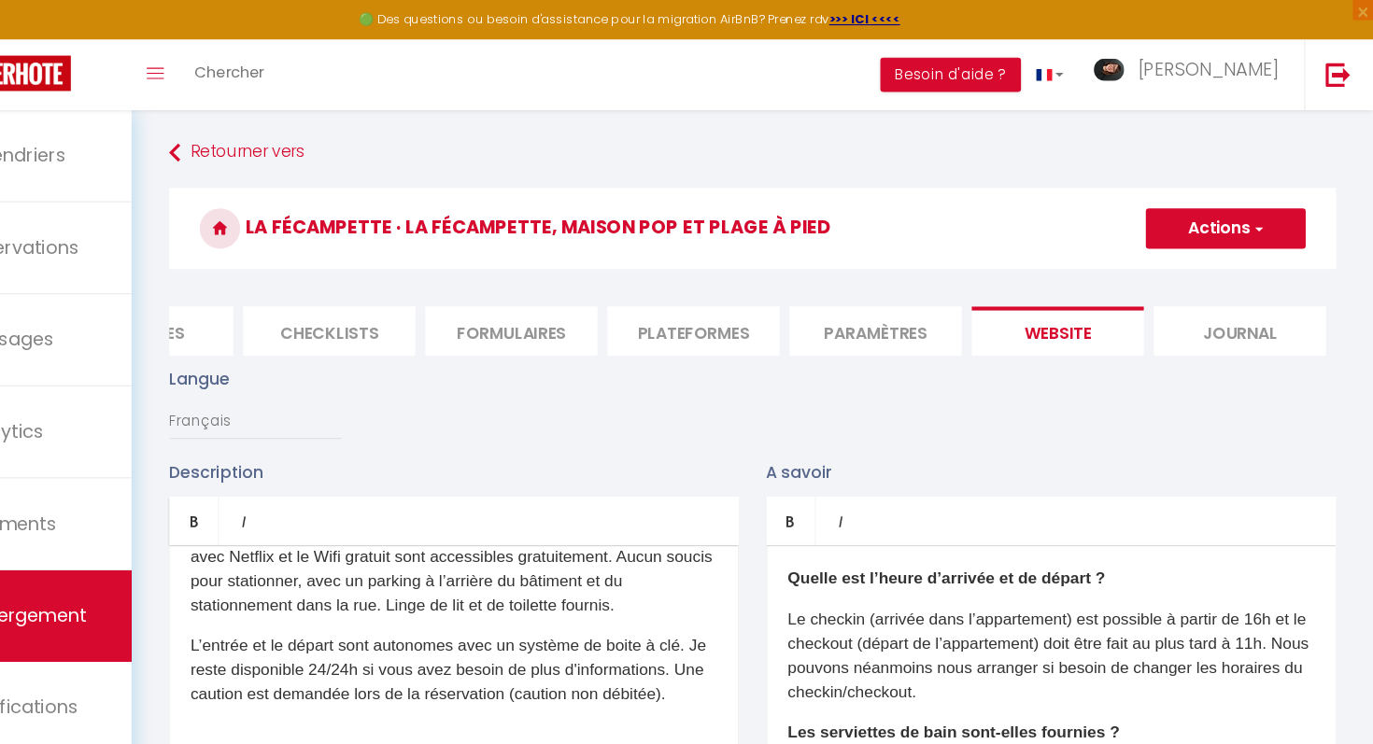
click at [1246, 212] on button "Actions" at bounding box center [1237, 210] width 148 height 37
click at [1209, 257] on input "Enregistrer" at bounding box center [1215, 252] width 69 height 19
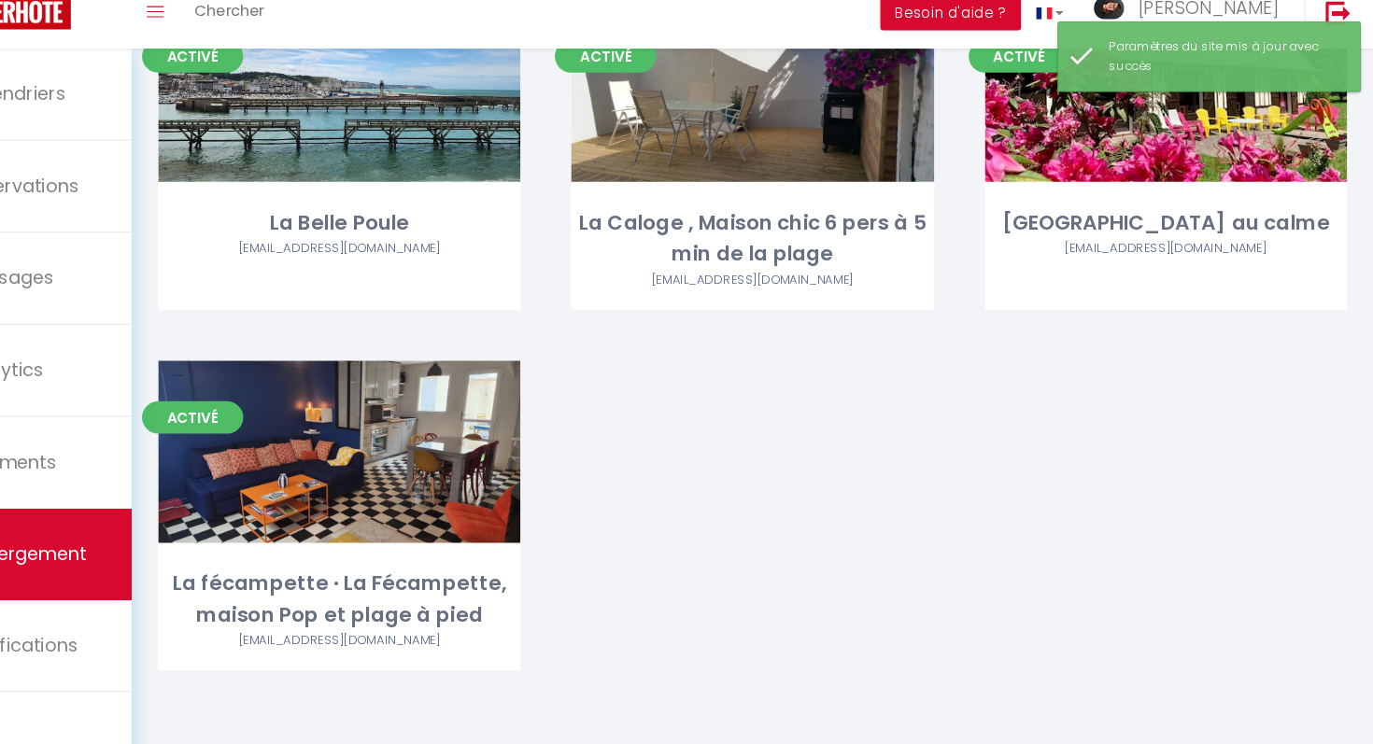
scroll to position [546, 0]
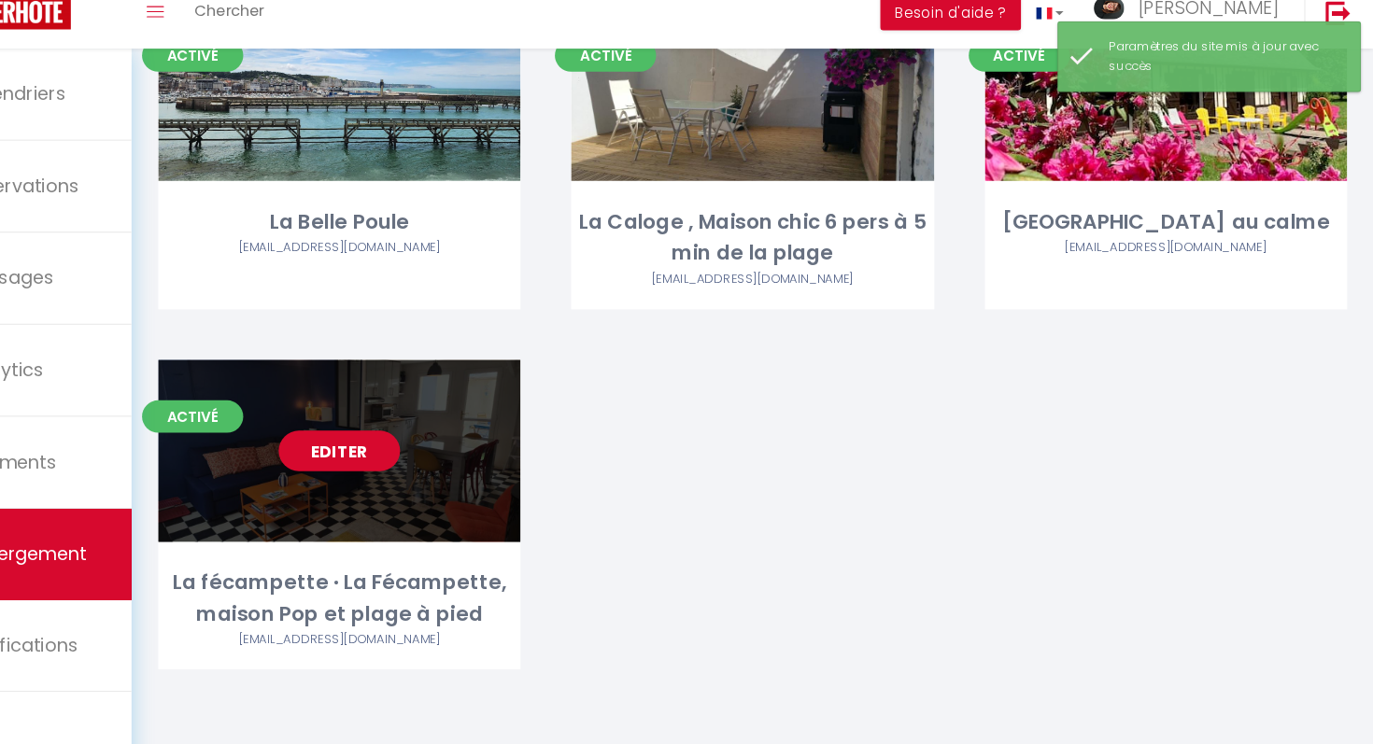
click at [430, 531] on div "Editer" at bounding box center [418, 474] width 334 height 168
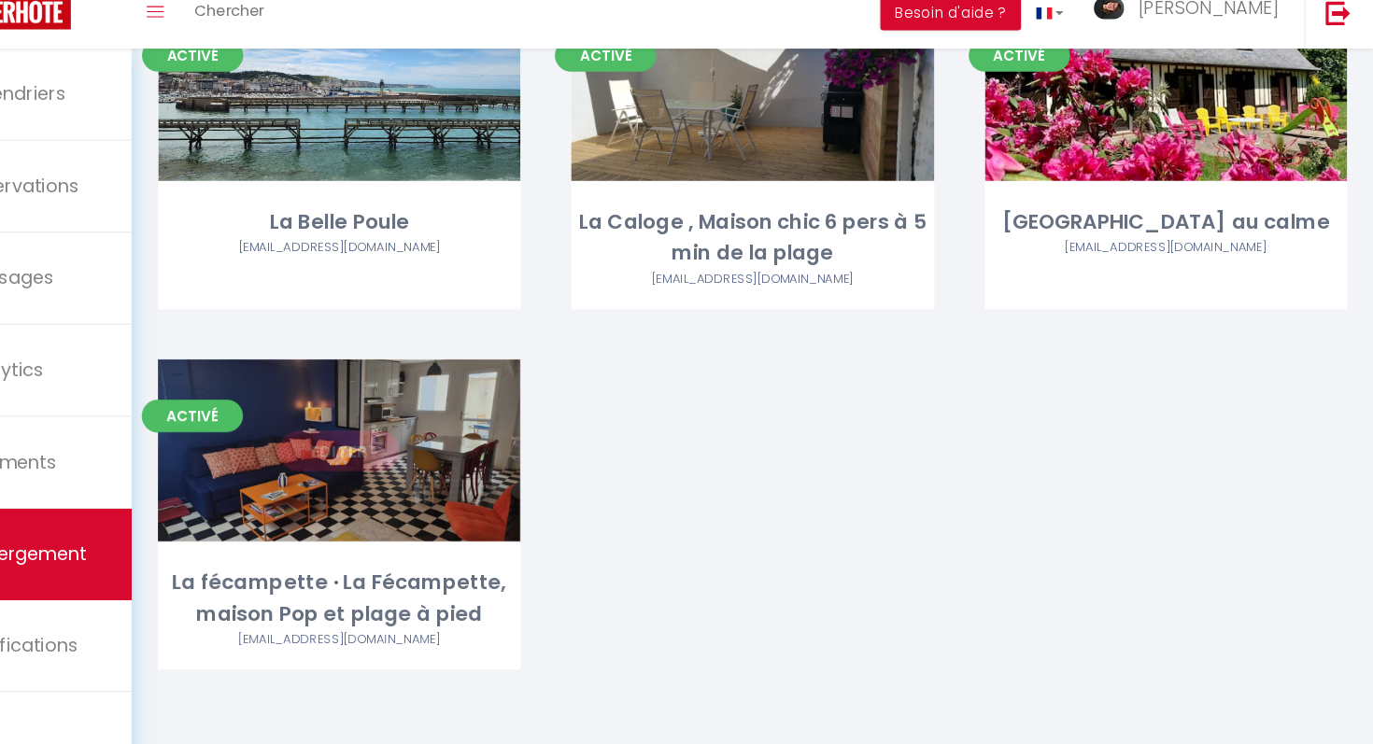
click at [468, 473] on link "Editer" at bounding box center [418, 473] width 112 height 37
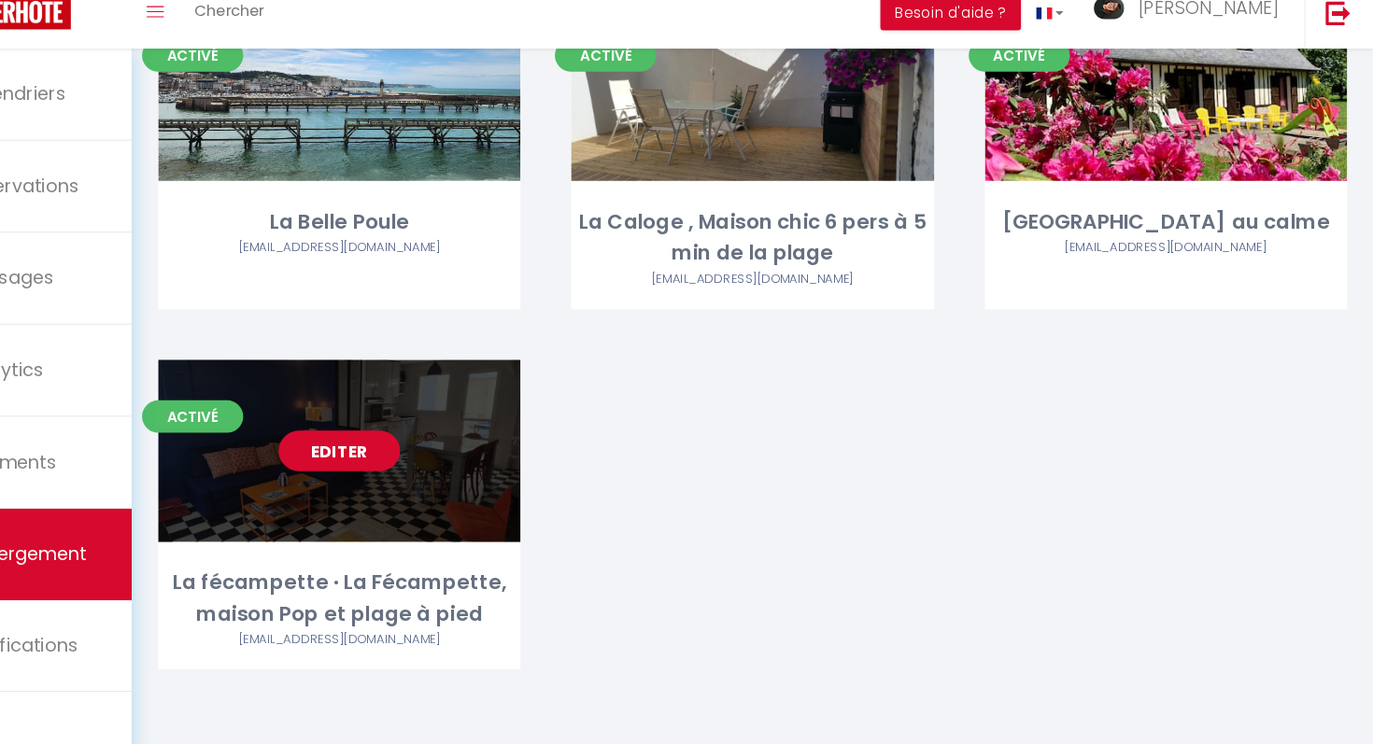
click at [427, 475] on link "Editer" at bounding box center [418, 473] width 112 height 37
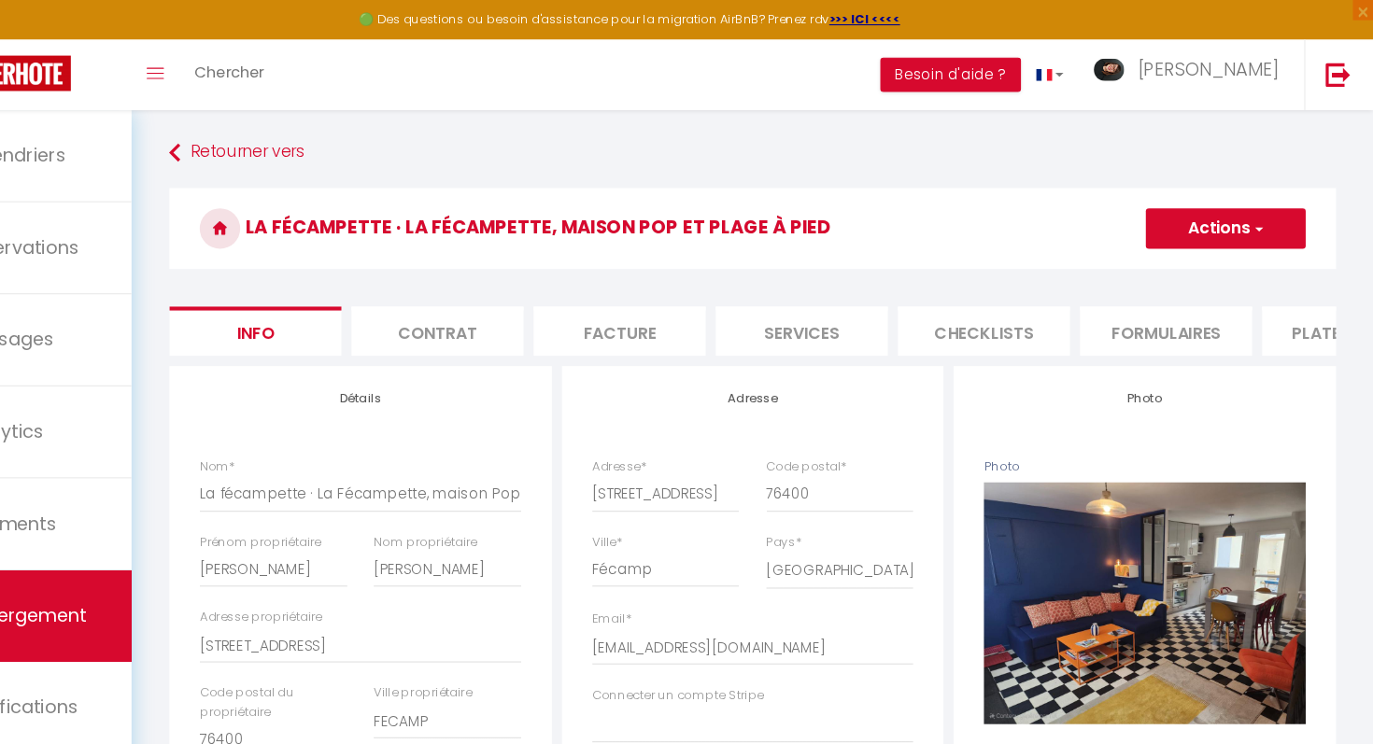
click at [1300, 305] on li "Plateformes" at bounding box center [1349, 306] width 159 height 46
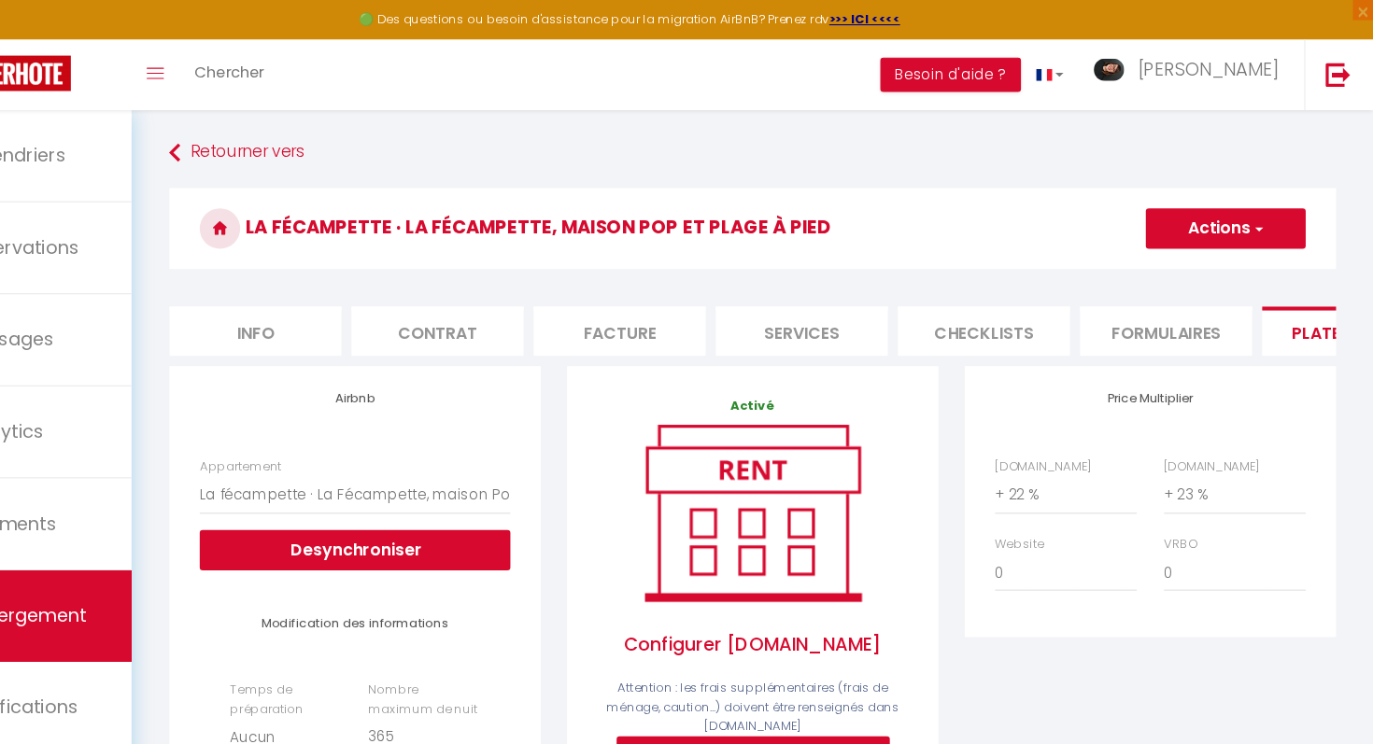
click at [1235, 305] on li "Formulaires" at bounding box center [1181, 306] width 159 height 46
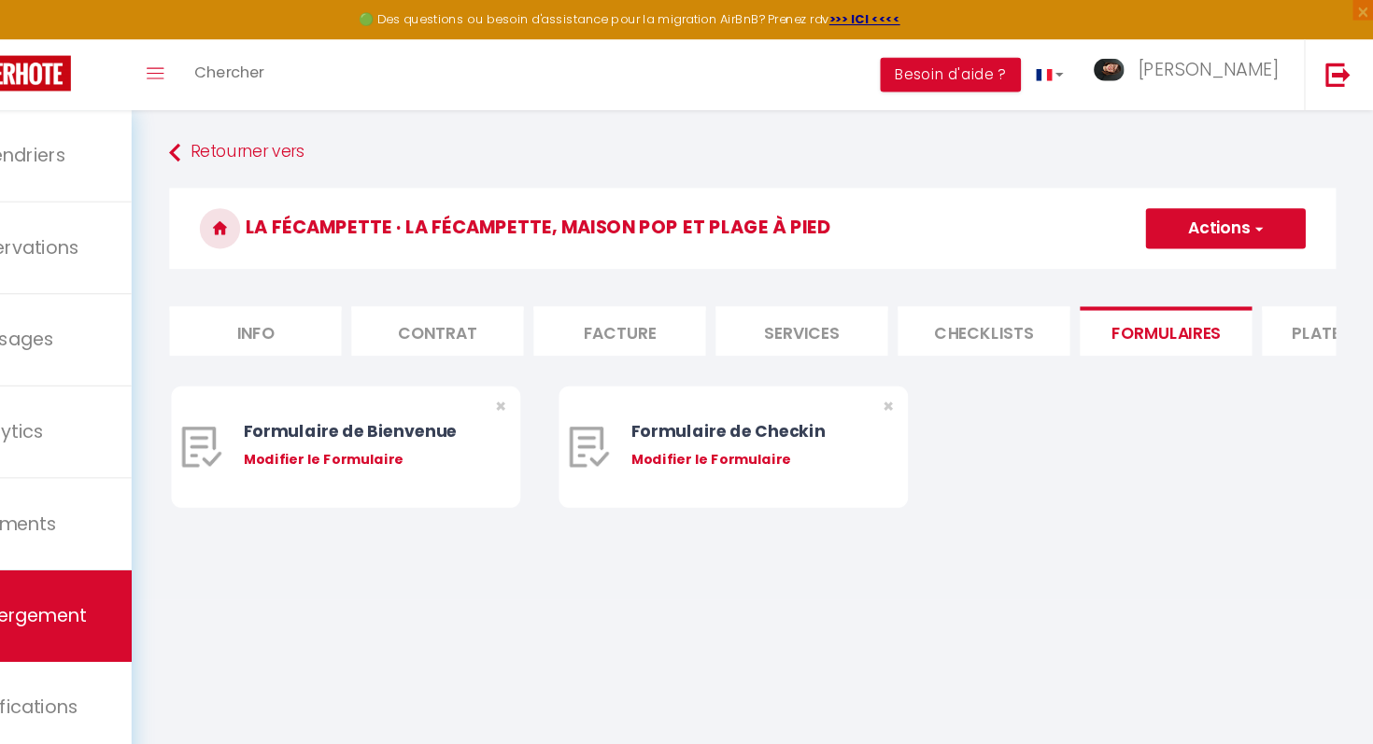
click at [1068, 294] on li "Checklists" at bounding box center [1013, 306] width 159 height 46
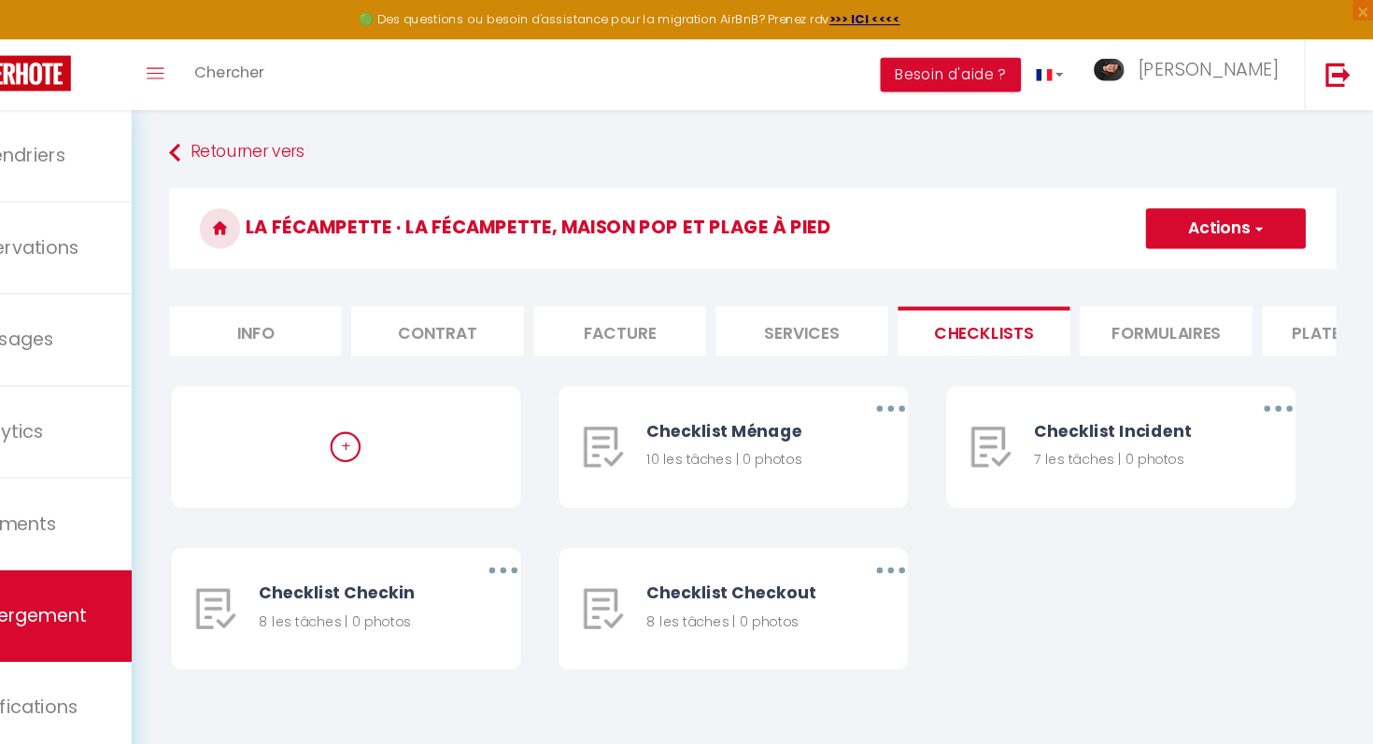
click at [902, 304] on li "Services" at bounding box center [845, 306] width 159 height 46
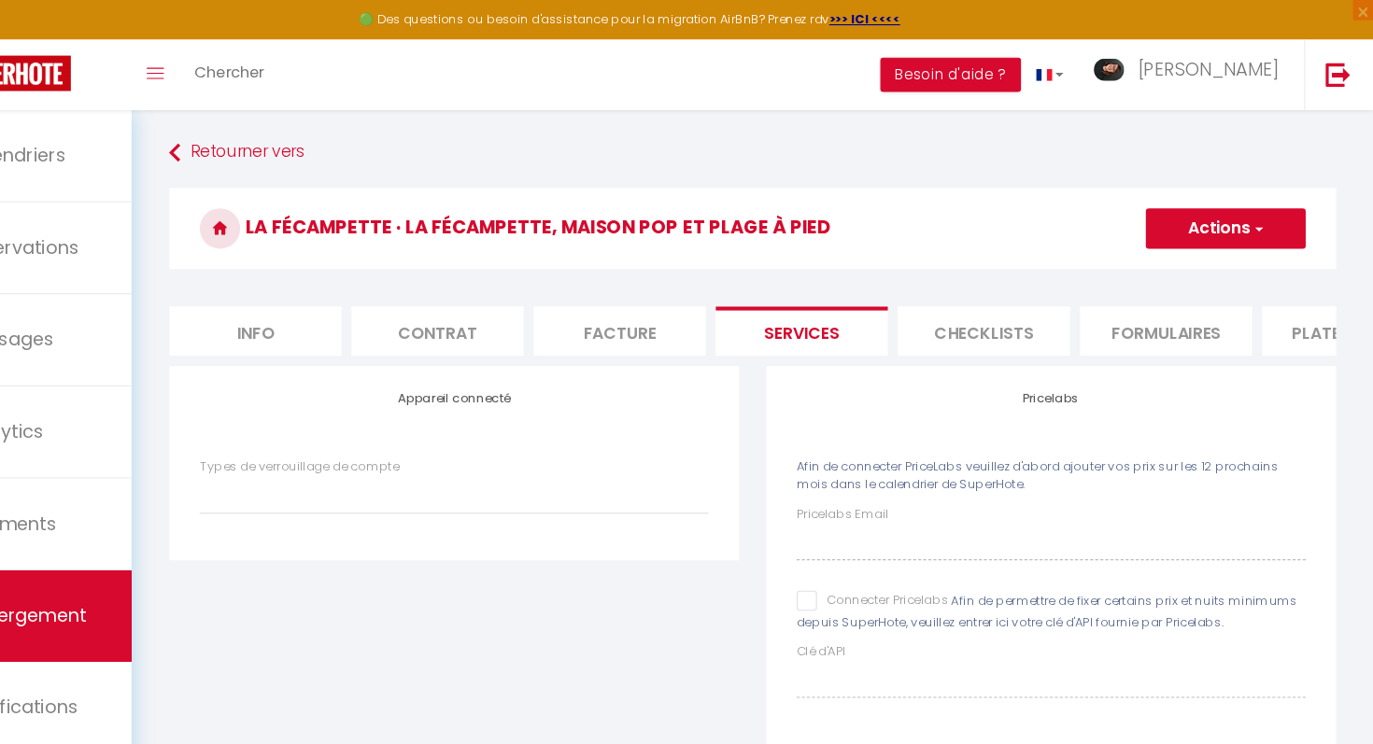
click at [670, 311] on li "Facture" at bounding box center [677, 306] width 159 height 46
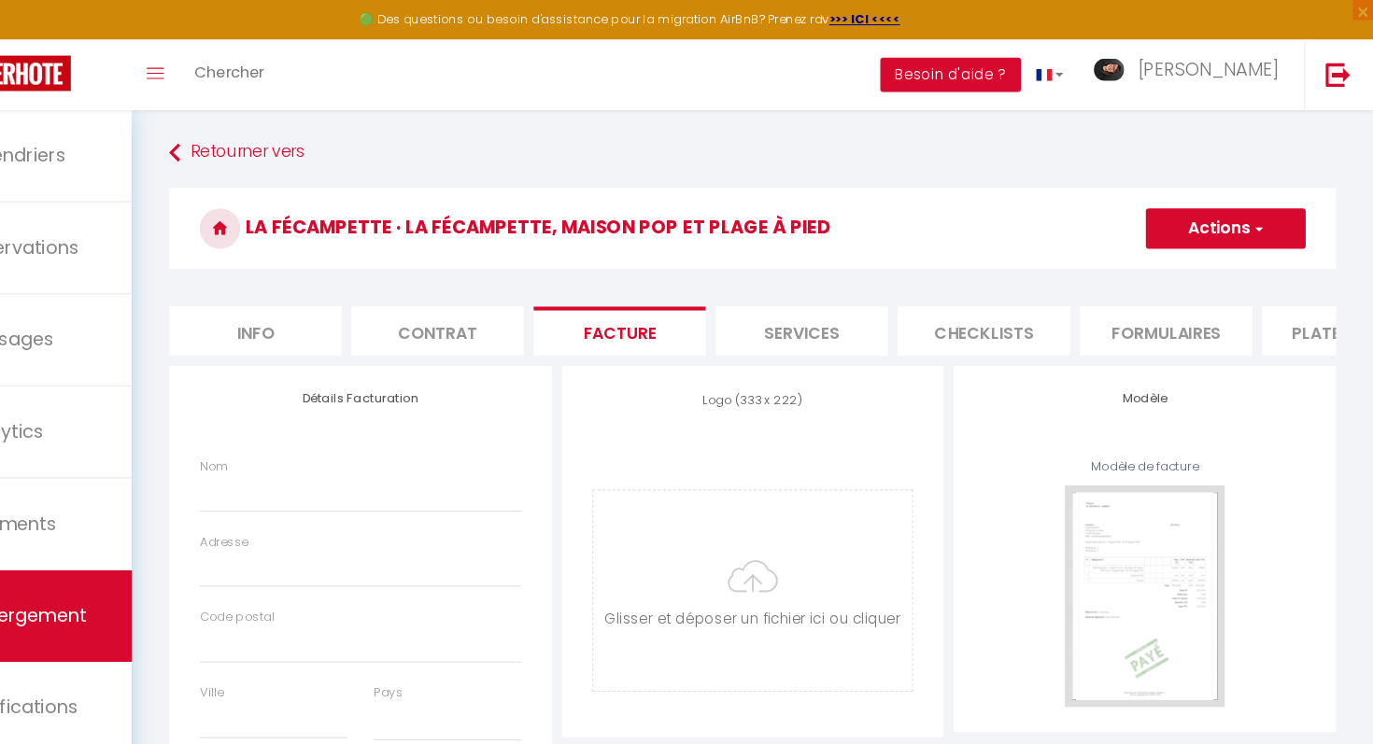
click at [551, 305] on li "Contrat" at bounding box center [509, 306] width 159 height 46
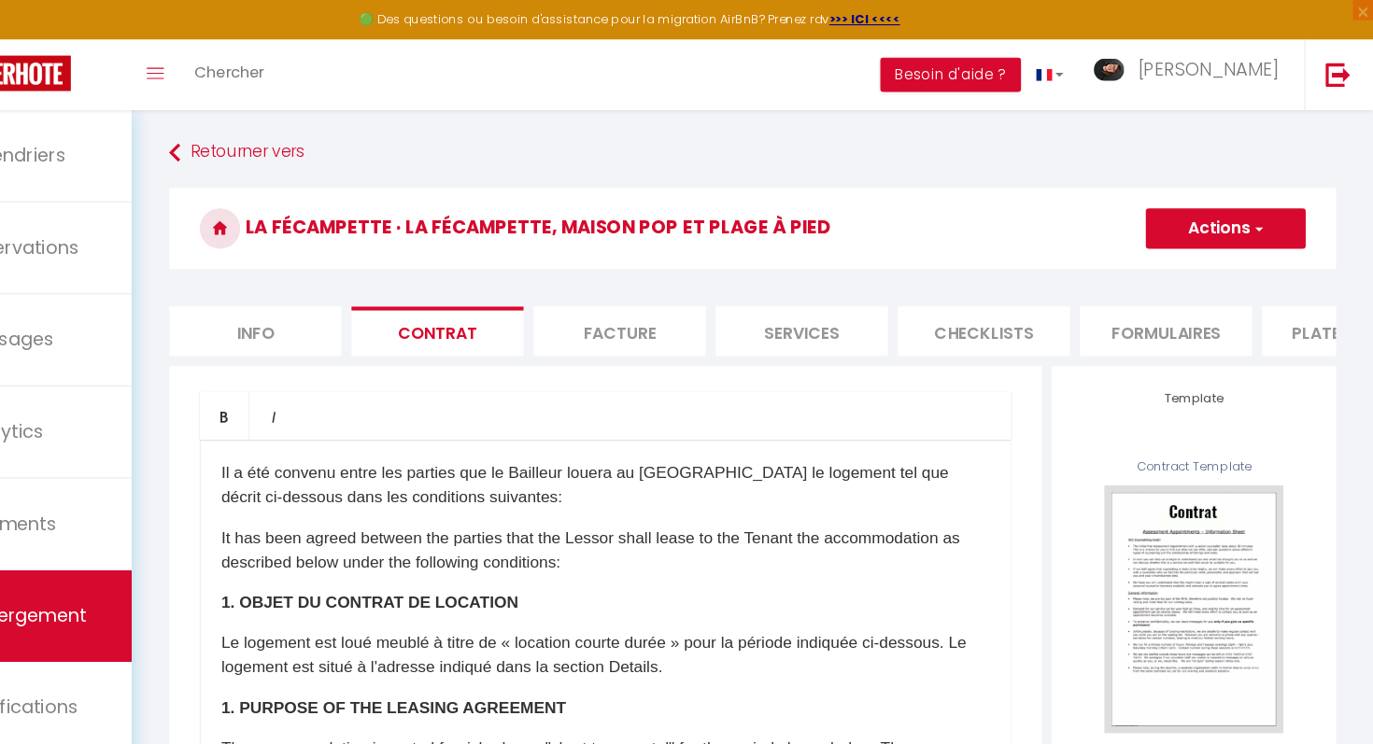
click at [798, 298] on li "Services" at bounding box center [845, 306] width 159 height 46
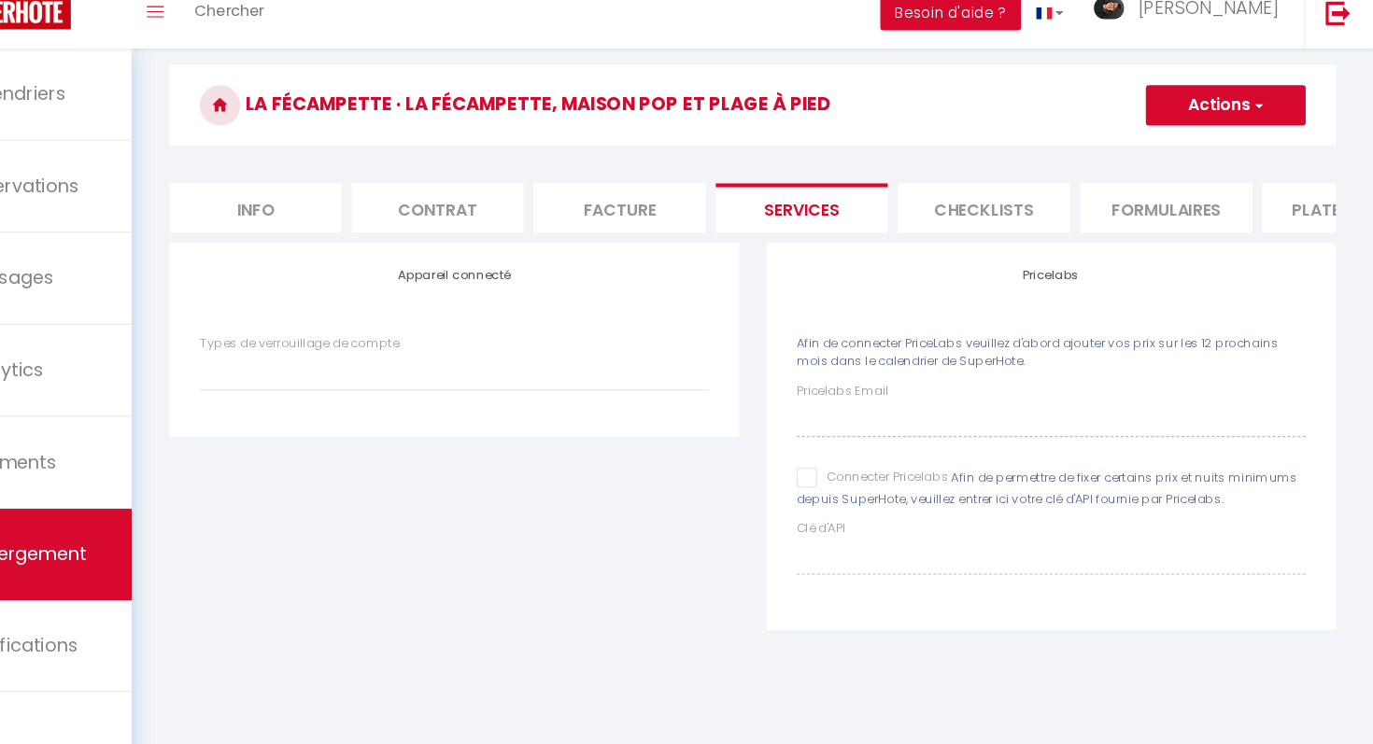
scroll to position [82, 0]
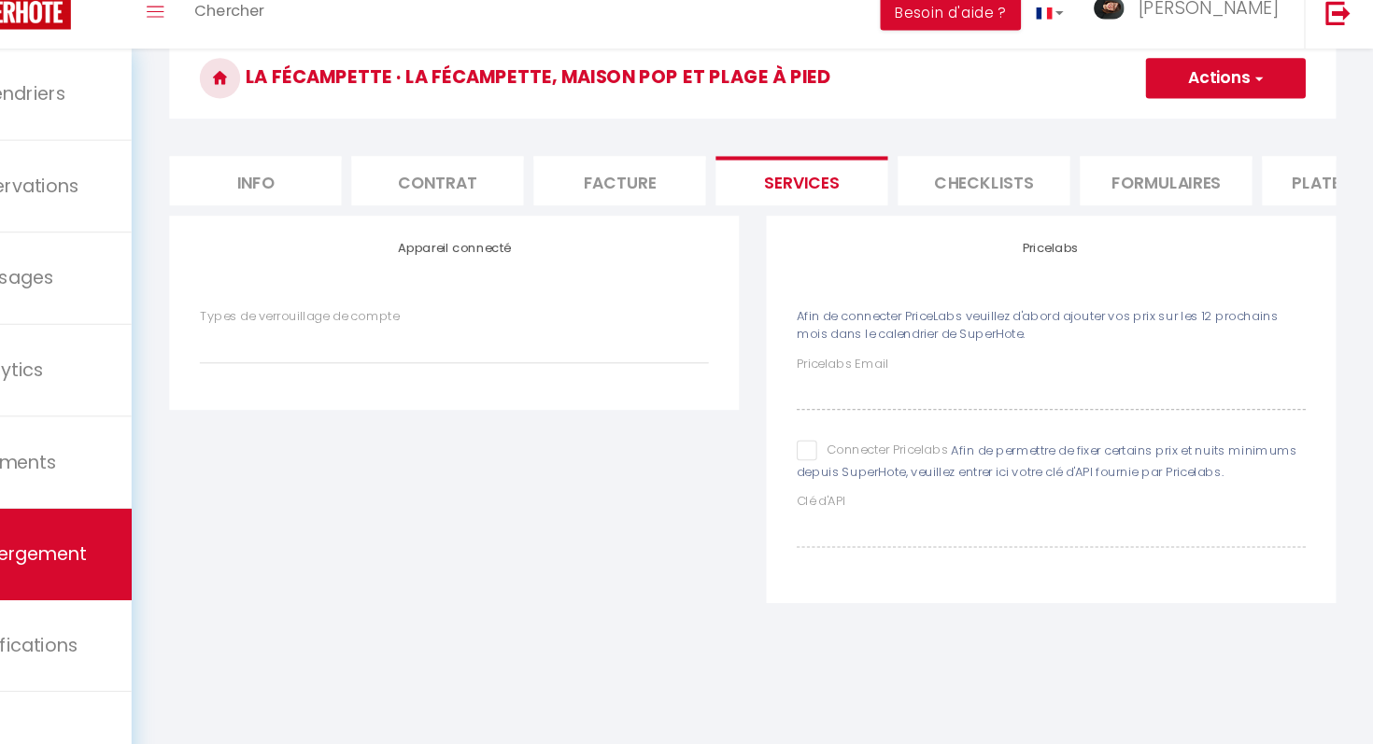
click at [843, 480] on input "Connecter Pricelabs" at bounding box center [911, 472] width 140 height 19
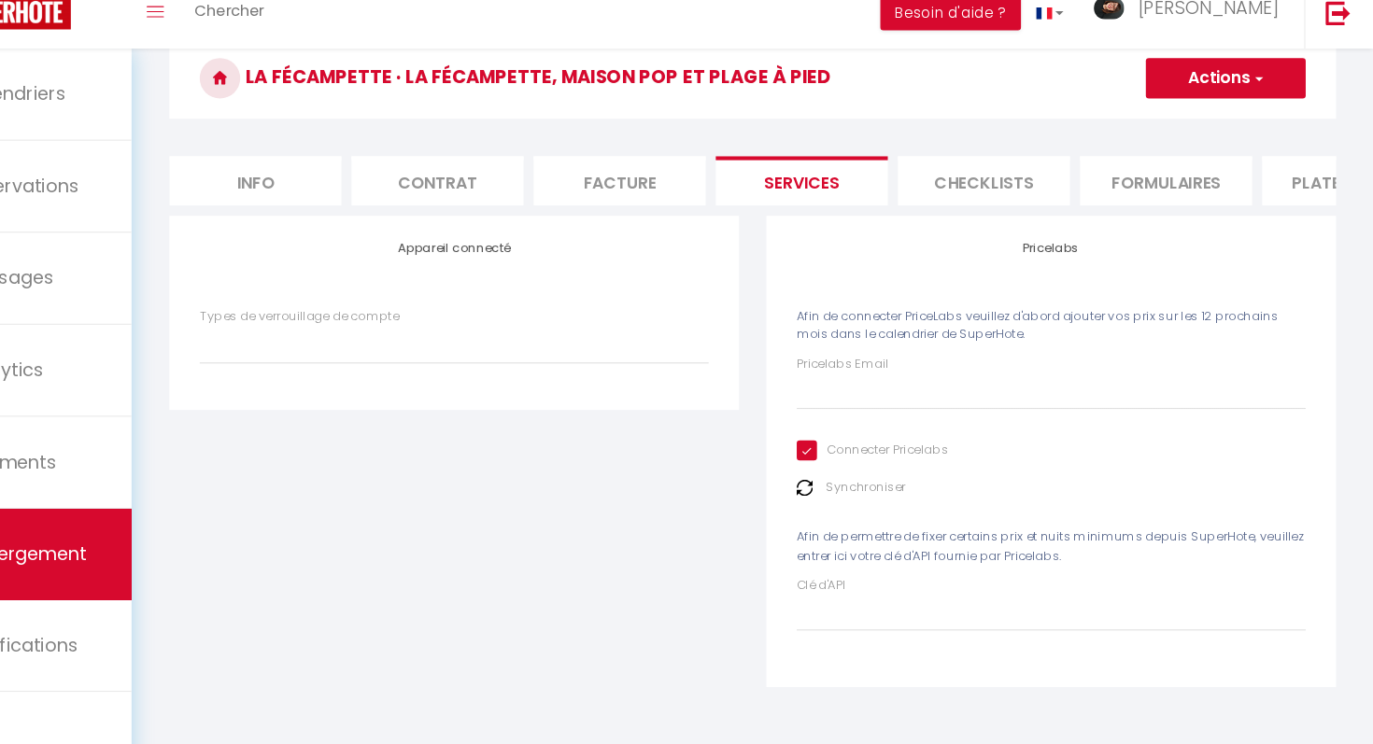
click at [855, 438] on div "Pricelabs Email Connecter Pricelabs Synchroniser Afin de permettre de fixer cer…" at bounding box center [1076, 511] width 470 height 255
click at [856, 418] on input "Pricelabs Email" at bounding box center [1076, 419] width 470 height 34
click at [1203, 131] on button "Actions" at bounding box center [1237, 128] width 148 height 37
click at [1204, 178] on link "Enregistrer" at bounding box center [1236, 170] width 148 height 24
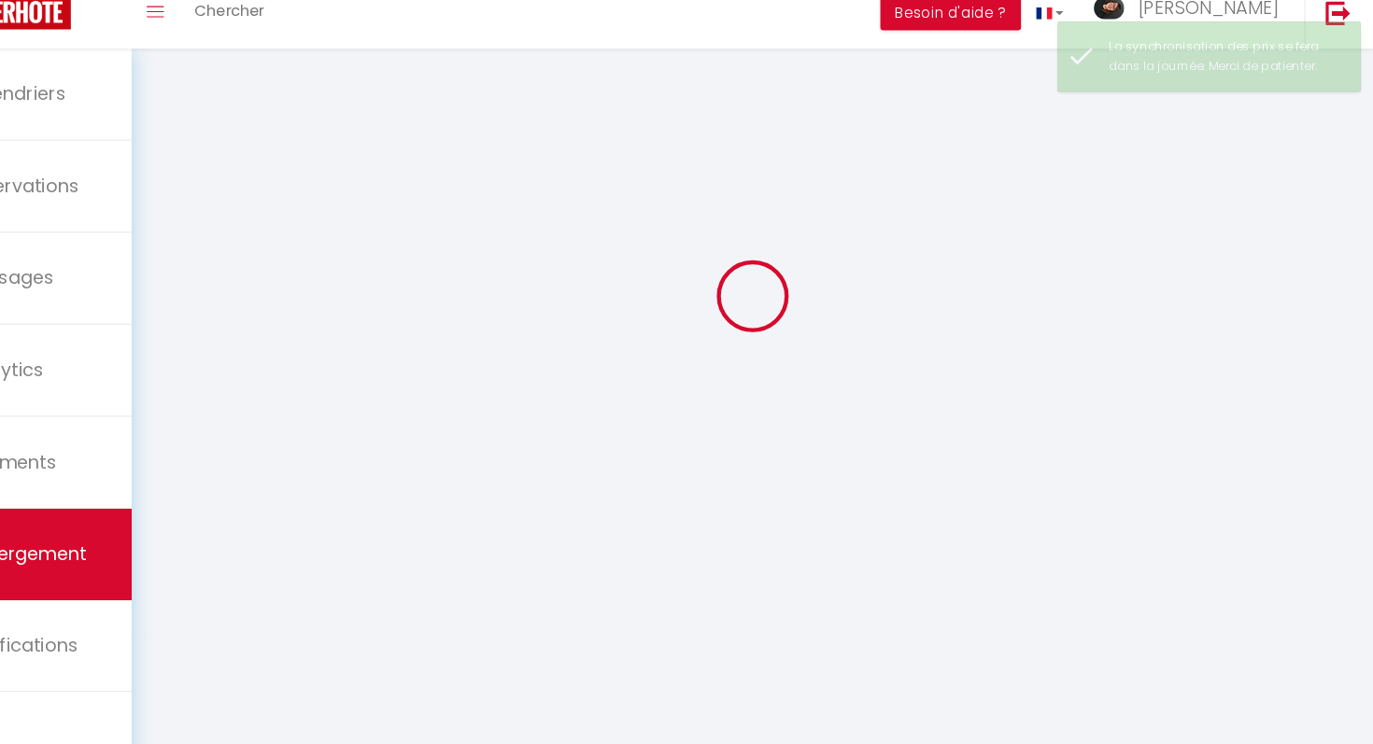
scroll to position [102, 0]
